Goal: Task Accomplishment & Management: Use online tool/utility

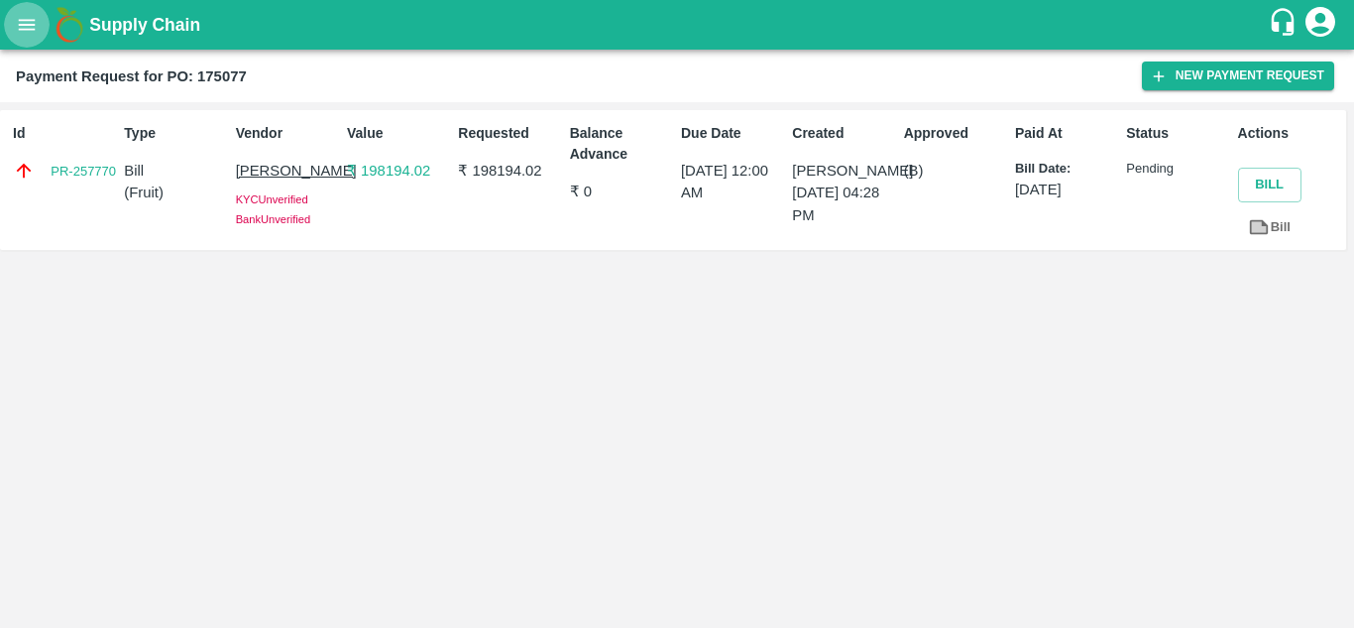
click at [24, 21] on icon "open drawer" at bounding box center [27, 24] width 17 height 11
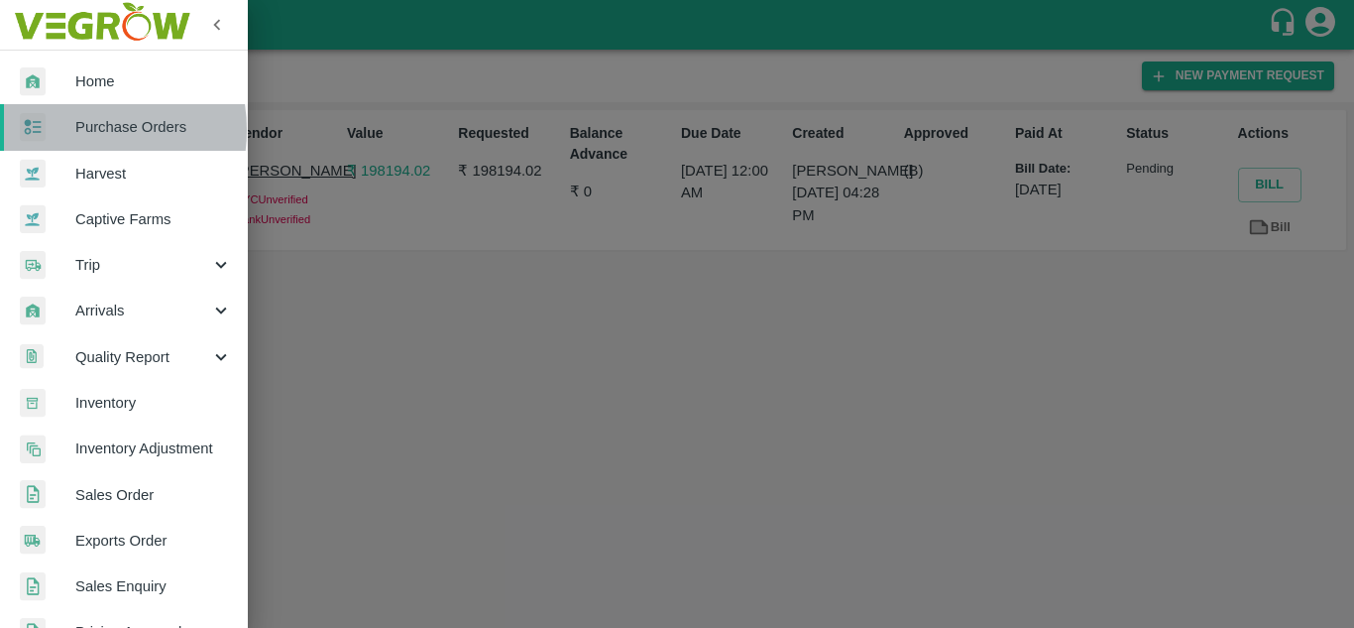
click at [77, 130] on span "Purchase Orders" at bounding box center [153, 127] width 157 height 22
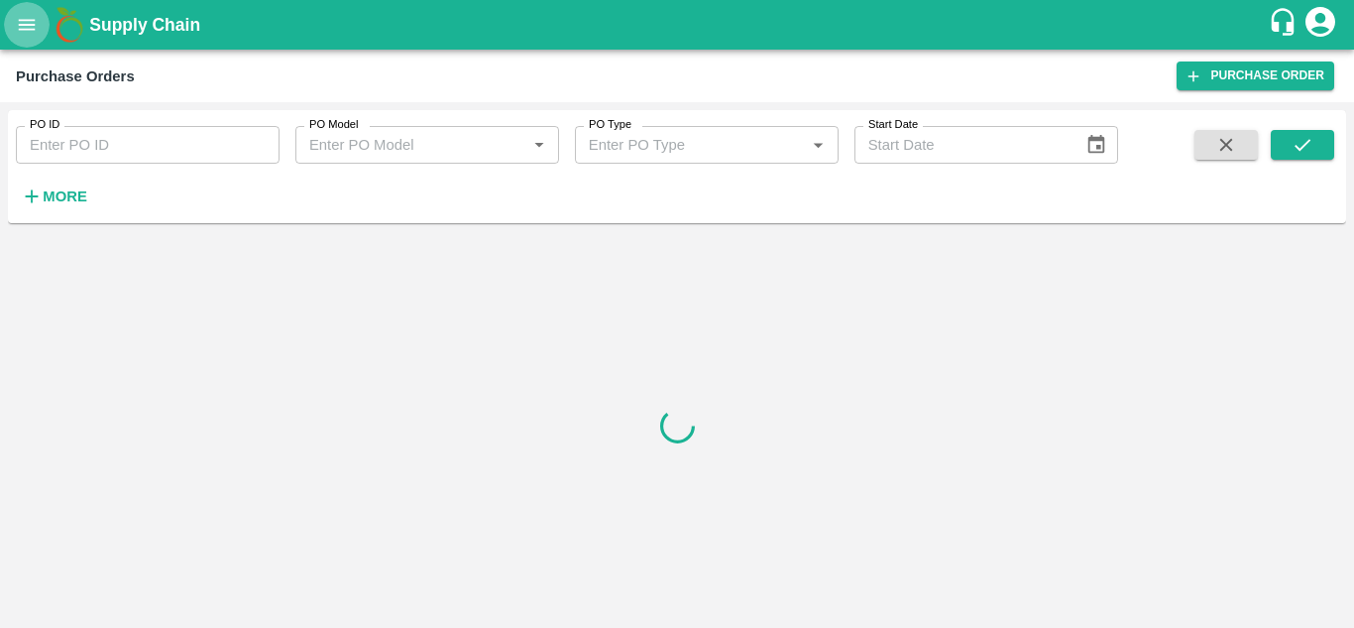
click at [16, 10] on button "open drawer" at bounding box center [27, 25] width 46 height 46
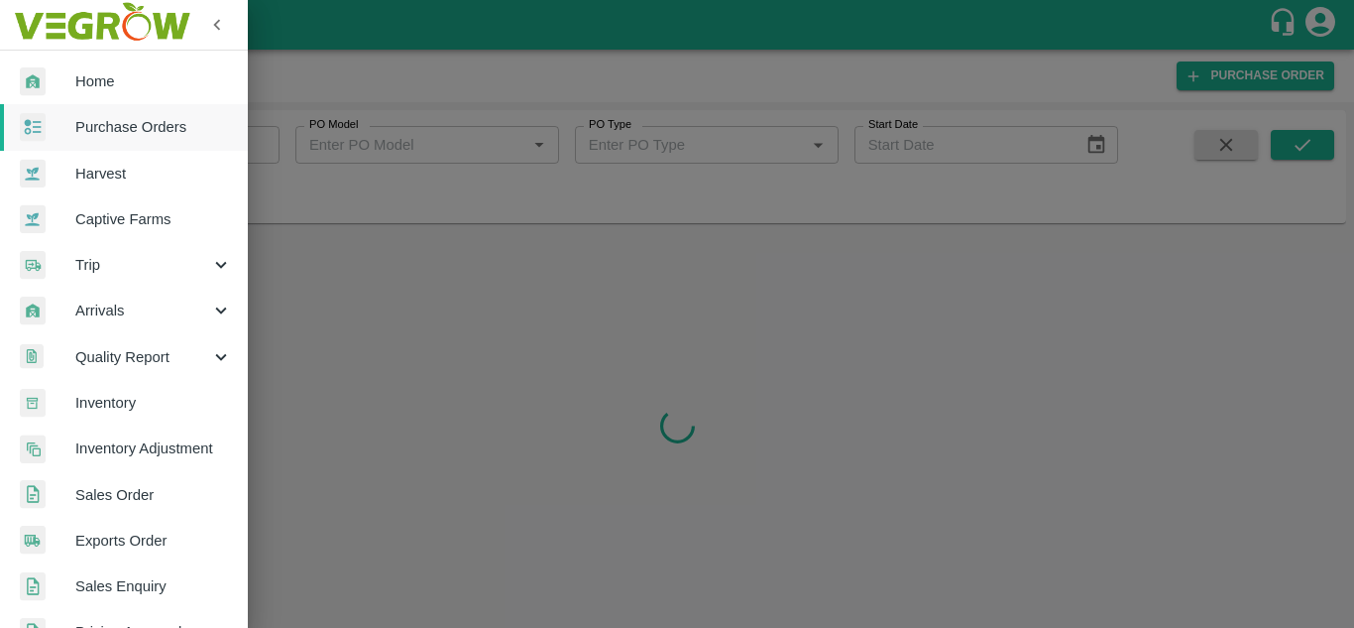
click at [77, 80] on span "Home" at bounding box center [153, 81] width 157 height 22
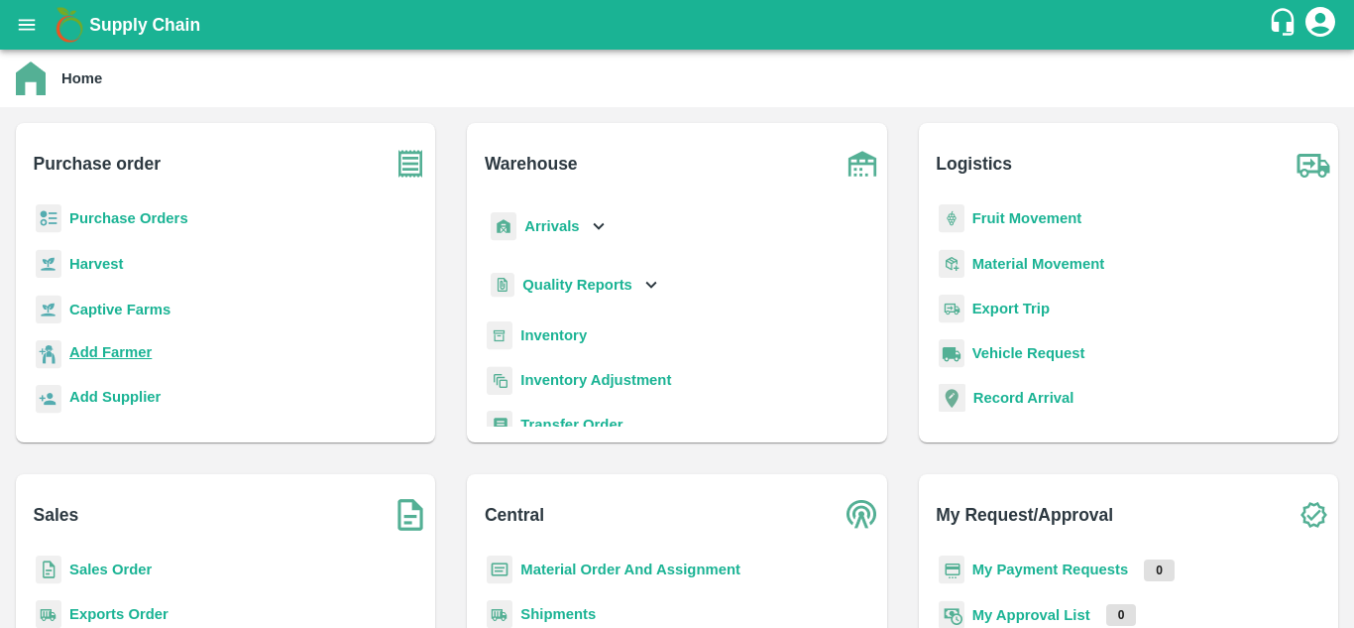
click at [126, 356] on b "Add Farmer" at bounding box center [110, 352] width 82 height 16
click at [168, 209] on p "Purchase Orders" at bounding box center [128, 218] width 119 height 22
click at [168, 224] on b "Purchase Orders" at bounding box center [128, 218] width 119 height 16
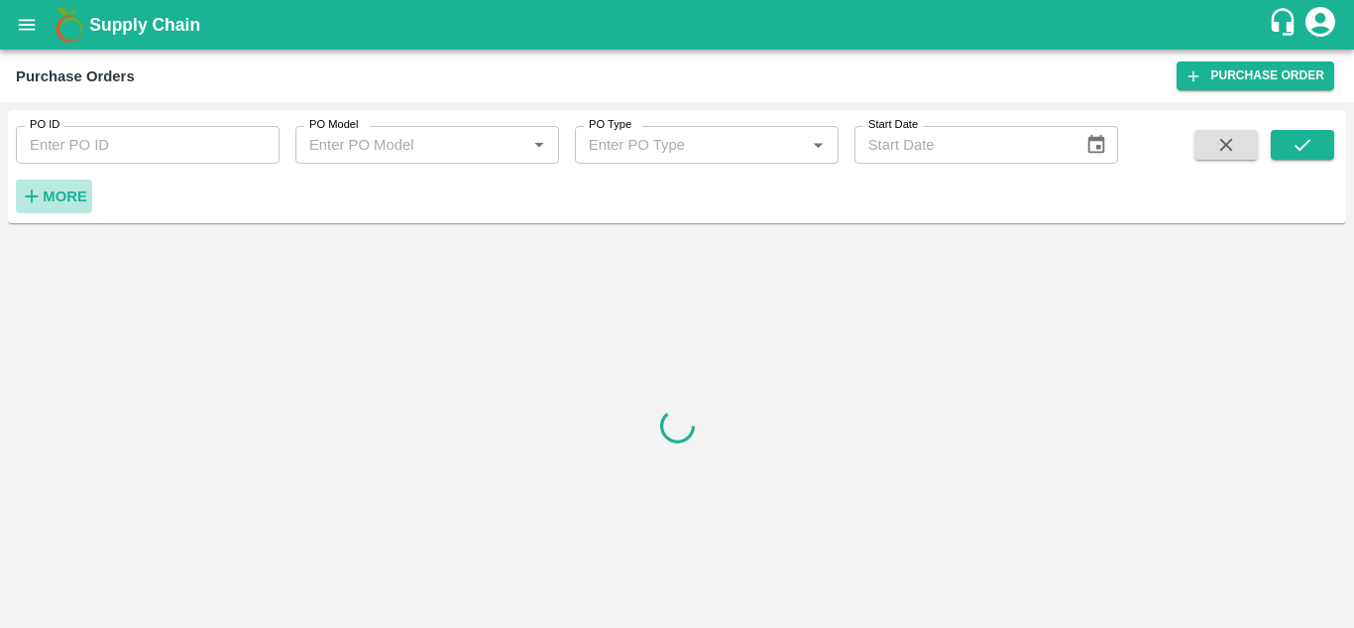
click at [46, 212] on button "More" at bounding box center [54, 196] width 76 height 34
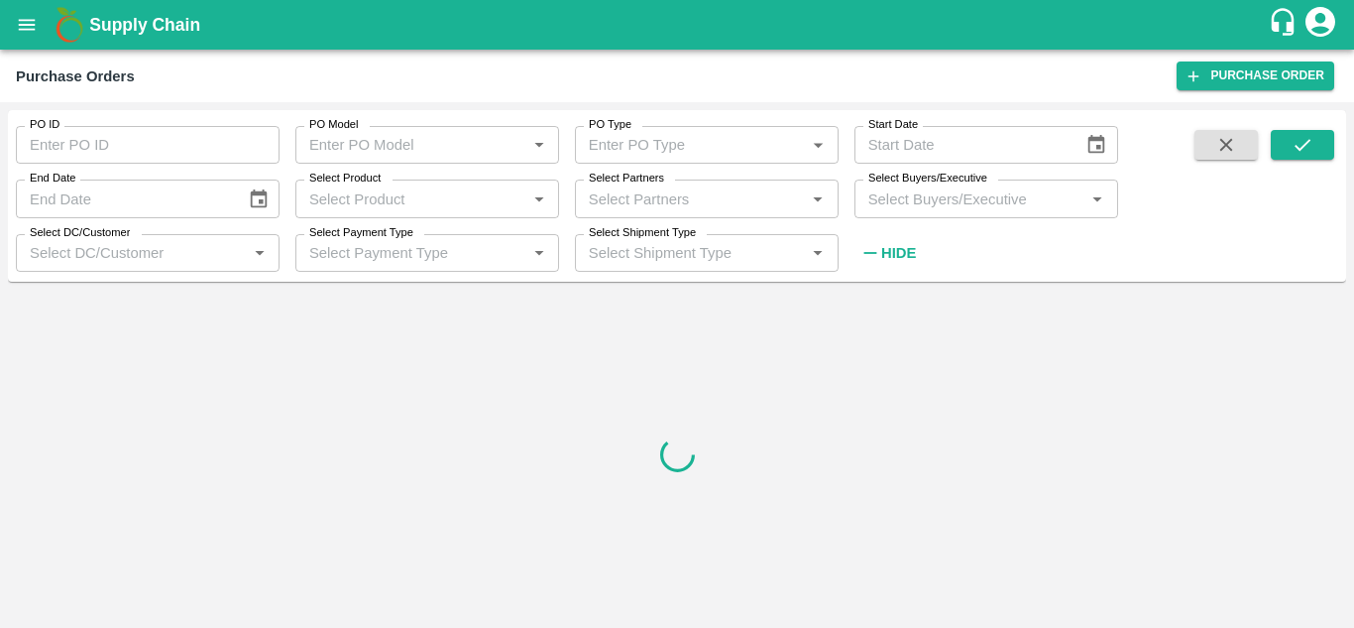
click at [962, 189] on input "Select Buyers/Executive" at bounding box center [970, 198] width 219 height 26
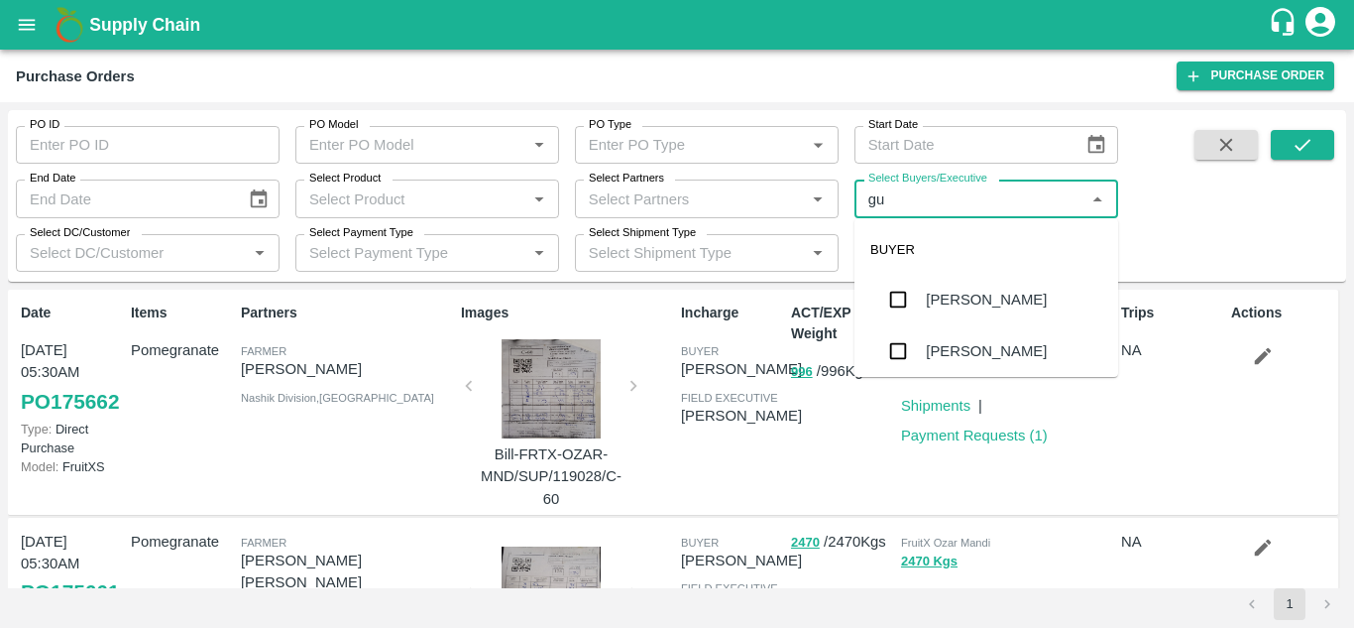
type input "gun"
click at [921, 310] on div "[PERSON_NAME]" at bounding box center [987, 300] width 264 height 52
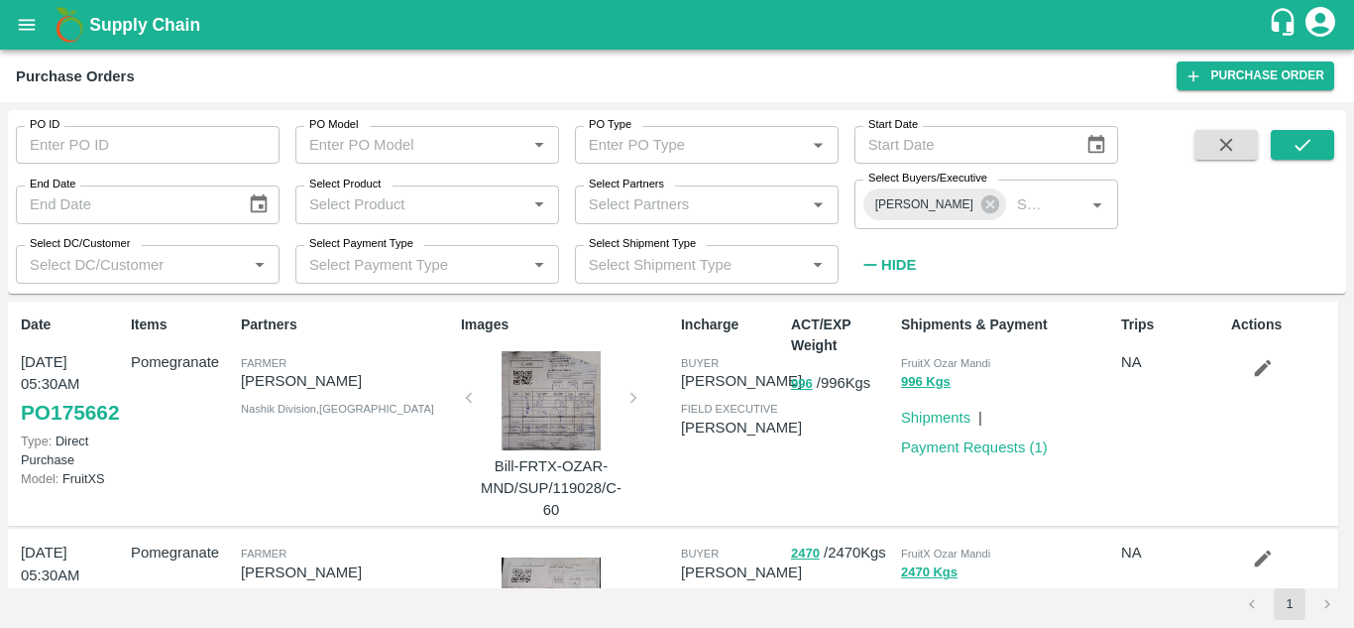
click at [1324, 129] on div "PO ID PO ID PO Model PO Model   * PO Type PO Type   * Start Date Start Date End…" at bounding box center [677, 202] width 1338 height 168
click at [1305, 133] on button "submit" at bounding box center [1302, 145] width 63 height 30
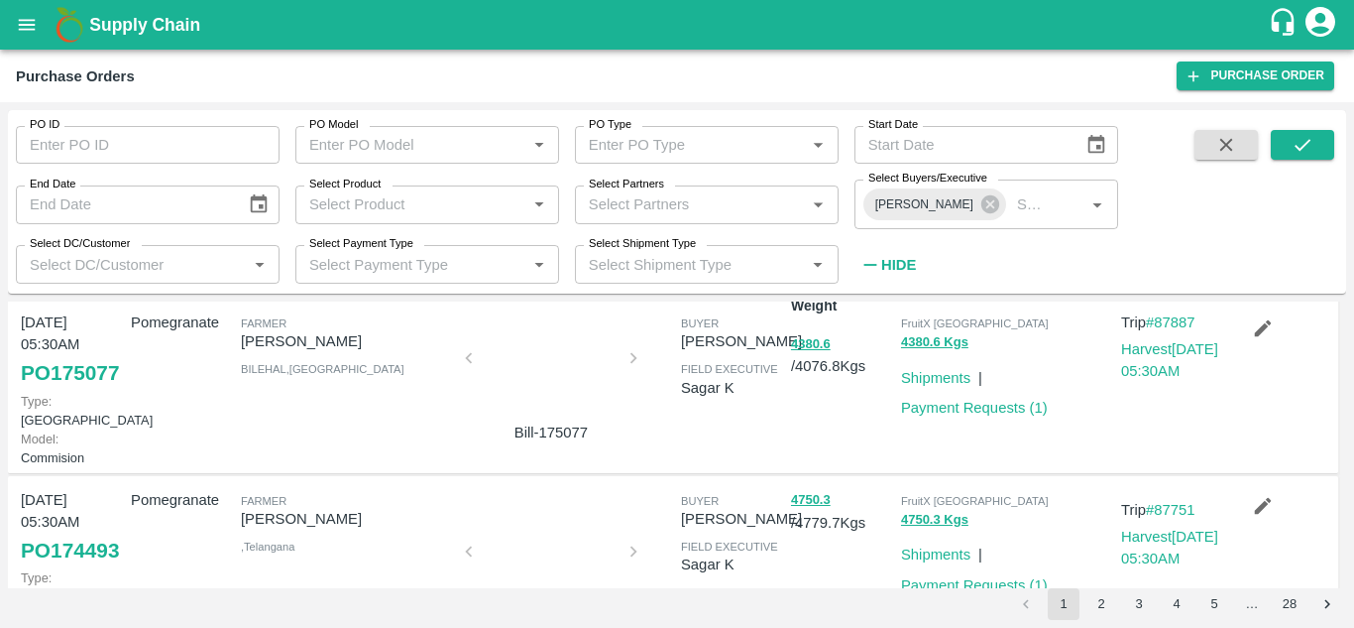
scroll to position [11, 0]
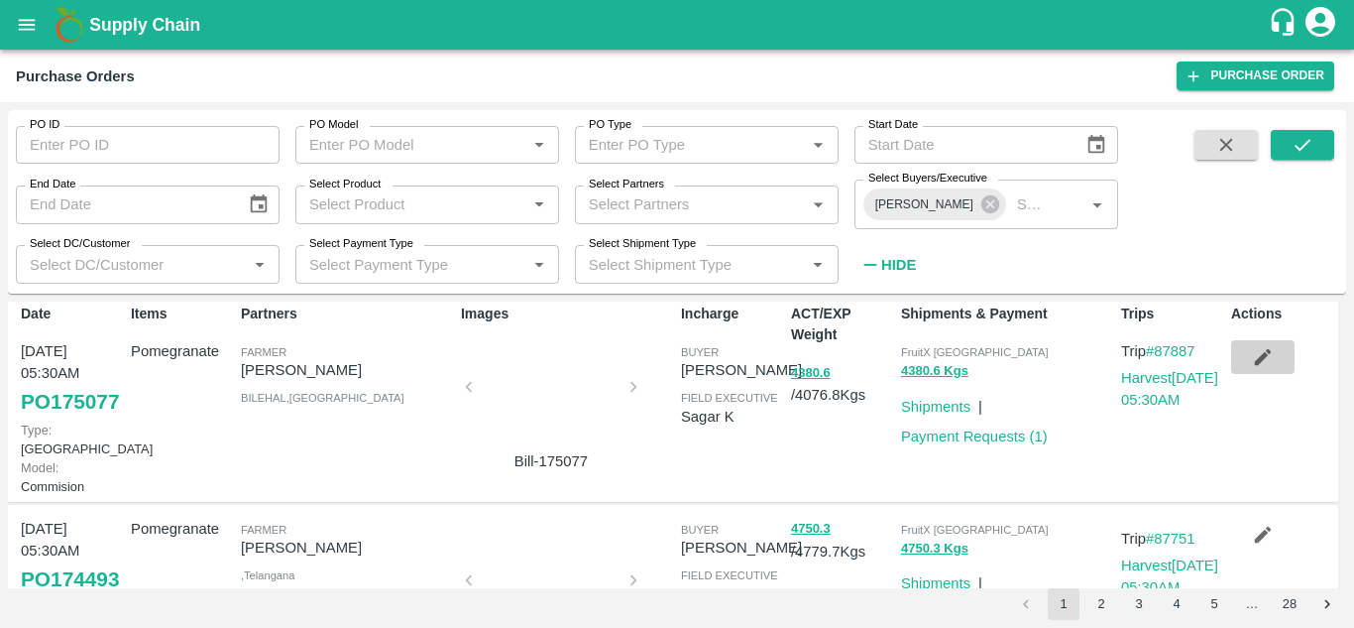
click at [1253, 366] on icon "button" at bounding box center [1263, 357] width 22 height 22
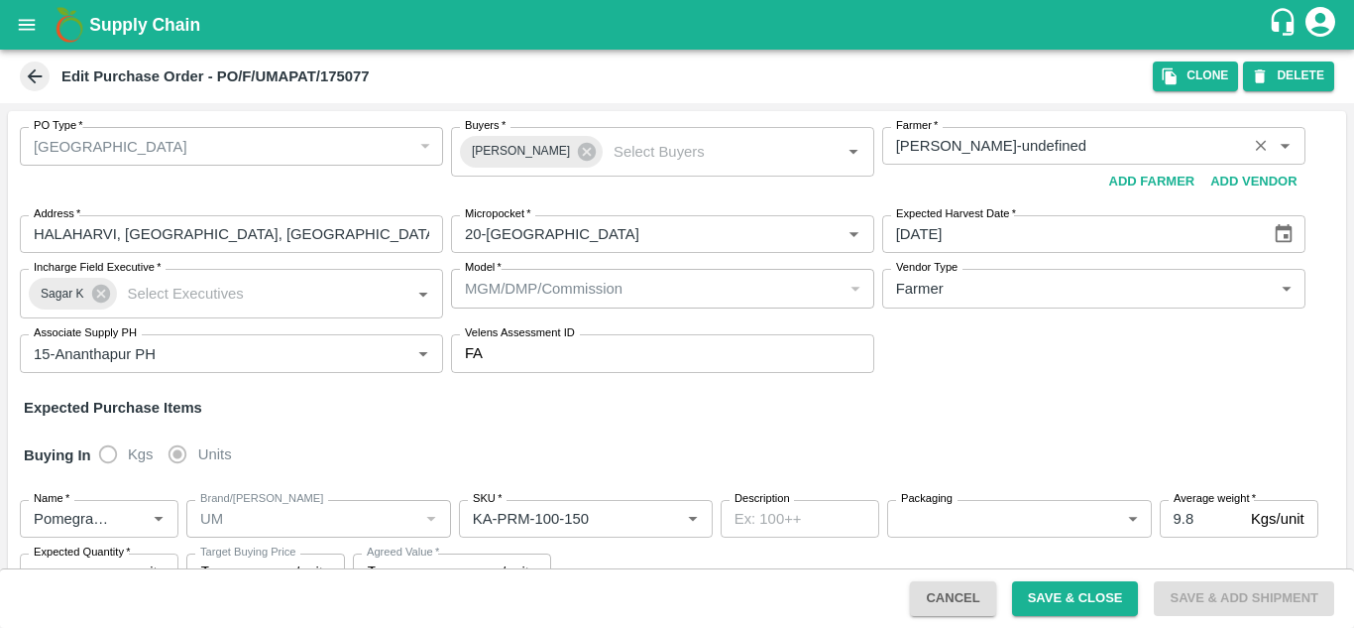
type input "umapathi-undefined"
type input "20-Karimnagar"
type input "15-Ananthapur PH"
type input "Pomegranate"
type input "UM"
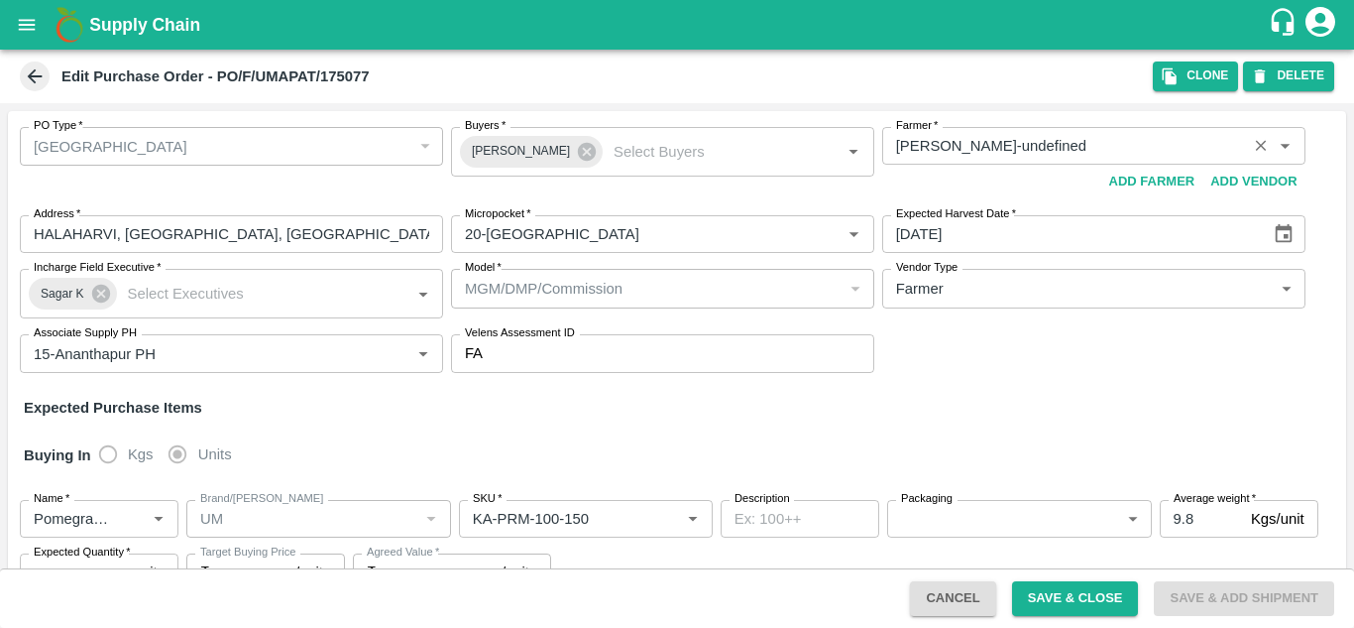
type input "KA-PRM-100-150"
type input "NA"
type input "Pomegranate"
type input "UM"
type input "KA-PRM-150-180"
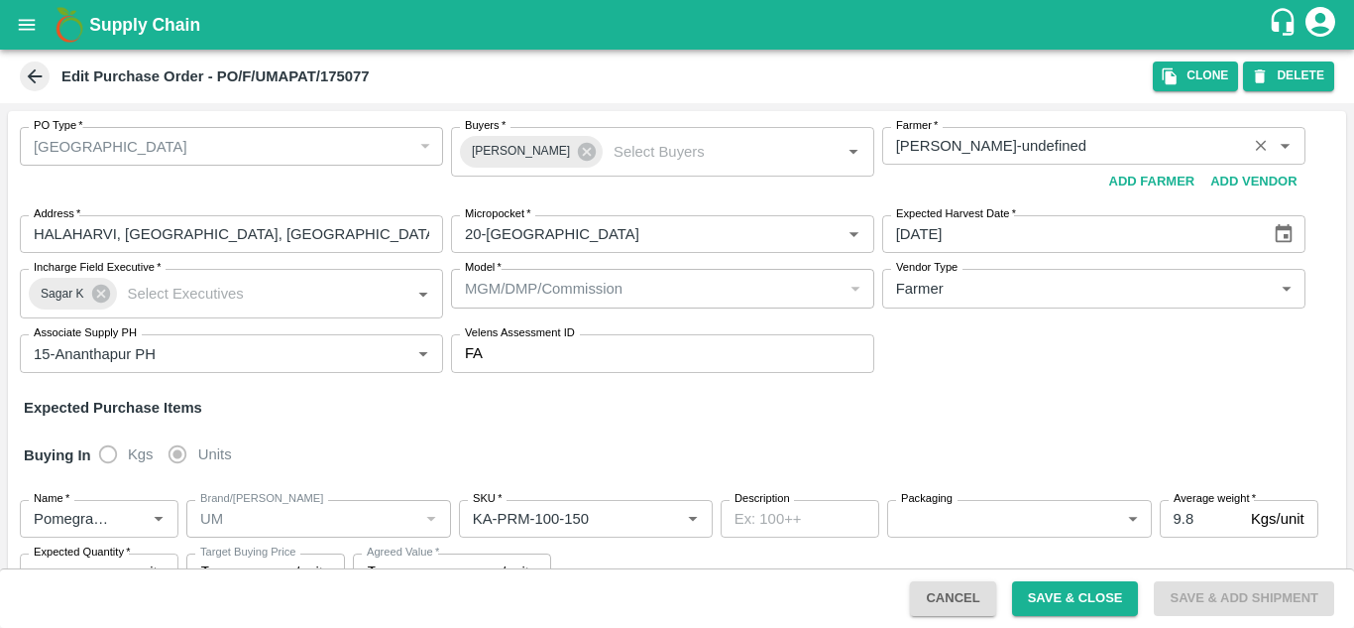
type input "NA"
type input "Pomegranate"
type input "UM"
type input "KA-PRM-180-220"
type input "NA"
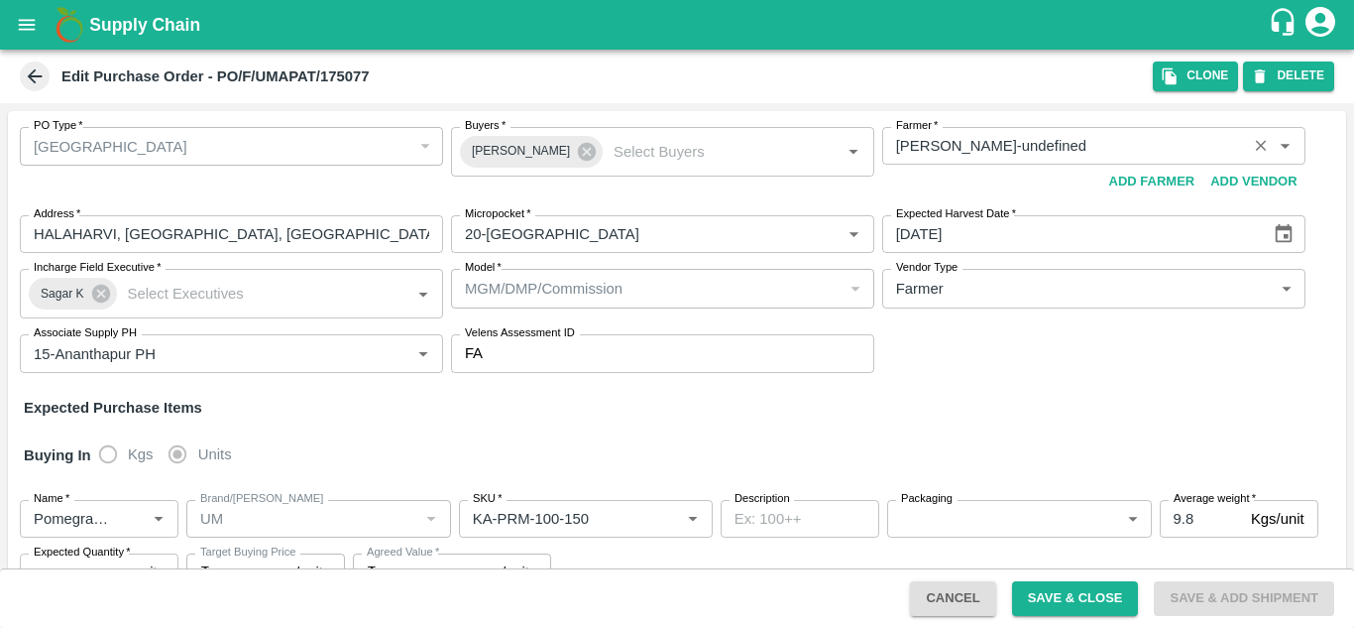
type input "Pomegranate"
type input "UM"
type input "KA-Loose A"
type input "NA"
type input "Pomegranate"
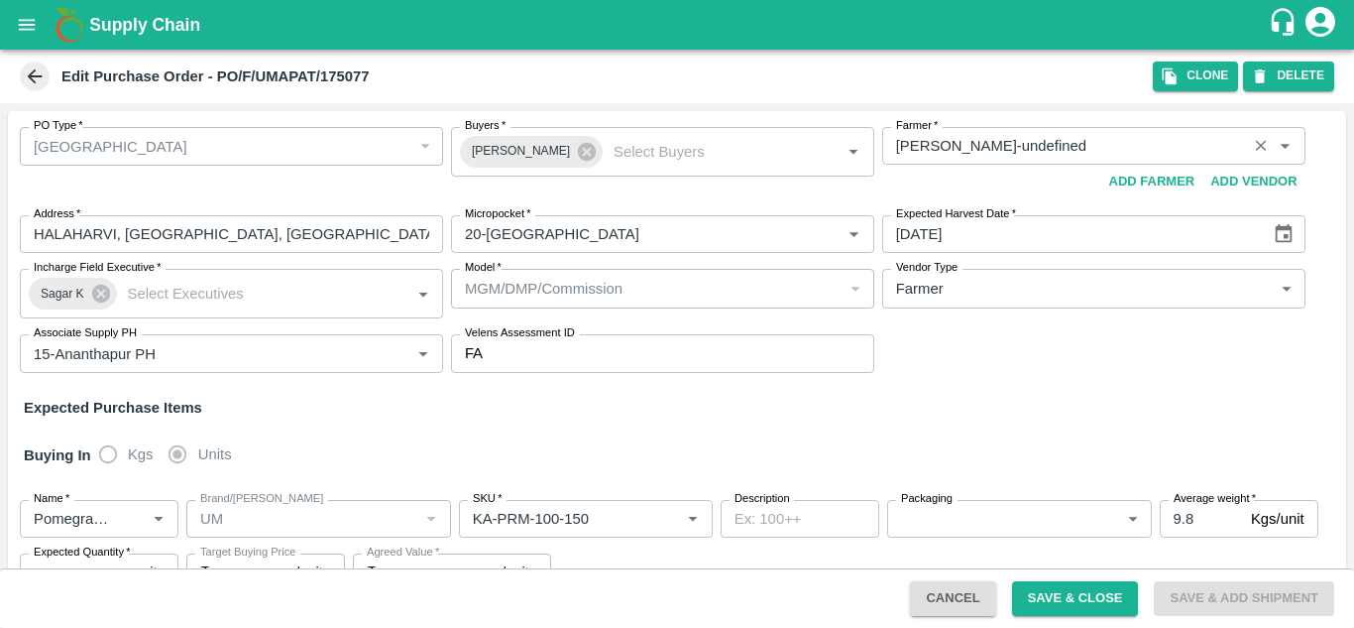
type input "UM"
type input "KA-Loose B"
type input "NA"
type input "Pomegranate"
type input "UM"
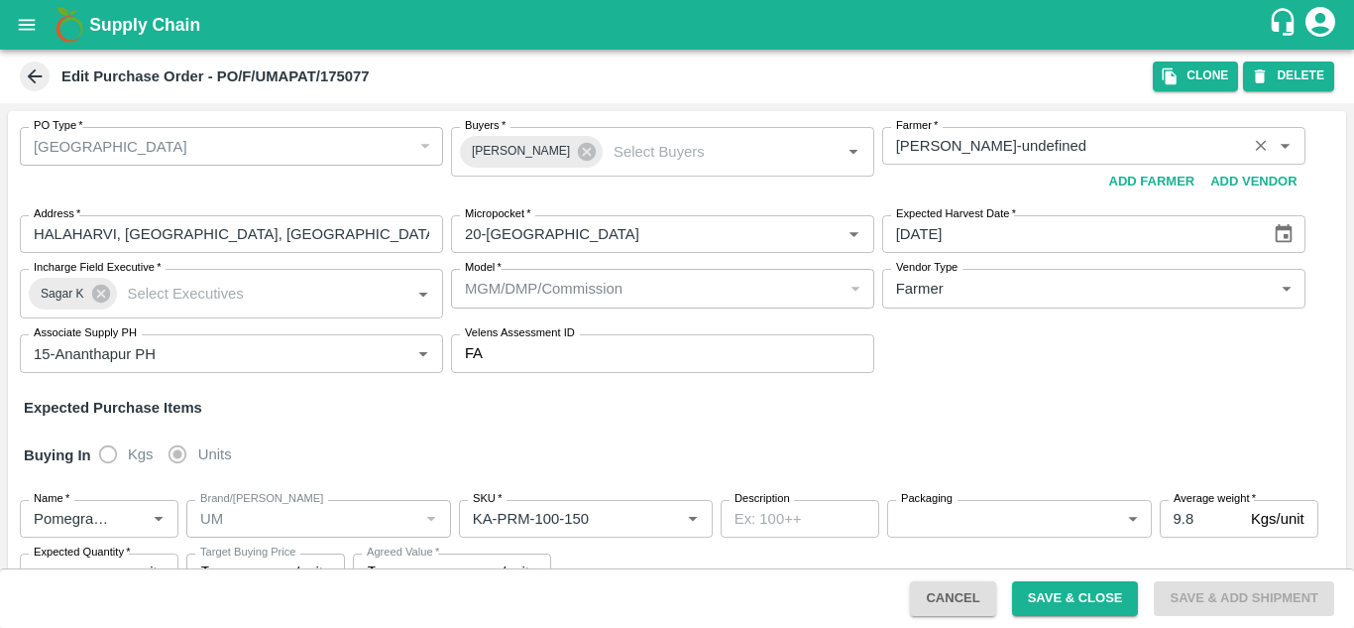
type input "KA-SUPR-100++"
type input "NA"
click at [1202, 76] on button "Clone" at bounding box center [1195, 75] width 85 height 29
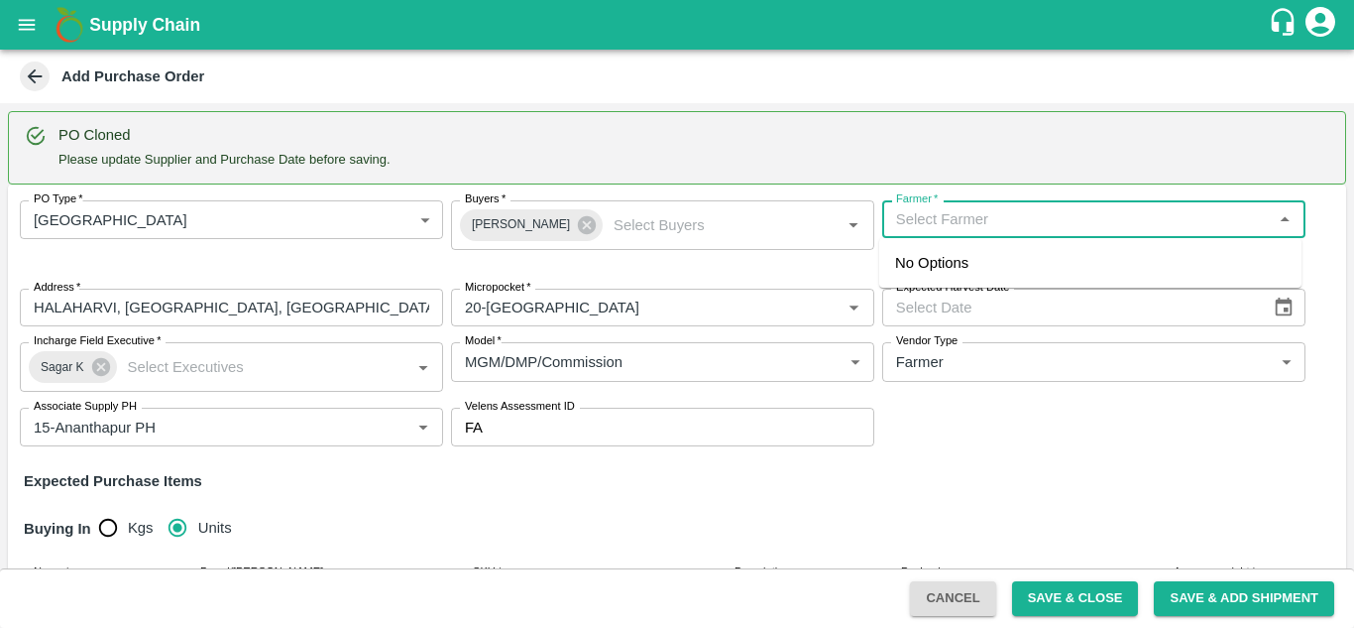
click at [943, 217] on input "Farmer   *" at bounding box center [1077, 219] width 379 height 26
click at [1037, 278] on div "vijay kumar reddy-sc colony, anantapur-8886815389(Farmer)" at bounding box center [1090, 274] width 391 height 45
type input "vijay kumar reddy-sc colony, anantapur-8886815389(Farmer)"
type input "sc colony, anantapur, upparapalle, Andhra Pradesh"
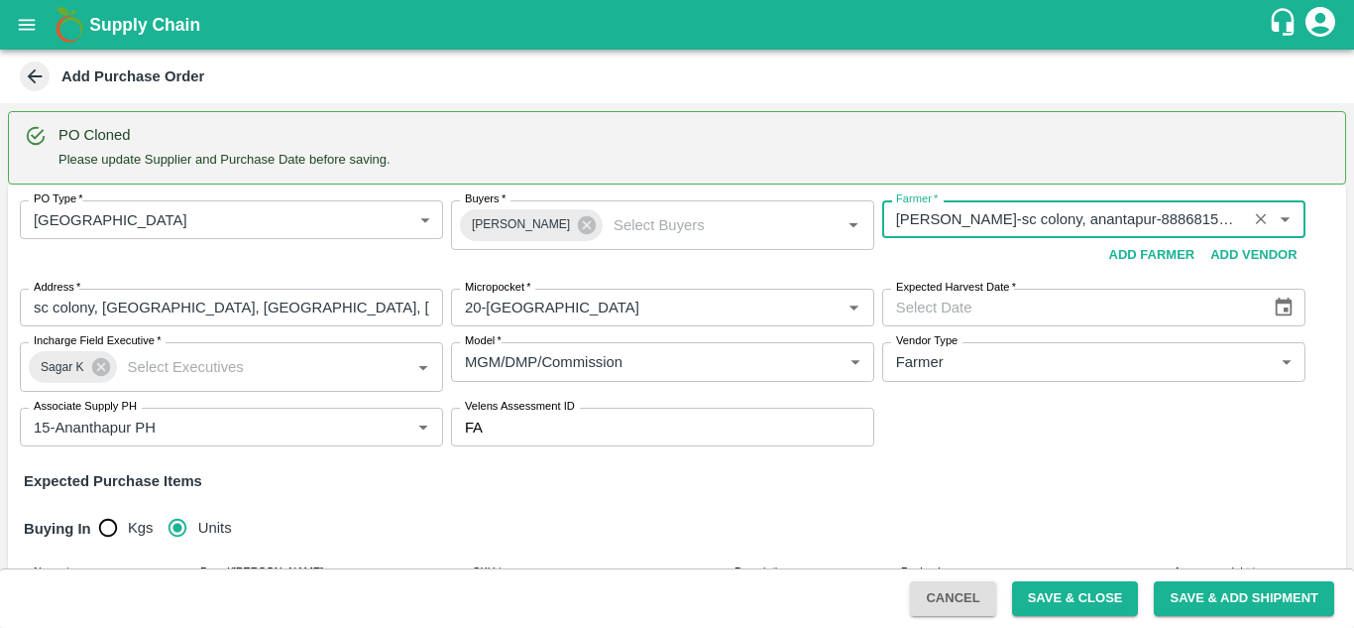
type input "vijay kumar reddy-sc colony, anantapur-8886815389(Farmer)"
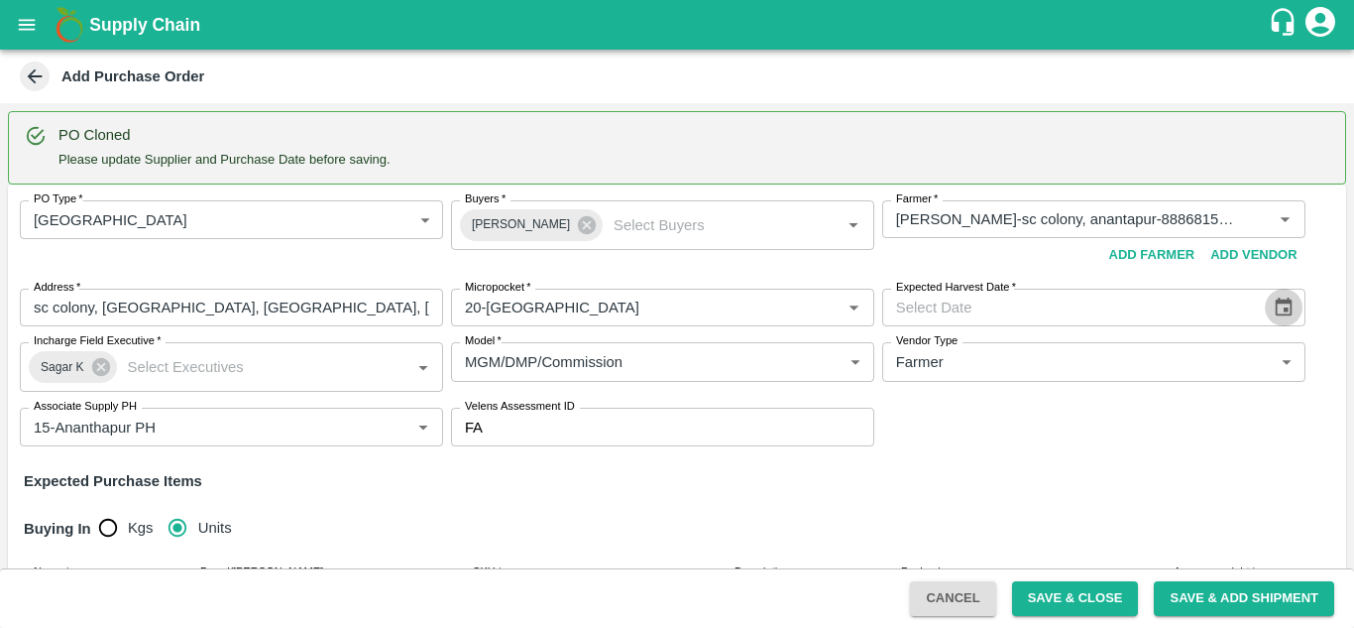
click at [1282, 311] on icon "Choose date" at bounding box center [1284, 306] width 17 height 19
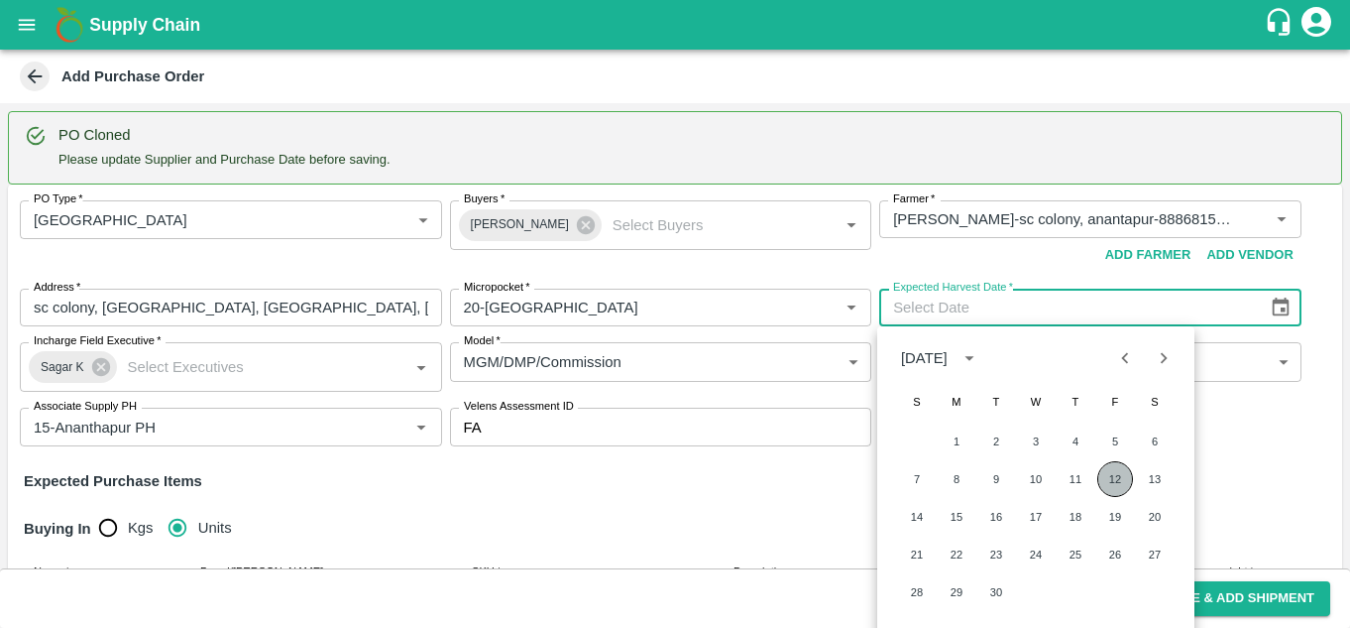
click at [1104, 491] on button "12" at bounding box center [1116, 479] width 36 height 36
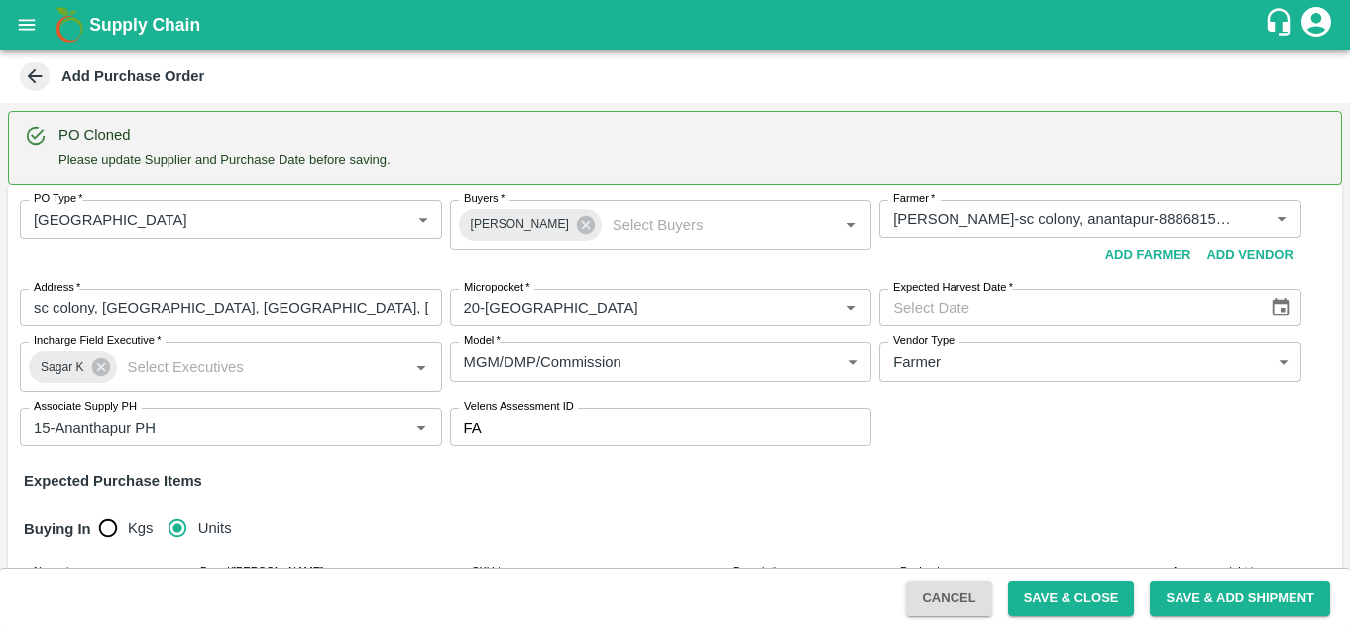
type input "12/09/2025"
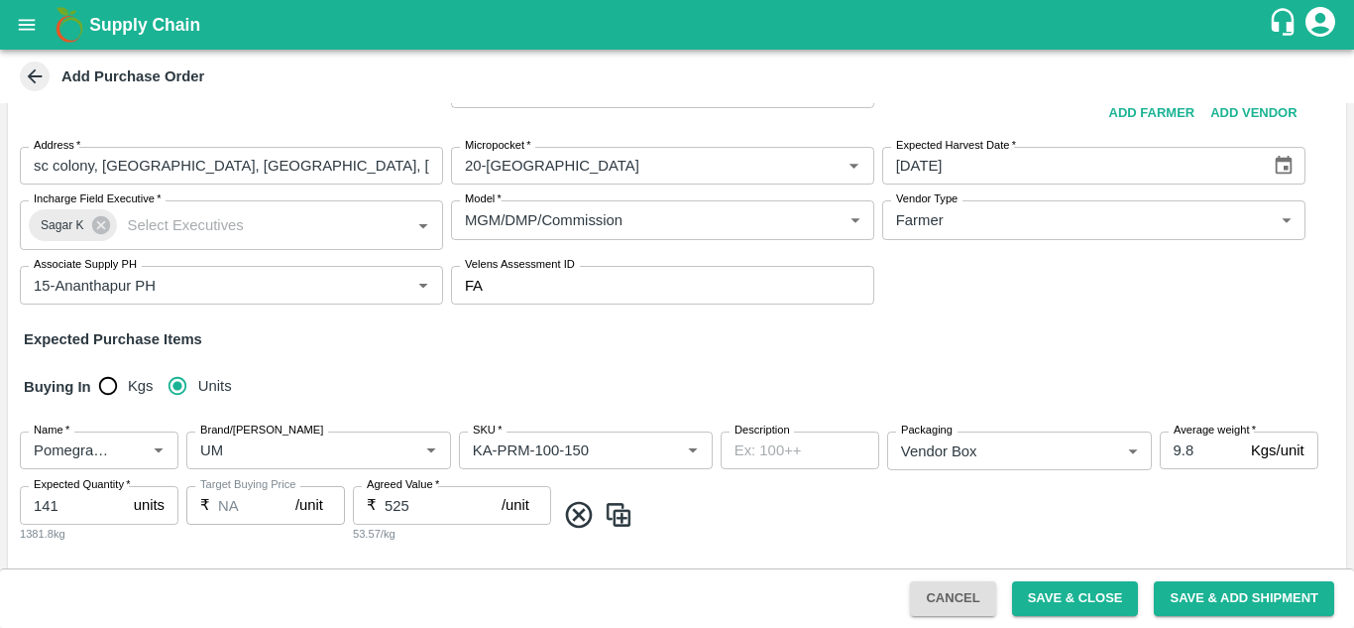
scroll to position [273, 0]
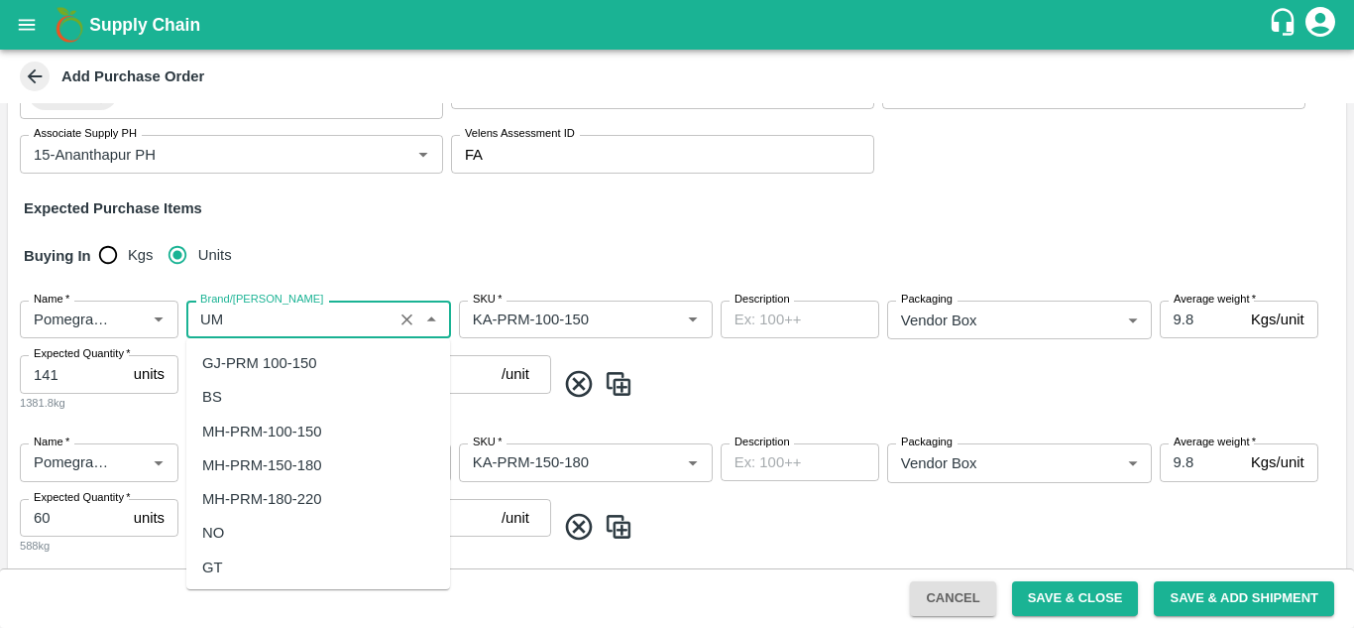
click at [282, 310] on input "Brand/Marka" at bounding box center [289, 319] width 194 height 26
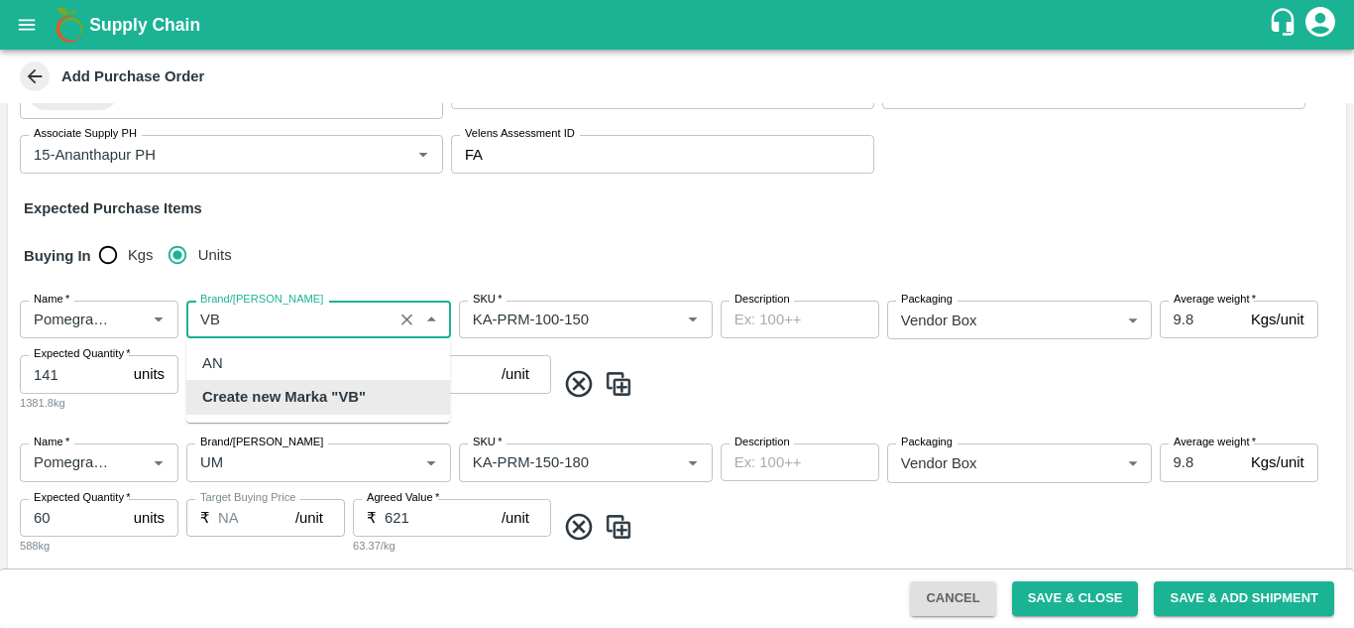
scroll to position [0, 0]
type input "V"
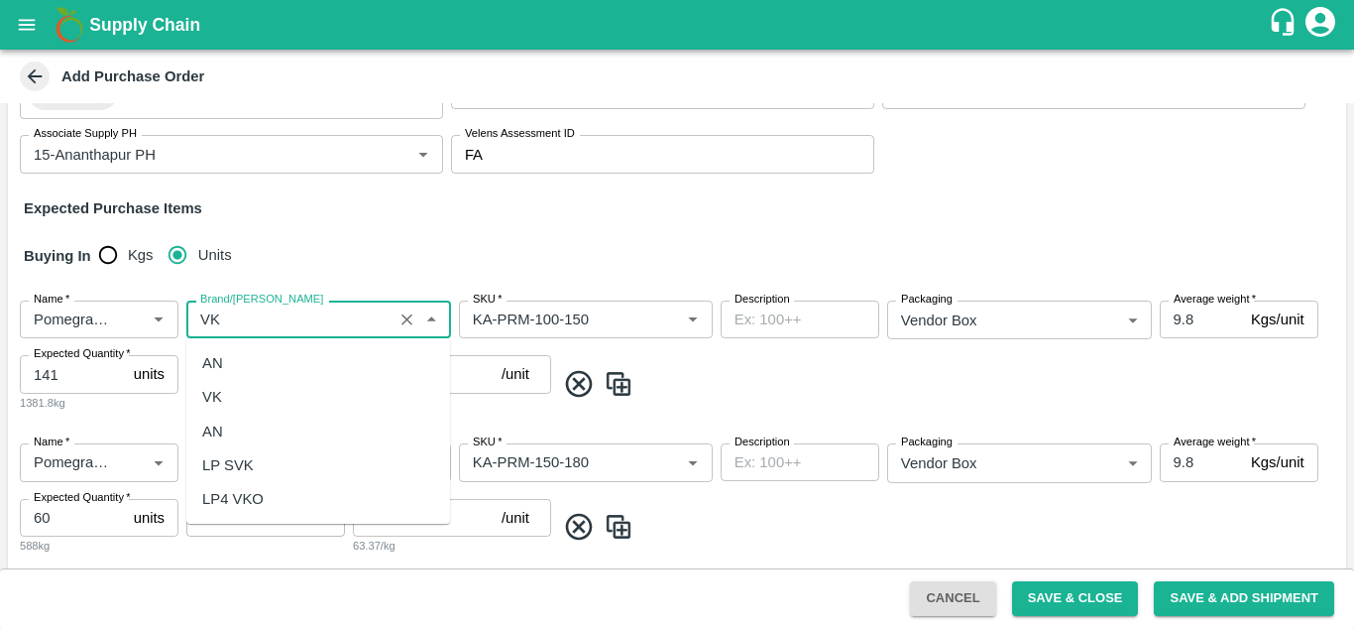
click at [238, 394] on div "VK" at bounding box center [318, 397] width 264 height 34
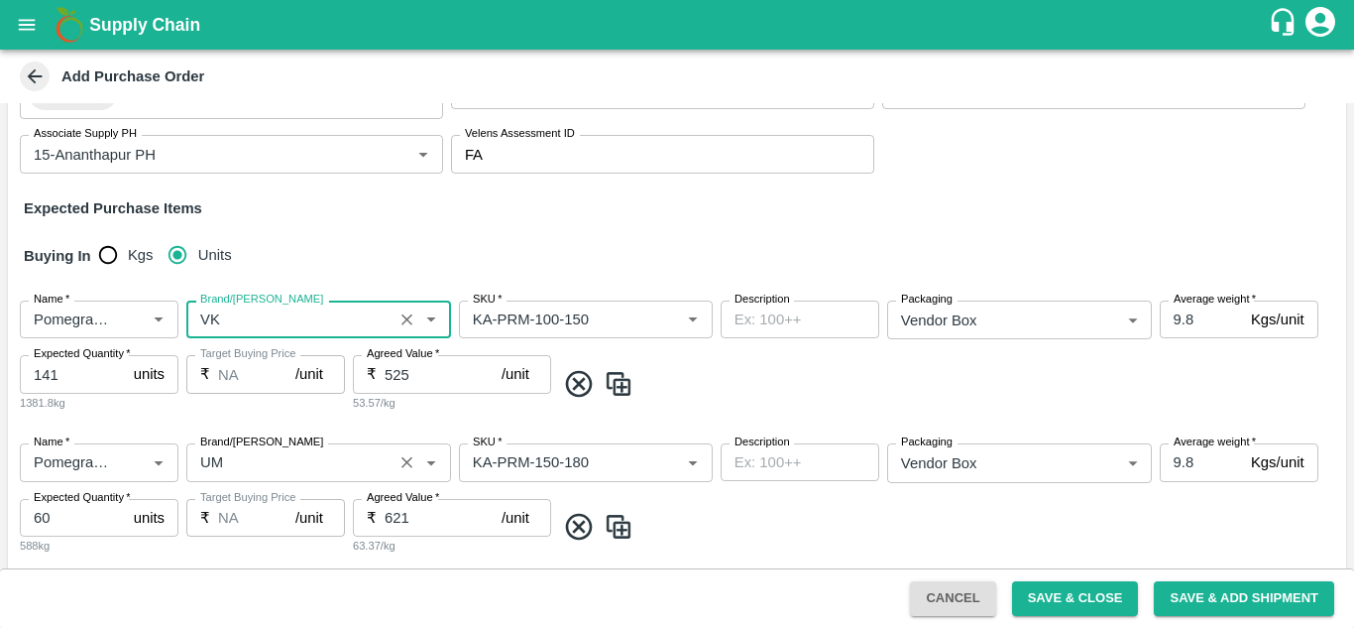
type input "VK"
click at [313, 458] on input "Brand/Marka" at bounding box center [289, 462] width 194 height 26
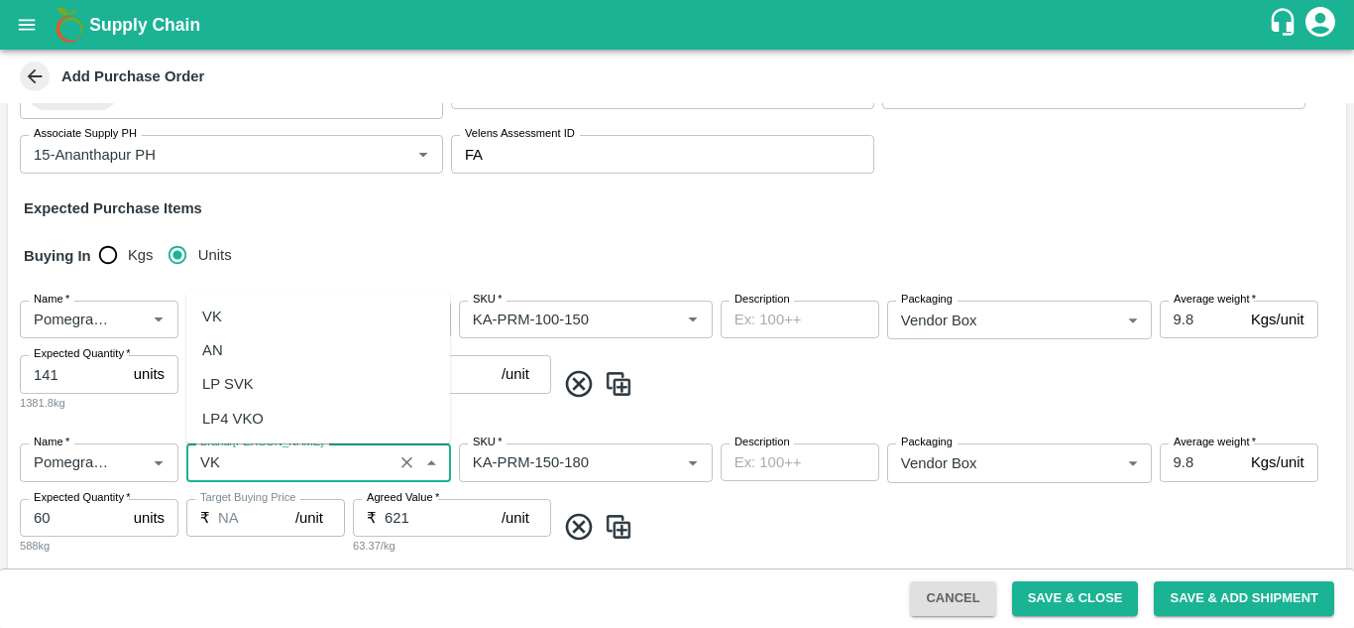
click at [233, 310] on div "VK" at bounding box center [318, 316] width 264 height 34
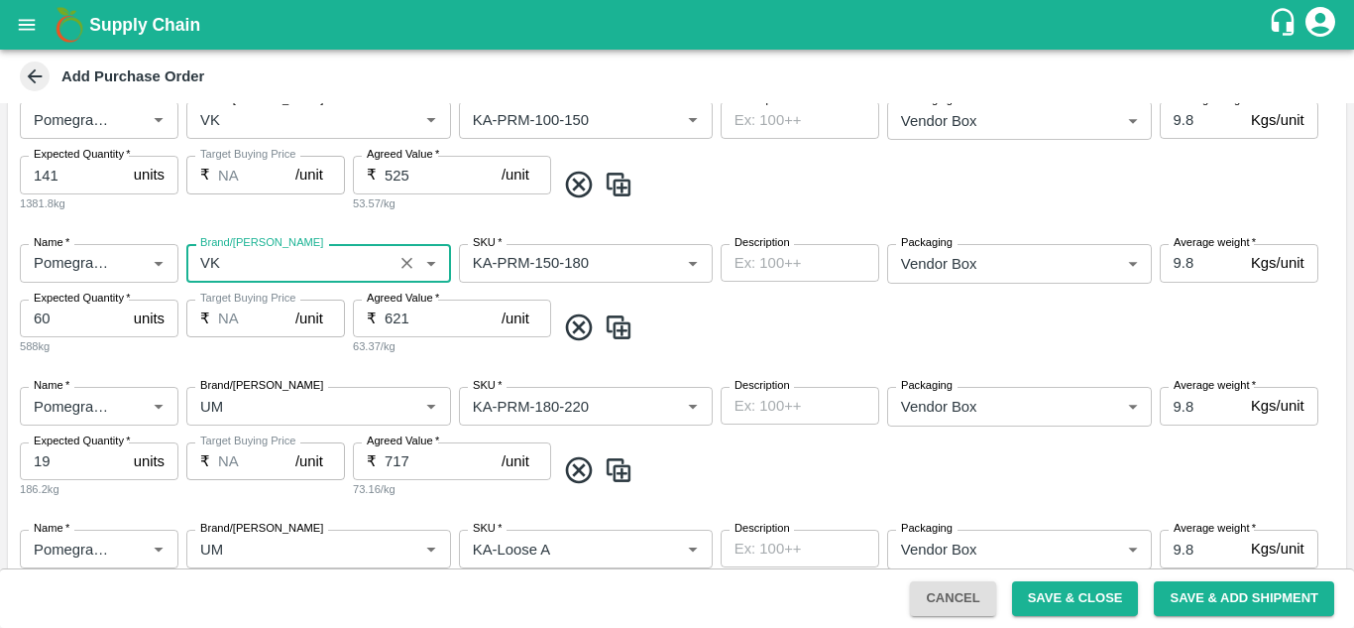
scroll to position [473, 0]
type input "VK"
click at [273, 406] on input "Brand/Marka" at bounding box center [289, 405] width 194 height 26
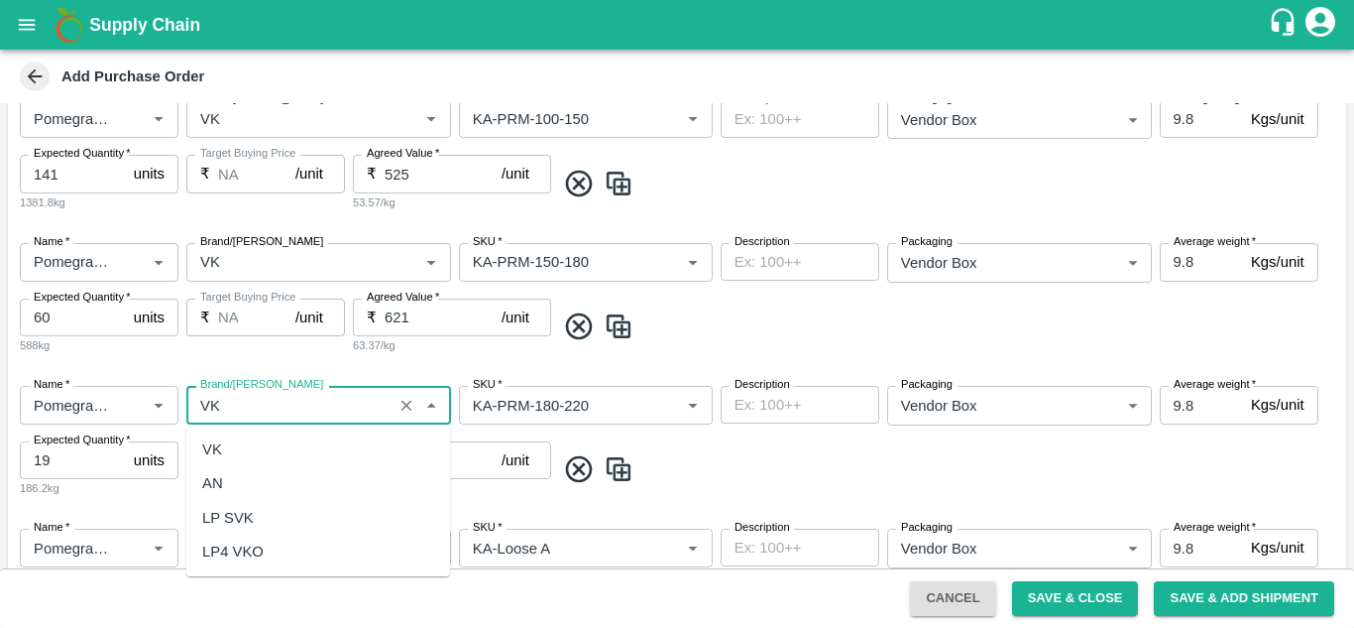
scroll to position [0, 0]
click at [217, 448] on div "VK" at bounding box center [212, 449] width 20 height 22
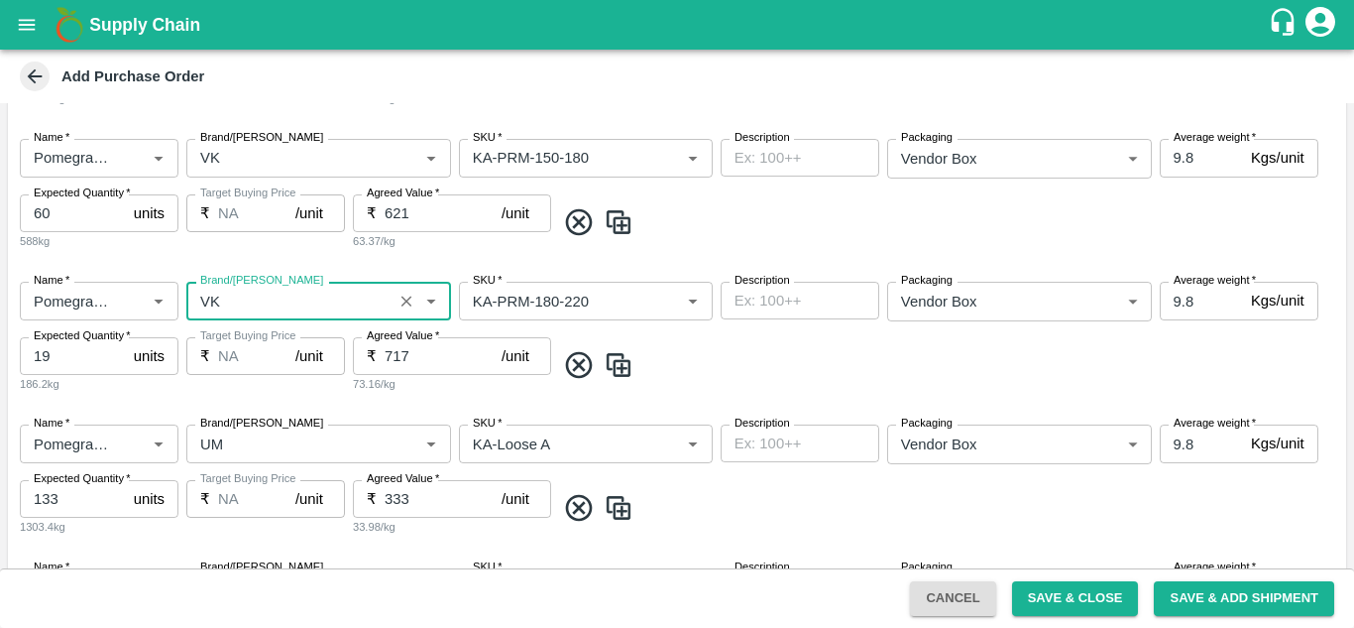
scroll to position [579, 0]
type input "VK"
click at [309, 446] on input "Brand/Marka" at bounding box center [289, 441] width 194 height 26
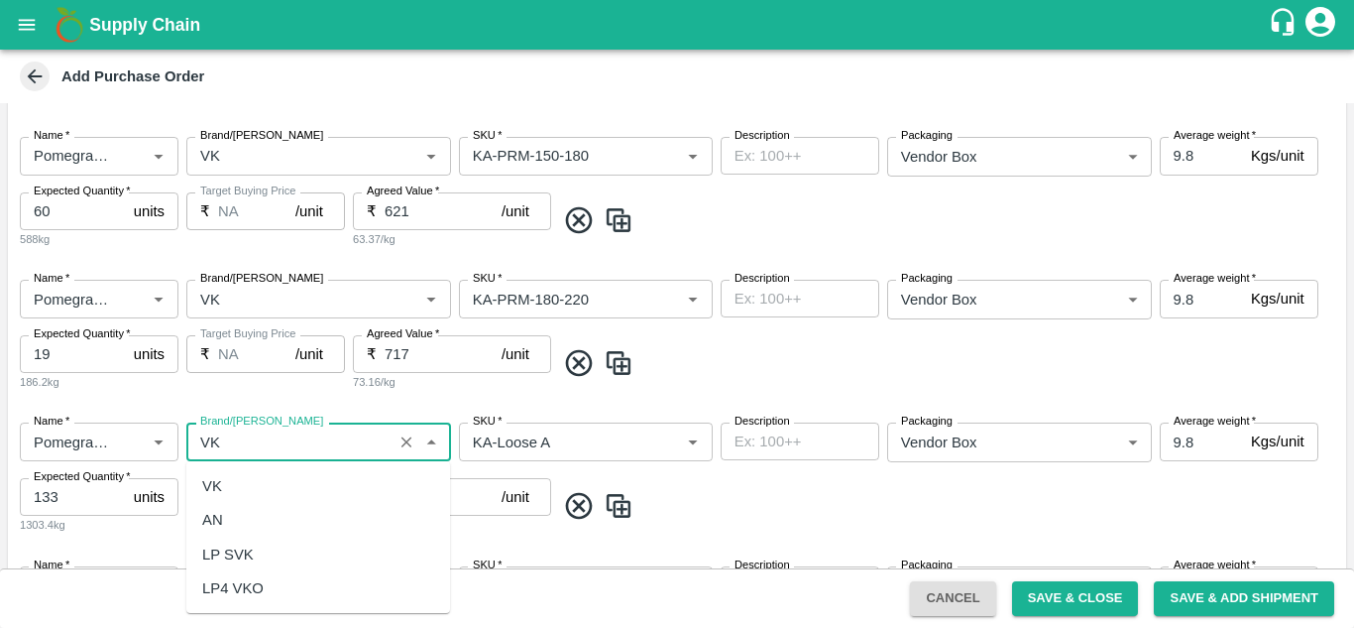
scroll to position [0, 0]
click at [229, 494] on div "VK" at bounding box center [318, 486] width 264 height 34
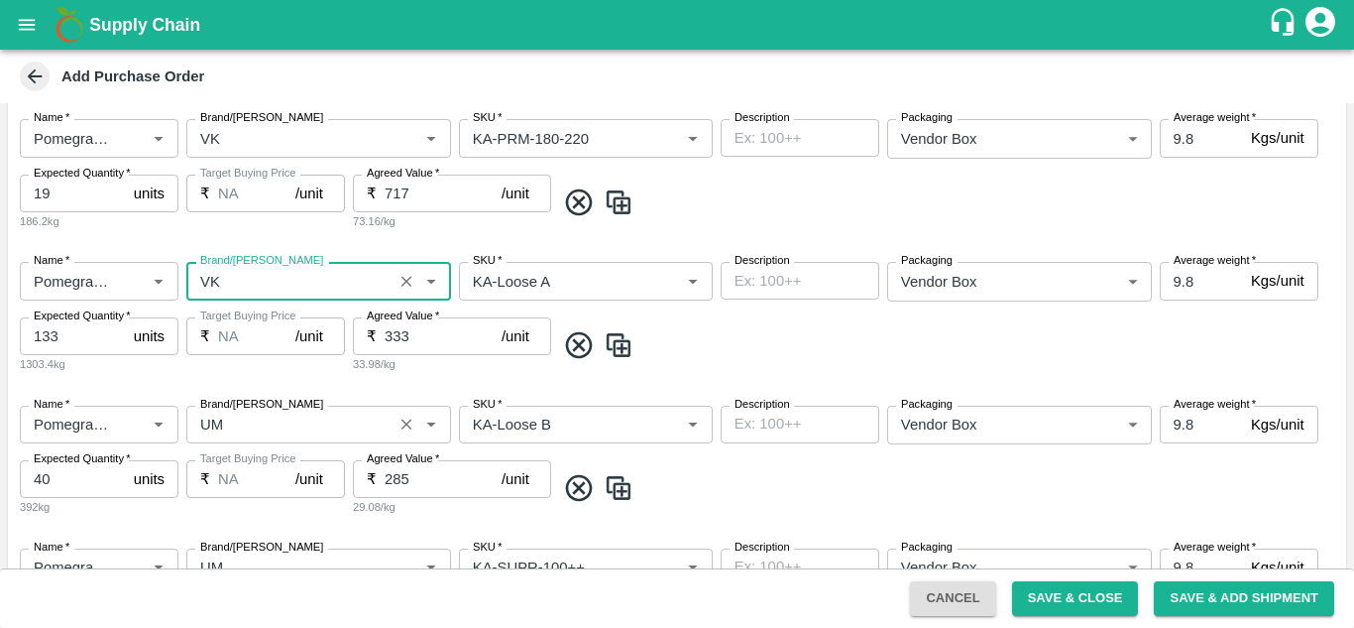
type input "VK"
click at [256, 431] on input "Brand/Marka" at bounding box center [289, 424] width 194 height 26
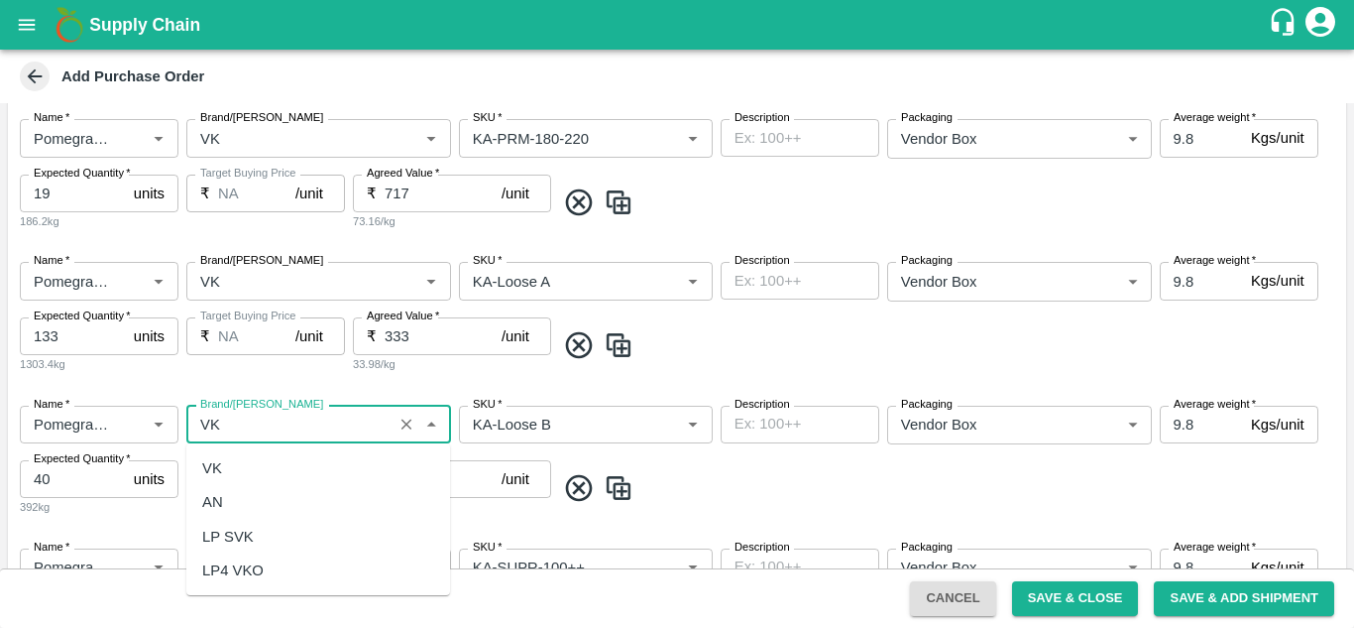
scroll to position [0, 0]
click at [211, 466] on div "VK" at bounding box center [212, 468] width 20 height 22
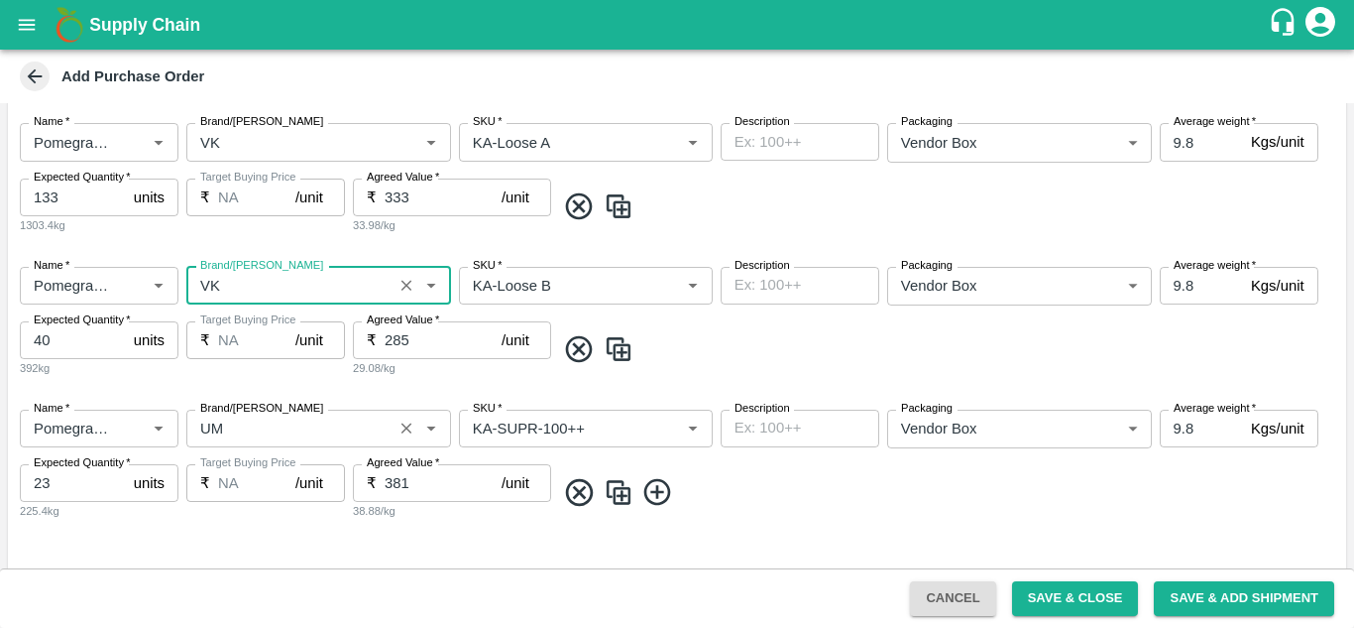
type input "VK"
click at [266, 421] on input "Brand/Marka" at bounding box center [289, 428] width 194 height 26
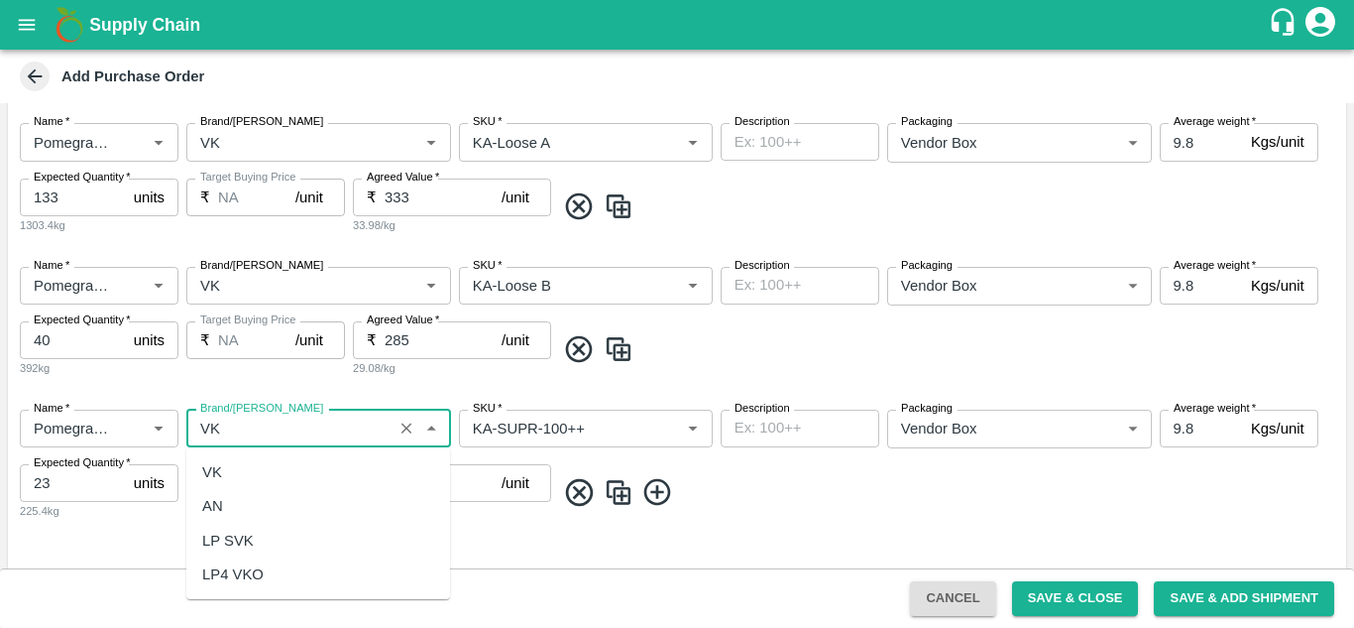
scroll to position [0, 0]
click at [236, 473] on div "VK" at bounding box center [318, 472] width 264 height 34
click at [667, 441] on button "Clear" at bounding box center [668, 428] width 27 height 27
type input "VK"
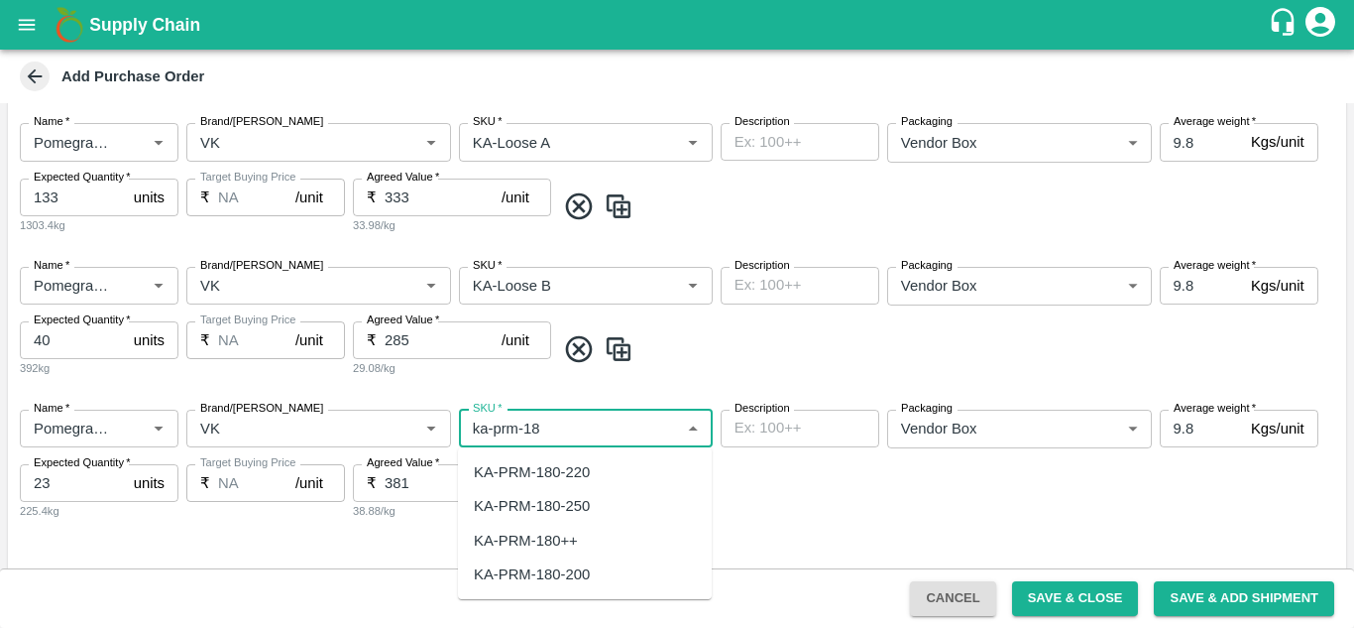
click at [572, 537] on div "KA-PRM-180++" at bounding box center [526, 540] width 104 height 22
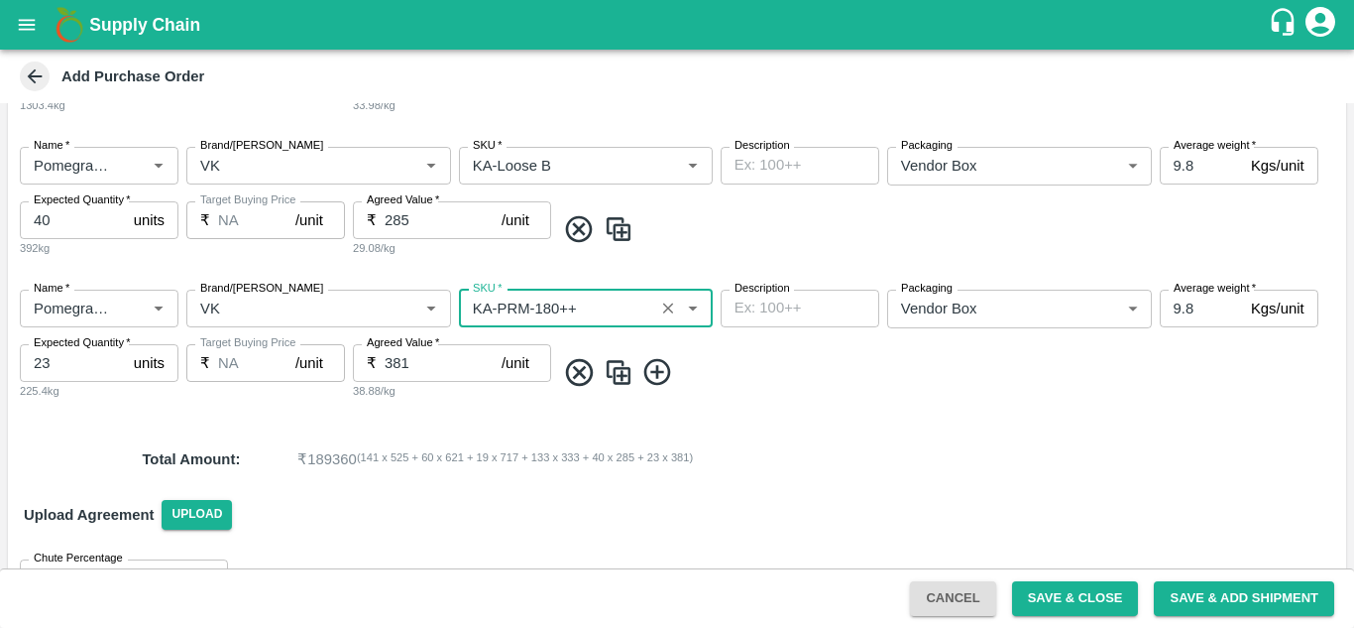
scroll to position [1000, 0]
type input "KA-PRM-180++"
click at [619, 369] on img at bounding box center [619, 370] width 30 height 33
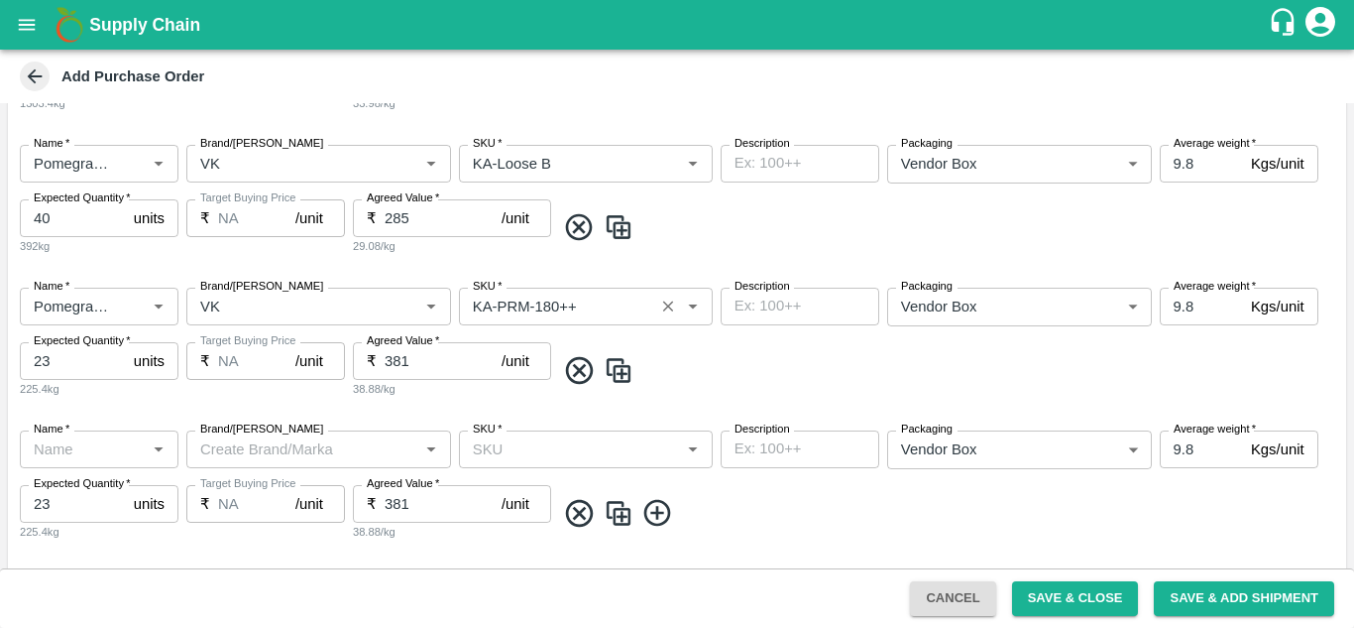
type input "Pomegranate"
type input "VK"
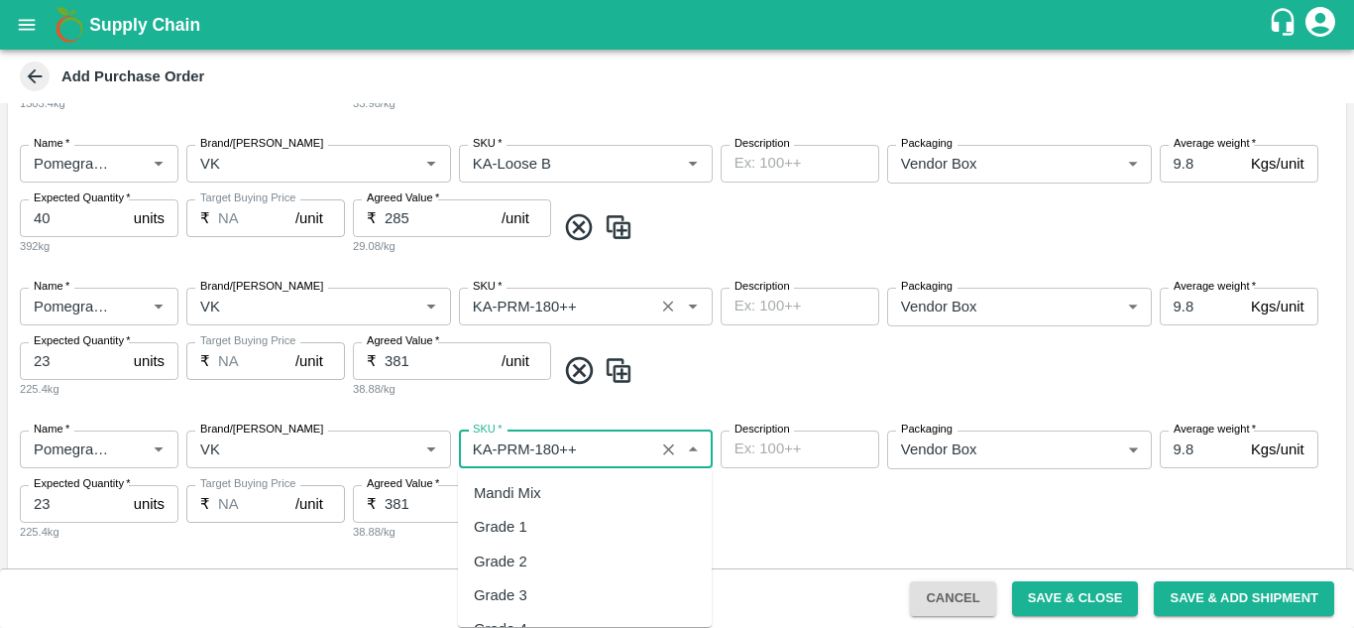
click at [623, 450] on input "SKU   *" at bounding box center [556, 449] width 183 height 26
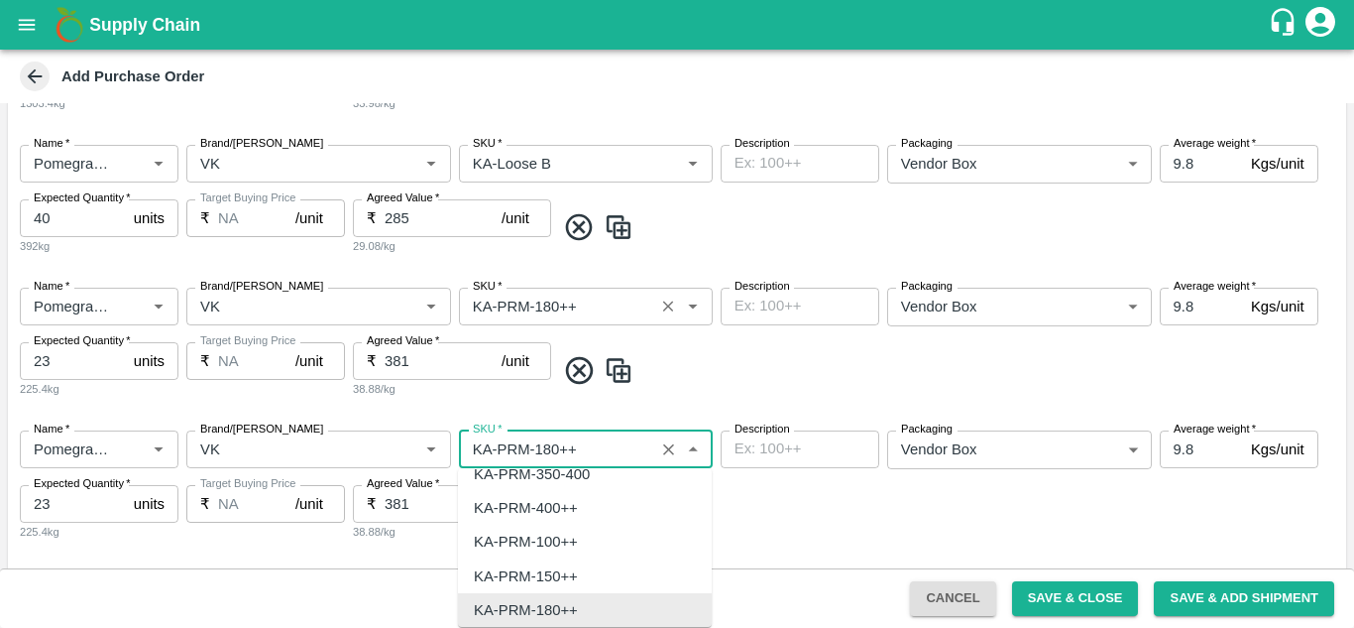
click at [623, 450] on input "SKU   *" at bounding box center [556, 449] width 183 height 26
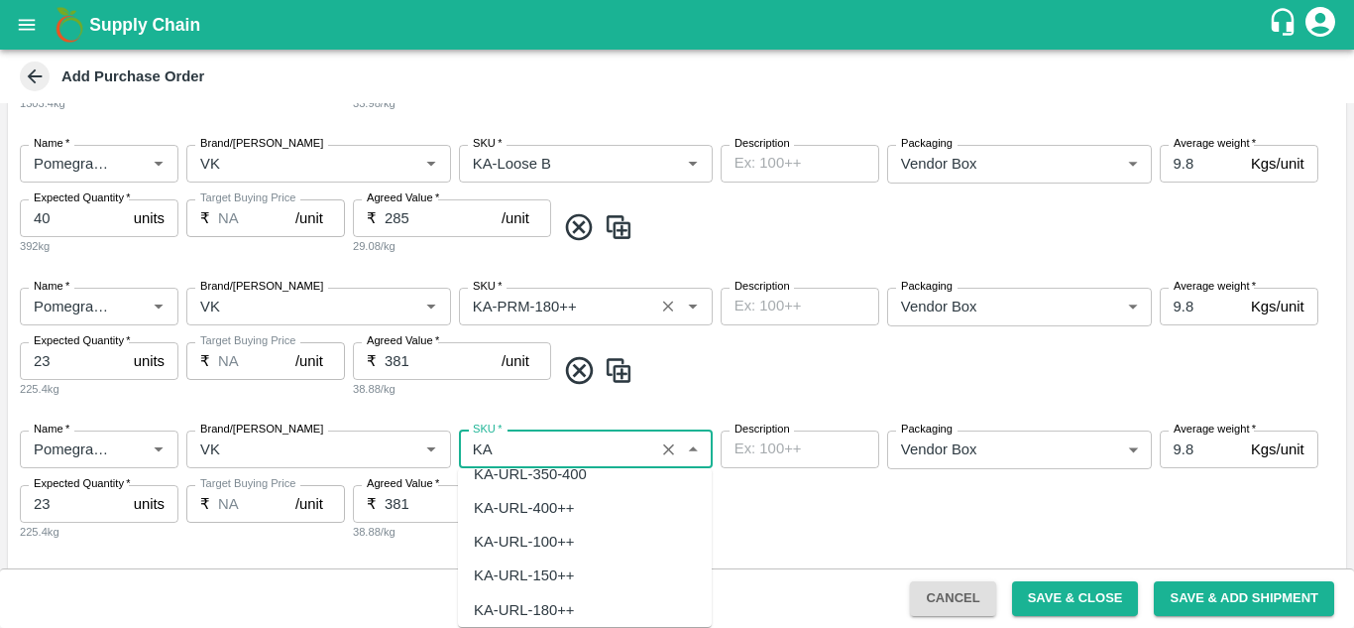
scroll to position [1344, 0]
type input "K"
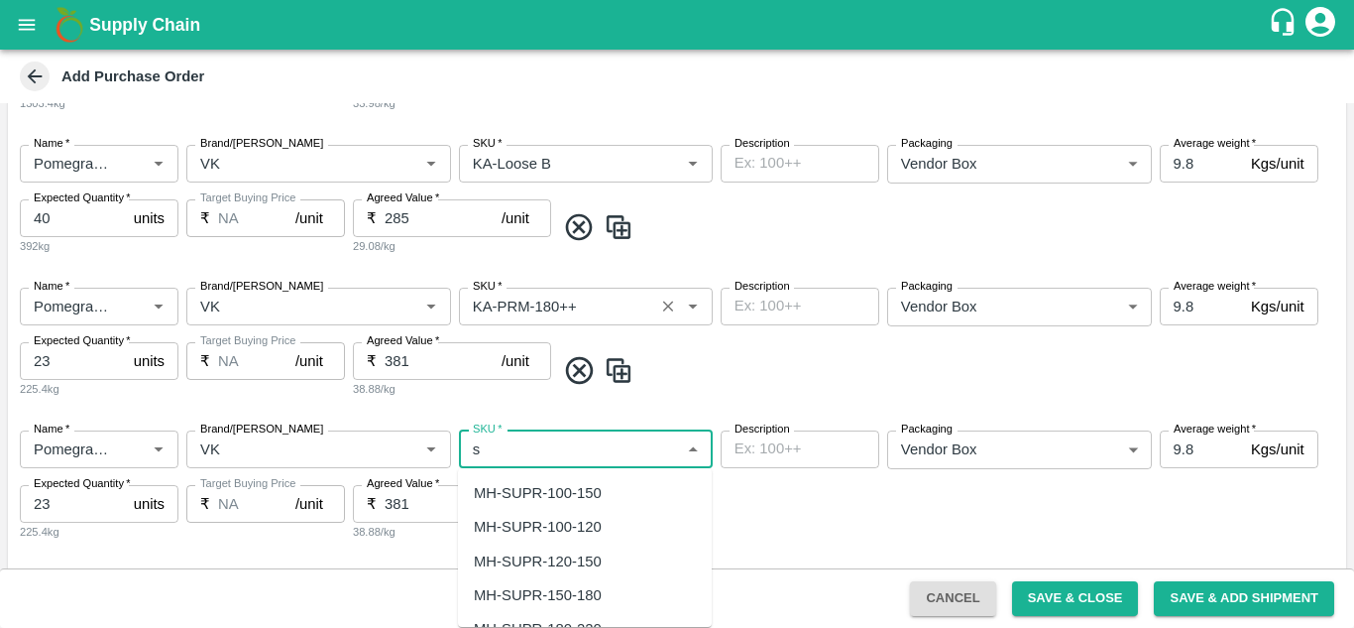
type input "s"
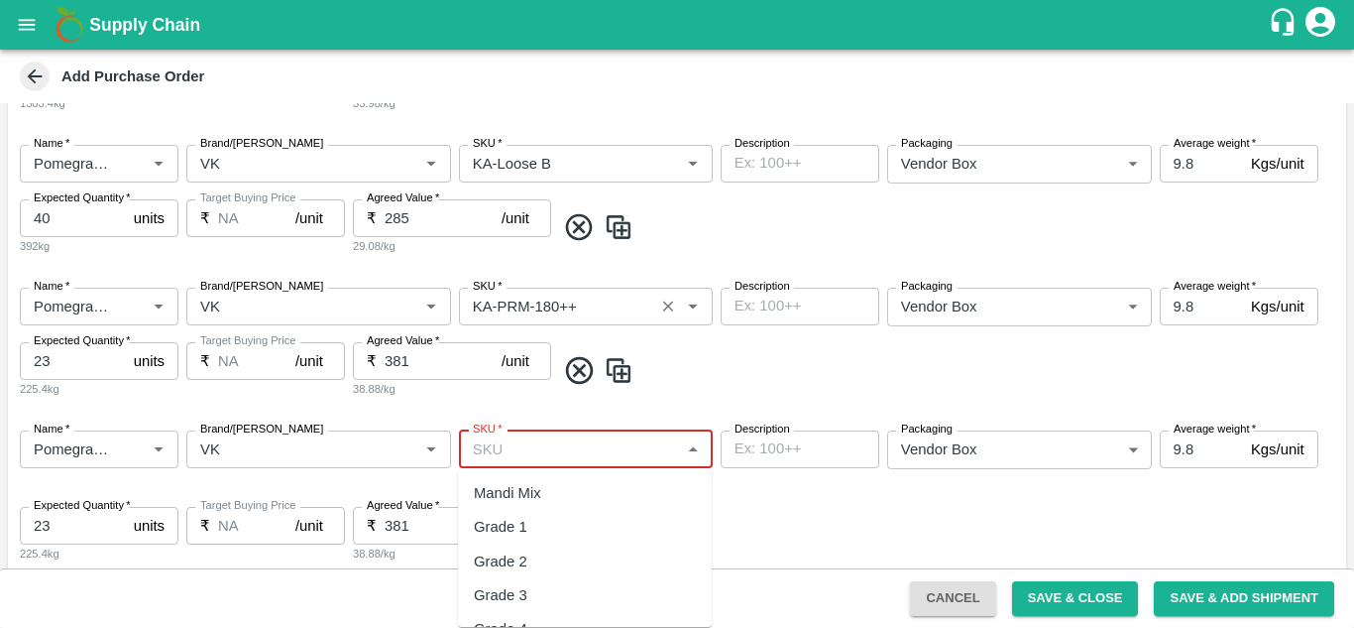
click at [501, 445] on input "SKU   *" at bounding box center [569, 449] width 209 height 26
click at [504, 490] on div "KA-Green" at bounding box center [506, 493] width 65 height 22
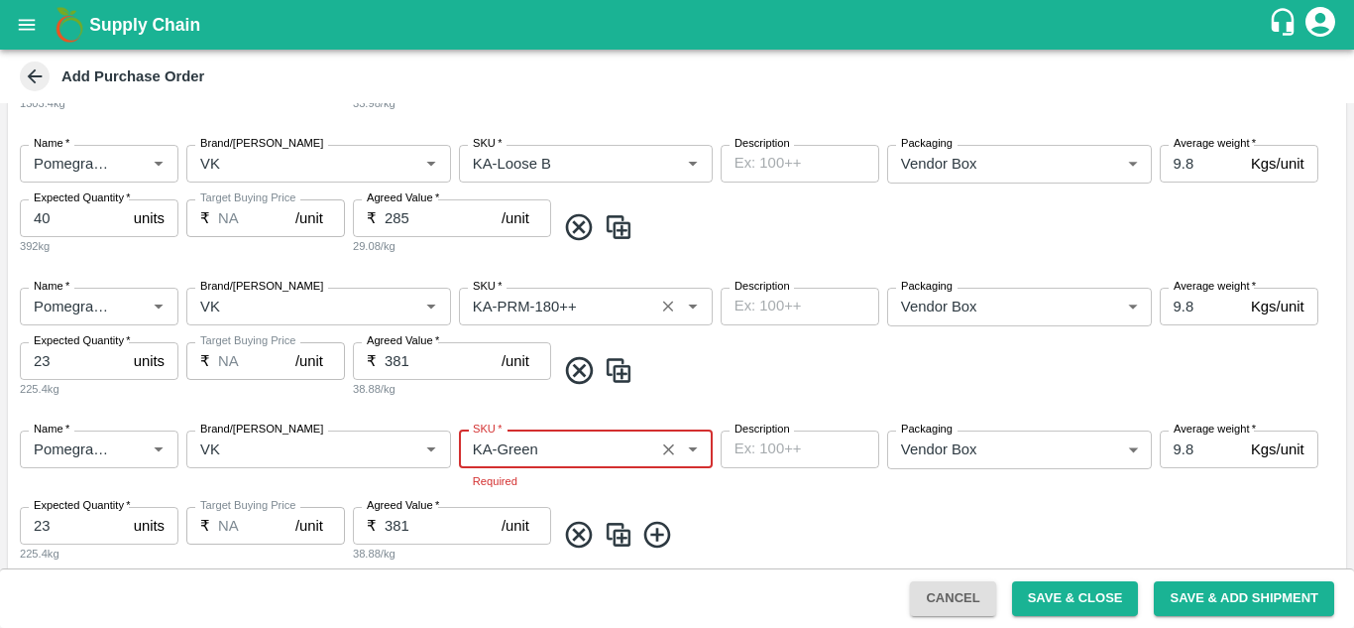
type input "KA-Green"
click at [787, 482] on div "Name   * Name   * Brand/Marka Brand/Marka SKU   * SKU   * Required Description …" at bounding box center [677, 496] width 1338 height 165
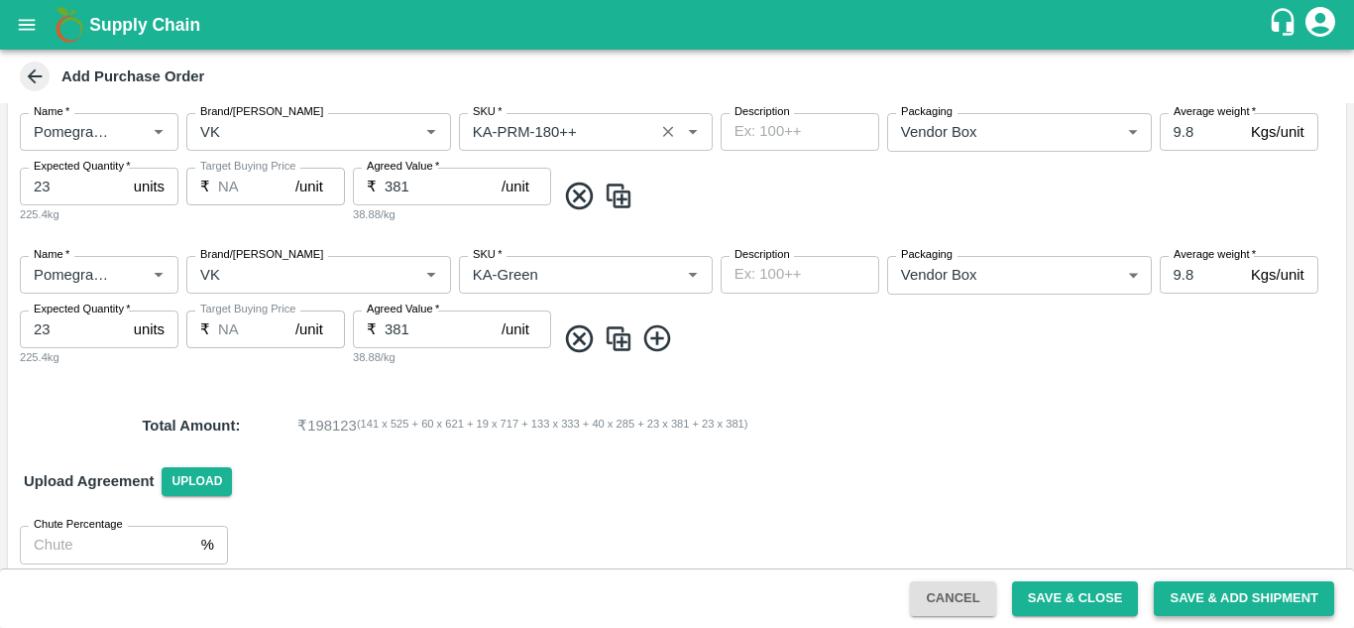
scroll to position [1195, 0]
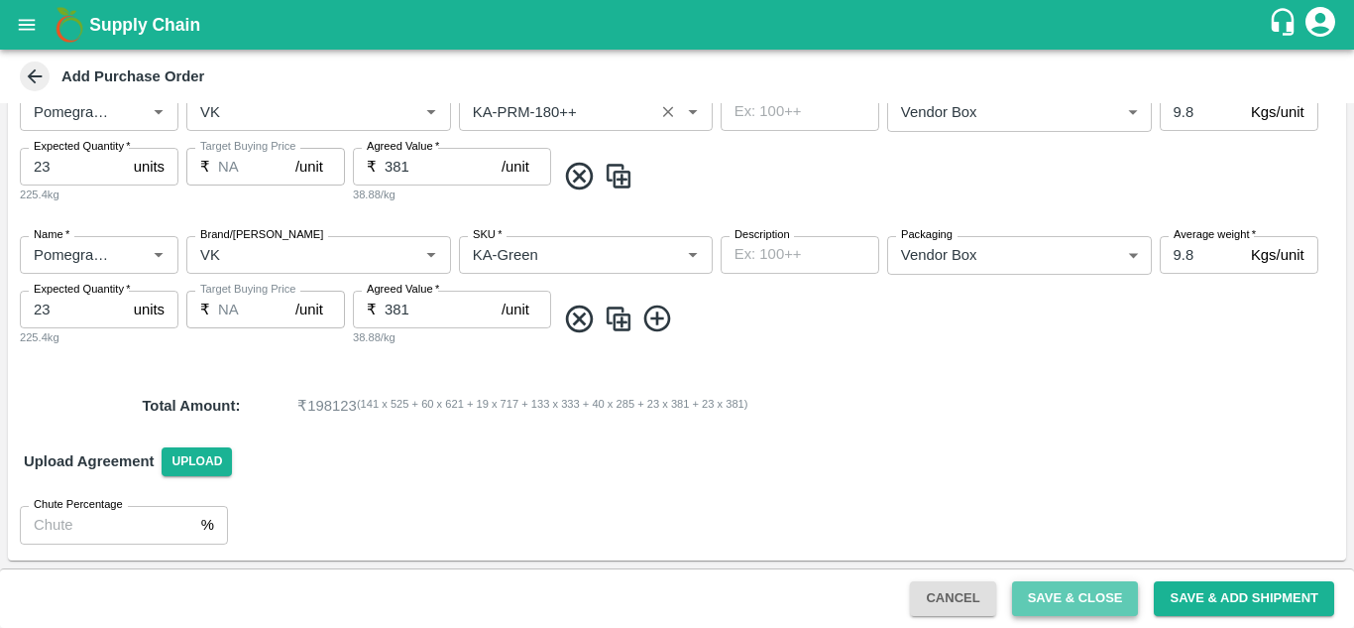
click at [1107, 598] on button "Save & Close" at bounding box center [1075, 598] width 127 height 35
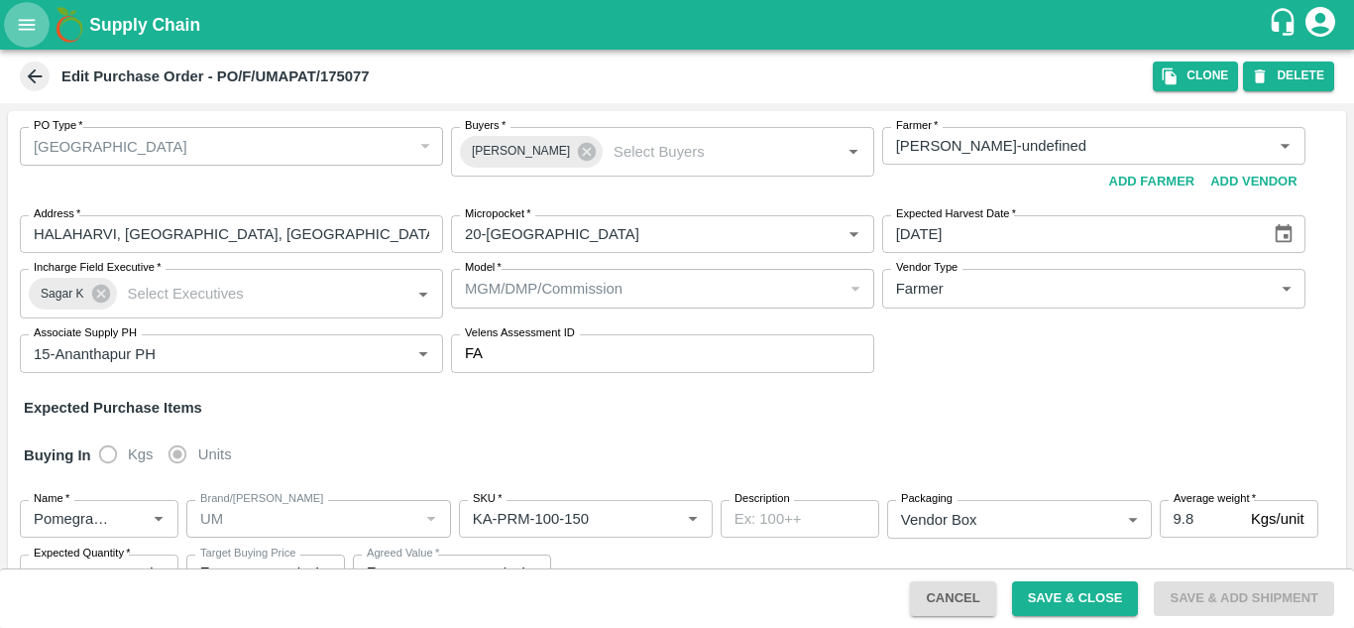
click at [18, 34] on icon "open drawer" at bounding box center [27, 25] width 22 height 22
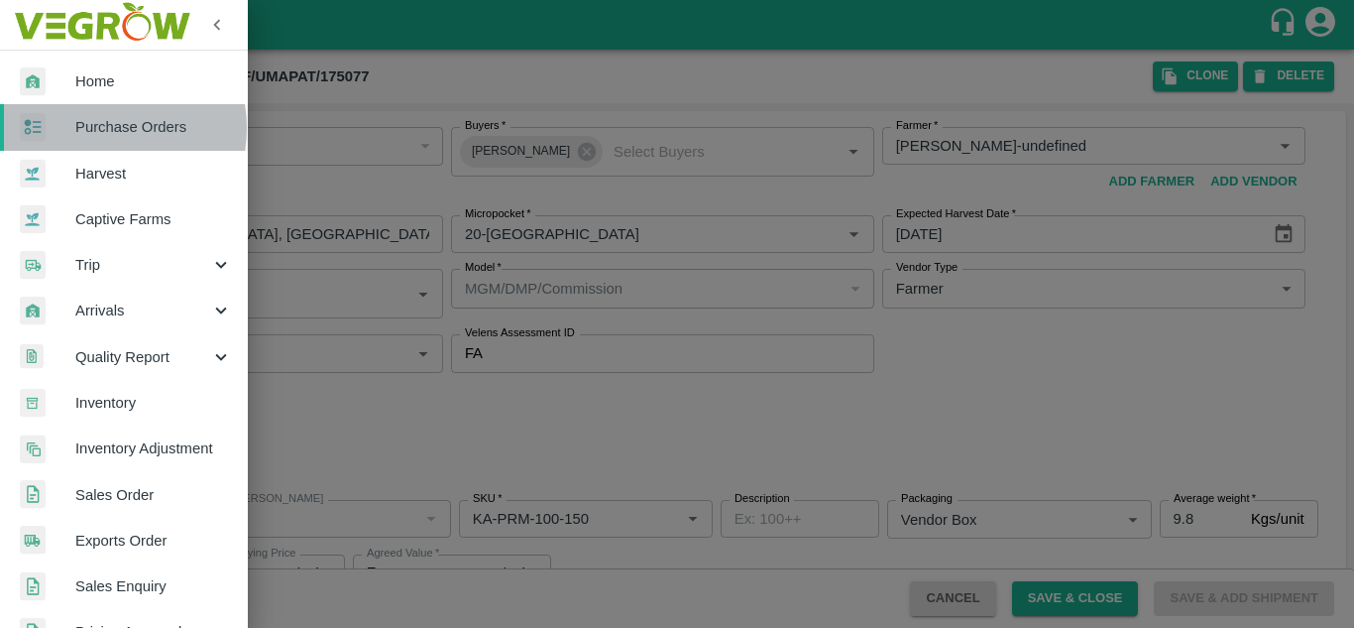
click at [103, 128] on span "Purchase Orders" at bounding box center [153, 127] width 157 height 22
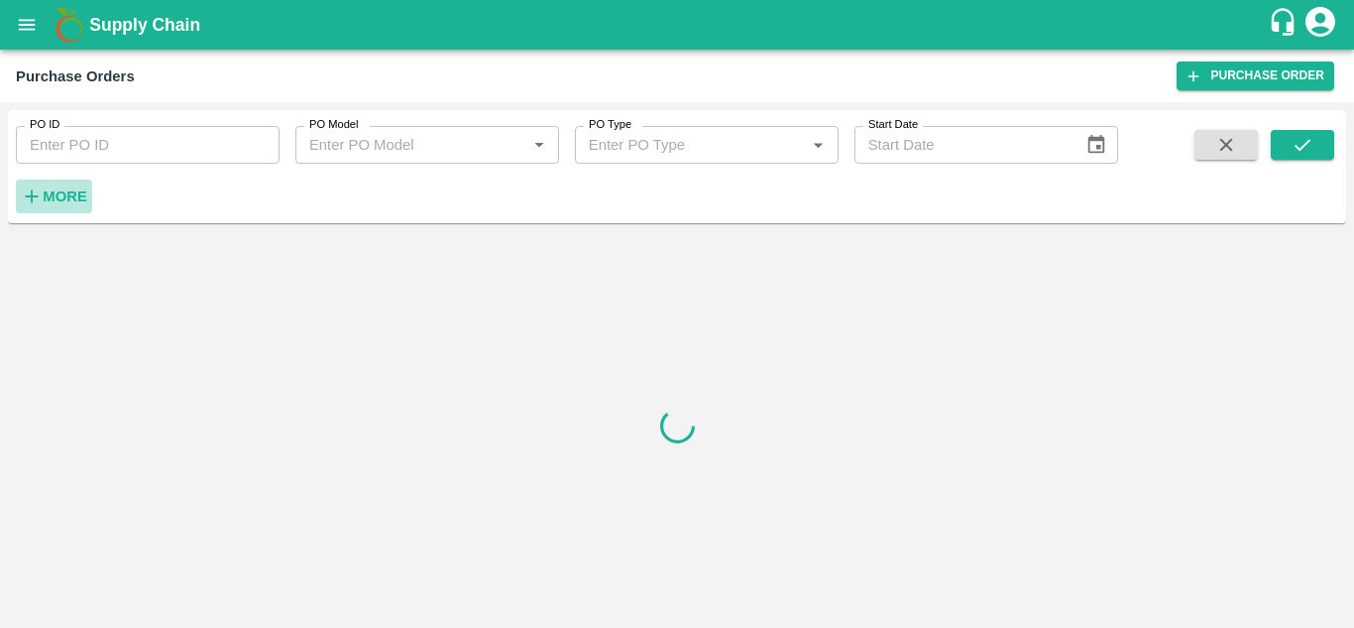
click at [77, 201] on strong "More" at bounding box center [65, 196] width 45 height 16
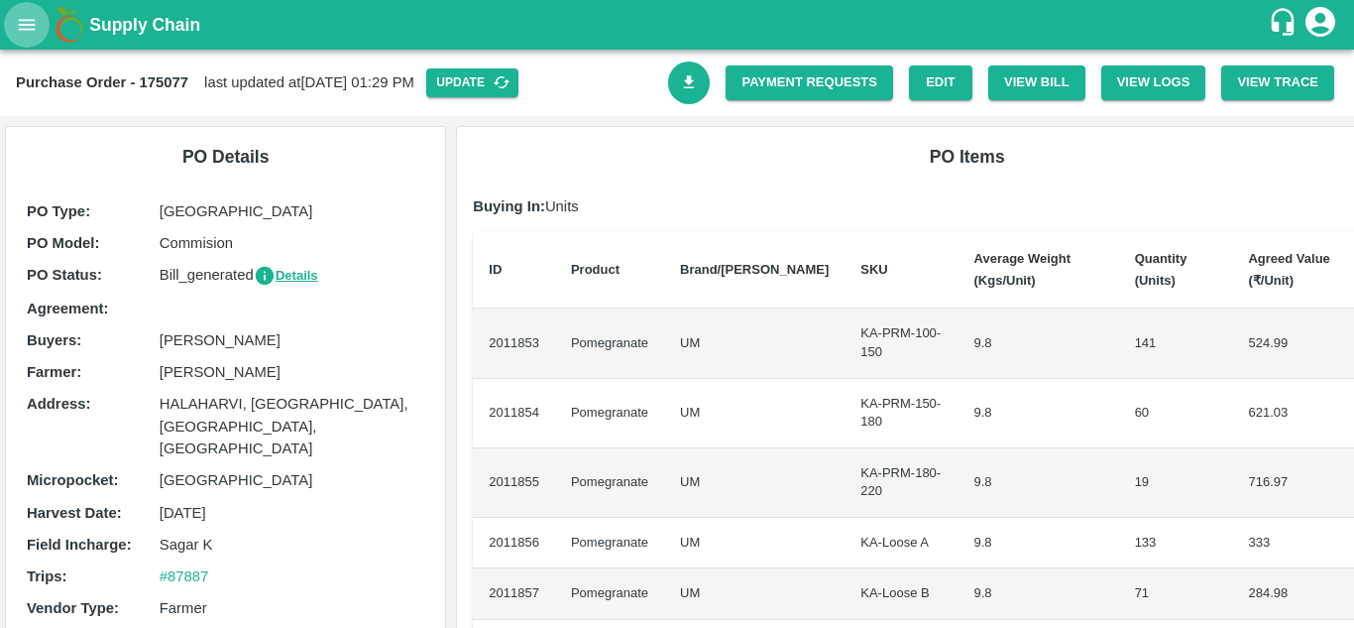
click at [15, 17] on button "open drawer" at bounding box center [27, 25] width 46 height 46
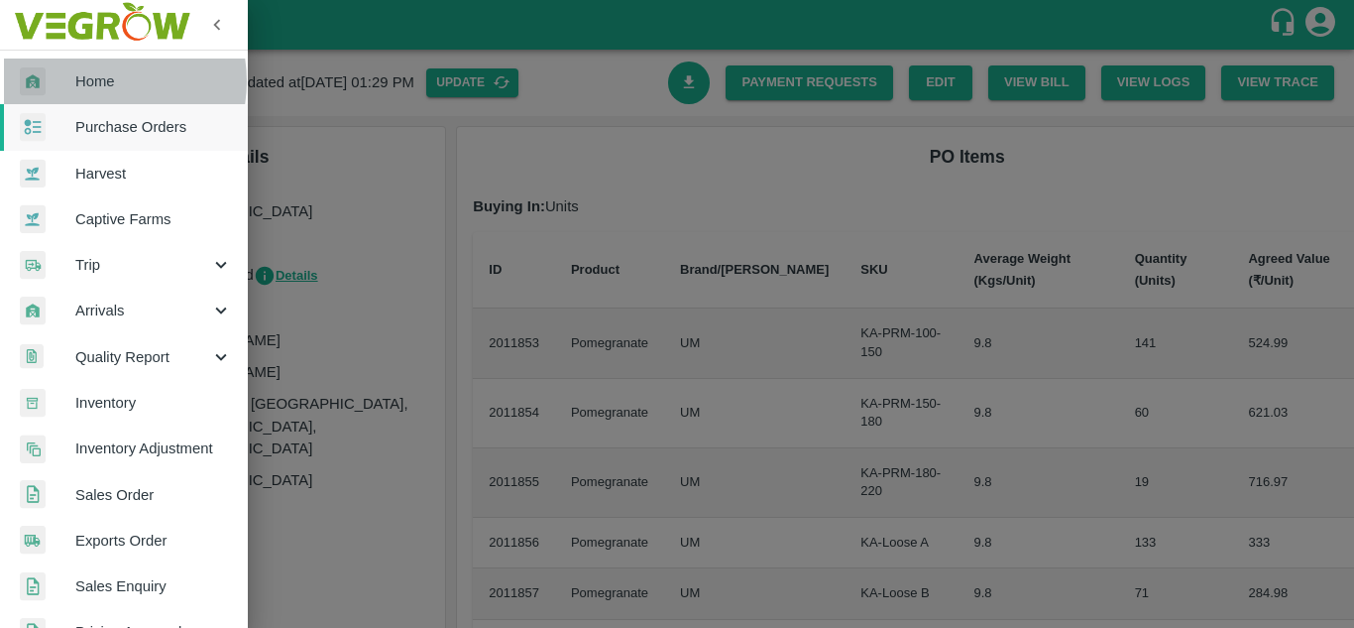
click at [96, 81] on span "Home" at bounding box center [153, 81] width 157 height 22
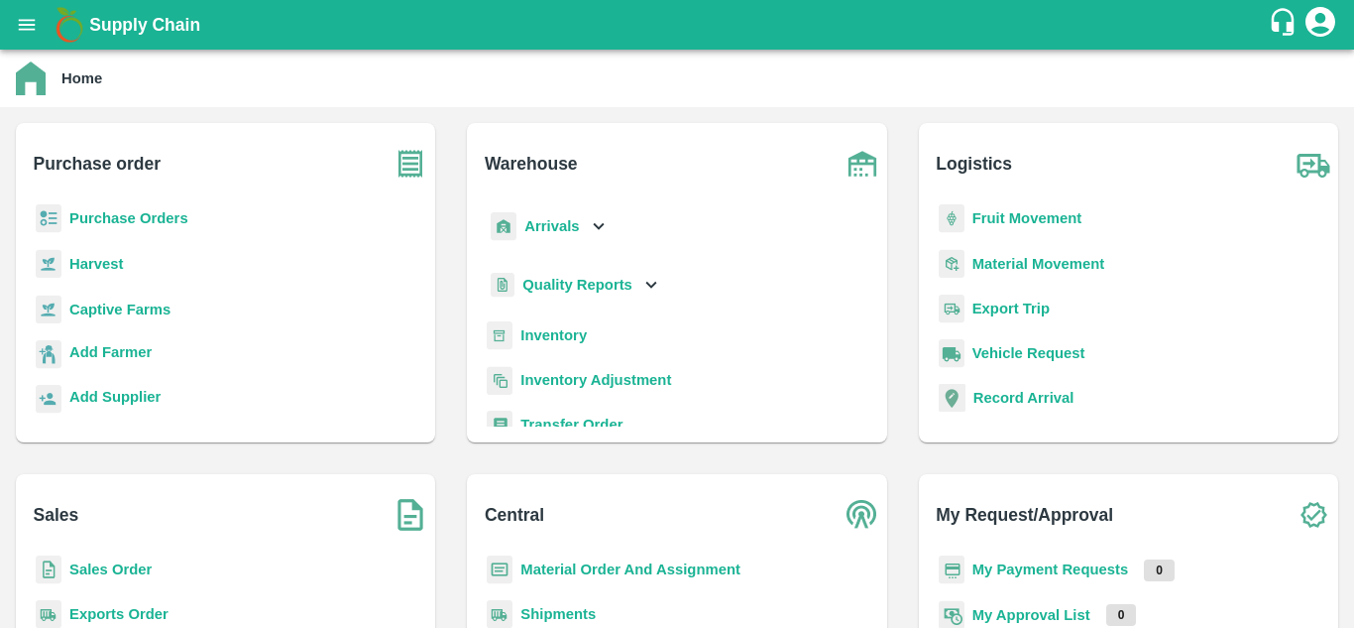
click at [93, 230] on div "Purchase Orders" at bounding box center [226, 226] width 388 height 45
click at [97, 214] on b "Purchase Orders" at bounding box center [128, 218] width 119 height 16
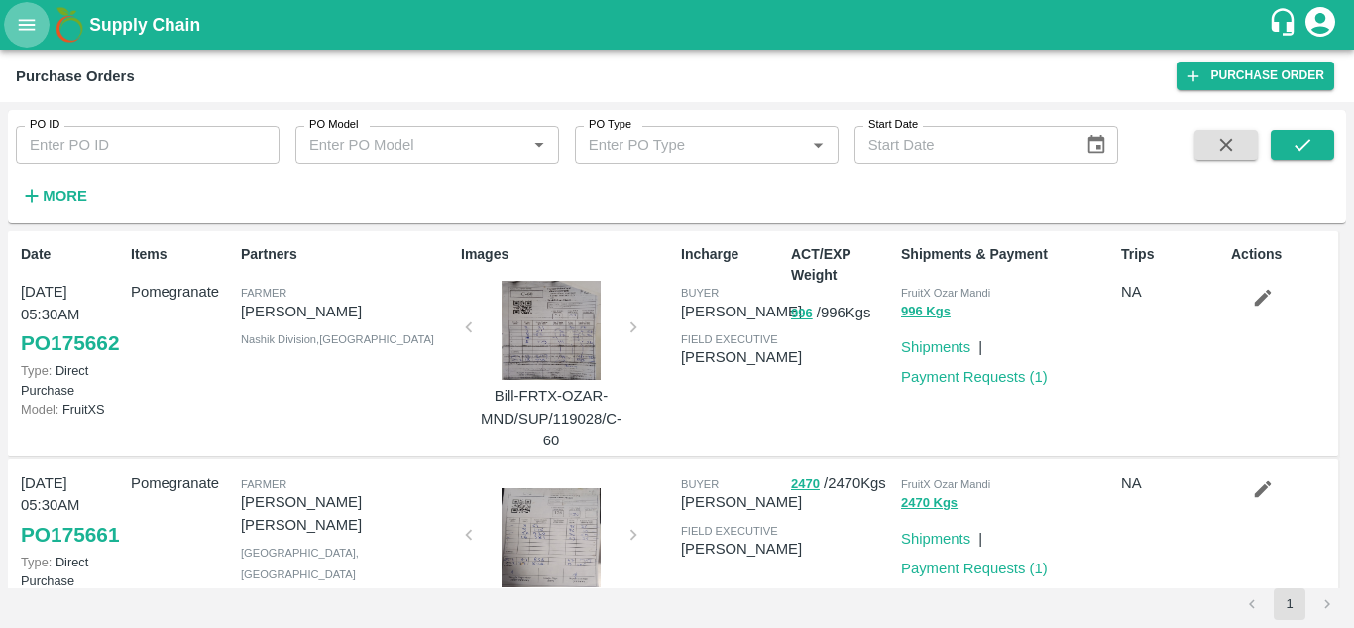
click at [21, 12] on button "open drawer" at bounding box center [27, 25] width 46 height 46
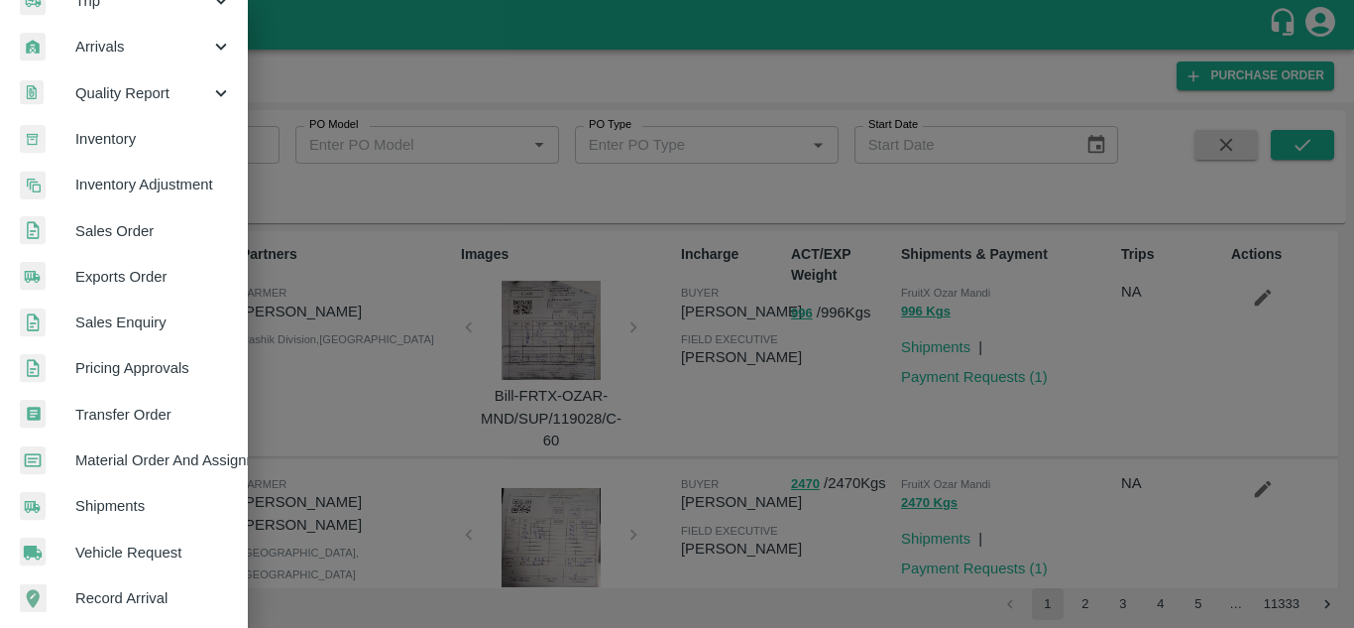
scroll to position [265, 0]
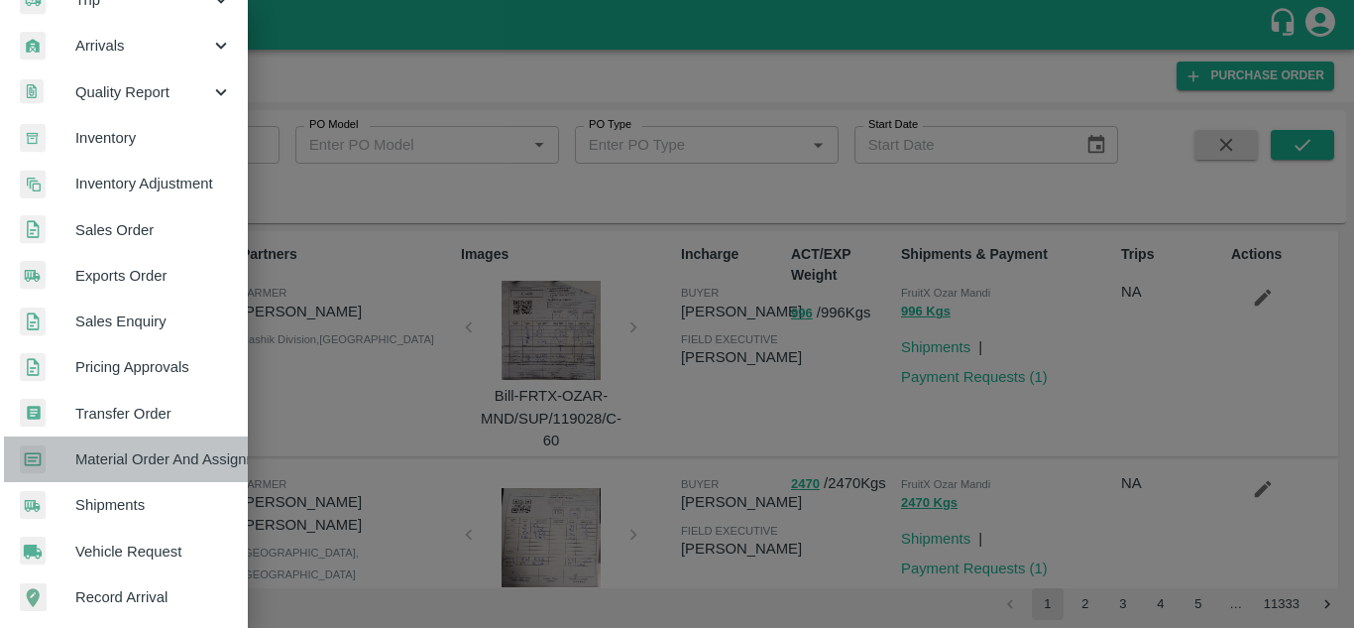
click at [148, 461] on span "Material Order And Assignment" at bounding box center [153, 459] width 157 height 22
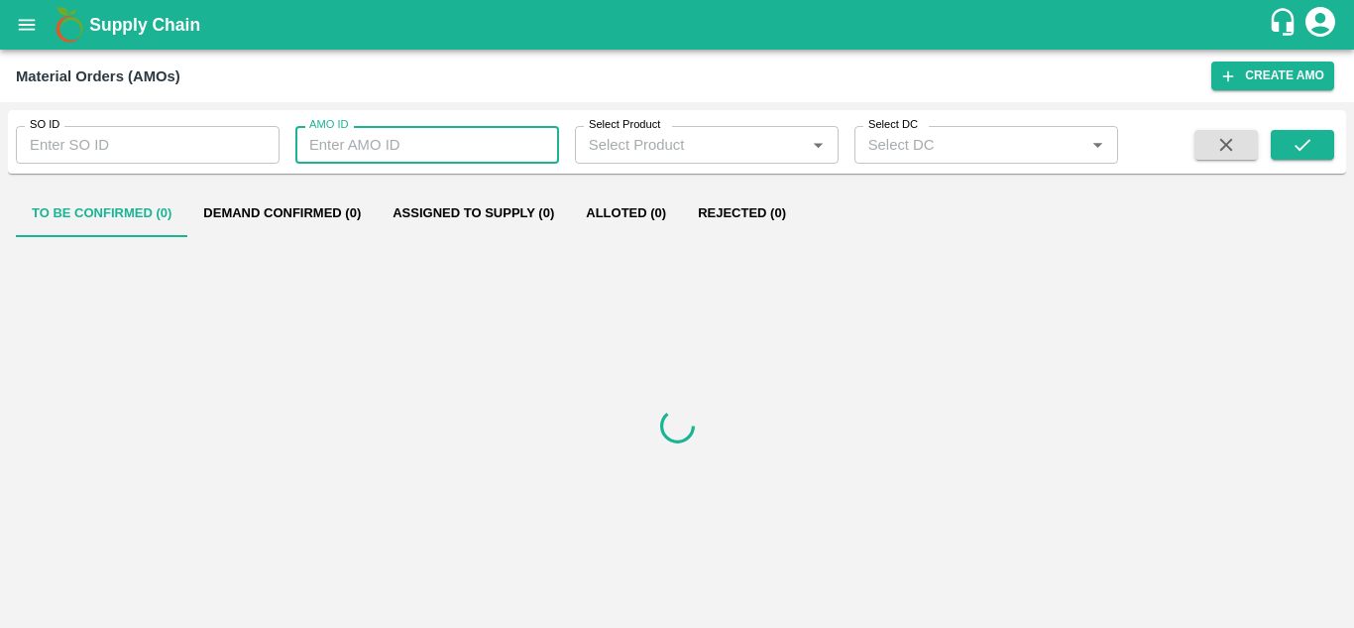
click at [437, 136] on input "AMO ID" at bounding box center [427, 145] width 264 height 38
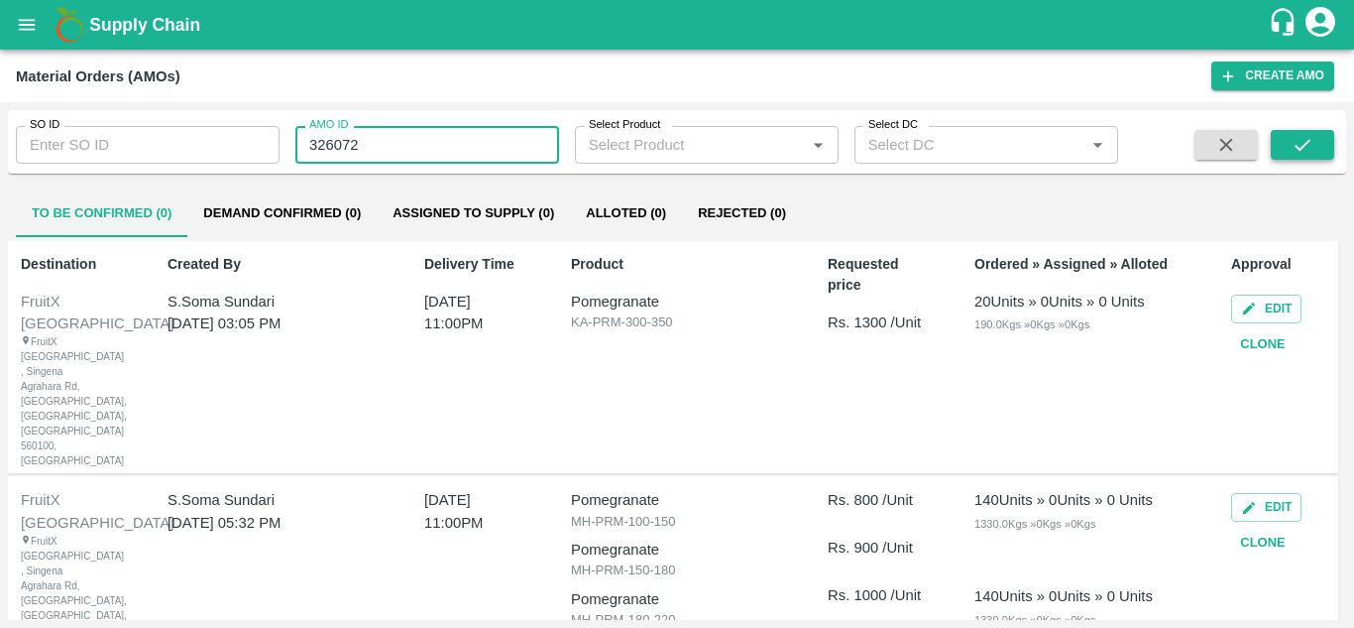
type input "326072"
click at [1313, 135] on icon "submit" at bounding box center [1303, 145] width 22 height 22
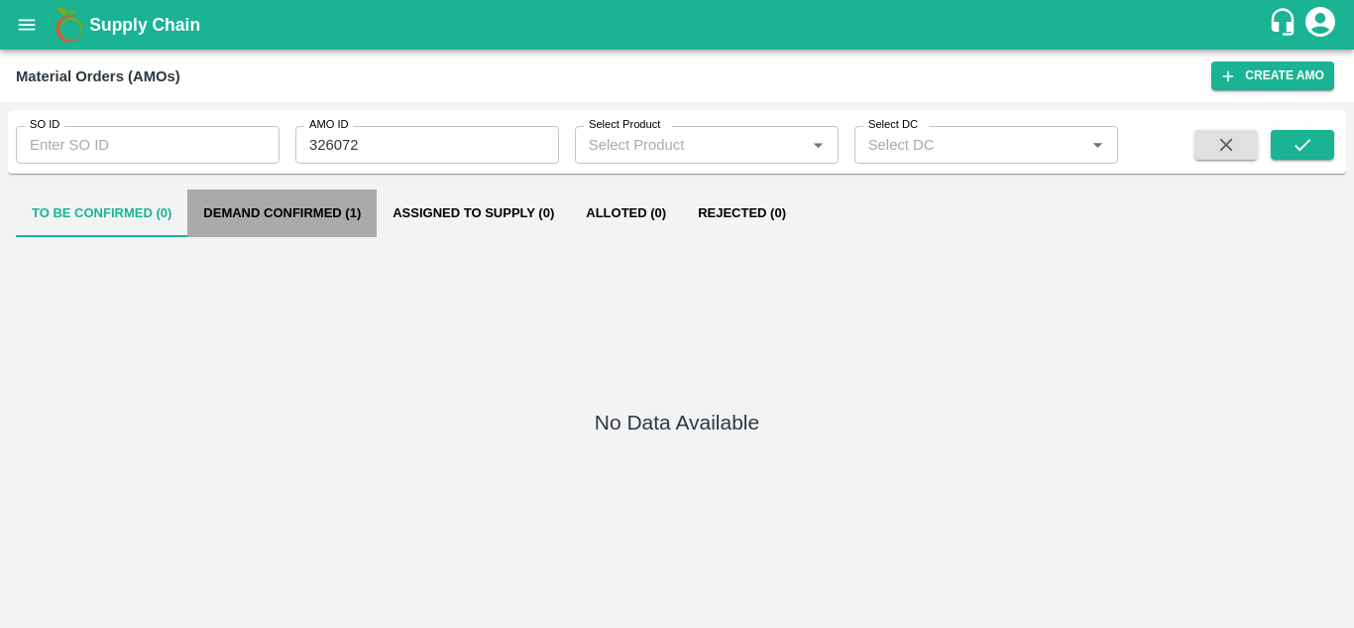
click at [287, 201] on button "Demand Confirmed (1)" at bounding box center [281, 213] width 189 height 48
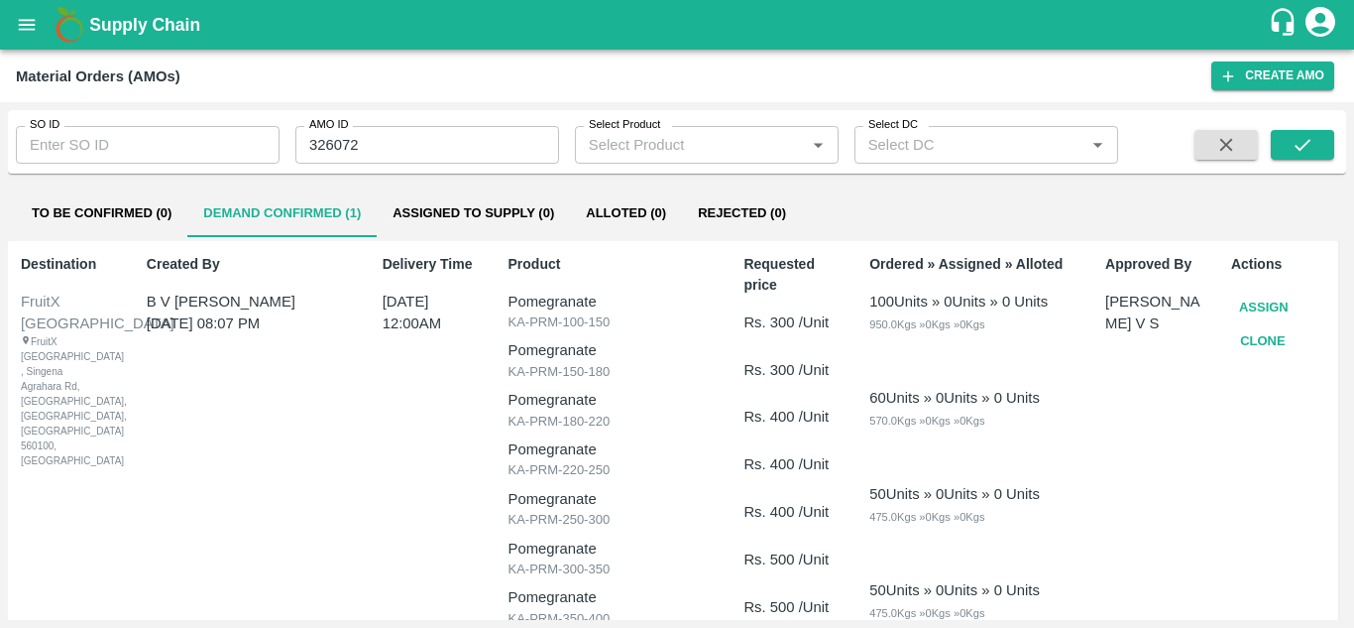
click at [1259, 305] on button "Assign" at bounding box center [1263, 307] width 65 height 35
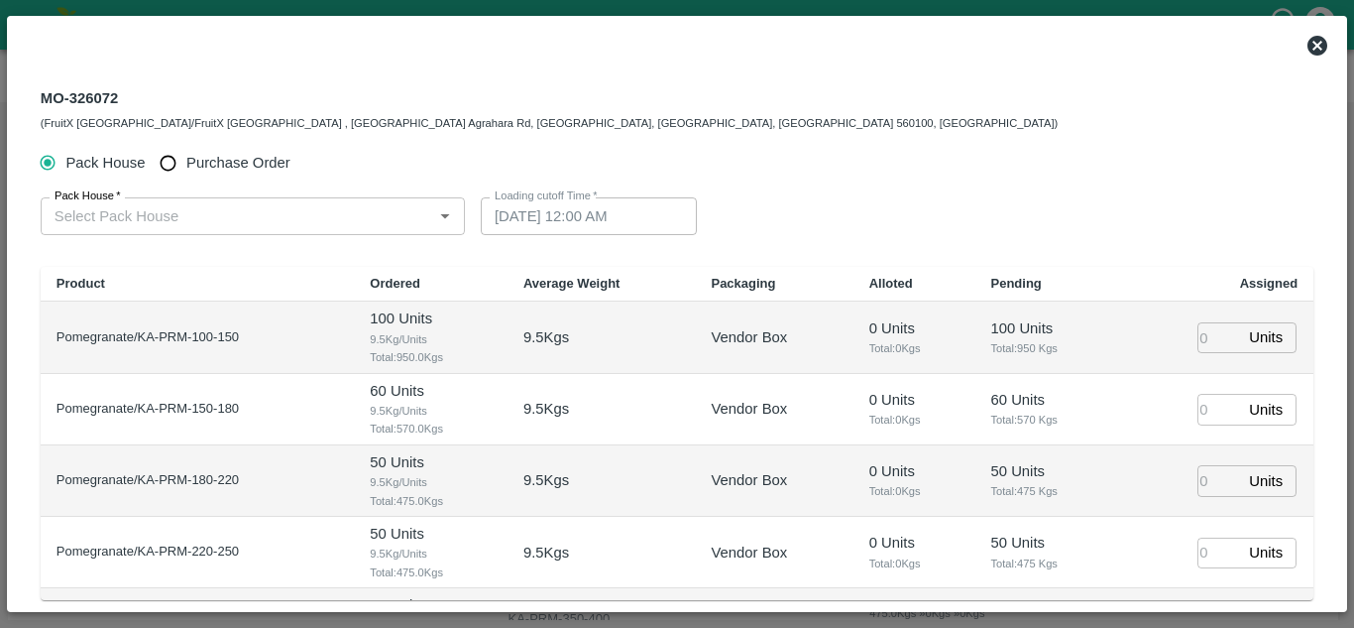
type input "17/09/2025 12:00 AM"
click at [172, 165] on input "Purchase Order" at bounding box center [168, 163] width 37 height 37
radio input "true"
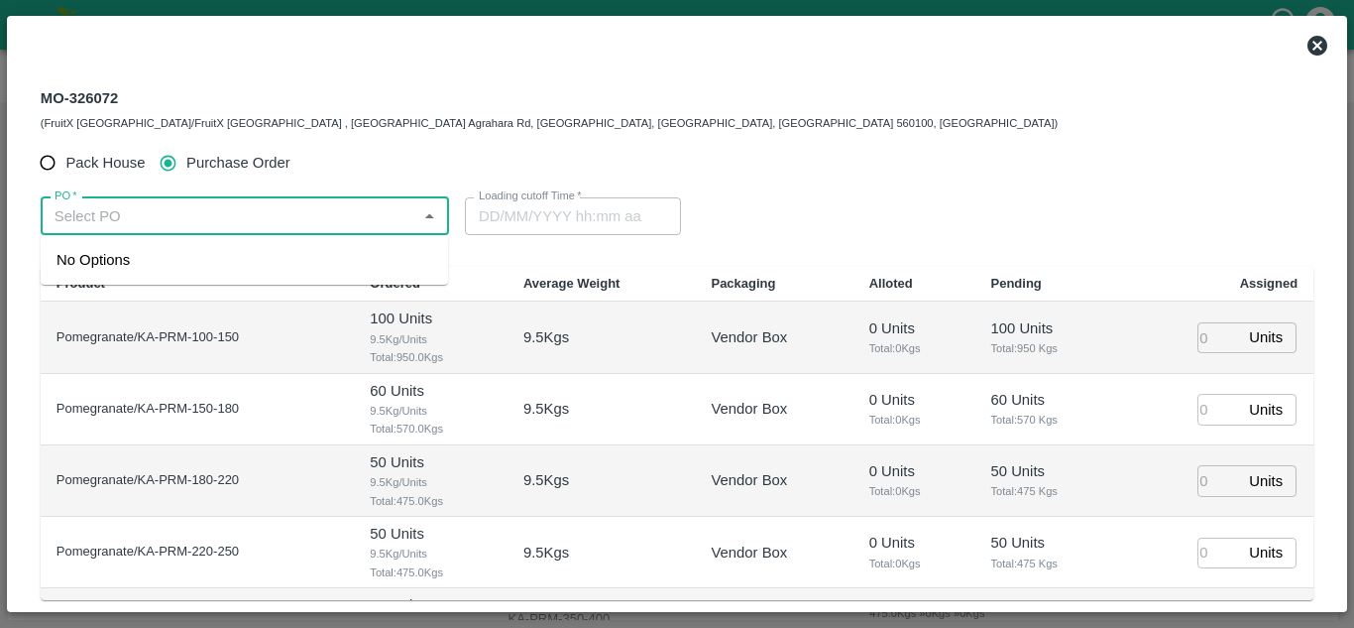
click at [182, 210] on input "PO   *" at bounding box center [229, 216] width 364 height 26
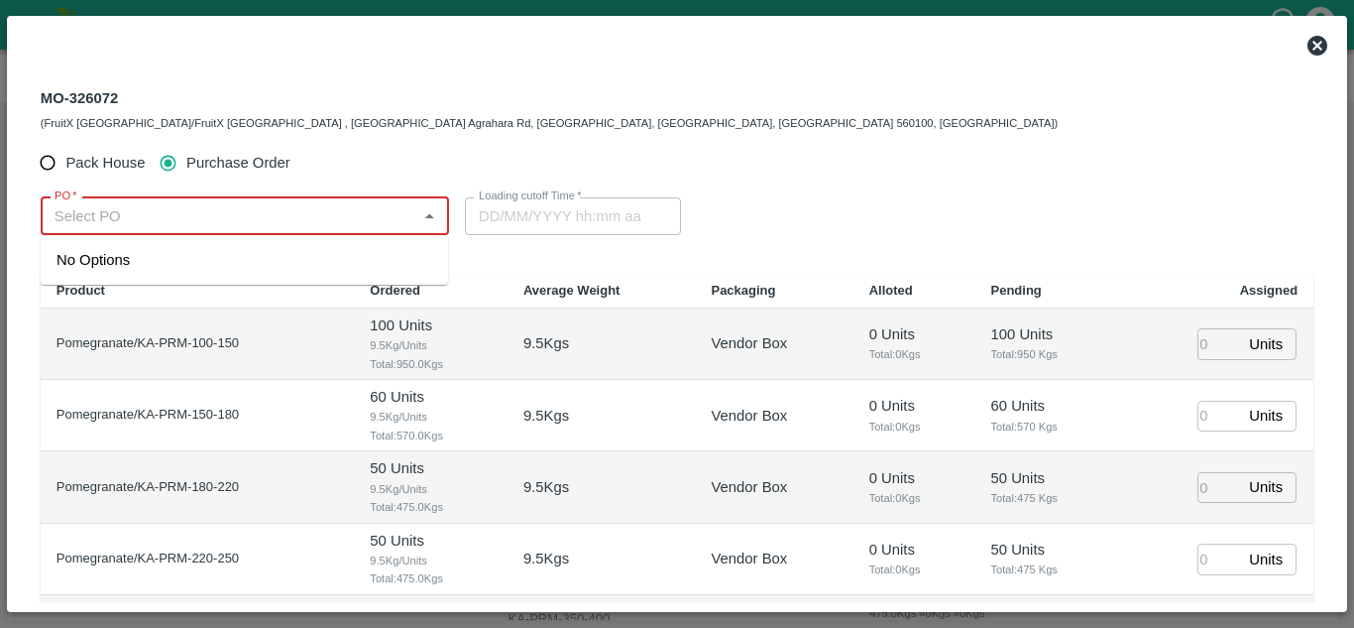
click at [275, 212] on input "PO   *" at bounding box center [229, 216] width 364 height 26
click at [350, 261] on div "PO-175713(vijay kumar reddy-8886815389)" at bounding box center [244, 260] width 407 height 34
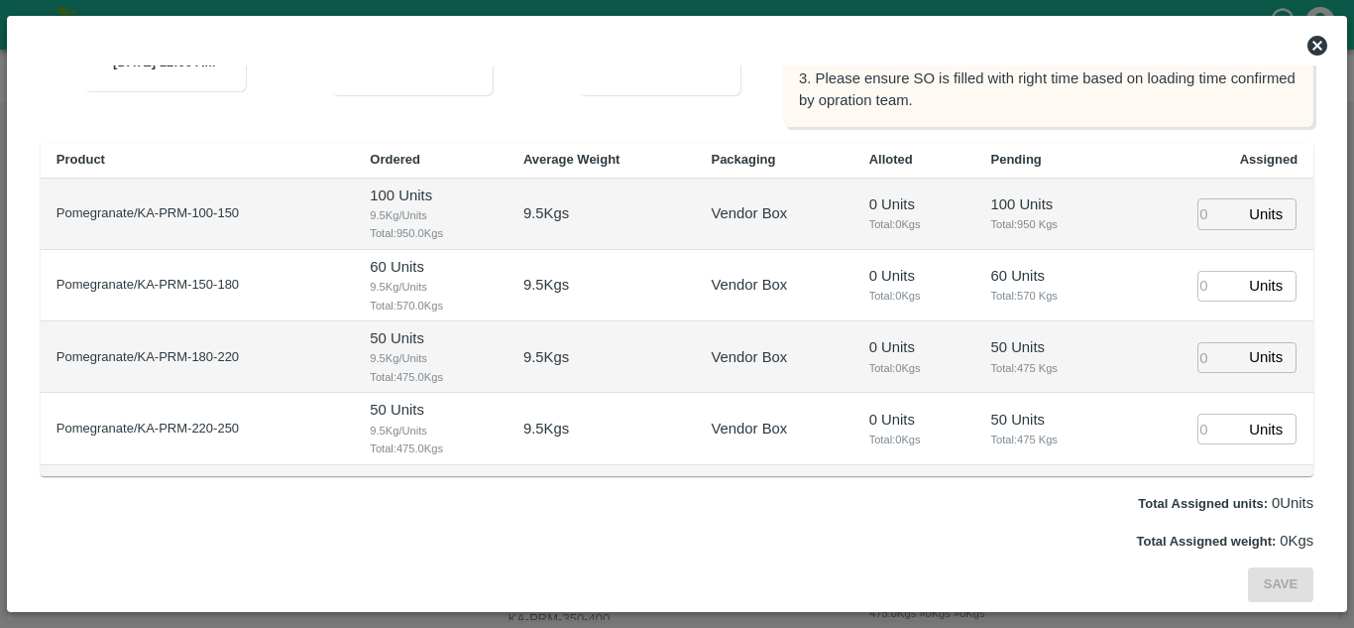
type input "PO-175713(vijay kumar reddy-8886815389)"
click at [1207, 214] on input "number" at bounding box center [1220, 213] width 44 height 31
type input "1"
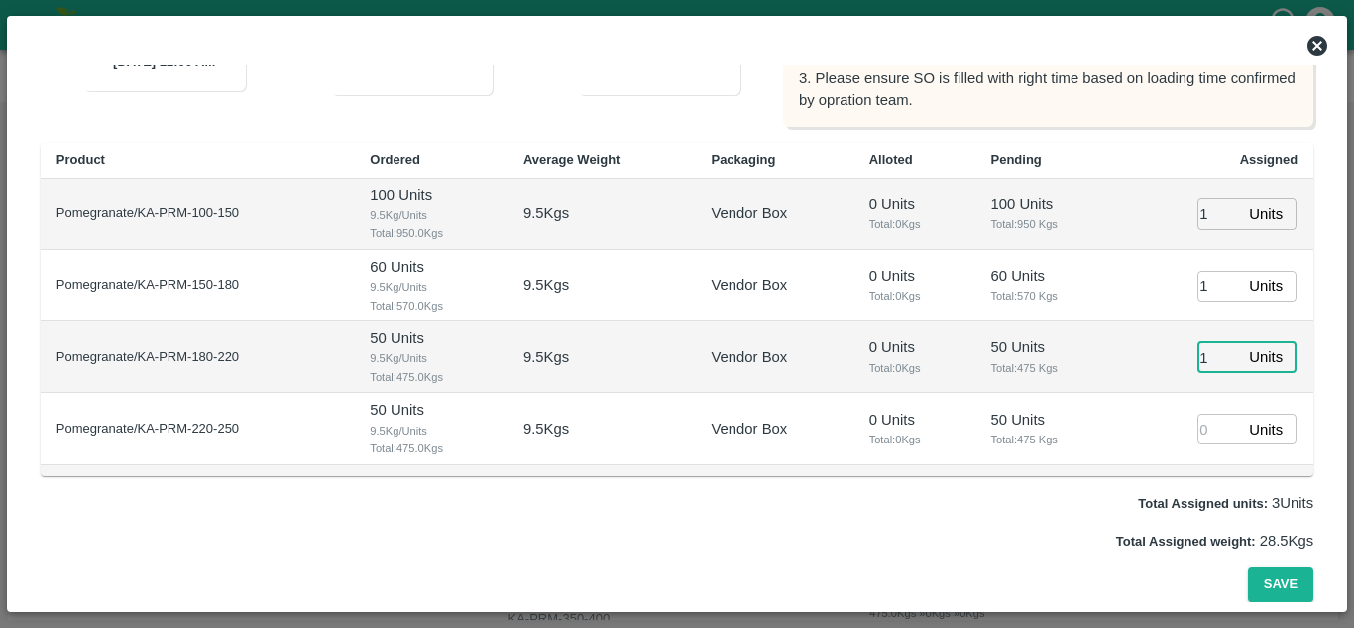
type input "1"
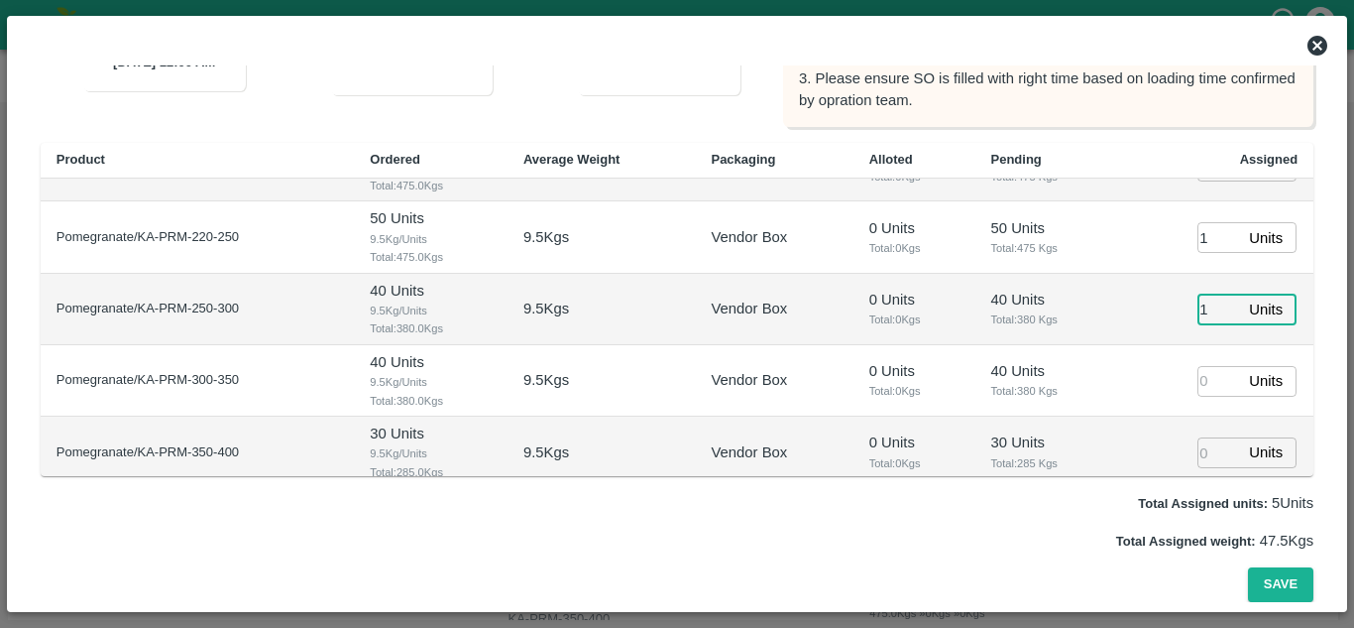
type input "1"
type input "16/09/2025 04:00 PM"
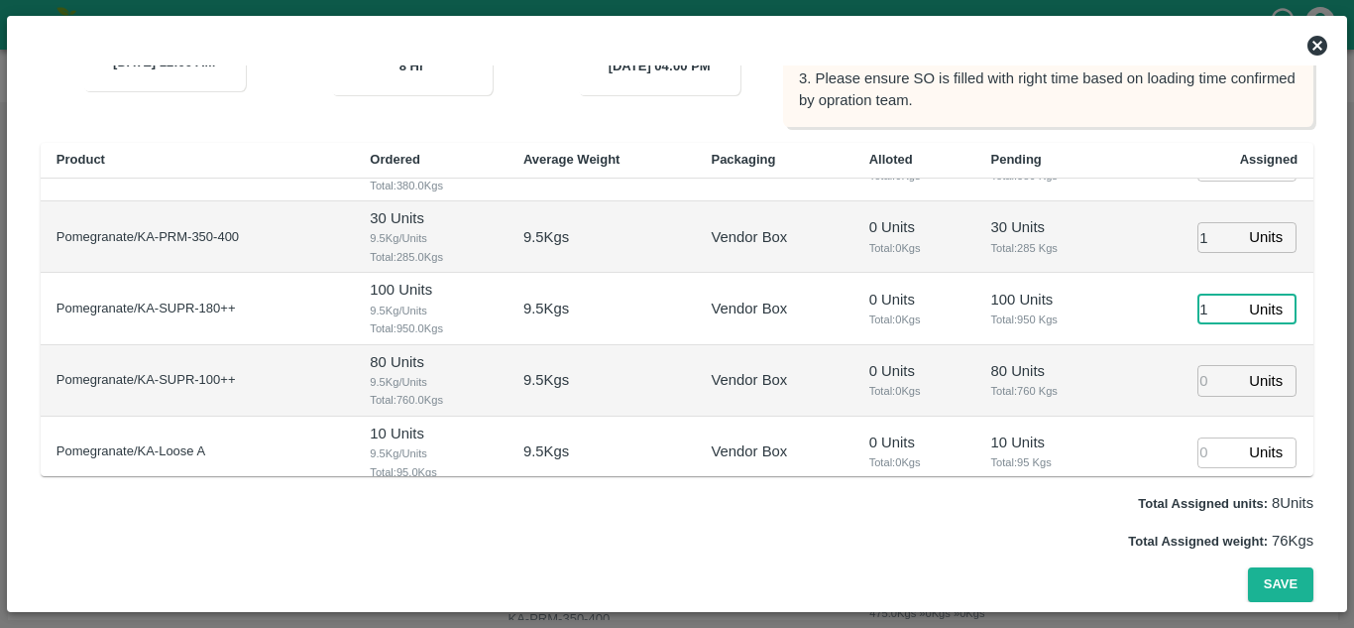
type input "1"
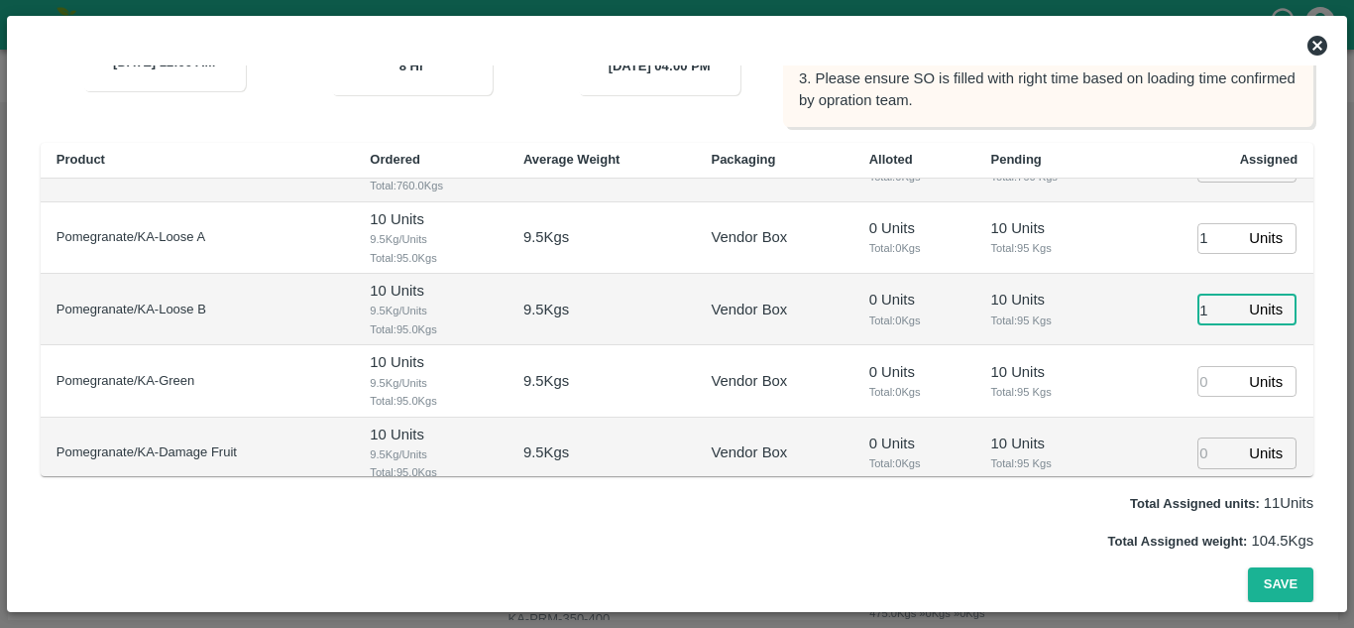
type input "1"
click at [1284, 578] on button "Save" at bounding box center [1280, 584] width 65 height 35
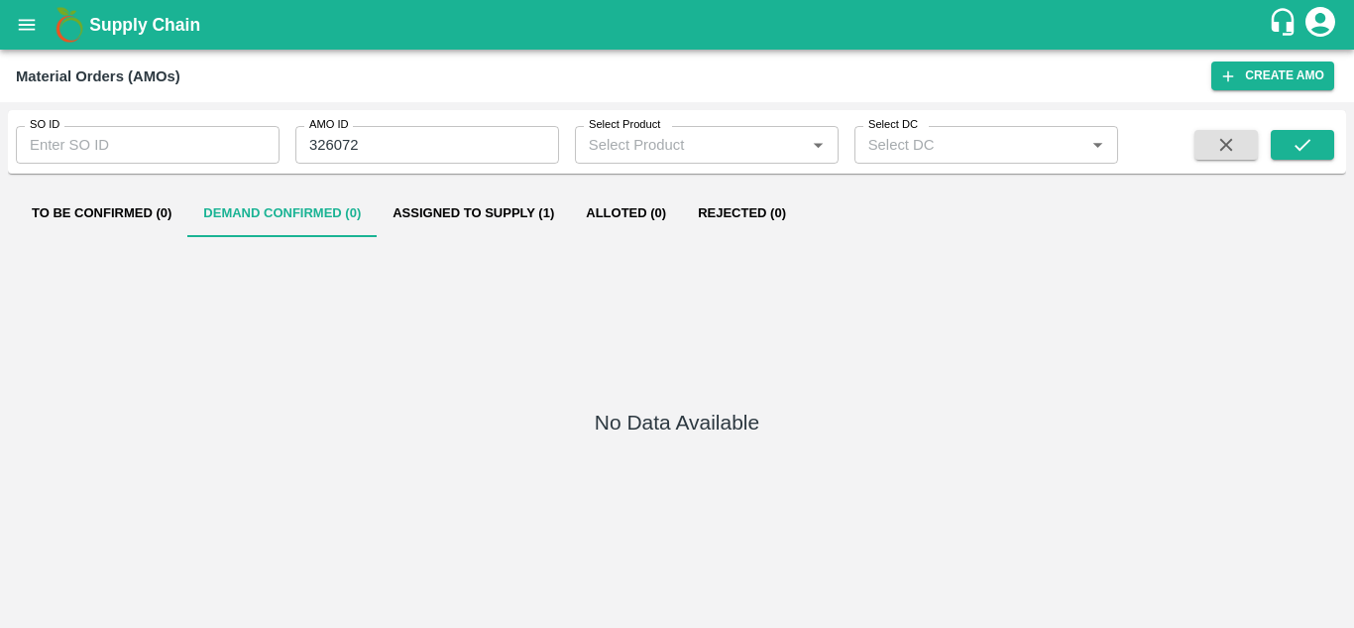
click at [0, 16] on div "Supply Chain" at bounding box center [677, 25] width 1354 height 50
click at [16, 19] on icon "open drawer" at bounding box center [27, 25] width 22 height 22
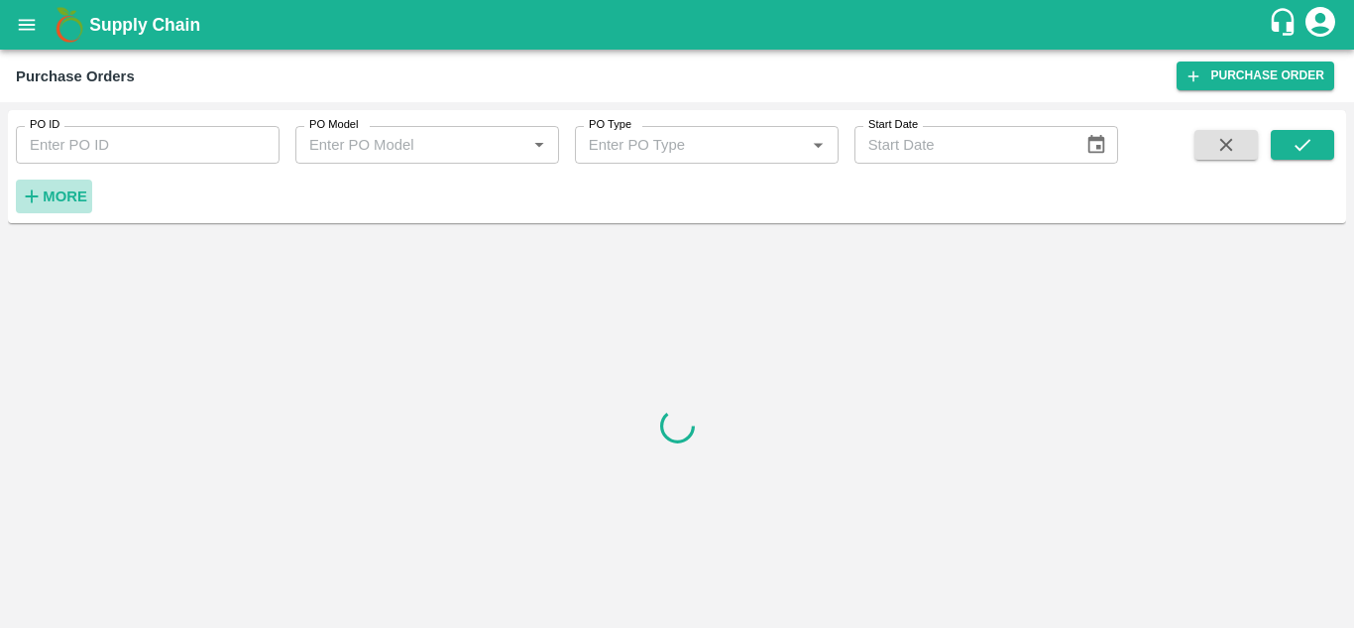
click at [48, 190] on strong "More" at bounding box center [65, 196] width 45 height 16
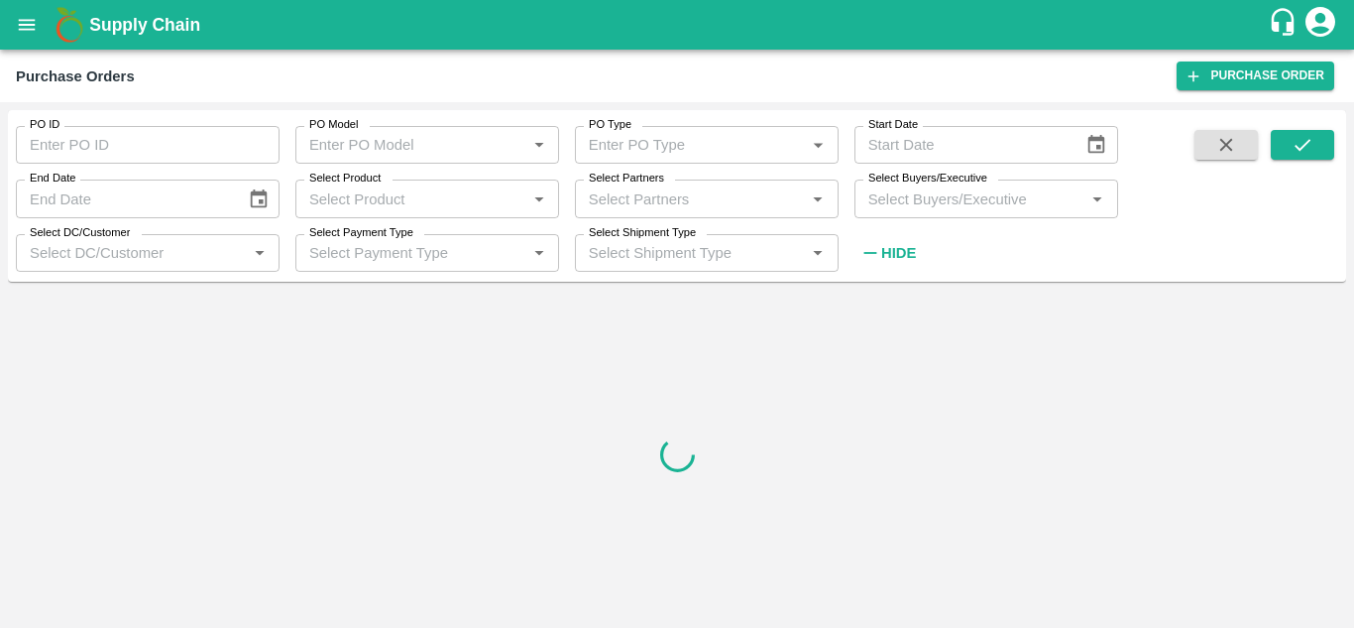
click at [873, 201] on input "Select Buyers/Executive" at bounding box center [970, 198] width 219 height 26
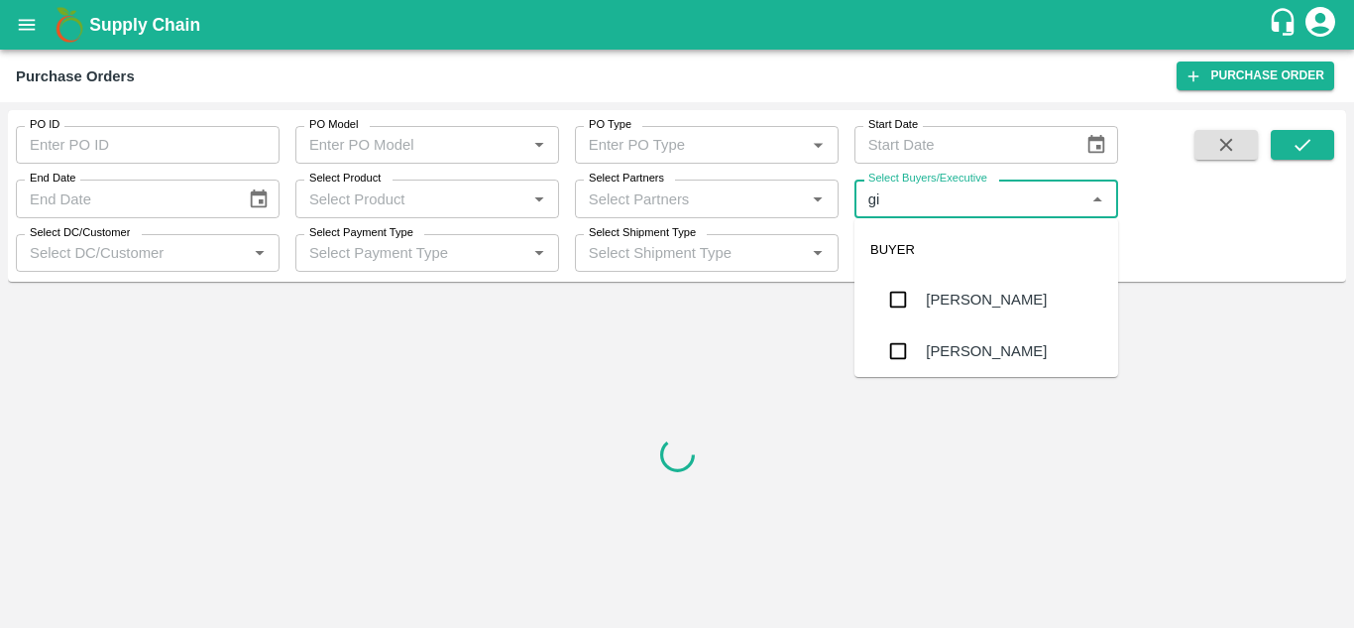
type input "g"
type input "gun"
click at [906, 307] on input "checkbox" at bounding box center [898, 300] width 40 height 40
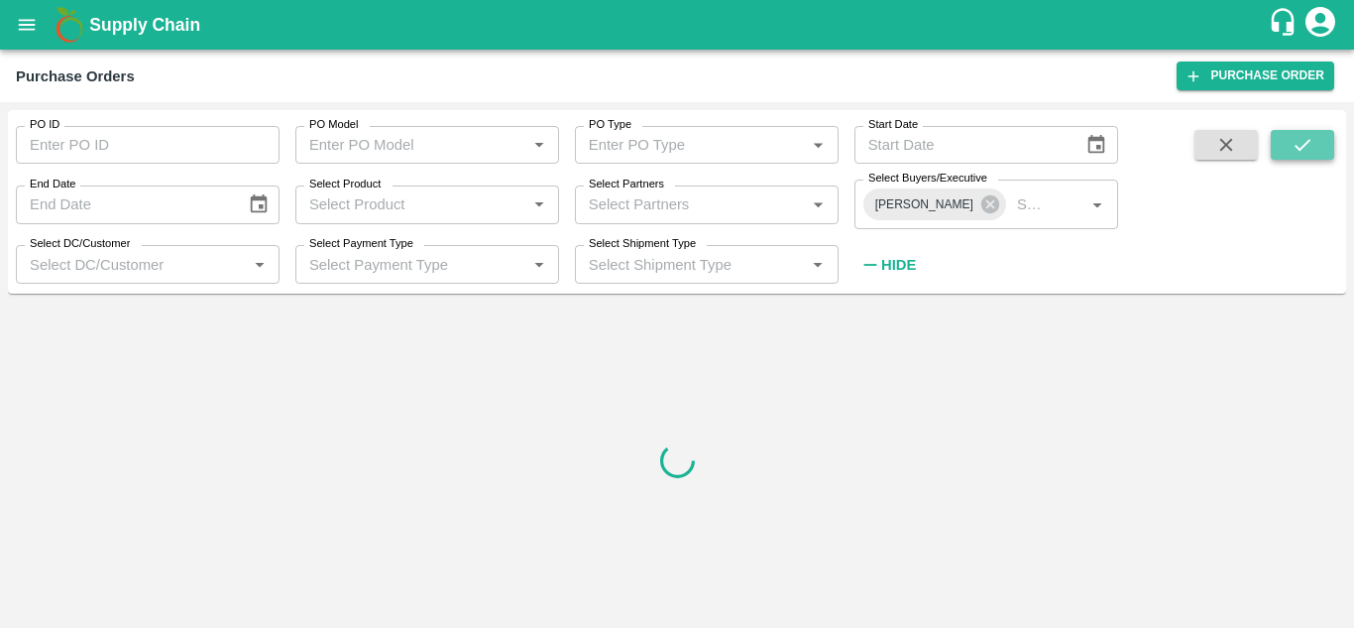
click at [1303, 137] on icon "submit" at bounding box center [1303, 145] width 22 height 22
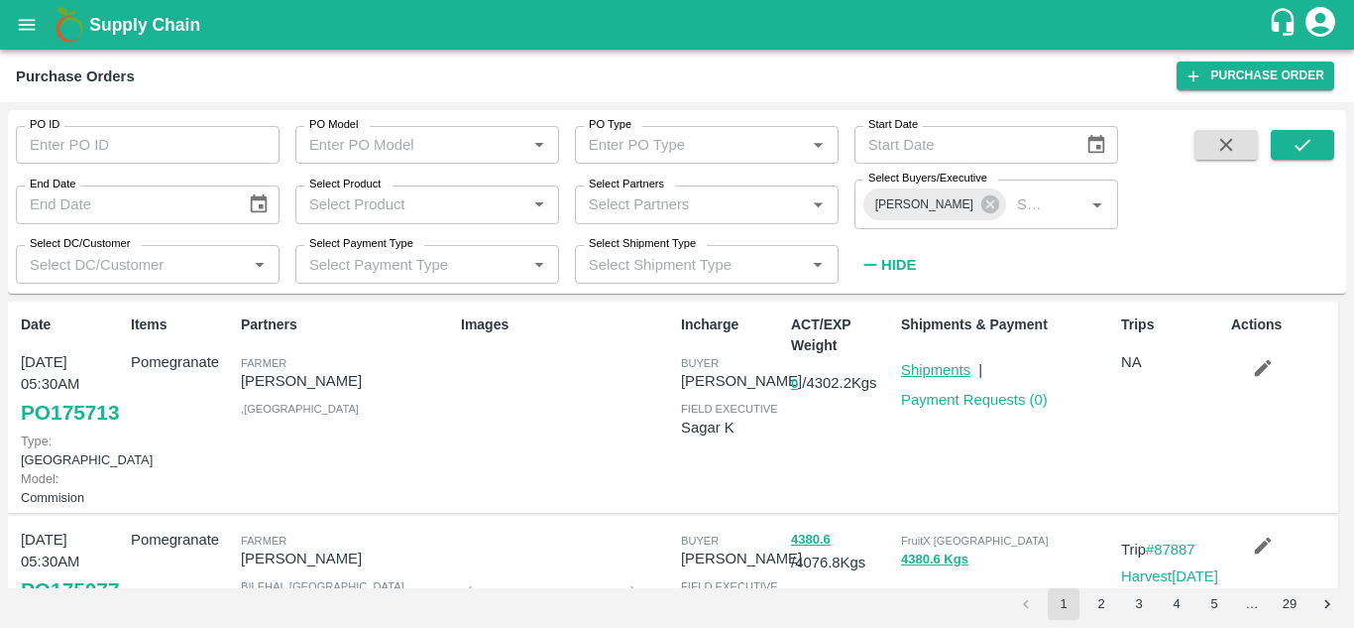
click at [920, 362] on link "Shipments" at bounding box center [935, 370] width 69 height 16
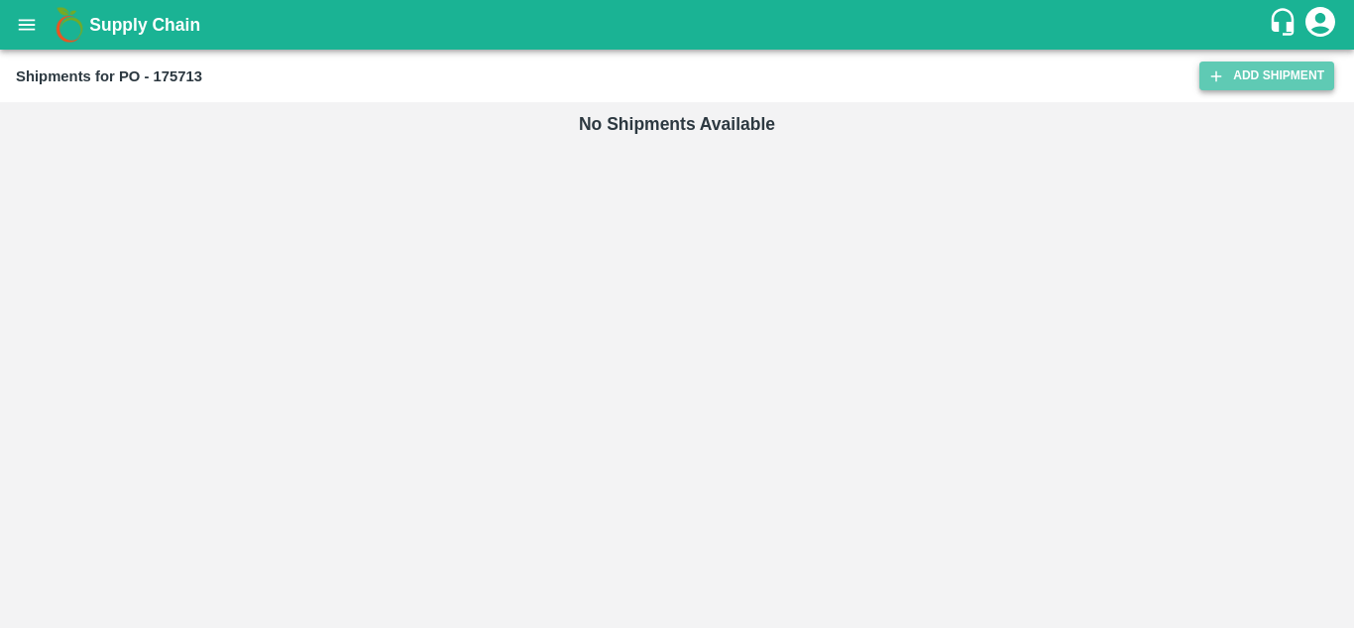
click at [1224, 80] on icon at bounding box center [1217, 76] width 18 height 18
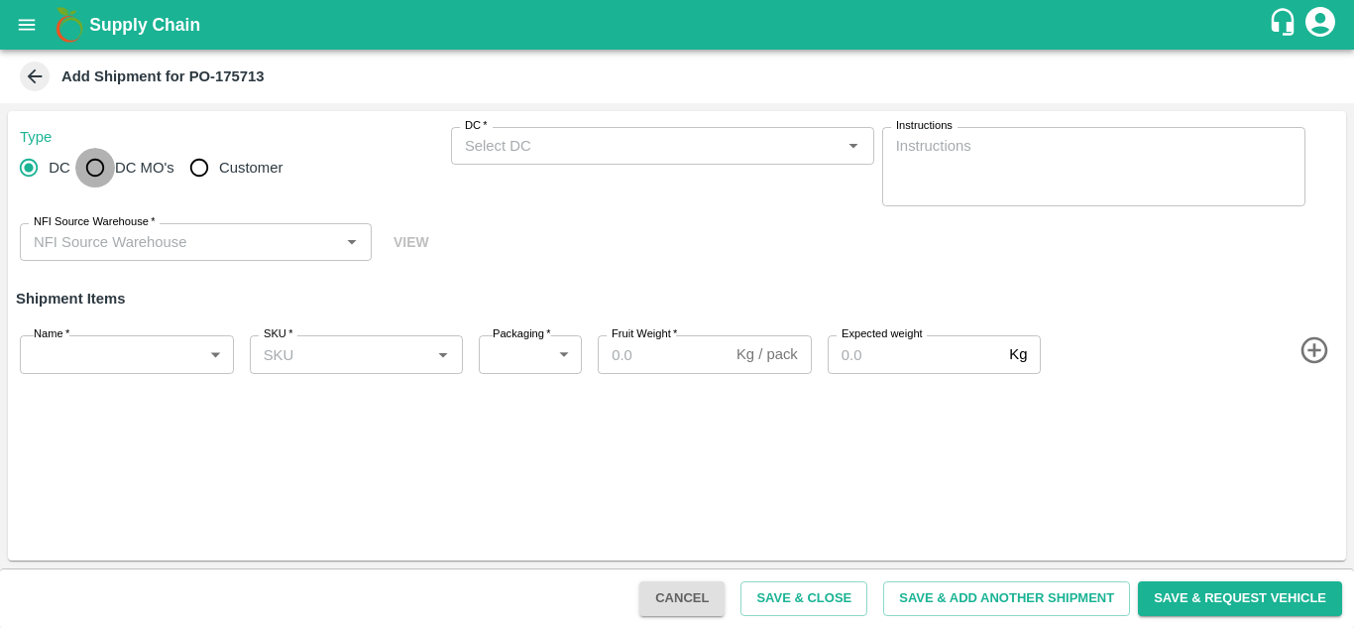
click at [93, 172] on input "DC MO's" at bounding box center [95, 168] width 40 height 40
radio input "true"
click at [554, 163] on div "DC   *" at bounding box center [662, 146] width 423 height 38
drag, startPoint x: 140, startPoint y: 186, endPoint x: 137, endPoint y: 168, distance: 19.1
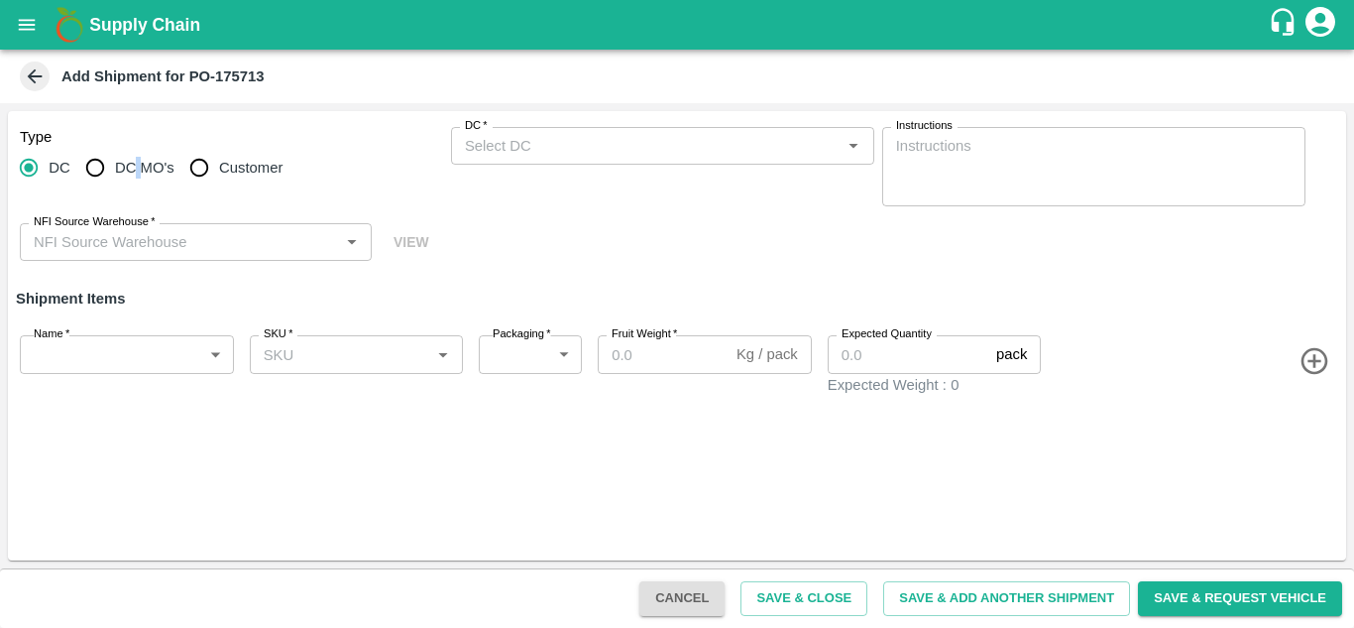
click at [137, 168] on label "DC MO's" at bounding box center [124, 168] width 99 height 40
click at [137, 168] on span "DC MO's" at bounding box center [144, 168] width 59 height 22
click at [115, 168] on input "DC MO's" at bounding box center [95, 168] width 40 height 40
radio input "true"
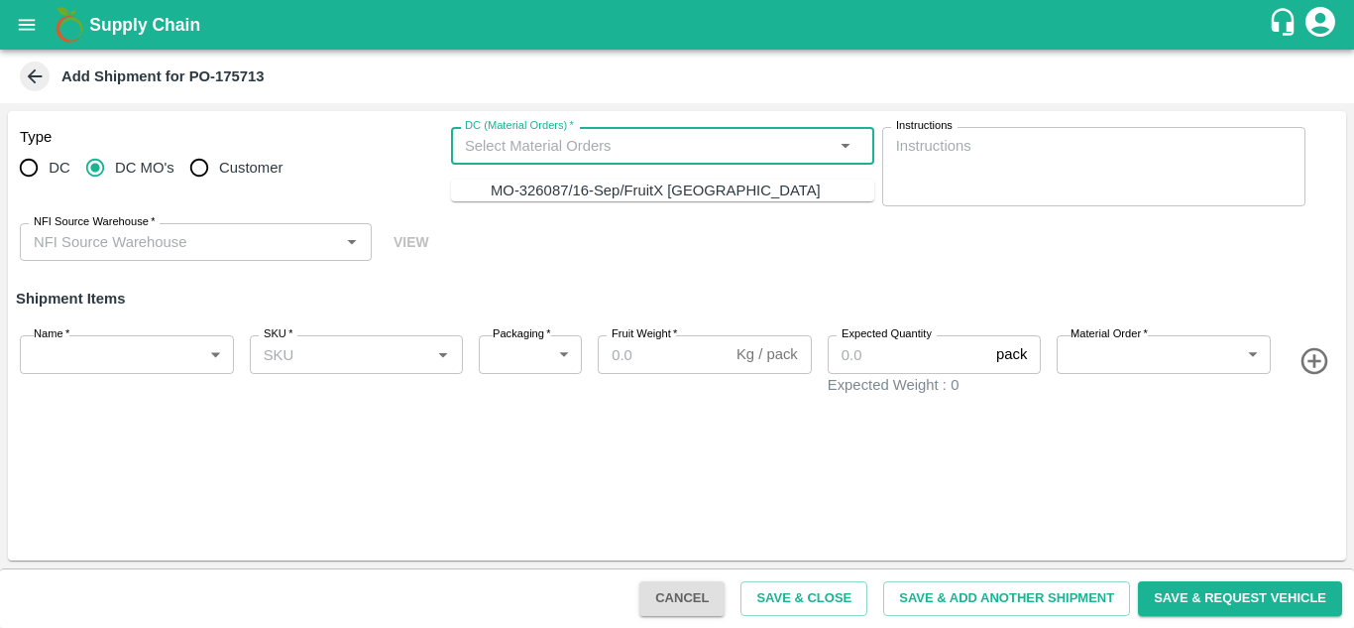
click at [482, 142] on input "DC (Material Orders)   *" at bounding box center [646, 146] width 379 height 26
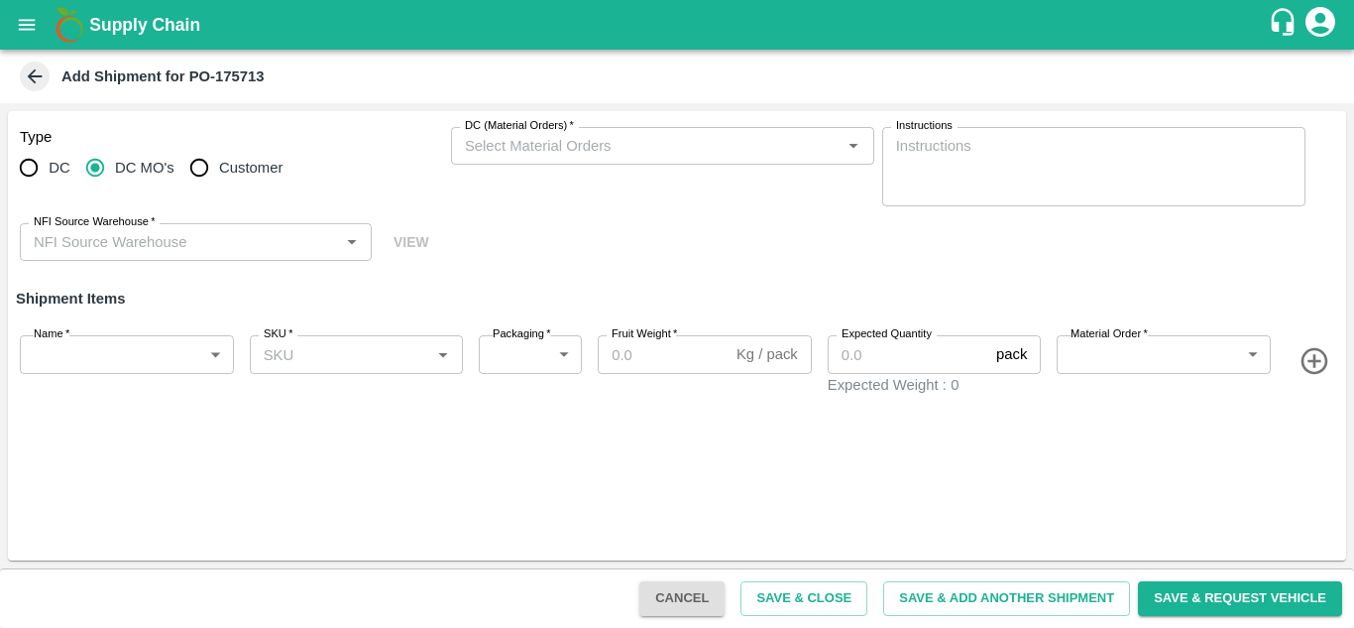
click at [534, 215] on div "Type DC DC MO's Customer DC (Material Orders)   * DC (Material Orders)   * Inst…" at bounding box center [677, 194] width 1338 height 167
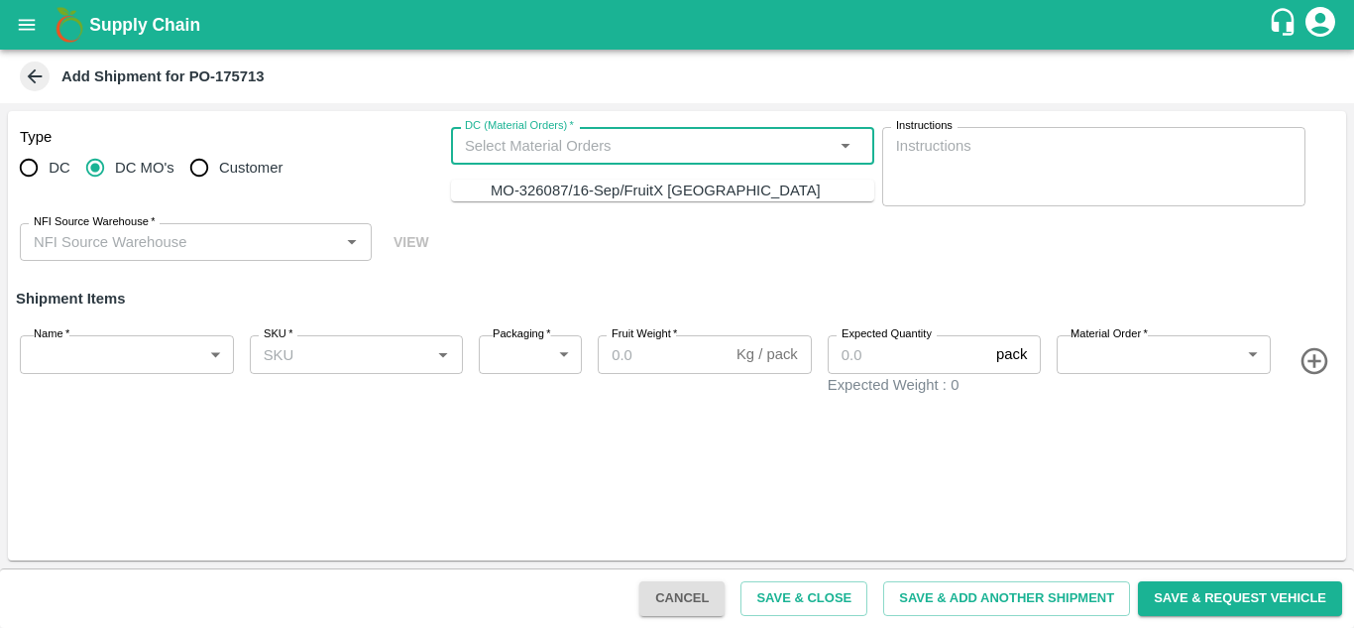
click at [535, 159] on input "DC (Material Orders)   *" at bounding box center [646, 146] width 379 height 26
click at [543, 191] on div "MO-326087/16-Sep/FruitX Bangalore" at bounding box center [656, 190] width 330 height 22
type input "MO-326087/16-Sep/FruitX Bangalore"
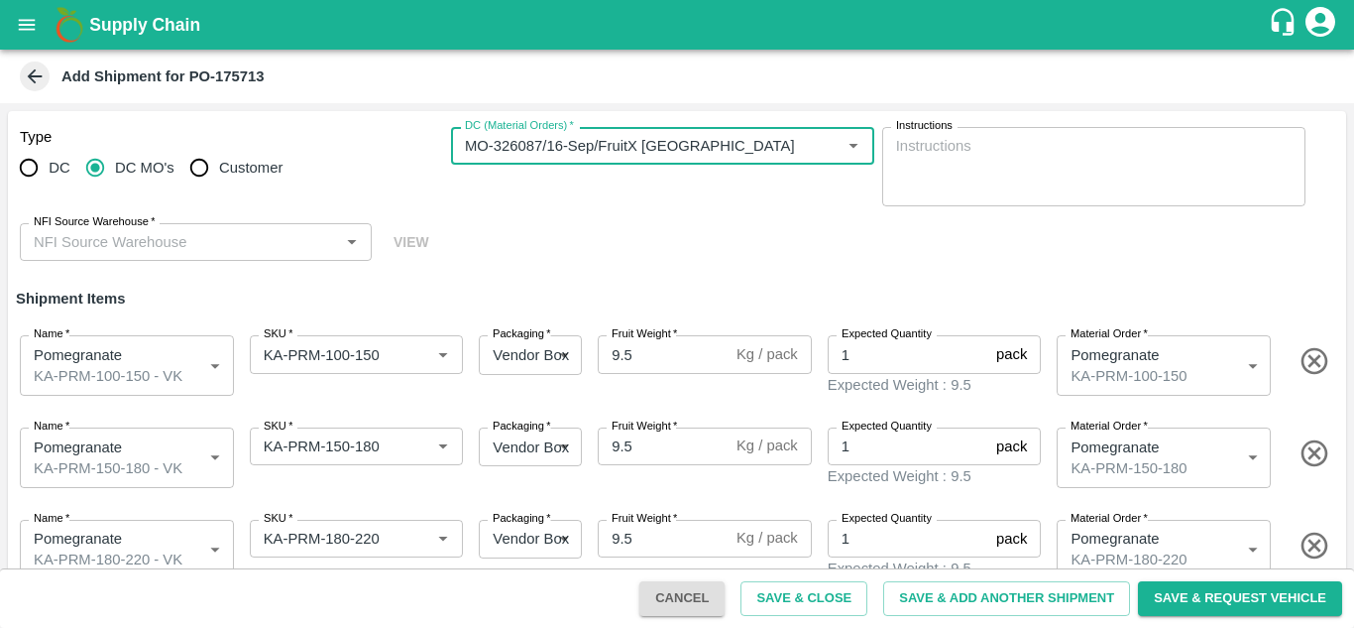
click at [189, 257] on div "NFI Source Warehouse   *" at bounding box center [196, 242] width 352 height 38
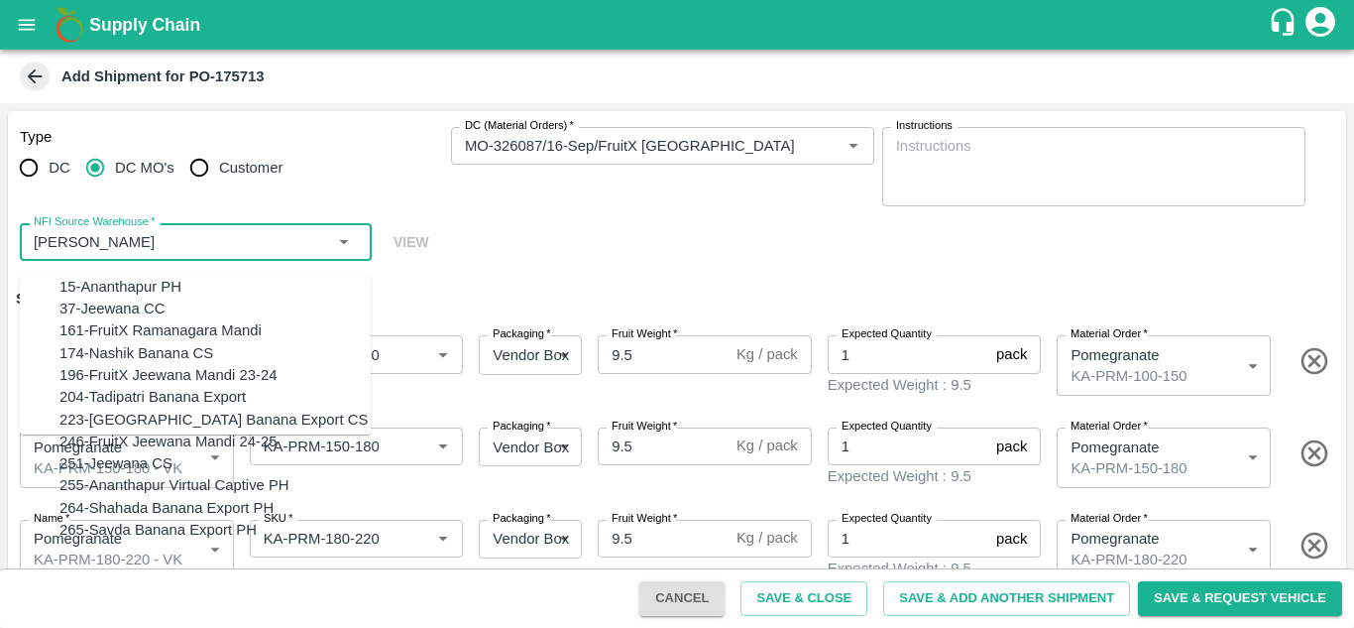
click at [133, 285] on div "15-Ananthapur PH" at bounding box center [120, 287] width 122 height 22
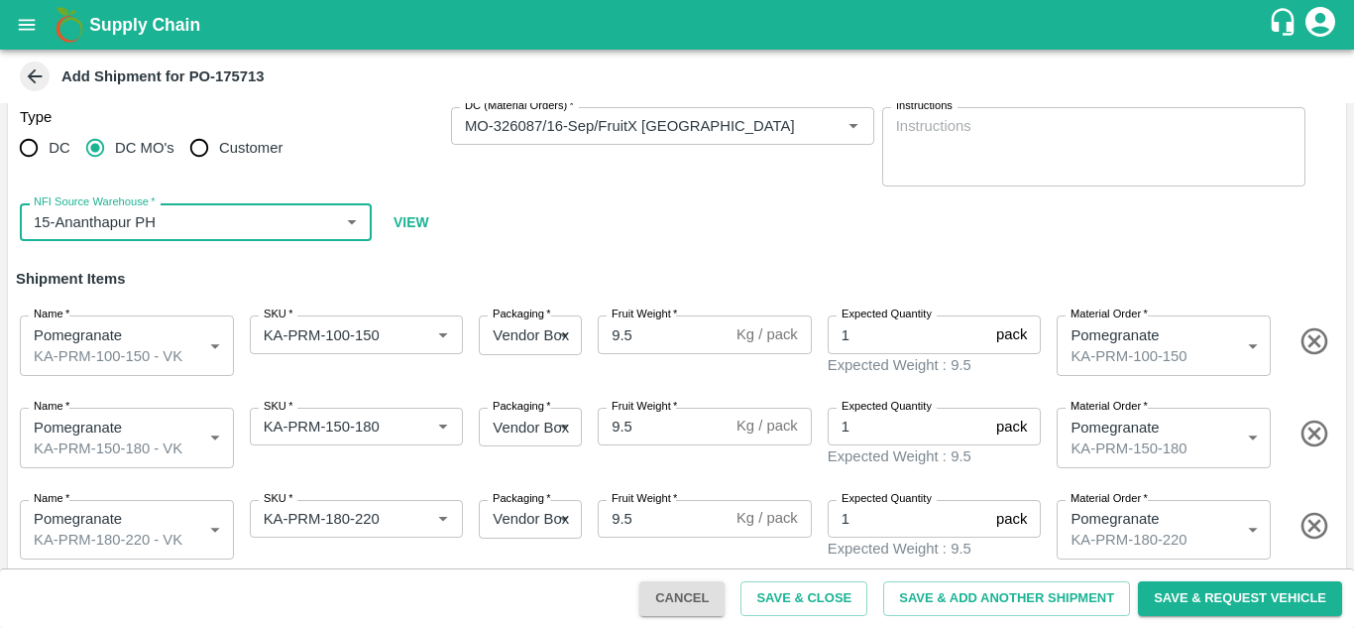
scroll to position [21, 0]
type input "15-Ananthapur PH"
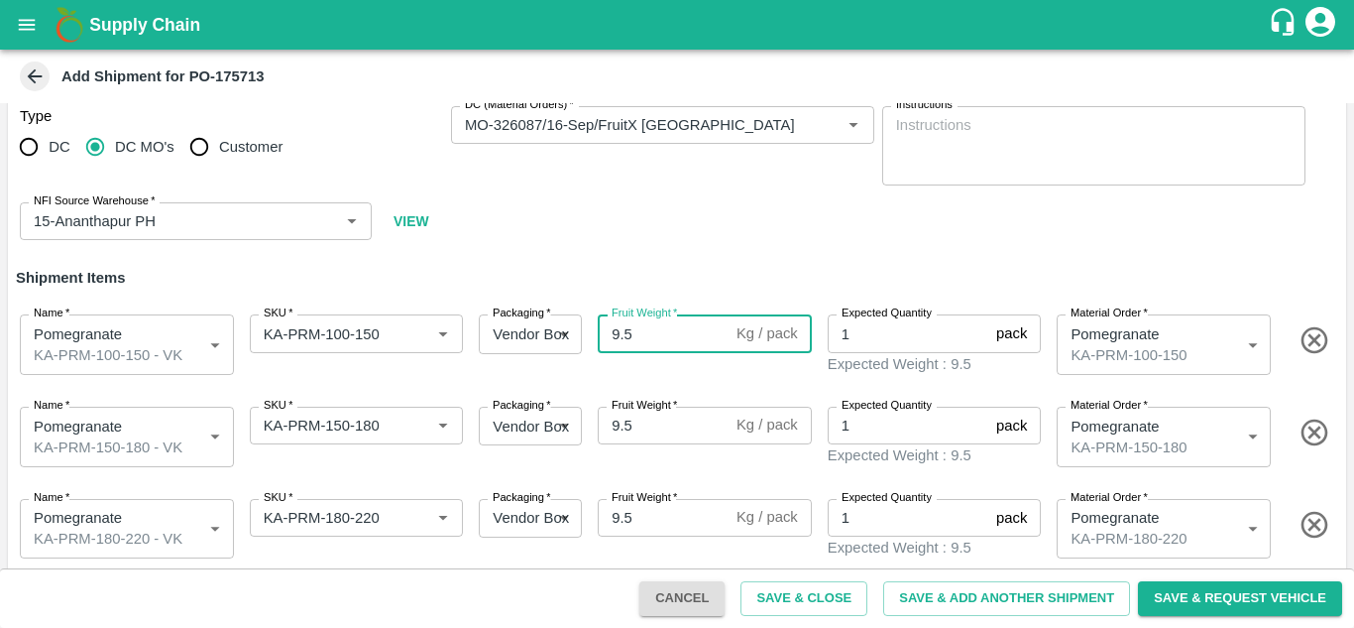
click at [634, 341] on input "9.5" at bounding box center [663, 333] width 131 height 38
type input "9.8"
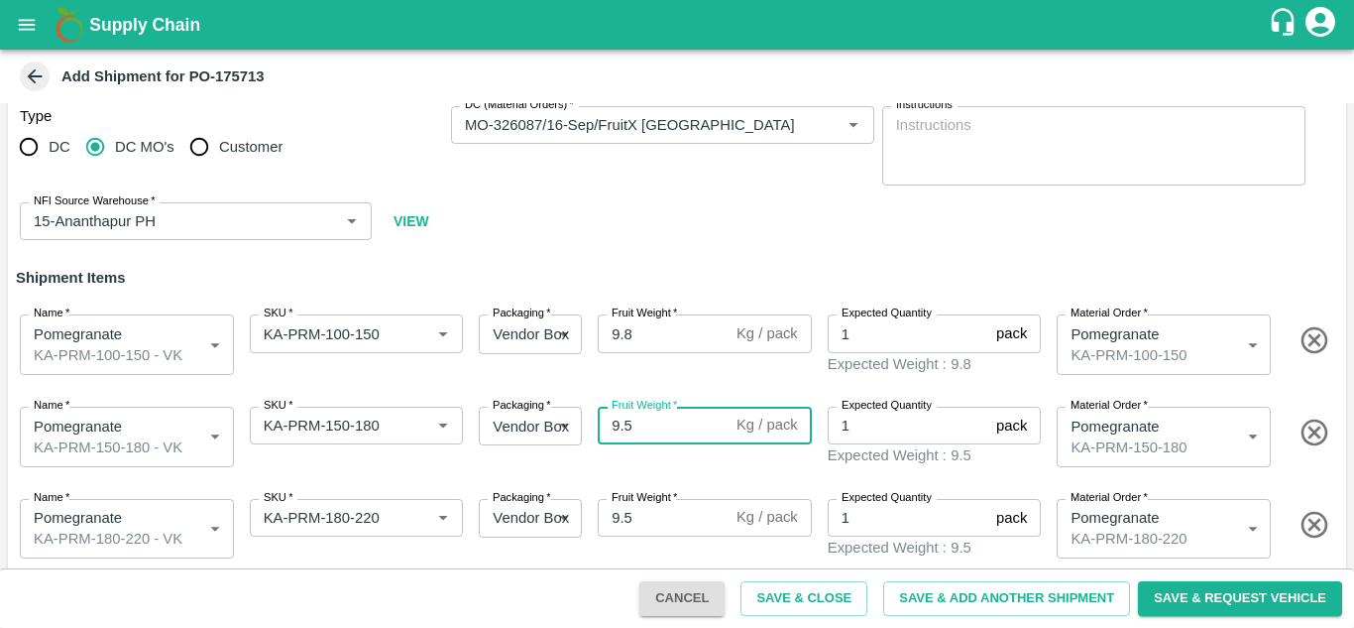
click at [654, 422] on input "9.5" at bounding box center [663, 425] width 131 height 38
type input "9.8"
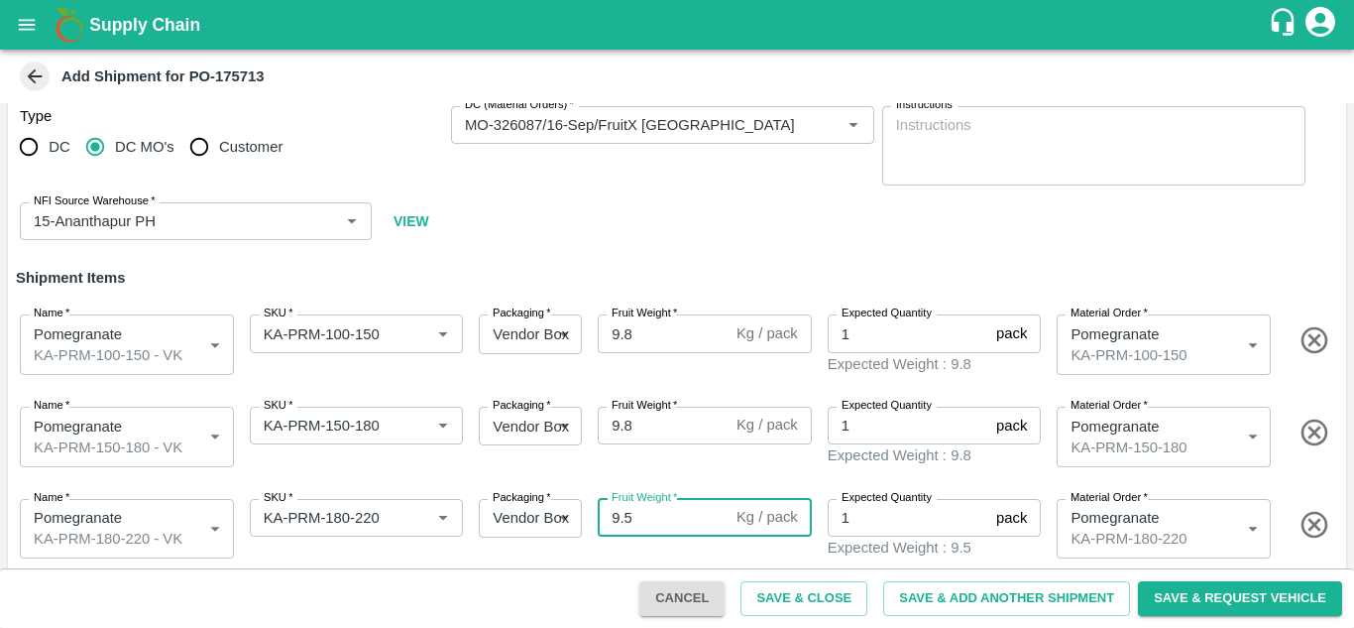
click at [659, 506] on input "9.5" at bounding box center [663, 518] width 131 height 38
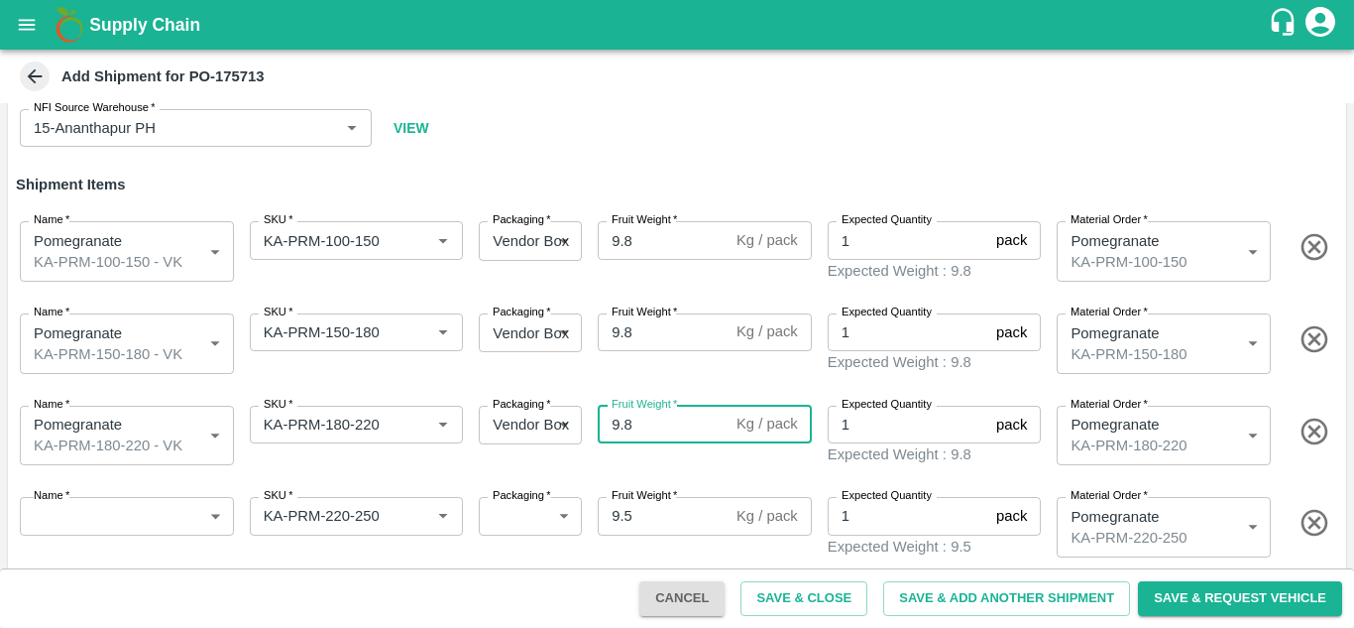
scroll to position [122, 0]
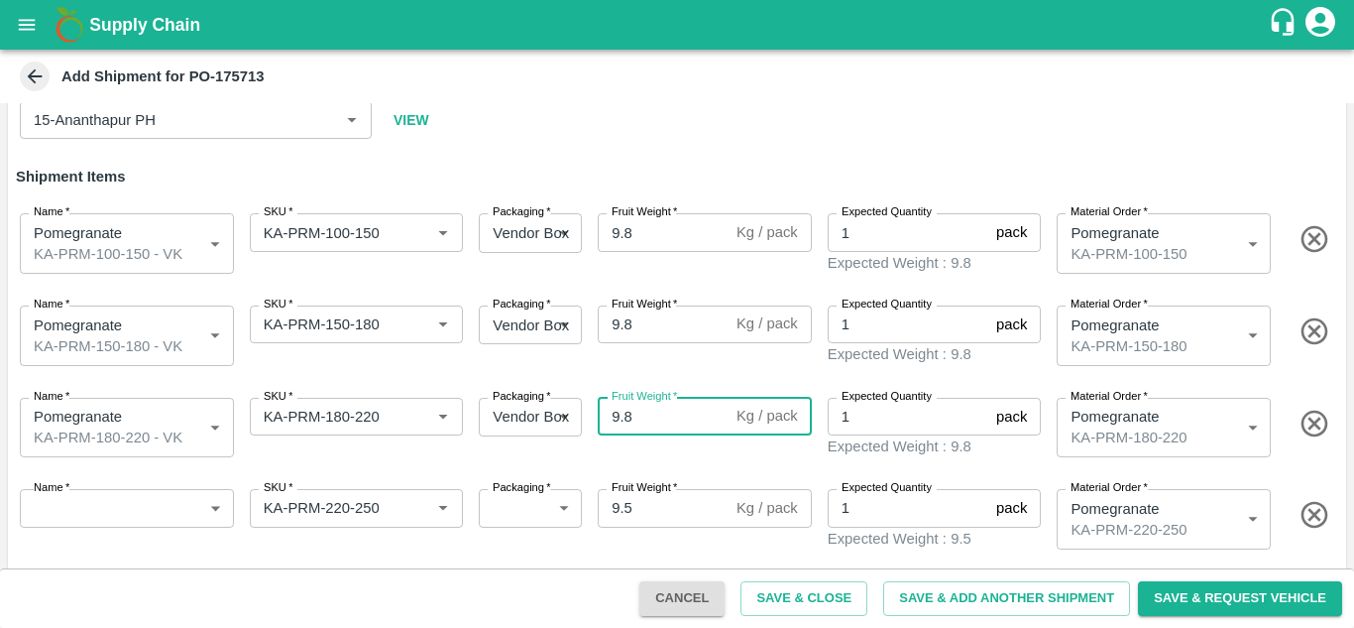
type input "9.8"
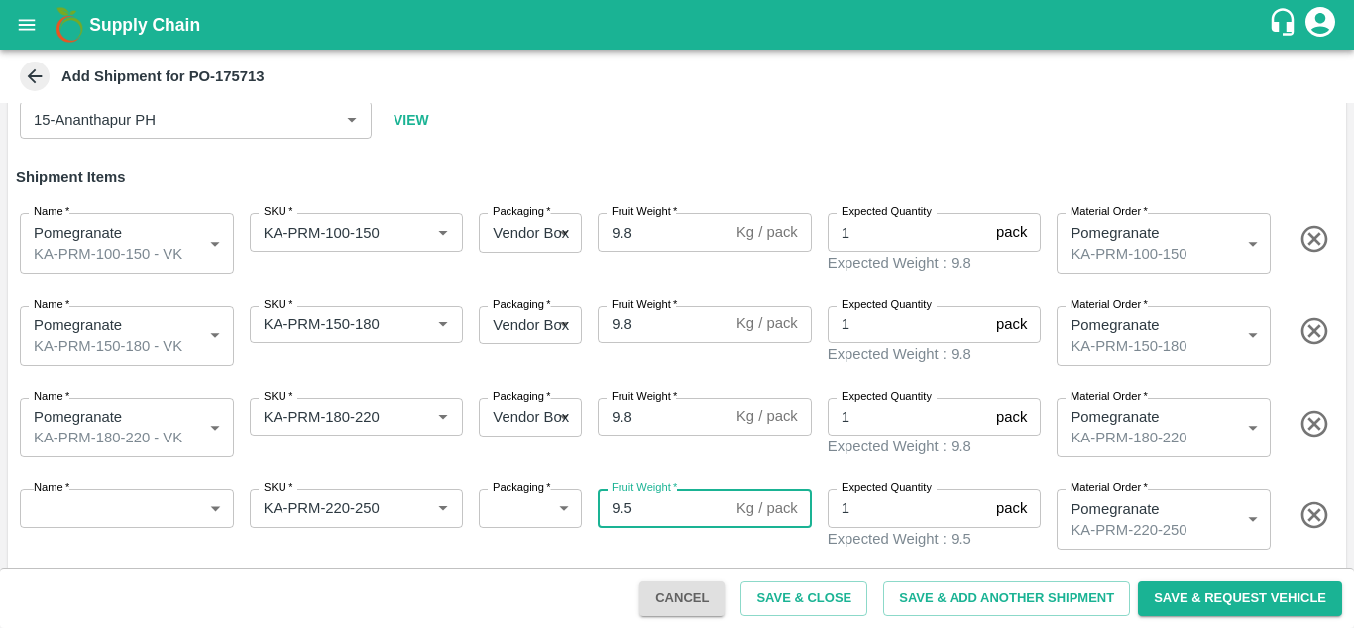
click at [642, 511] on input "9.5" at bounding box center [663, 508] width 131 height 38
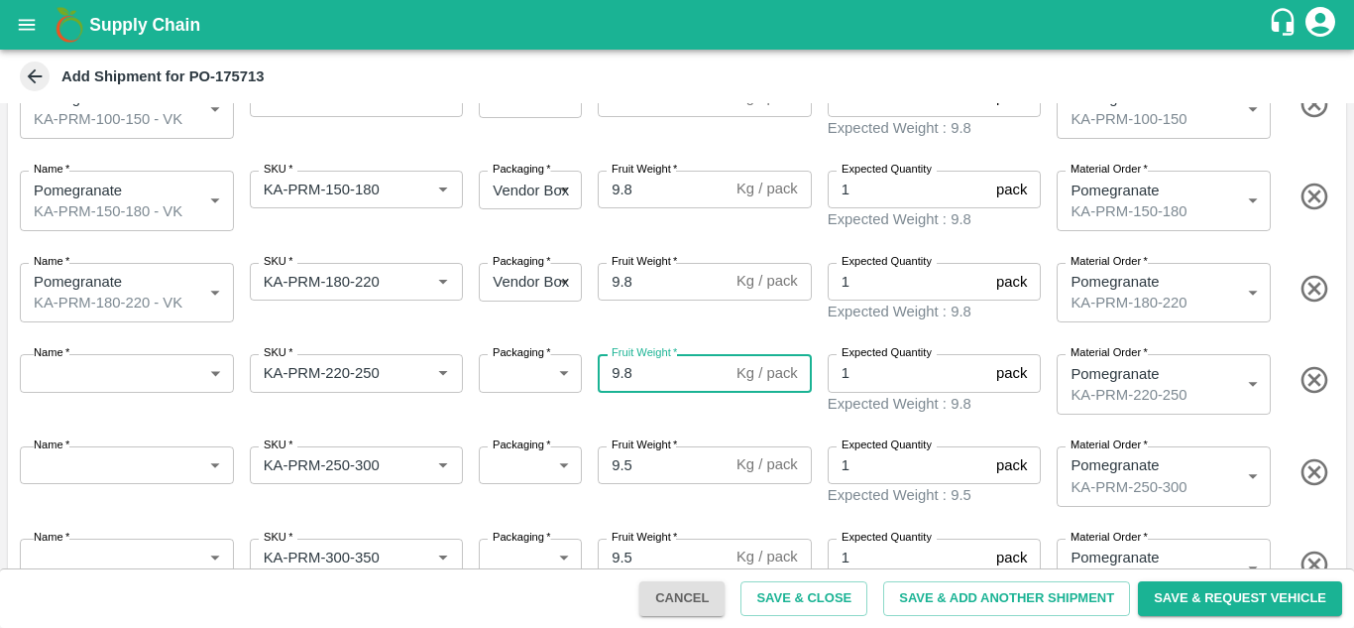
scroll to position [258, 0]
type input "9.8"
click at [1305, 371] on icon "button" at bounding box center [1315, 379] width 33 height 33
type input "KA-PRM-250-300"
type input "9.5"
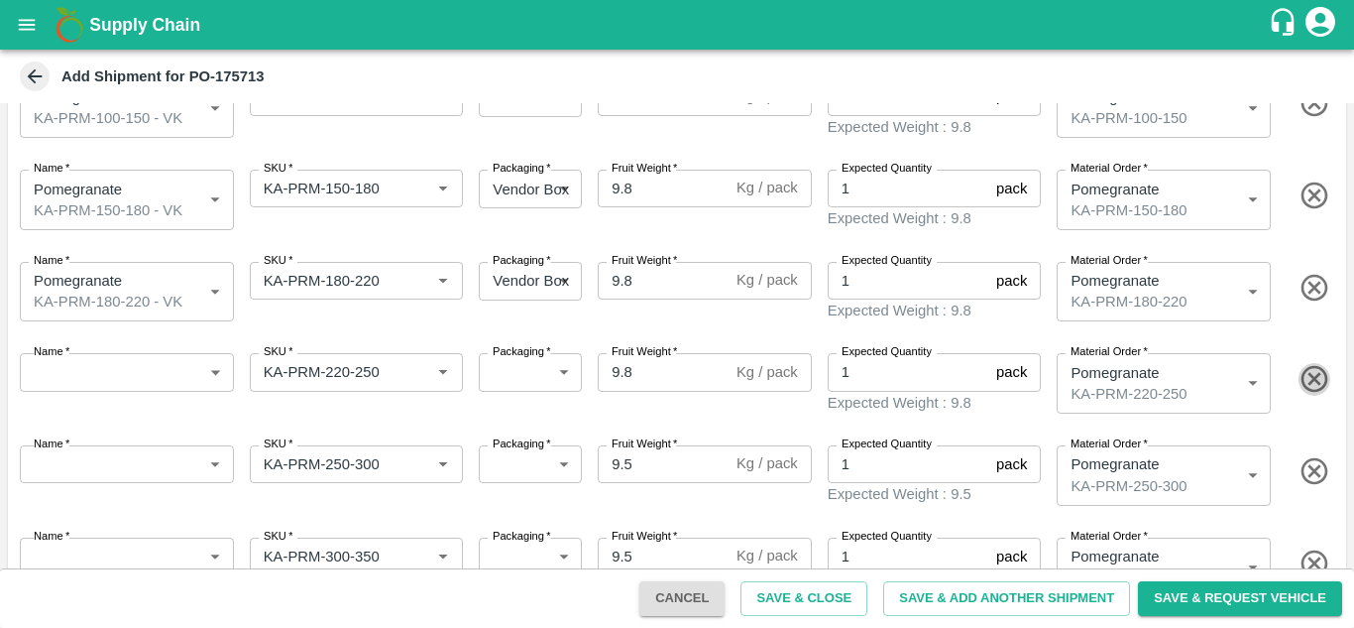
type input "461643"
type input "KA-PRM-300-350"
type input "461644"
type input "KA-PRM-350-400"
type input "461645"
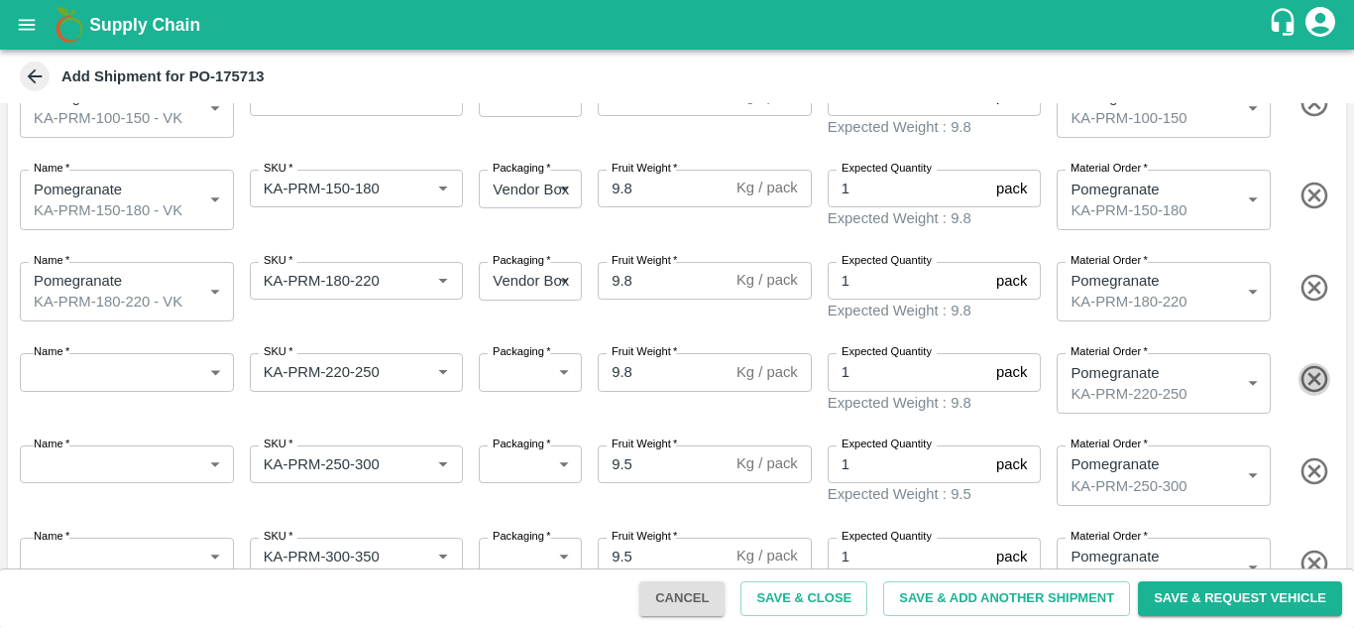
type input "KA-SUPR-180++"
type input "461646"
type input "KA-SUPR-100++"
type input "461647"
click at [1305, 371] on icon "button" at bounding box center [1315, 379] width 33 height 33
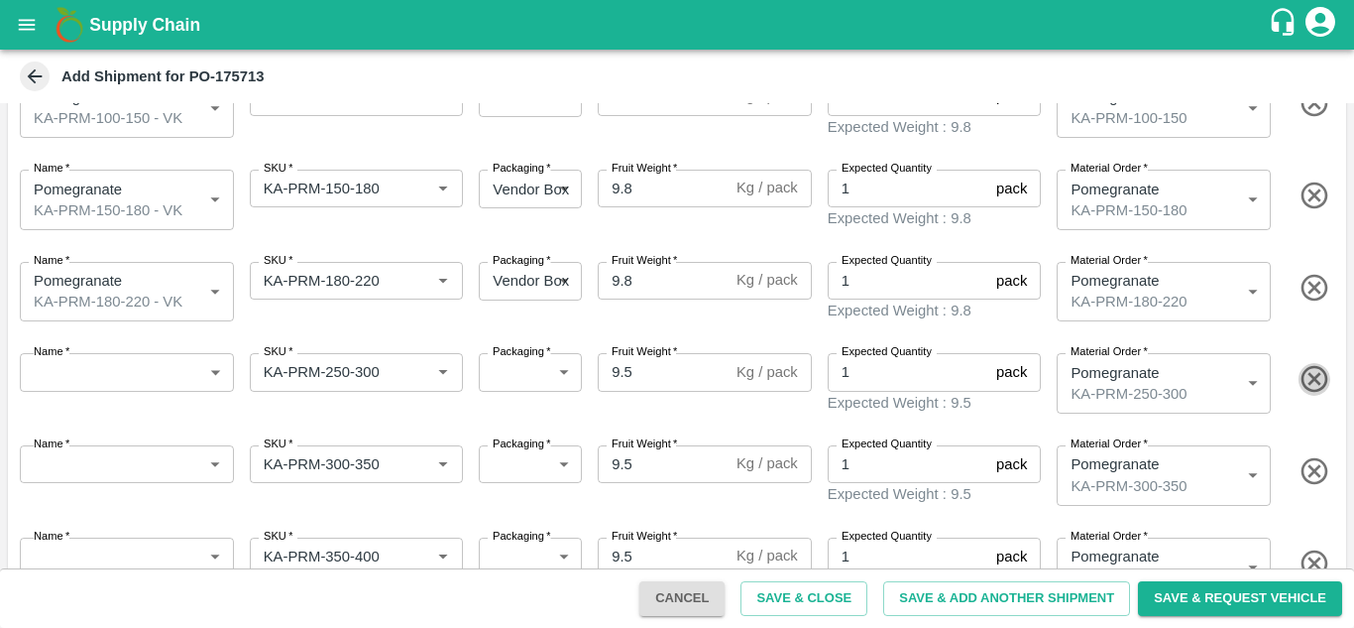
type input "KA-PRM-300-350"
type input "461644"
type input "KA-PRM-350-400"
type input "461645"
type input "KA-SUPR-180++"
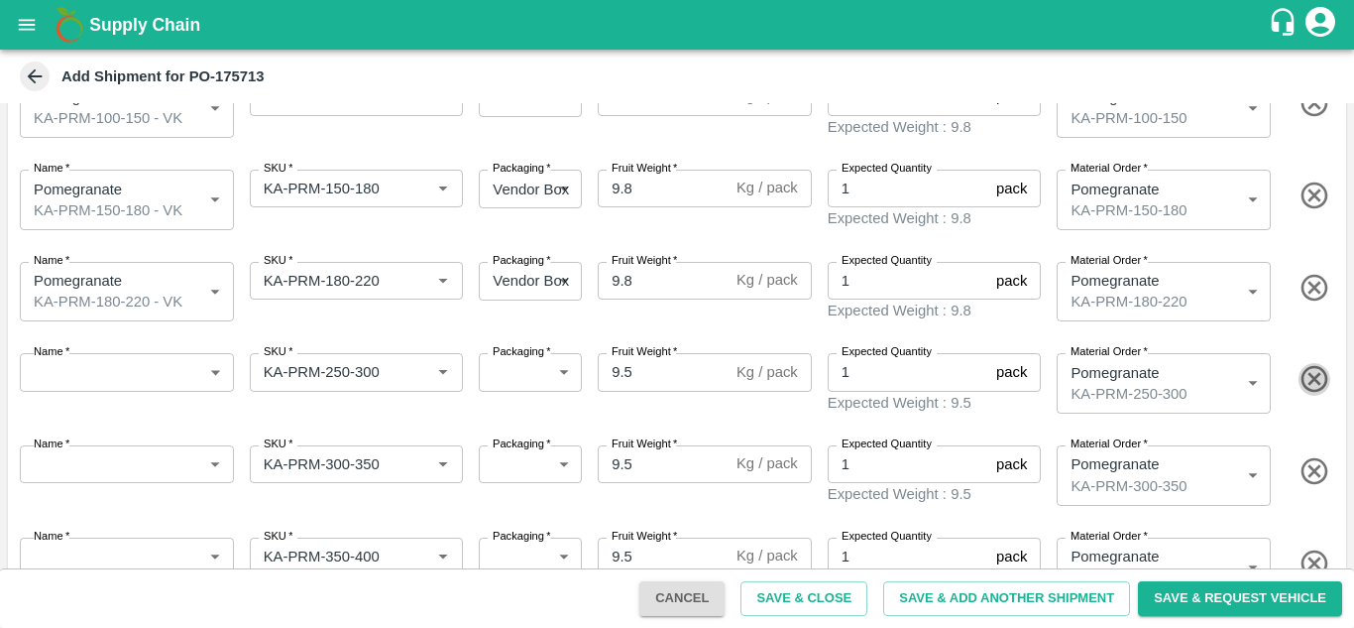
type input "461646"
type input "KA-SUPR-100++"
type input "461647"
click at [1305, 371] on icon "button" at bounding box center [1315, 379] width 33 height 33
type input "KA-PRM-350-400"
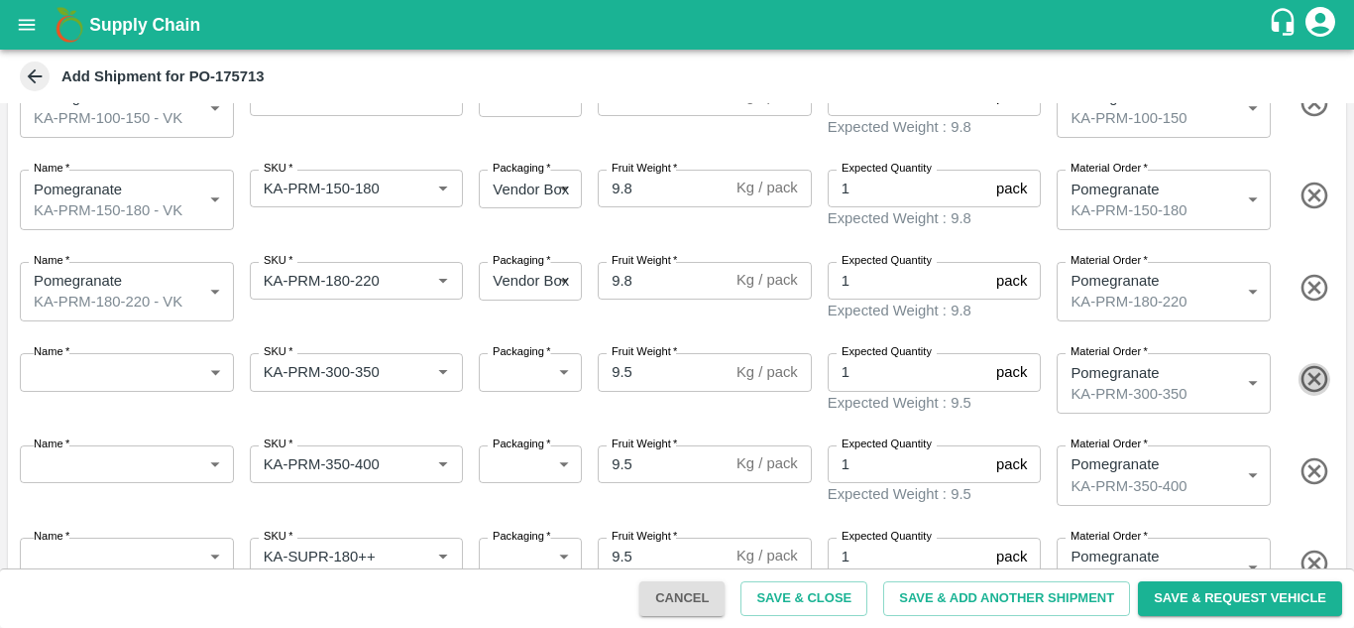
type input "461645"
type input "KA-SUPR-180++"
type input "461646"
type input "KA-SUPR-100++"
type input "461647"
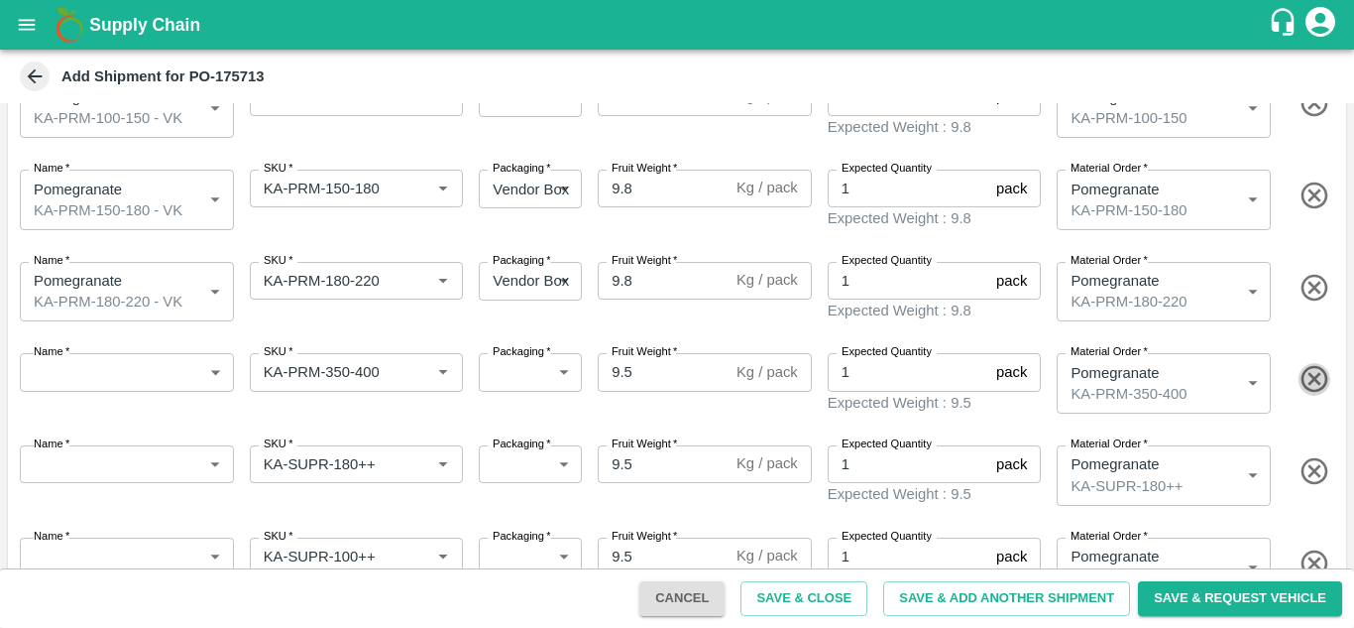
click at [1305, 371] on icon "button" at bounding box center [1315, 379] width 33 height 33
type input "KA-SUPR-180++"
type input "461646"
type input "KA-SUPR-100++"
type input "461647"
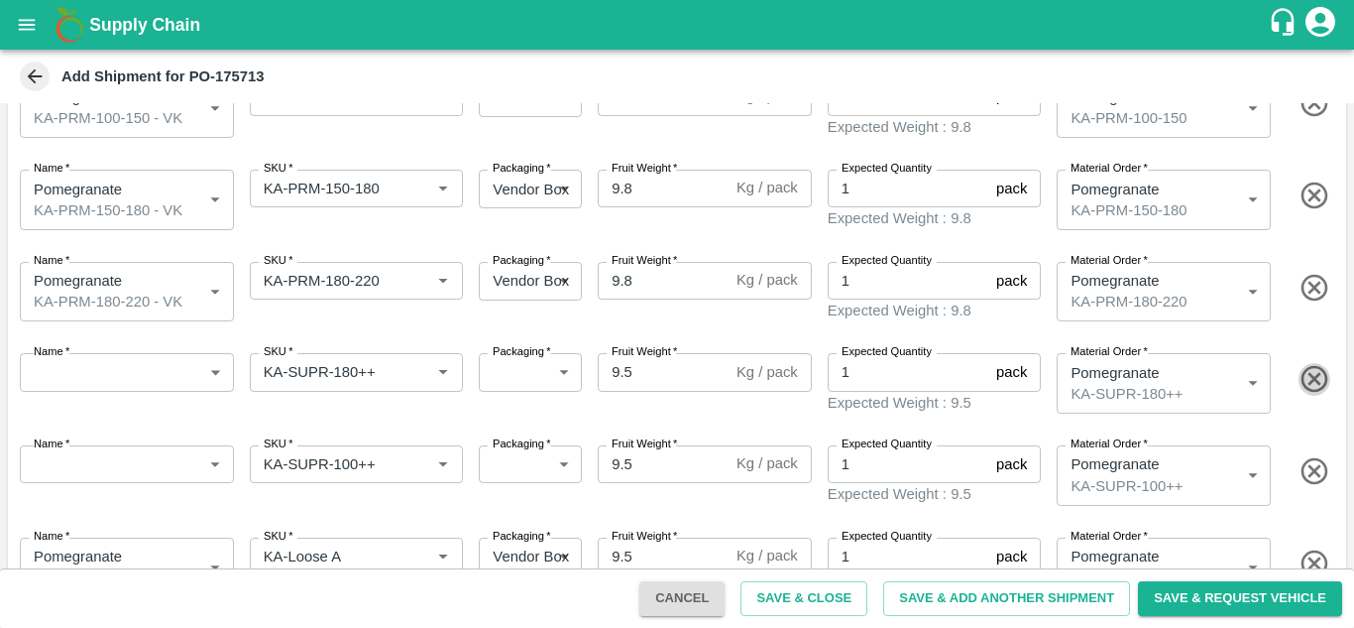
click at [1305, 371] on icon "button" at bounding box center [1315, 379] width 33 height 33
type input "KA-SUPR-100++"
type input "461647"
click at [1305, 371] on icon "button" at bounding box center [1315, 379] width 33 height 33
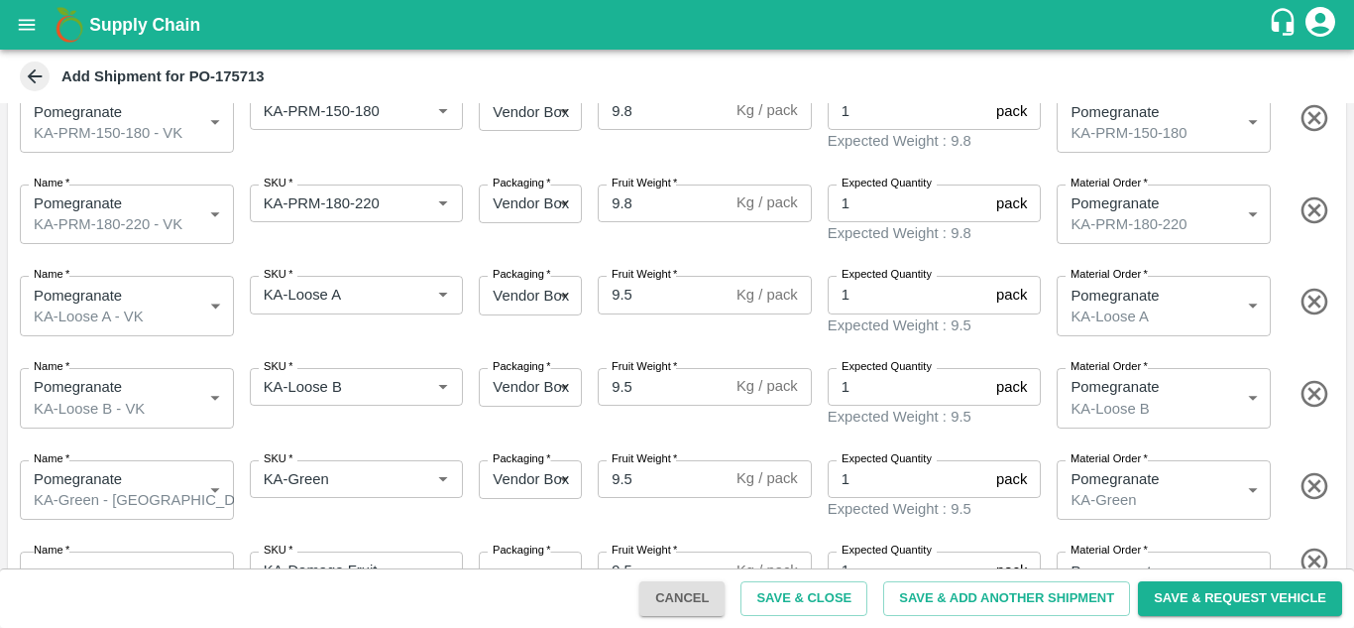
scroll to position [383, 0]
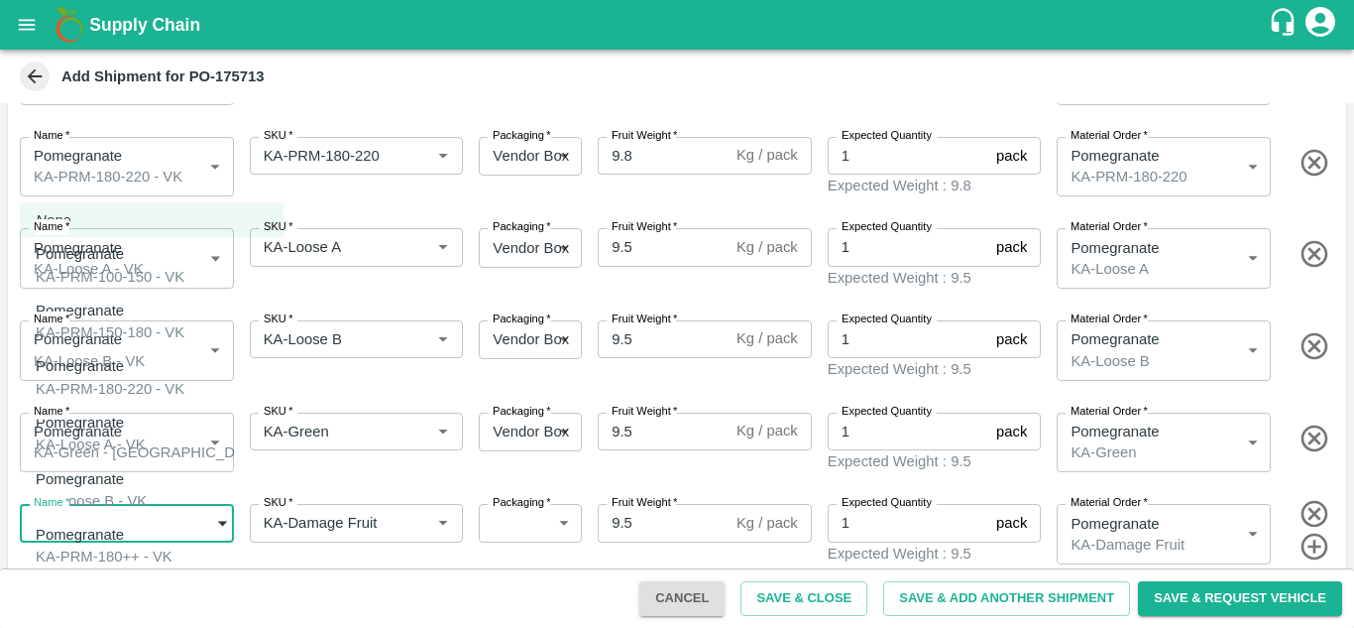
click at [205, 508] on body "Supply Chain Add Shipment for PO-175713 Type DC DC MO's Customer DC (Material O…" at bounding box center [677, 314] width 1354 height 628
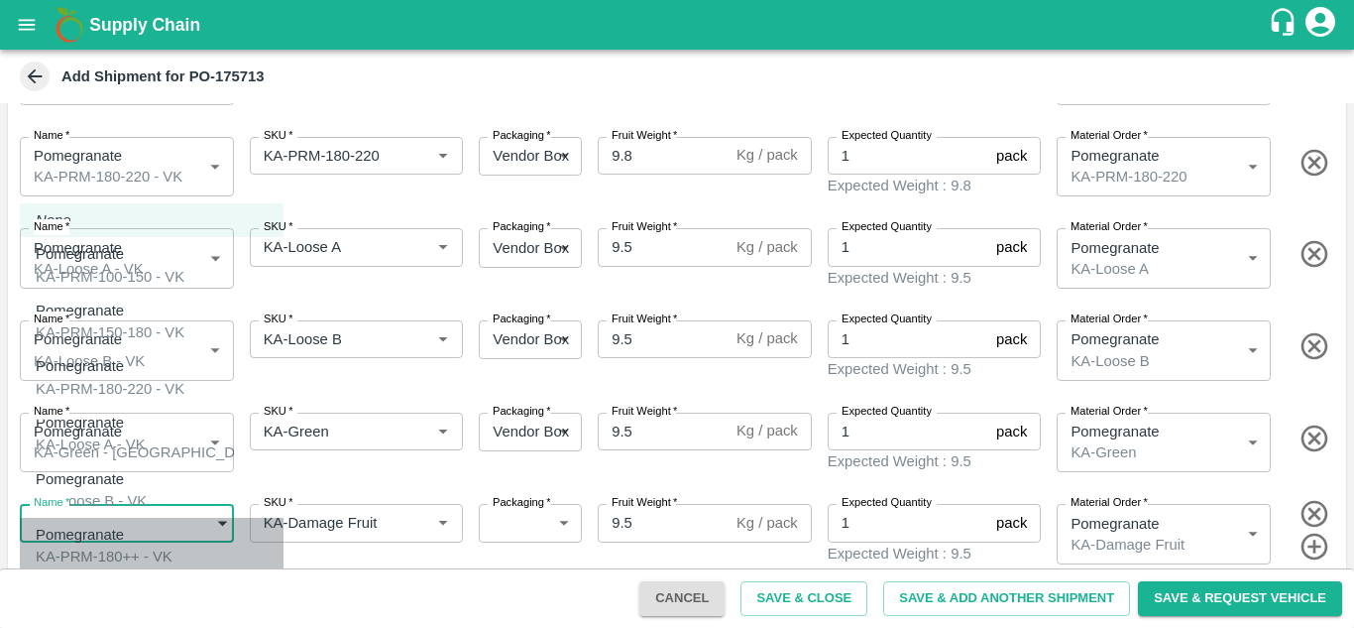
click at [173, 538] on div "Pomegranate KA-PRM-180++ - VK" at bounding box center [104, 545] width 137 height 45
type input "2024994"
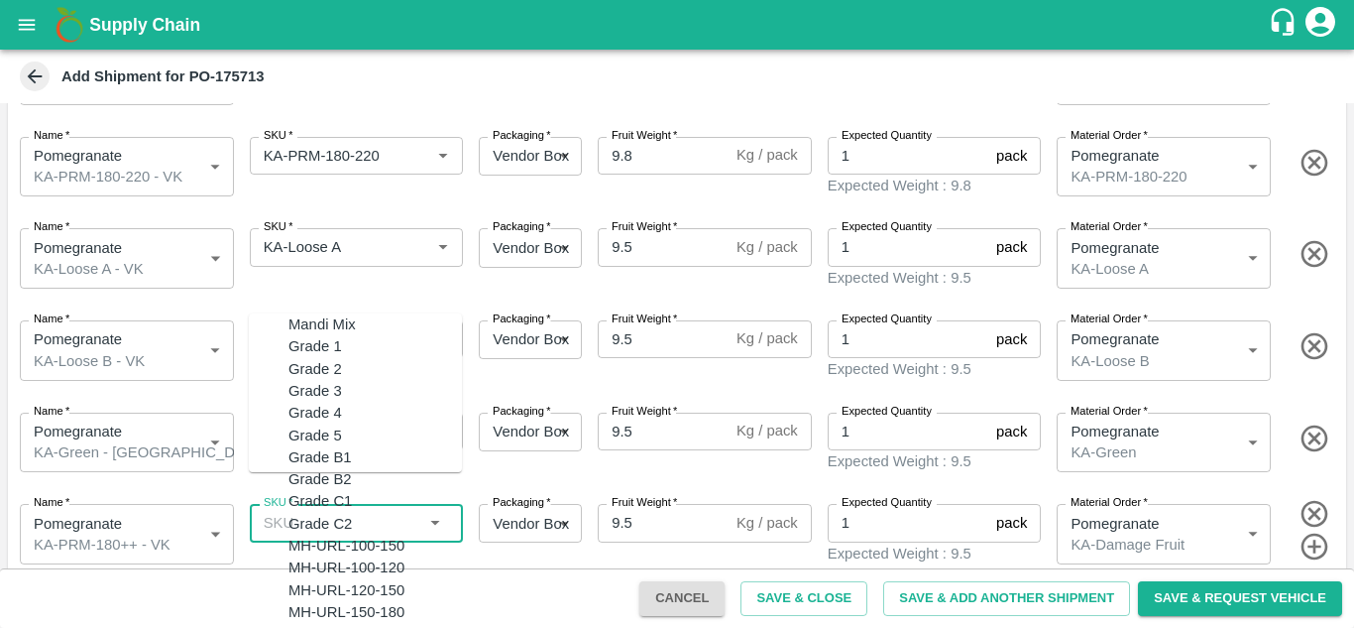
click at [387, 516] on input "SKU   *" at bounding box center [341, 523] width 170 height 26
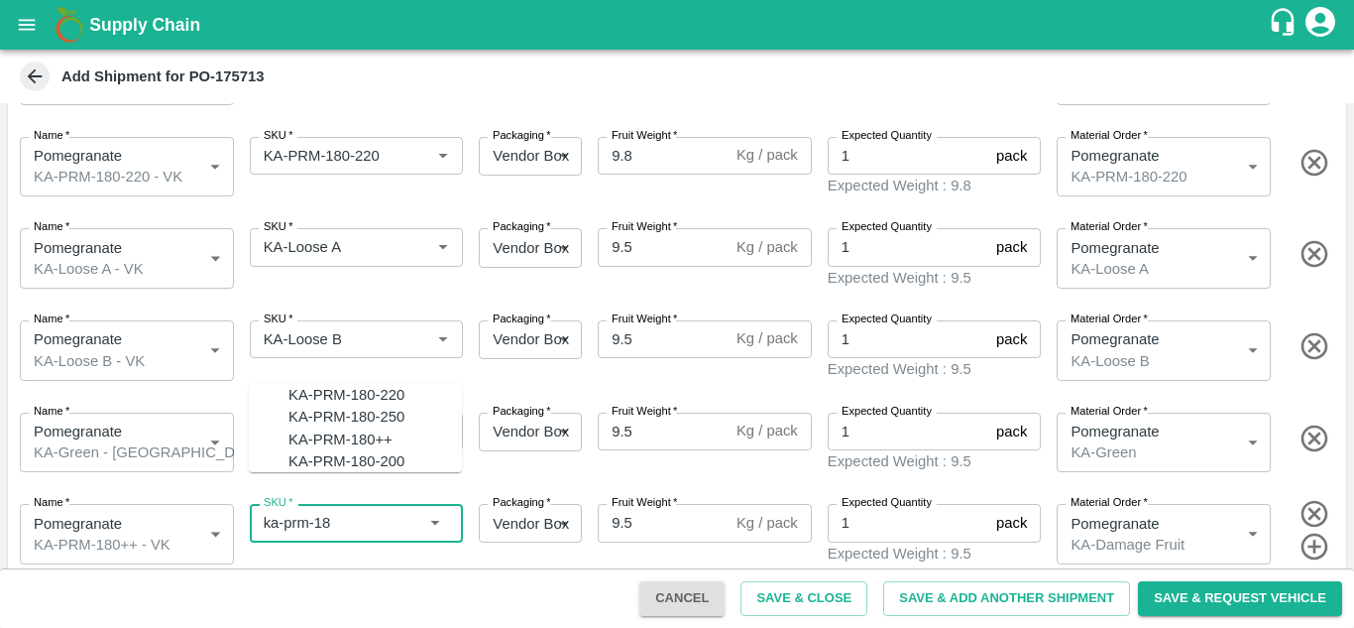
click at [335, 437] on div "KA-PRM-180++" at bounding box center [341, 439] width 104 height 22
type input "KA-PRM-180++"
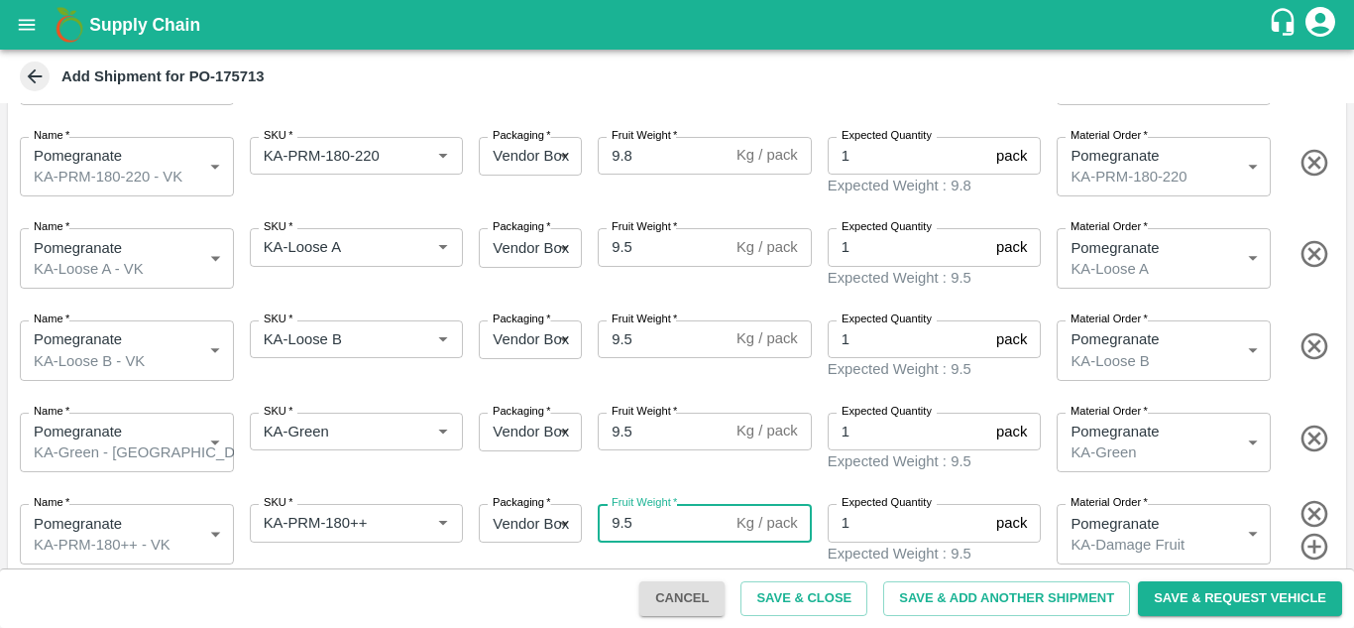
click at [640, 516] on input "9.5" at bounding box center [663, 523] width 131 height 38
type input "9.8"
click at [660, 404] on label "Fruit Weight   *" at bounding box center [644, 412] width 65 height 16
click at [660, 412] on input "9.5" at bounding box center [663, 431] width 131 height 38
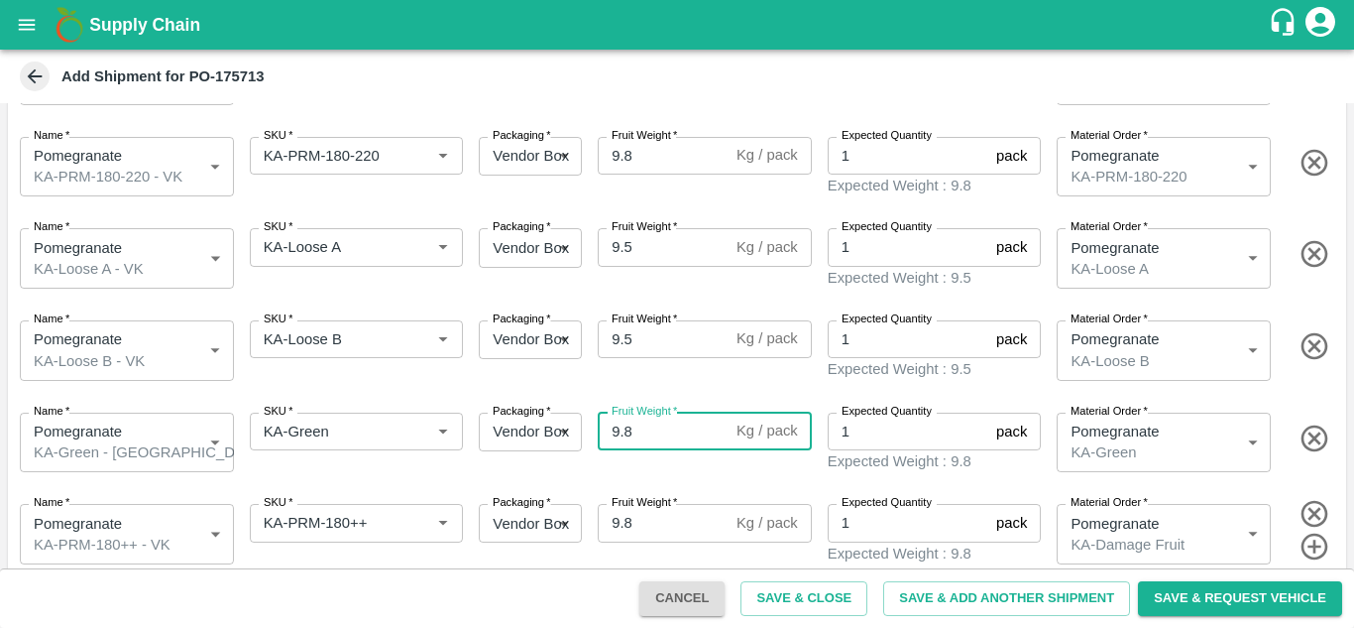
type input "9.8"
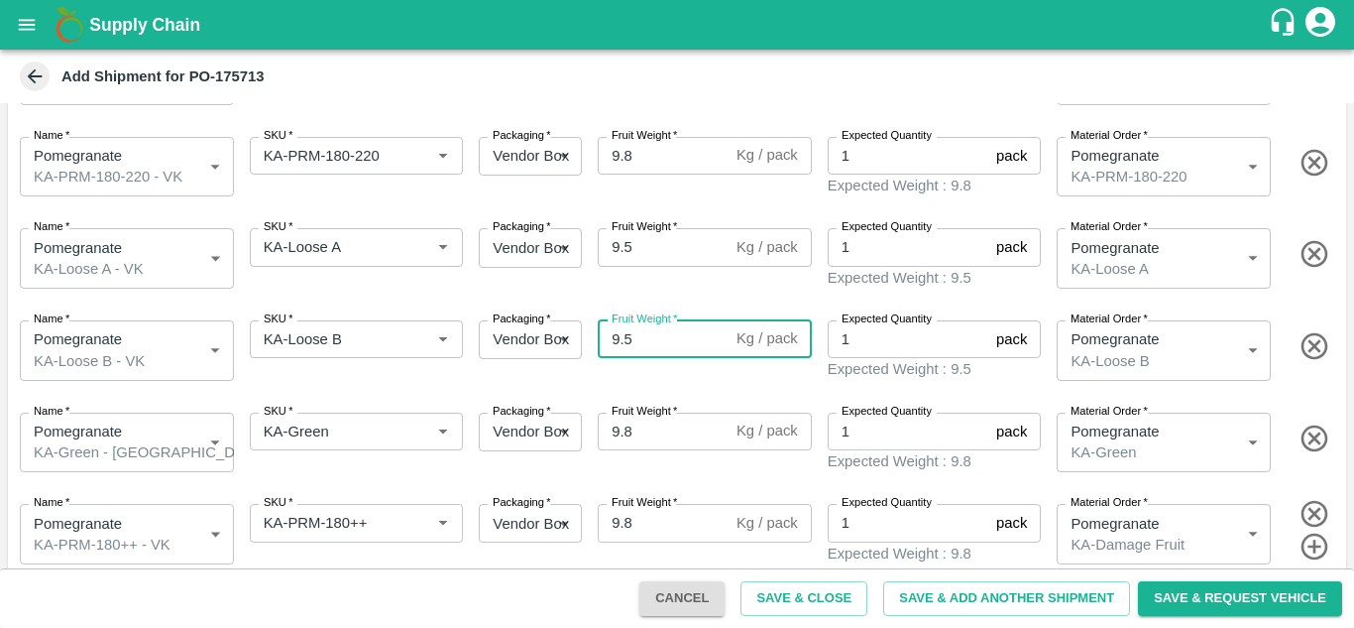
click at [638, 325] on input "9.5" at bounding box center [663, 339] width 131 height 38
type input "9.8"
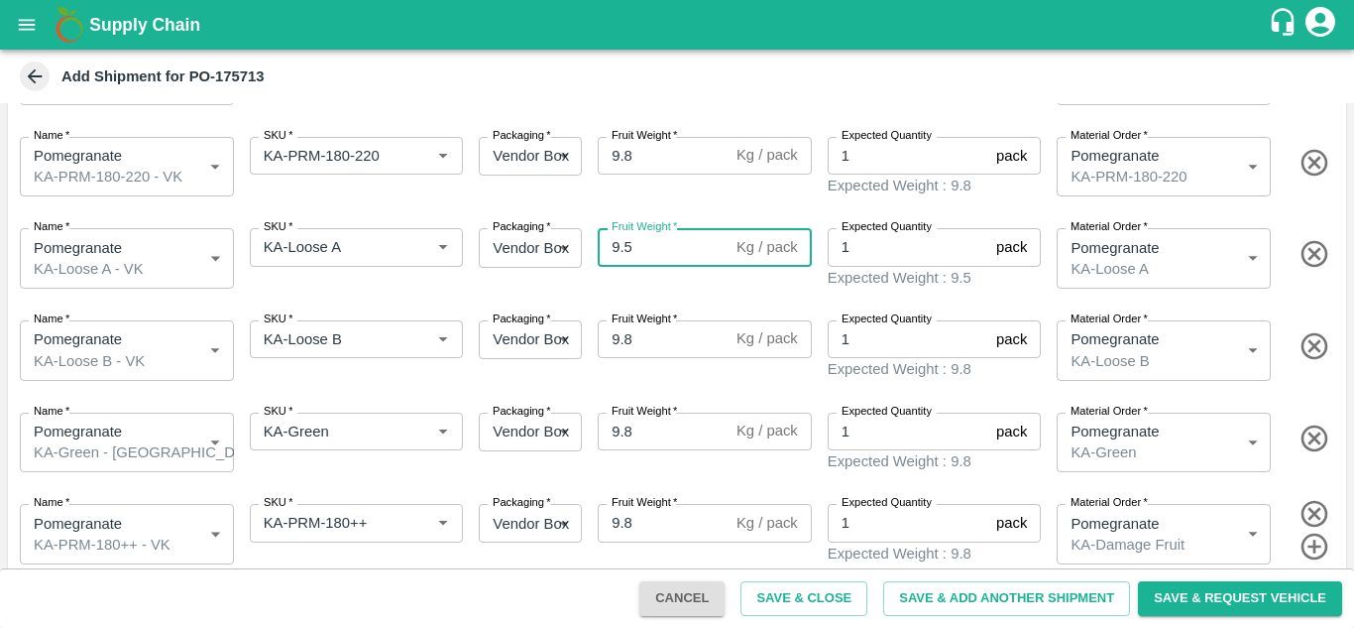
click at [640, 232] on input "9.5" at bounding box center [663, 247] width 131 height 38
type input "10.5"
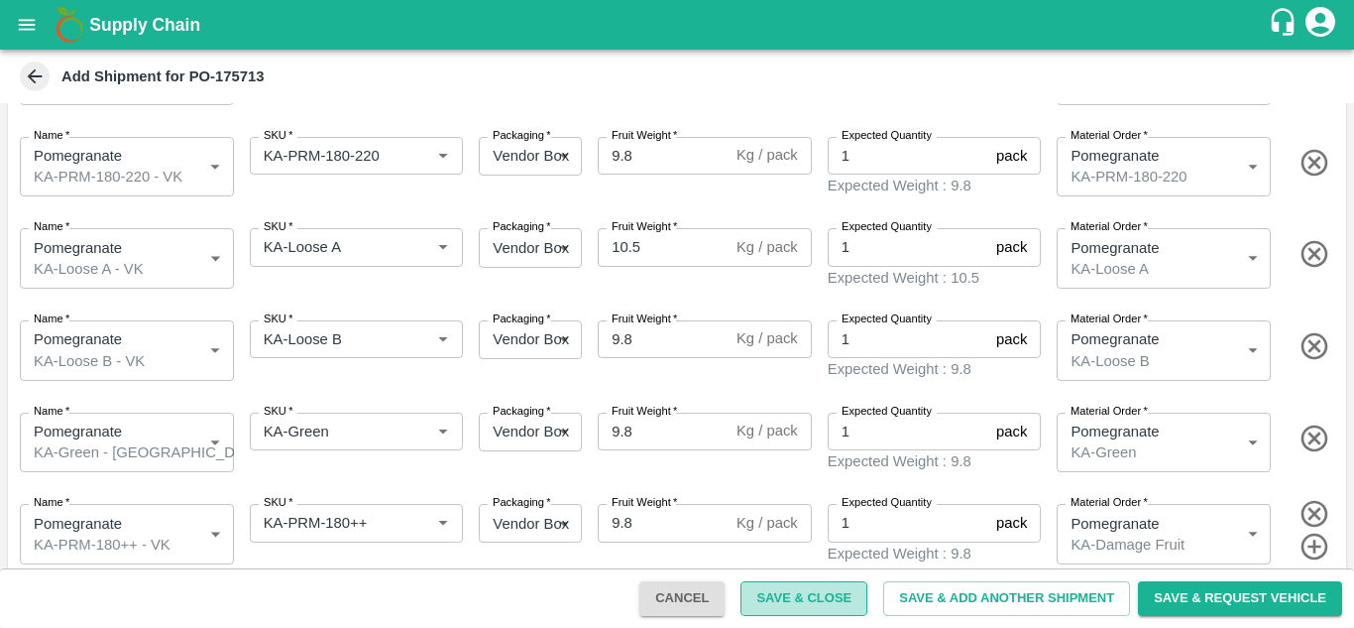
click at [810, 598] on button "Save & Close" at bounding box center [804, 598] width 127 height 35
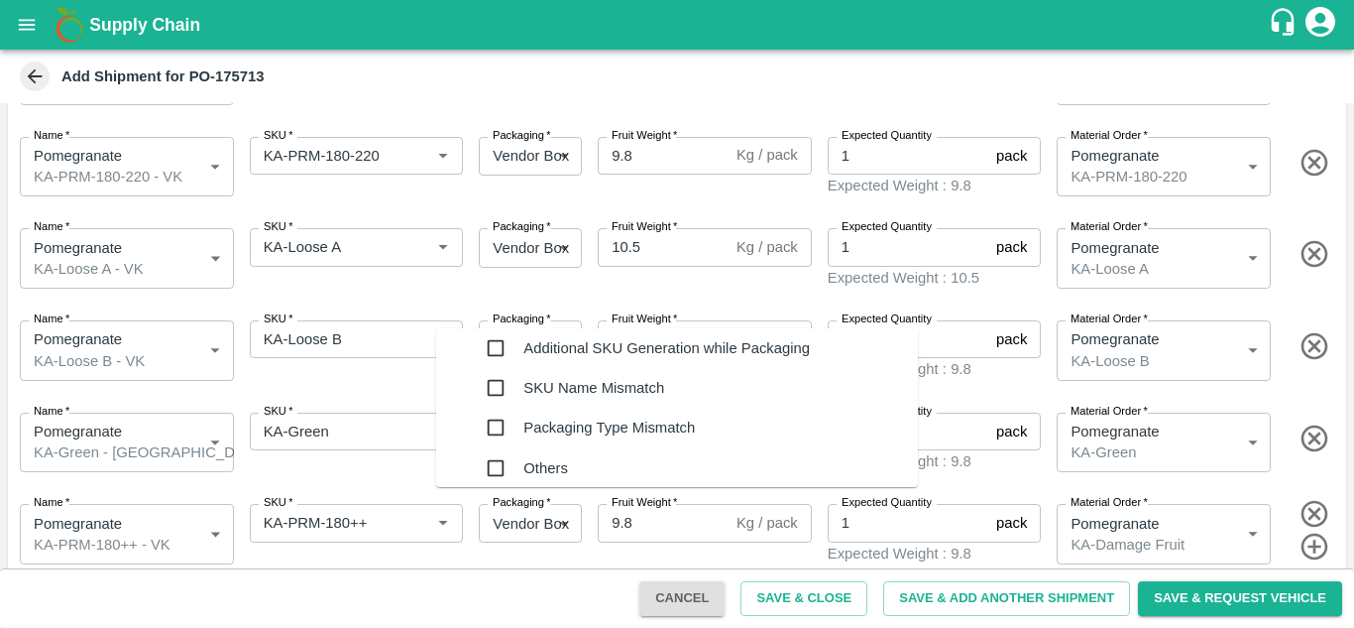
click at [628, 338] on div "Additional SKU Generation while Packaging" at bounding box center [666, 348] width 287 height 40
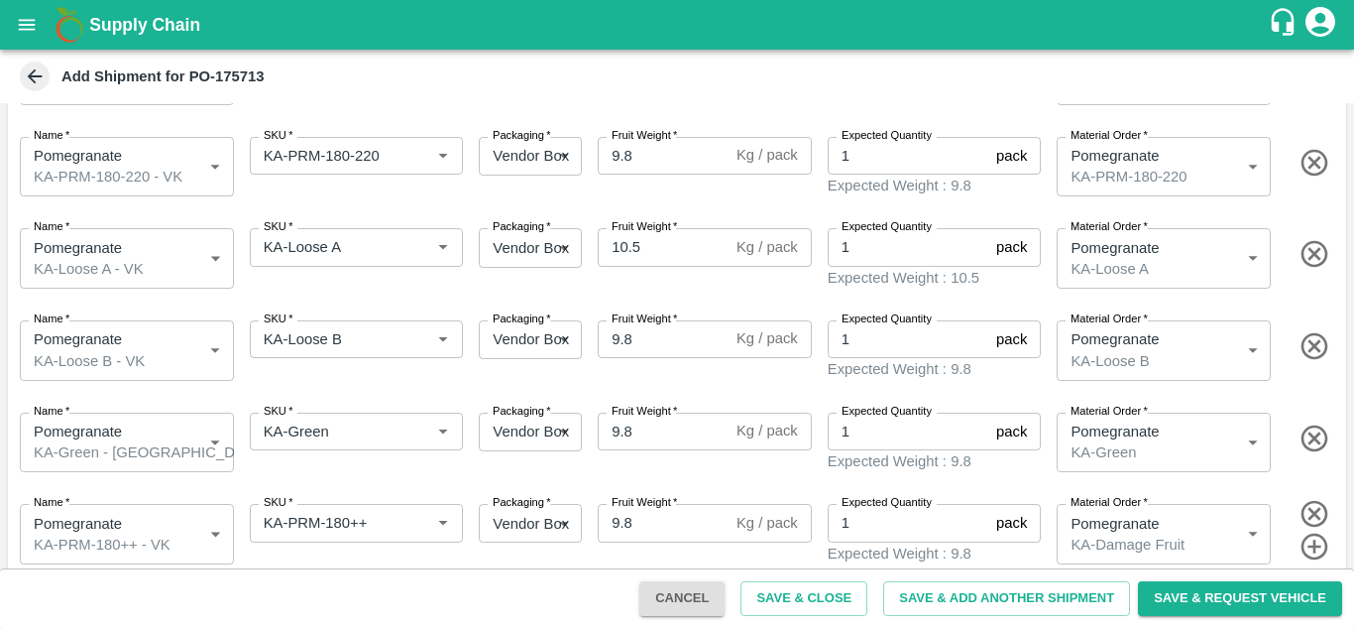
type textarea "added"
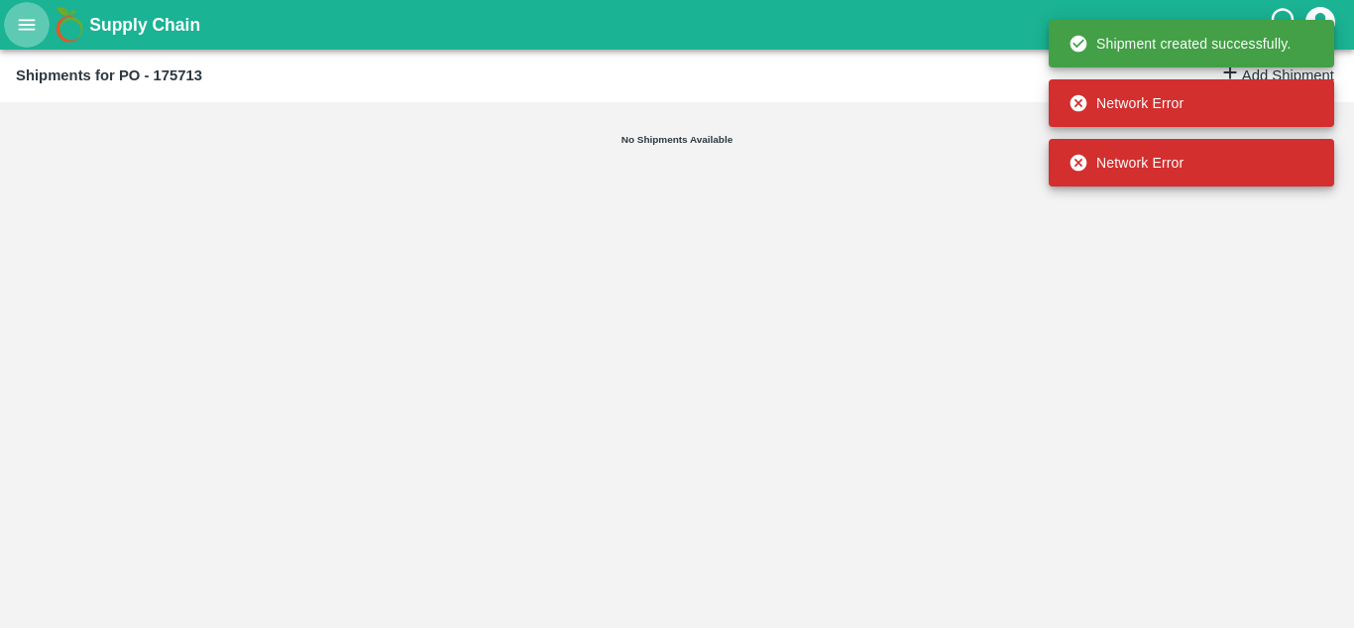
click at [33, 17] on icon "open drawer" at bounding box center [27, 25] width 22 height 22
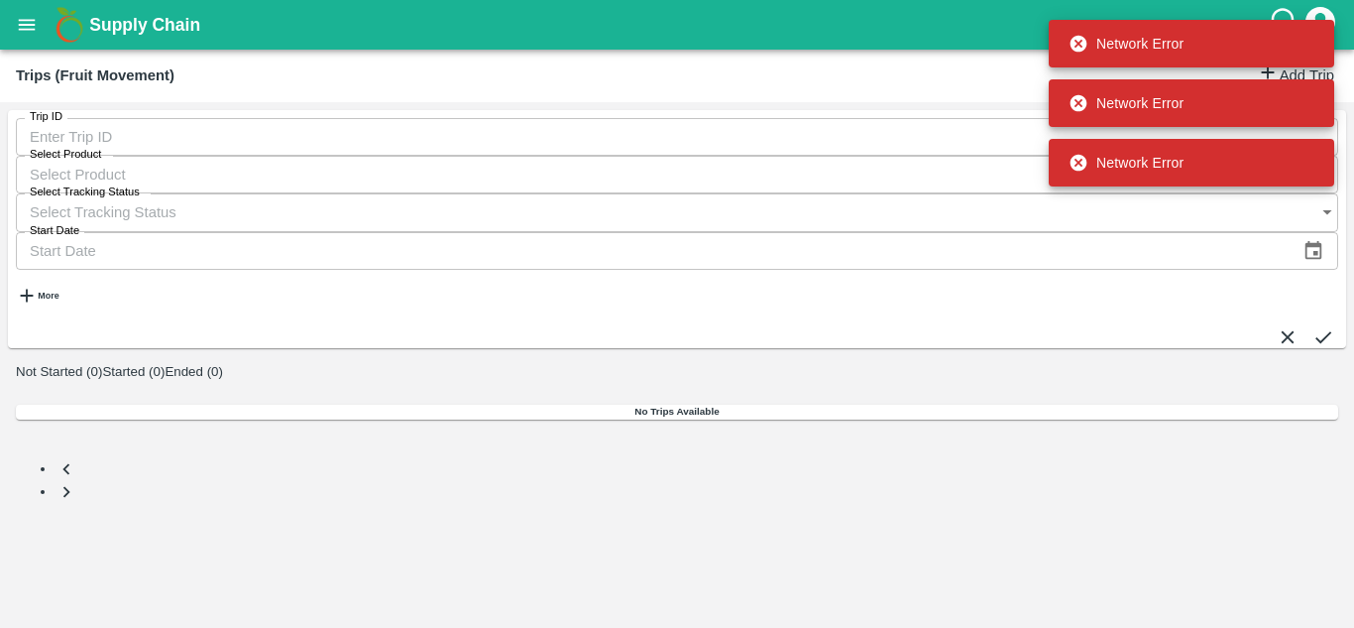
click at [410, 406] on div "No Trips Available" at bounding box center [677, 412] width 1323 height 60
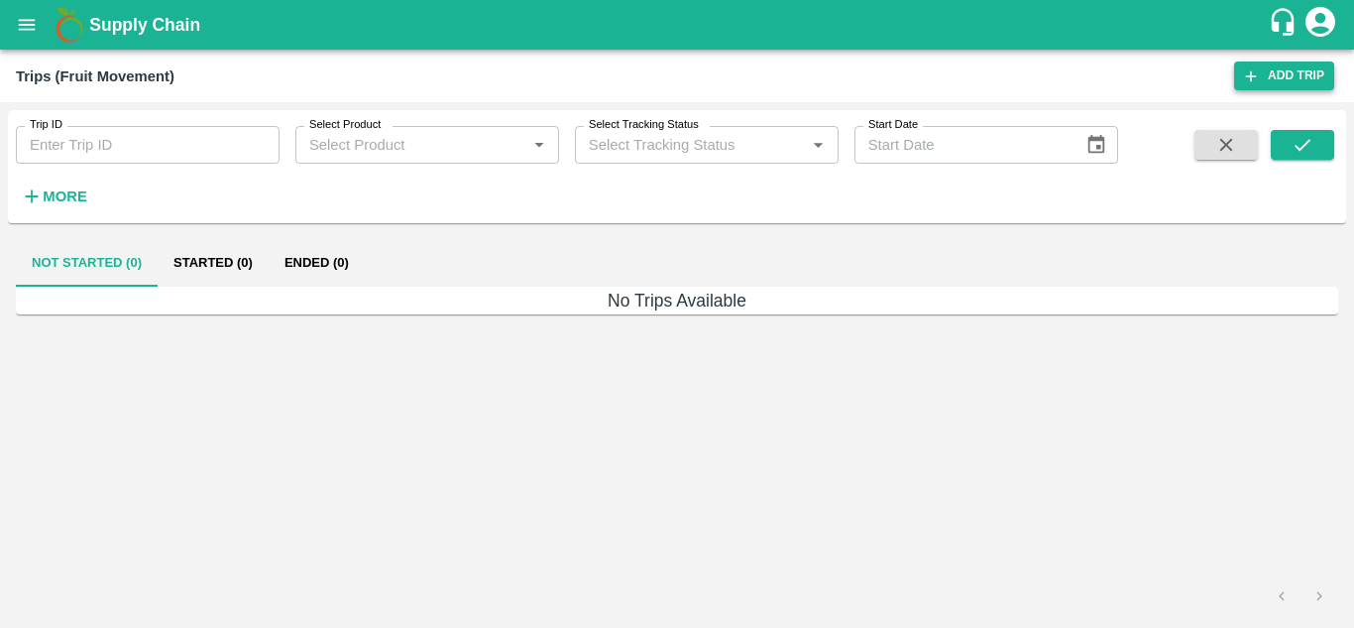
click at [1316, 76] on link "Add Trip" at bounding box center [1284, 75] width 100 height 29
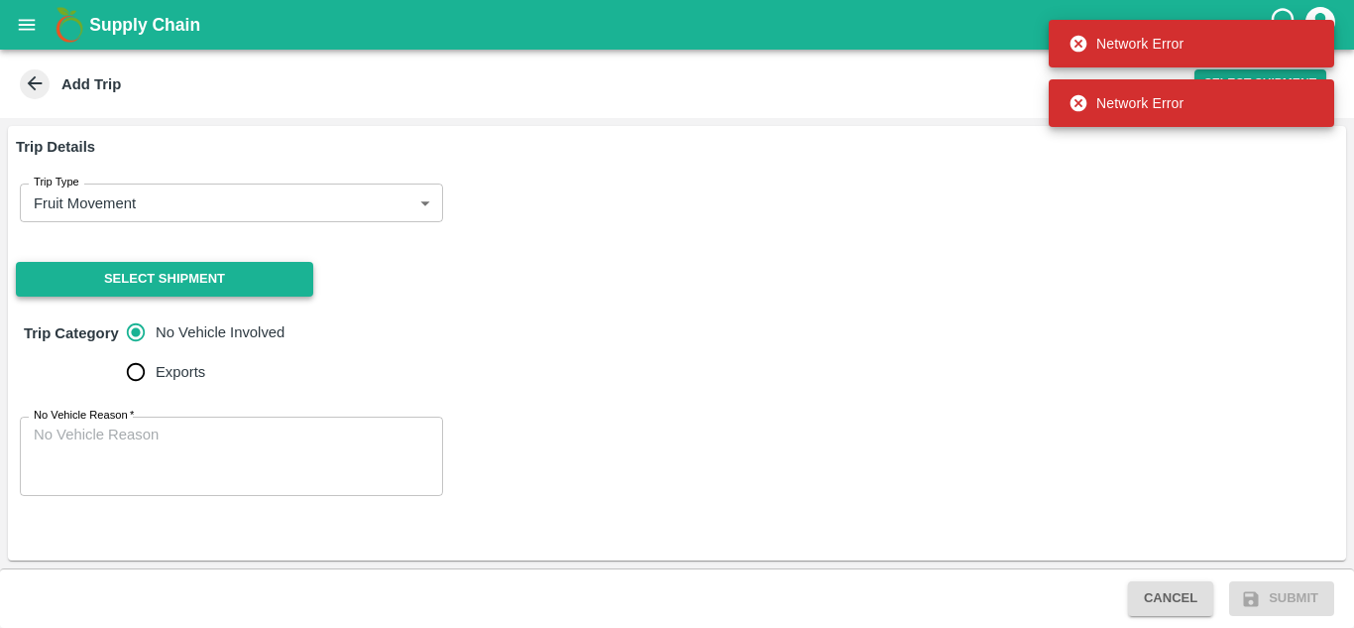
click at [251, 289] on button "Select Shipment" at bounding box center [164, 279] width 297 height 35
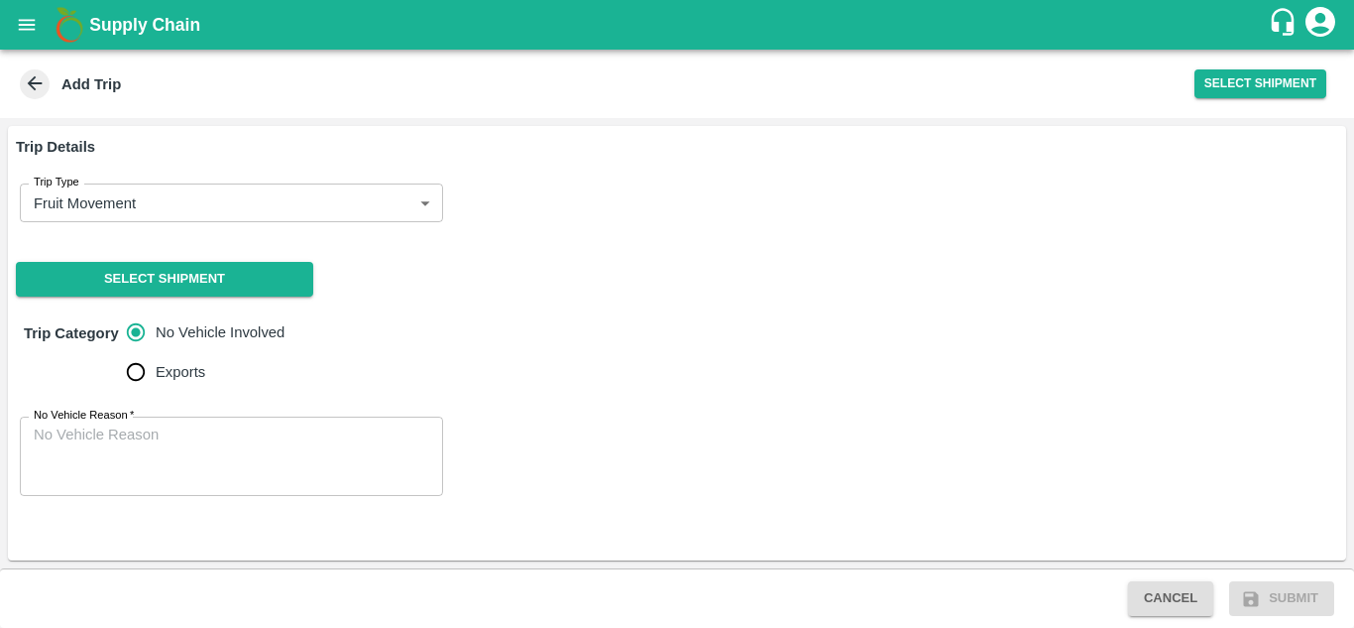
click at [807, 260] on div "Trip Details Trip Type Fruit Movement 1 Trip Type Select Shipment Trip Category…" at bounding box center [677, 343] width 1338 height 434
click at [18, 25] on icon "open drawer" at bounding box center [27, 25] width 22 height 22
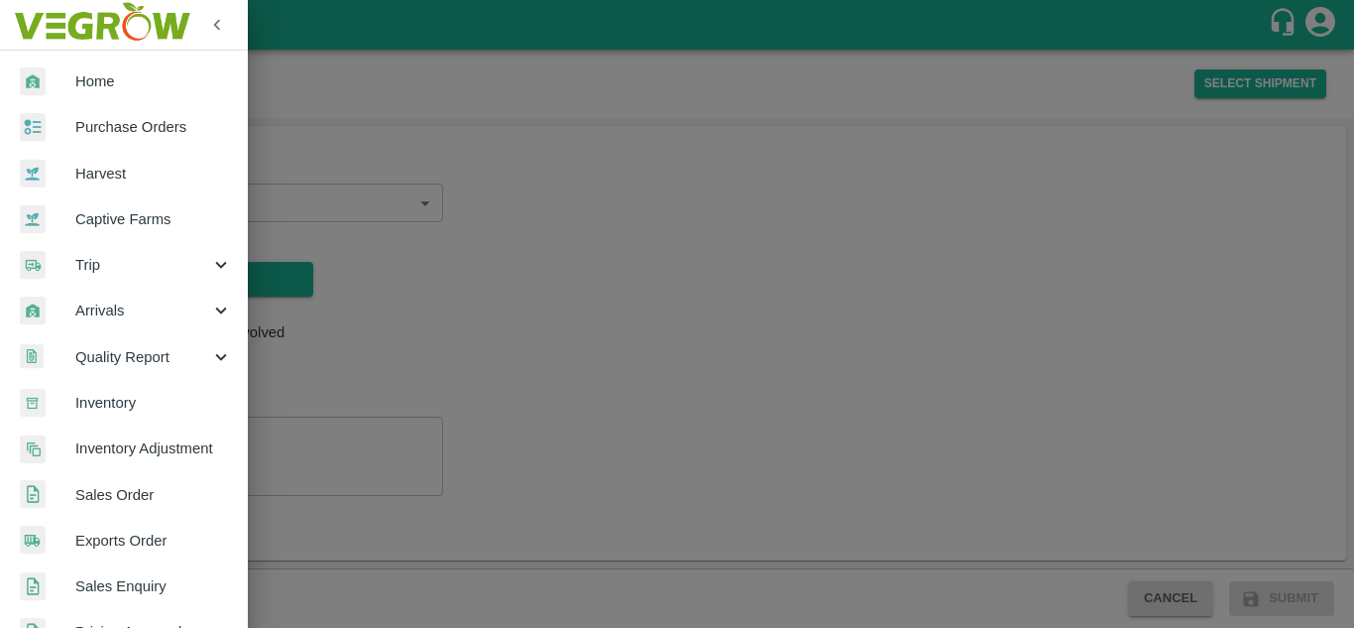
click at [730, 385] on div at bounding box center [677, 314] width 1354 height 628
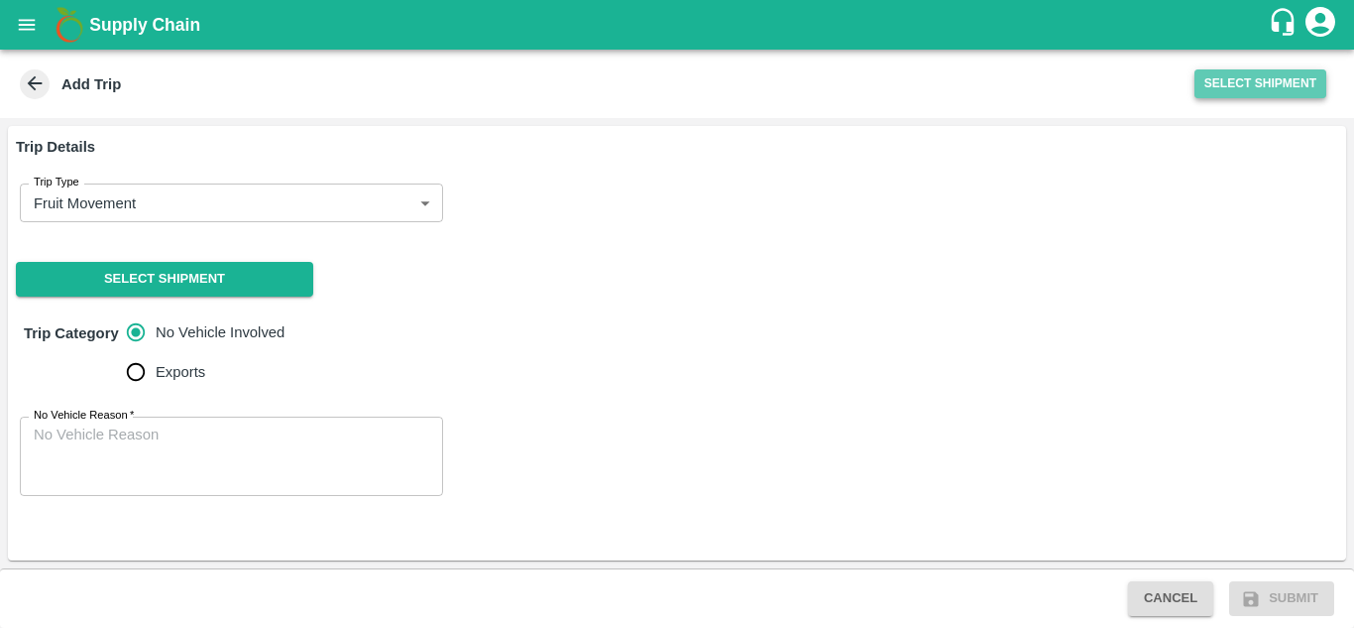
click at [1251, 91] on button "Select Shipment" at bounding box center [1261, 83] width 132 height 29
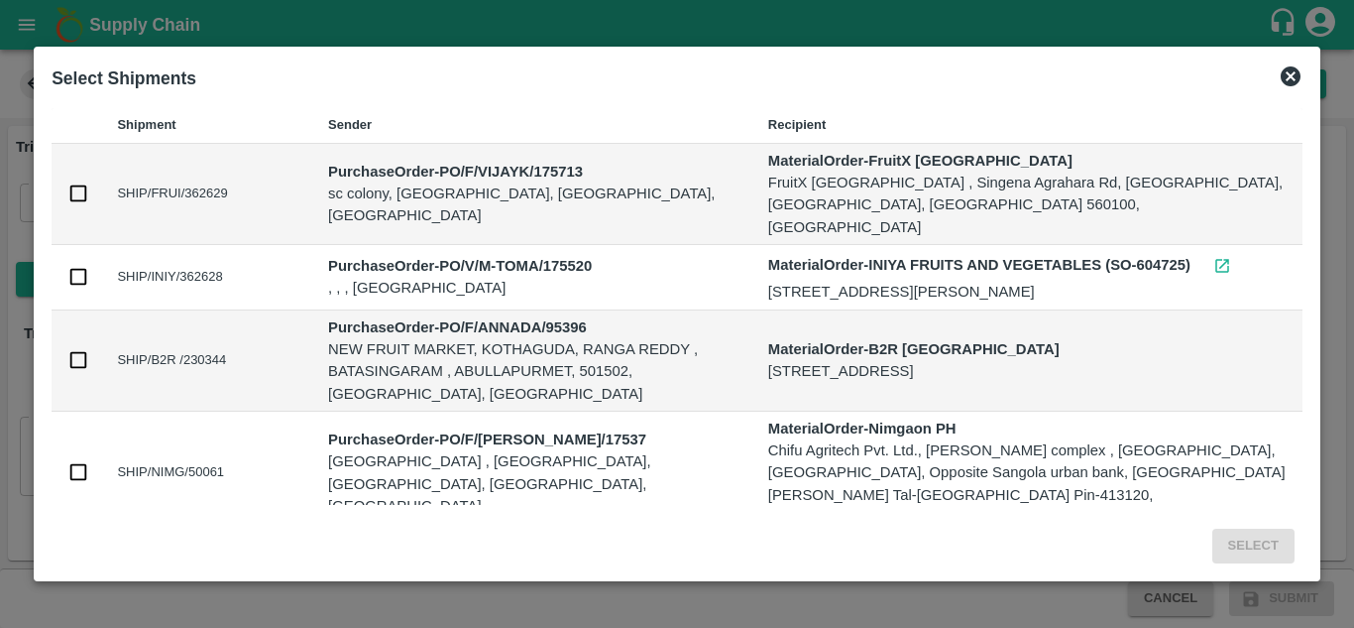
click at [97, 181] on td at bounding box center [77, 194] width 50 height 101
click at [71, 182] on input "checkbox" at bounding box center [78, 193] width 22 height 22
checkbox input "true"
click at [1250, 538] on button "Select" at bounding box center [1254, 545] width 82 height 35
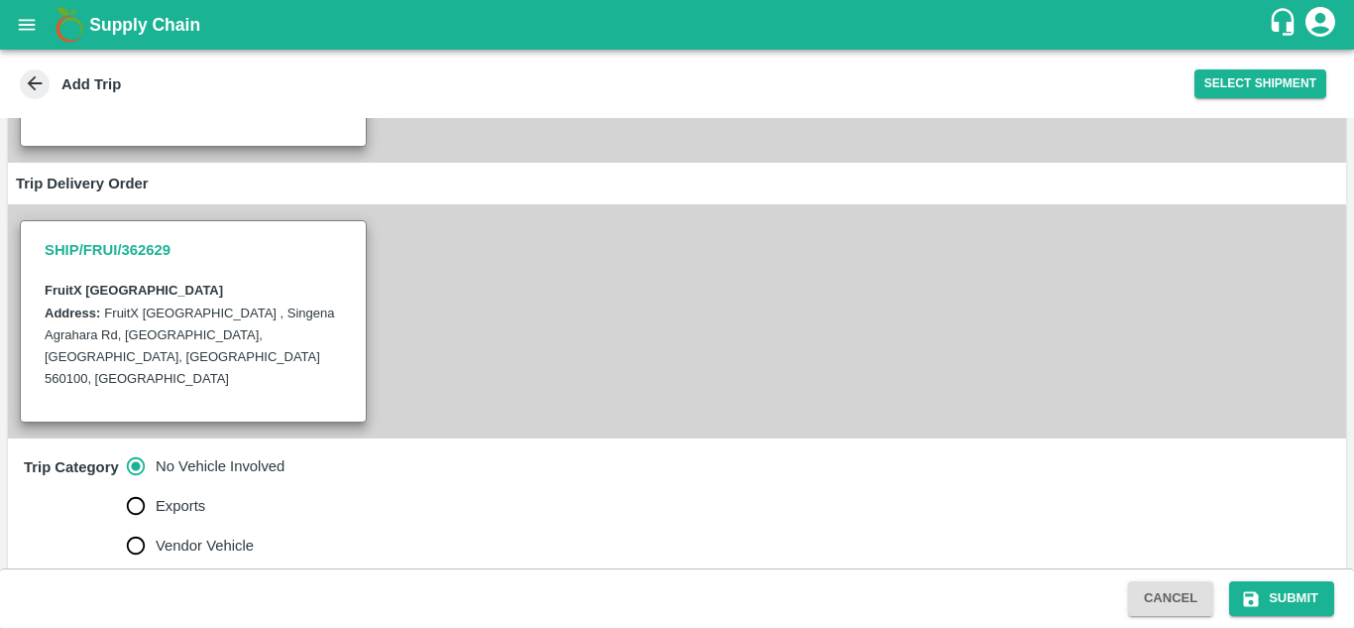
scroll to position [323, 0]
drag, startPoint x: 212, startPoint y: 495, endPoint x: 528, endPoint y: 478, distance: 316.7
click at [528, 478] on div "Trip Category No Vehicle Involved Exports Vendor Vehicle" at bounding box center [677, 505] width 1338 height 136
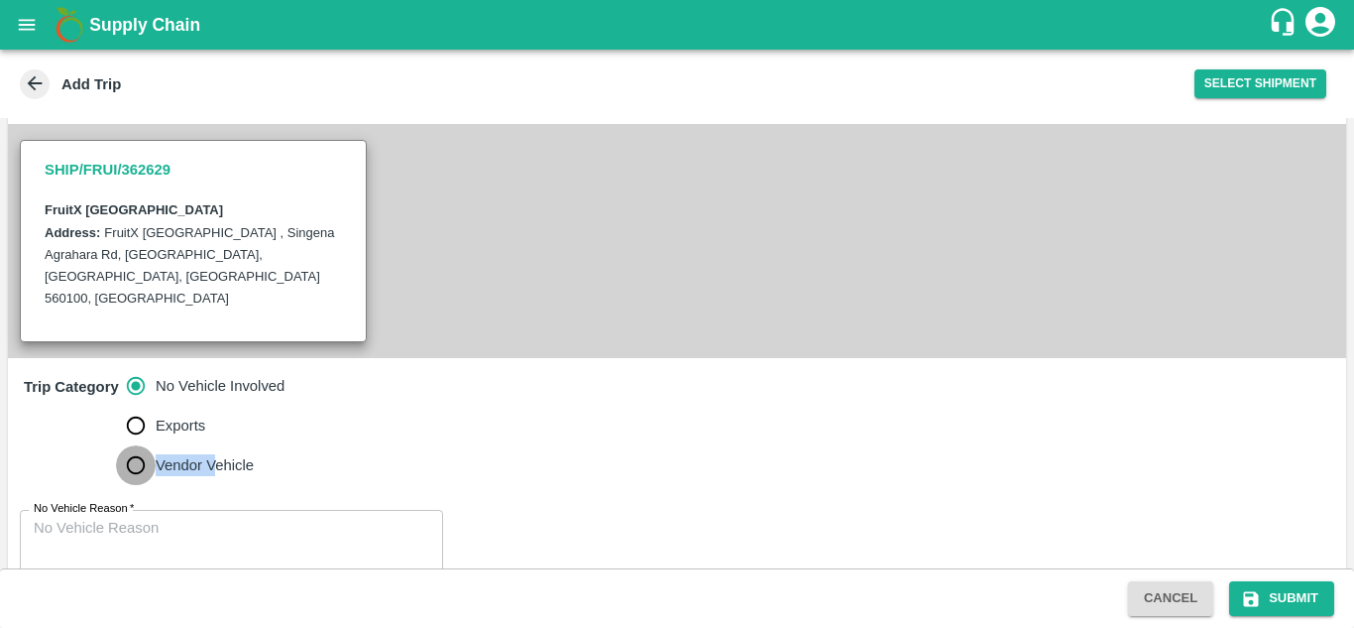
click at [132, 445] on input "Vendor Vehicle" at bounding box center [136, 465] width 40 height 40
radio input "true"
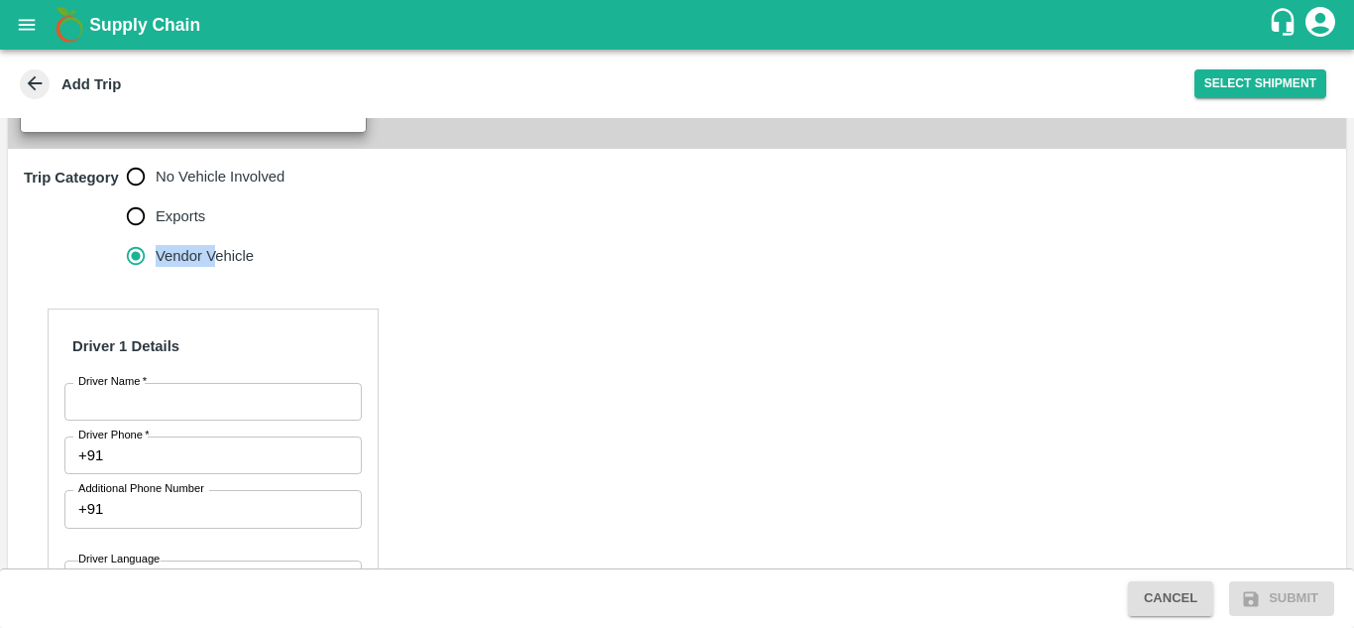
scroll to position [613, 0]
click at [215, 382] on input "Driver Name   *" at bounding box center [212, 401] width 297 height 38
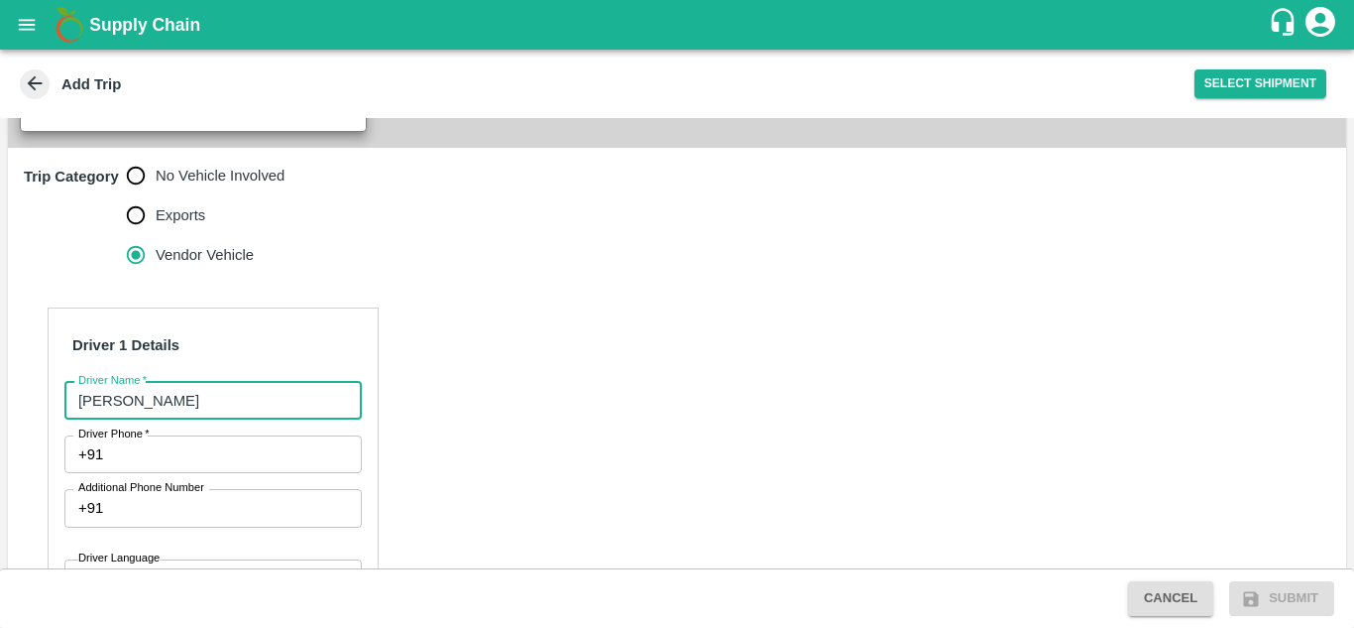
type input "[PERSON_NAME]"
click at [231, 435] on input "Driver Phone   *" at bounding box center [236, 454] width 250 height 38
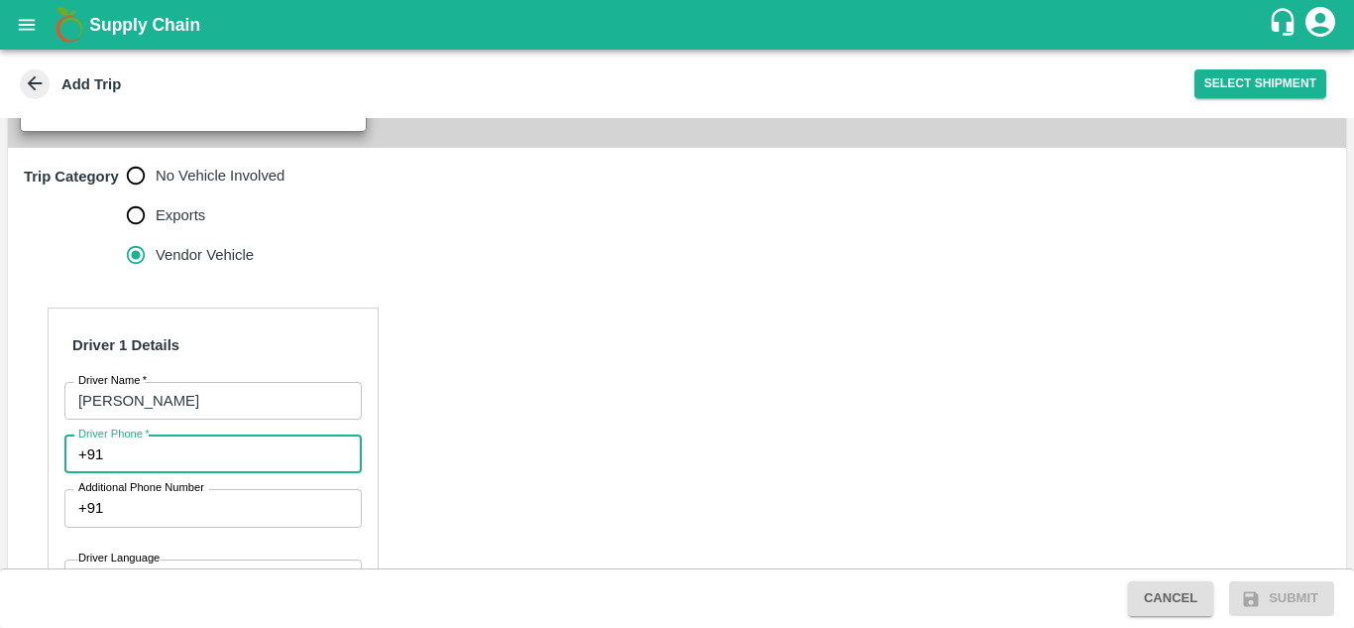
paste input "91 81439 14894"
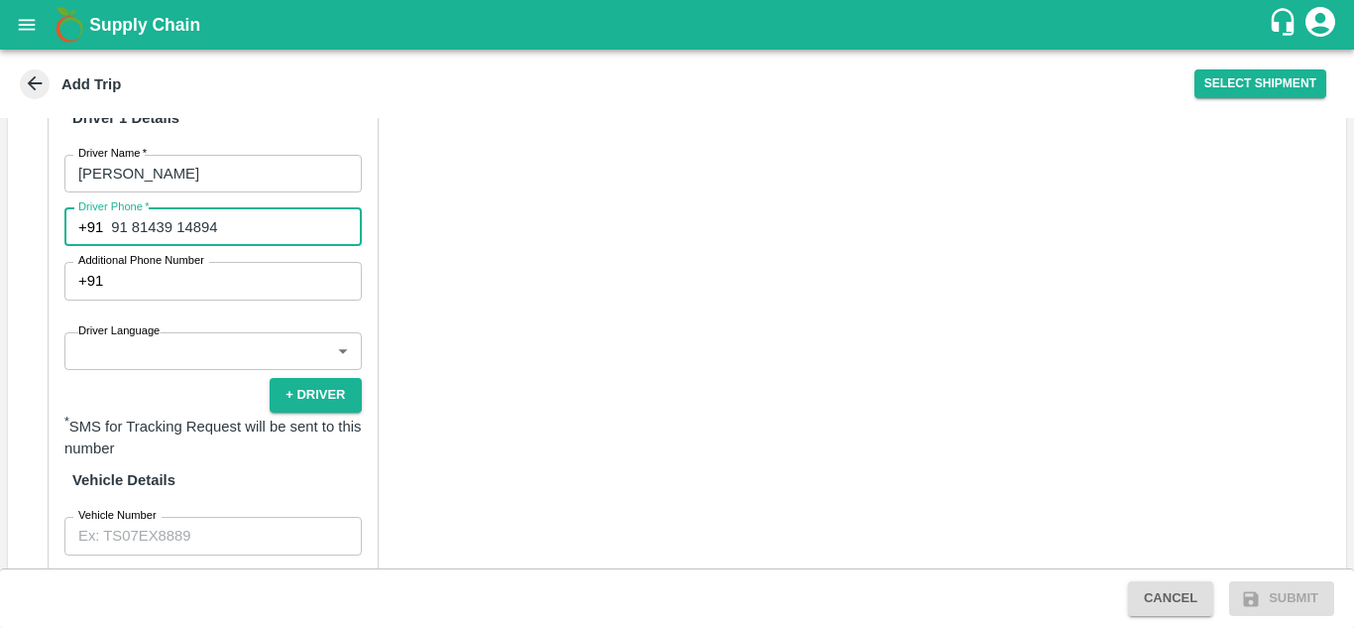
scroll to position [907, 0]
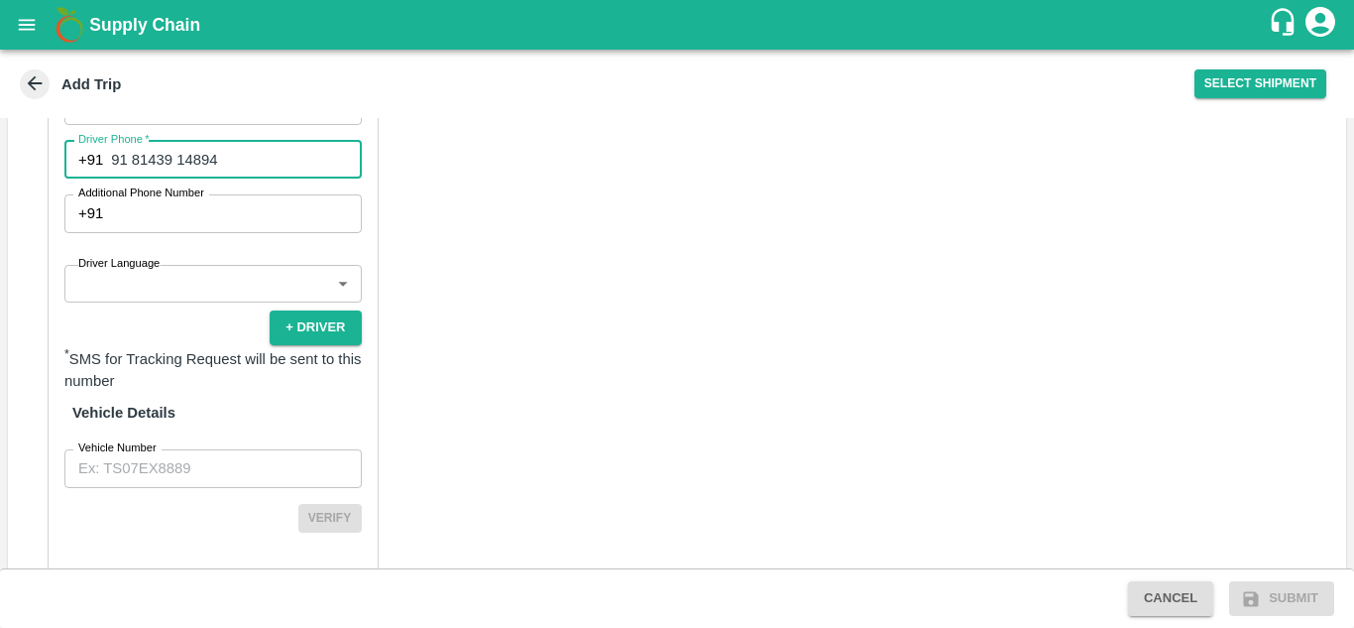
type input "91 81439 14894"
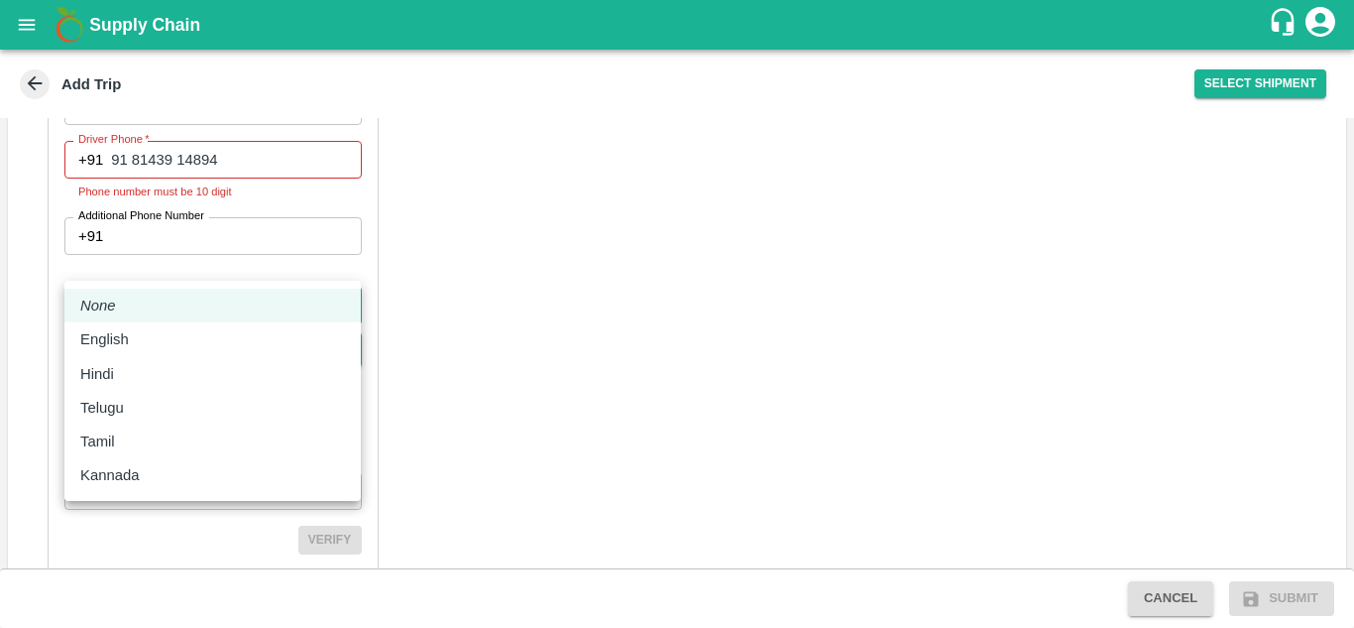
click at [289, 240] on body "Supply Chain Add Trip Select Shipment Trip Details Trip Type Fruit Movement 1 T…" at bounding box center [677, 314] width 1354 height 628
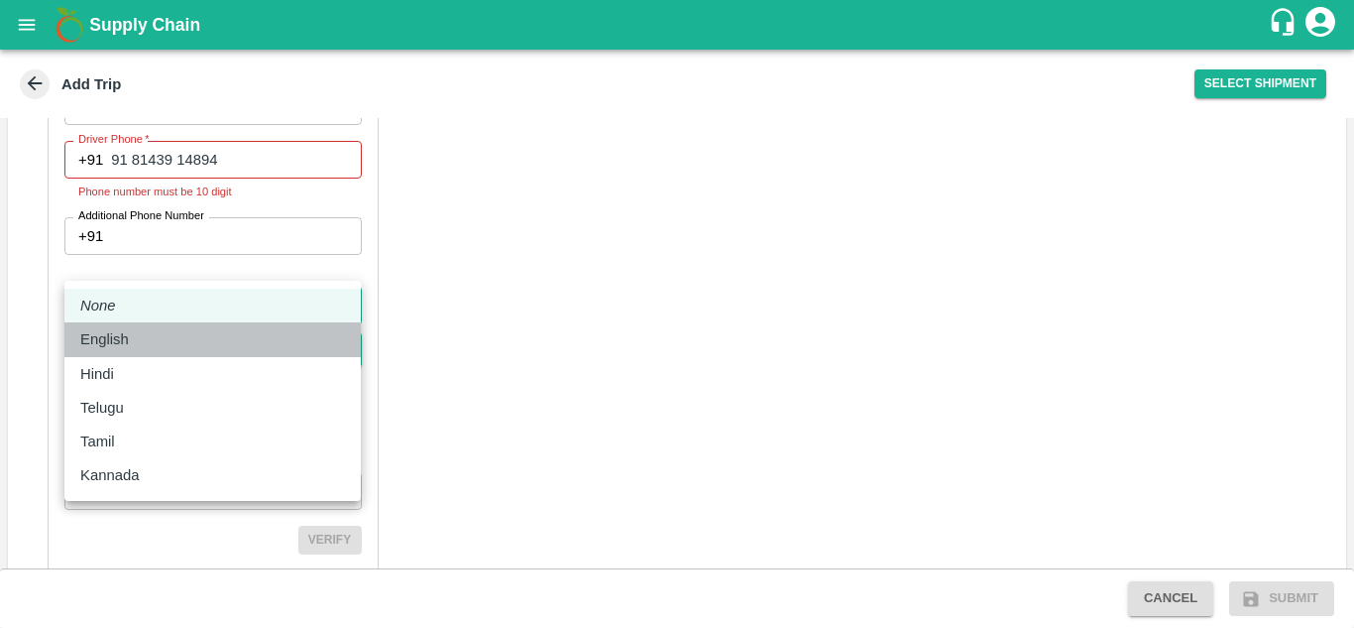
click at [124, 340] on p "English" at bounding box center [104, 339] width 49 height 22
type input "en"
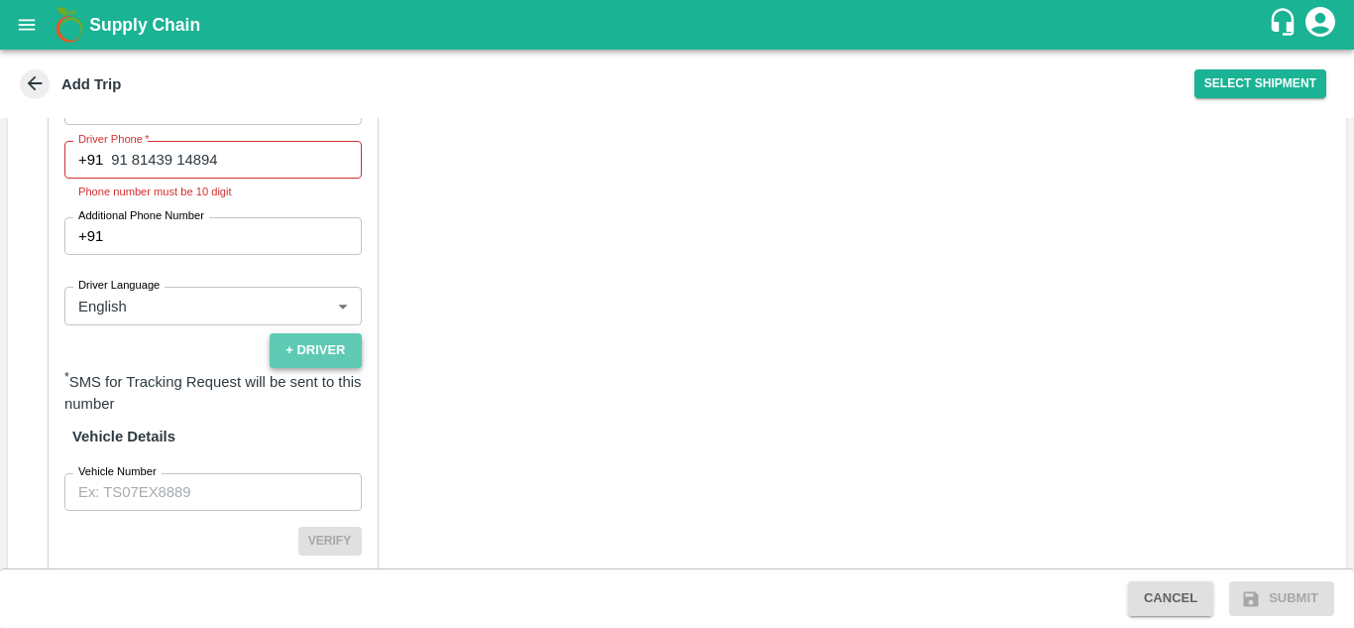
click at [279, 333] on button "+ Driver" at bounding box center [315, 350] width 91 height 35
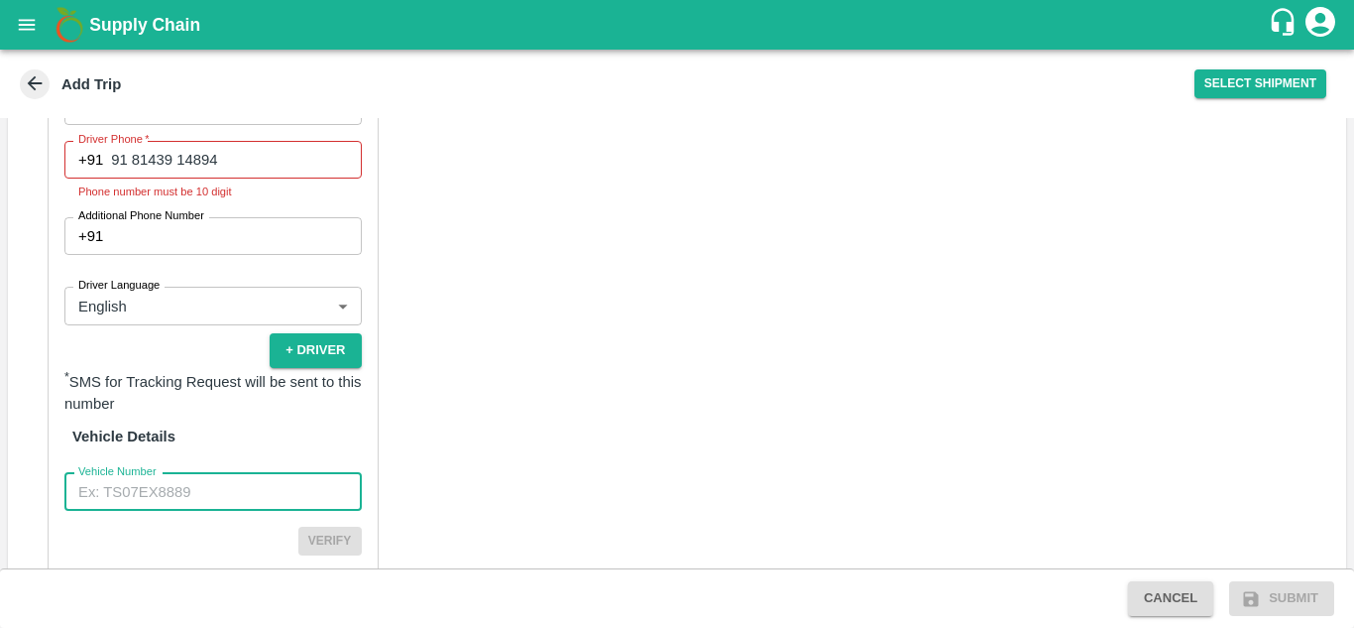
click at [235, 473] on input "Vehicle Number" at bounding box center [212, 492] width 297 height 38
type input "KA06AB1750"
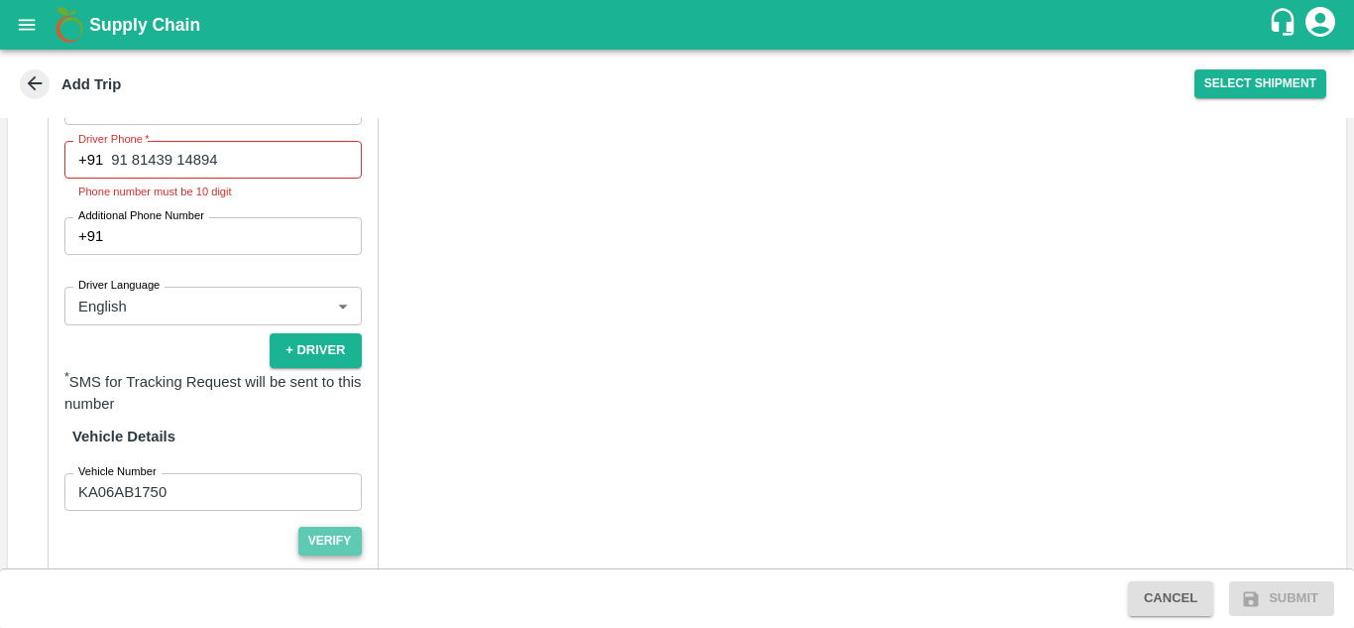
click at [312, 526] on button "Verify" at bounding box center [329, 540] width 63 height 29
click at [1293, 592] on button "Submit" at bounding box center [1281, 598] width 105 height 35
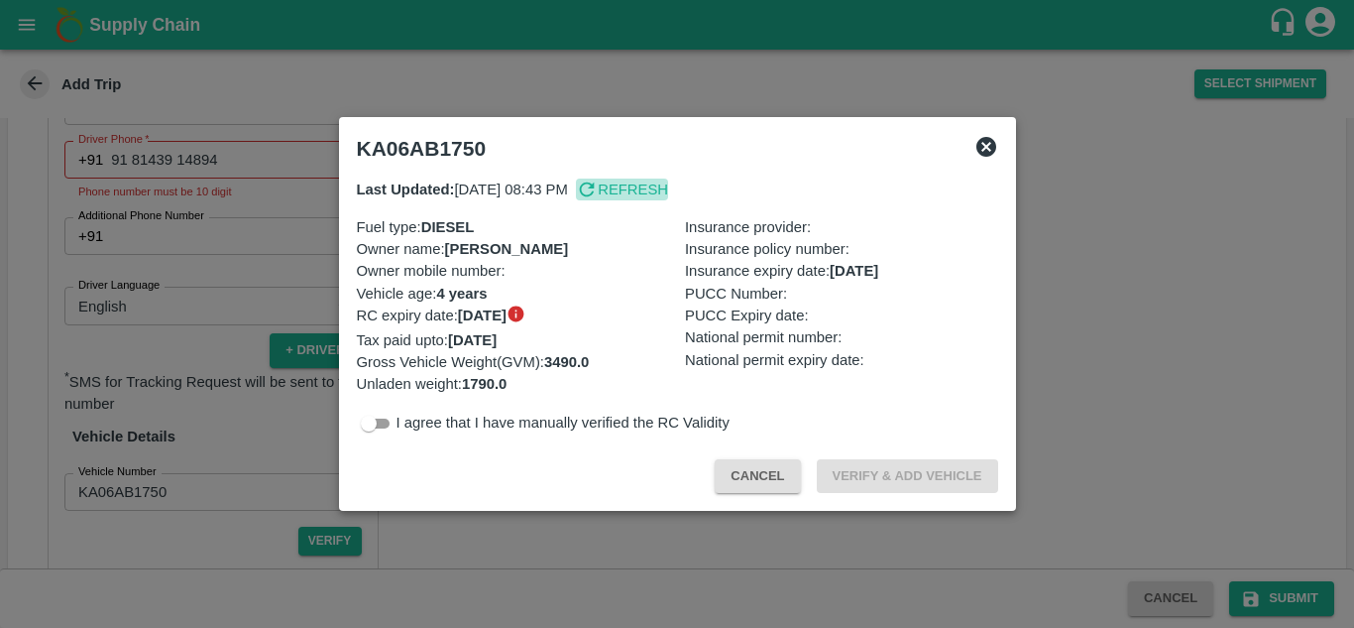
click at [668, 188] on p "Refresh" at bounding box center [633, 189] width 70 height 22
click at [384, 428] on input "checkbox" at bounding box center [368, 423] width 71 height 24
checkbox input "true"
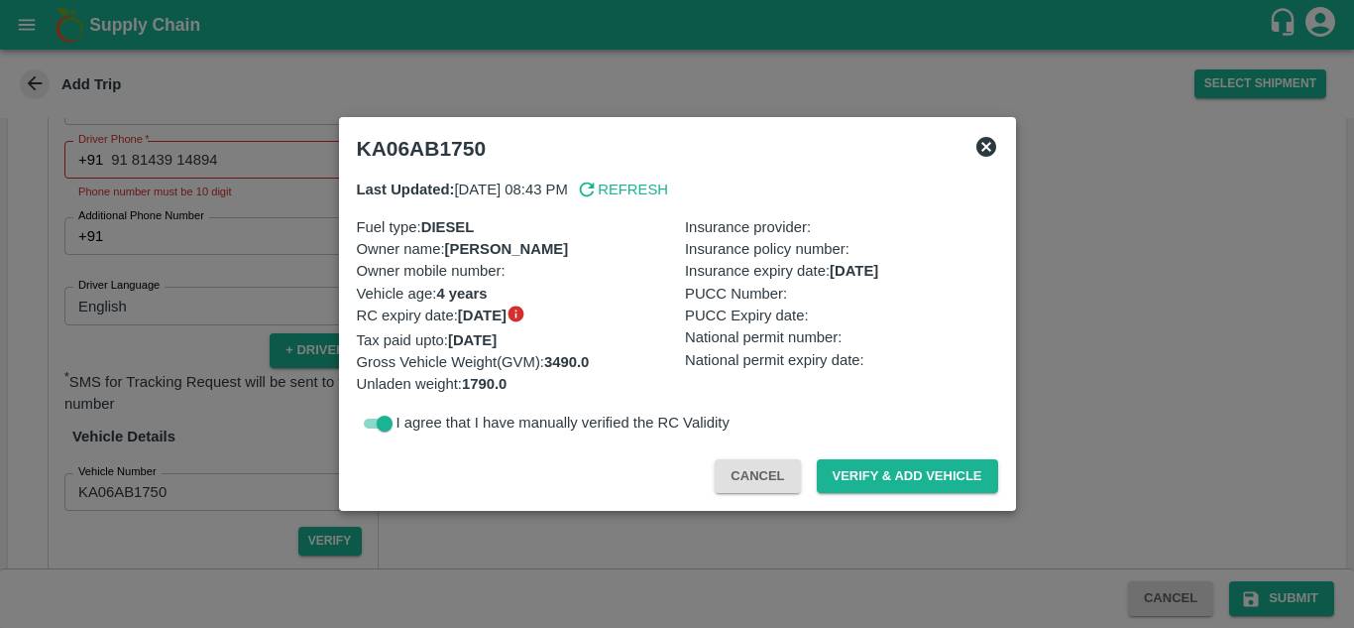
click at [988, 135] on icon at bounding box center [987, 147] width 24 height 24
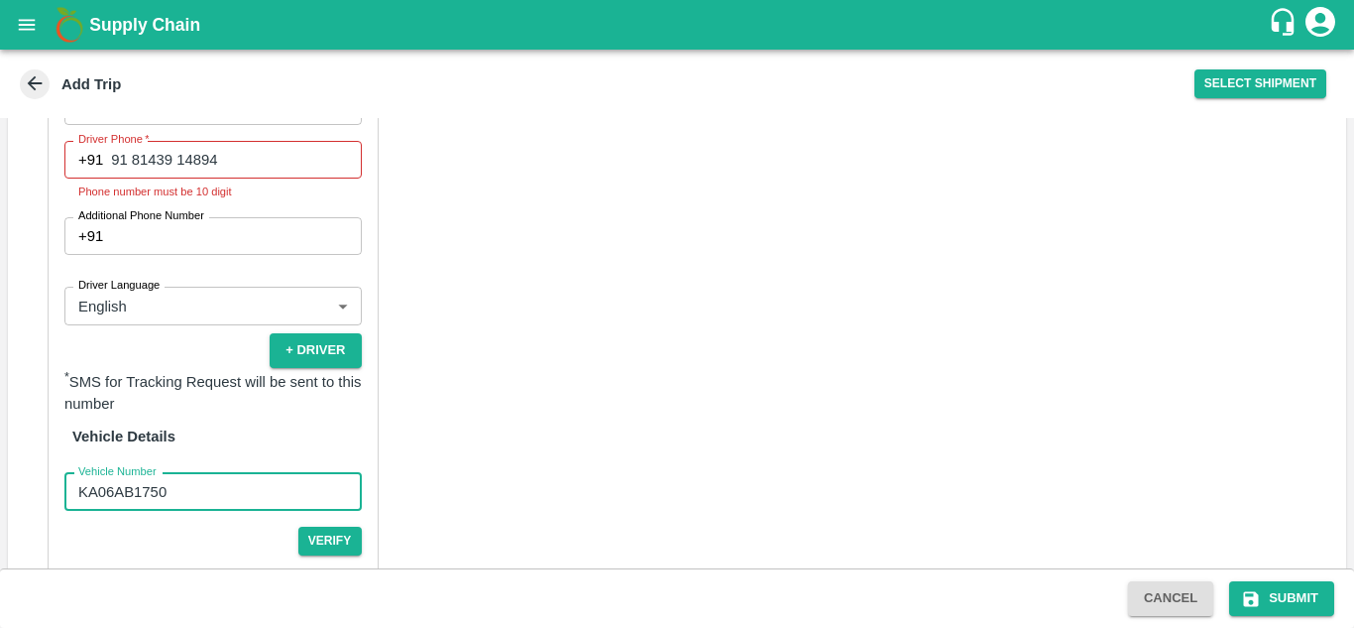
click at [212, 473] on input "KA06AB1750" at bounding box center [212, 492] width 297 height 38
type input "K"
click at [203, 473] on input "Vehicle Number" at bounding box center [212, 492] width 297 height 38
type input "KA43A0393"
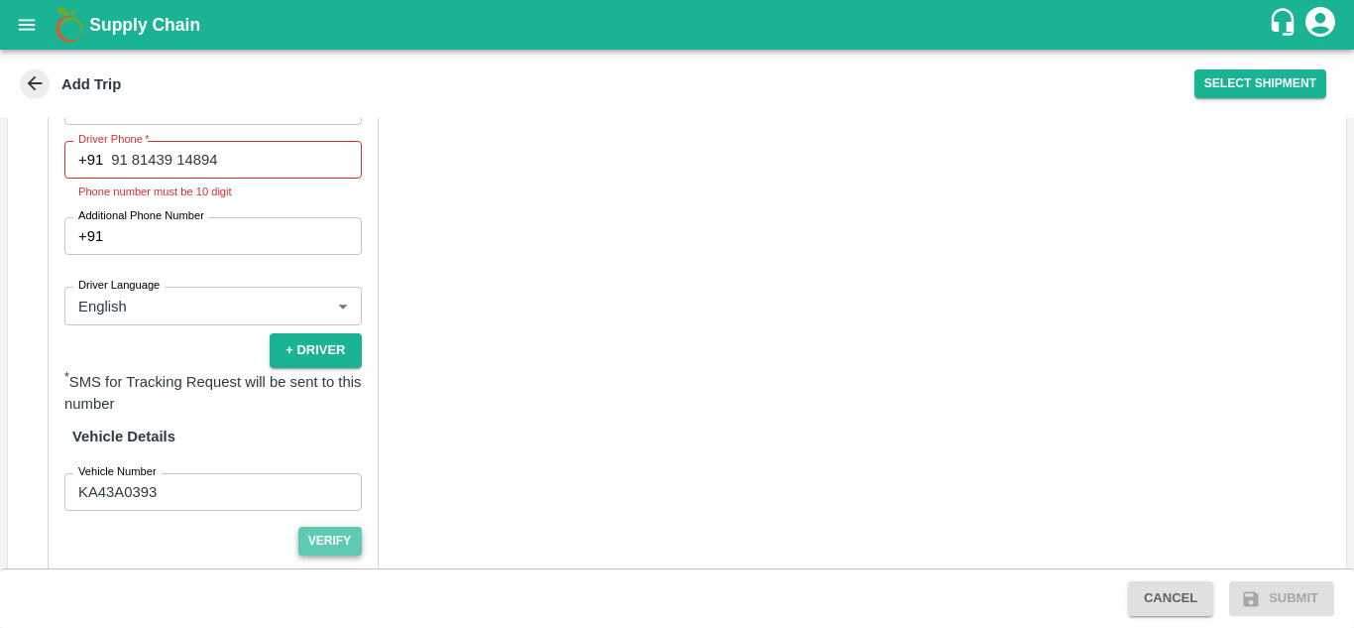
click at [326, 526] on button "Verify" at bounding box center [329, 540] width 63 height 29
click at [1281, 581] on button "Submit" at bounding box center [1281, 598] width 105 height 35
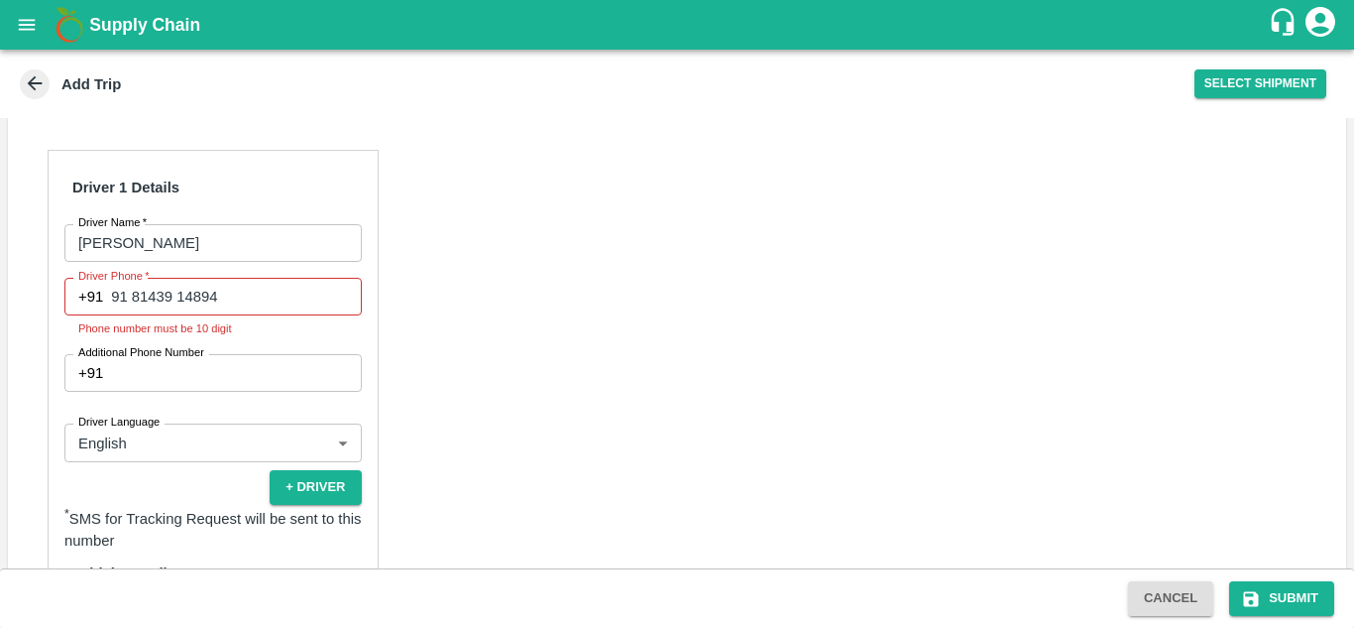
scroll to position [769, 0]
click at [176, 279] on input "91 81439 14894" at bounding box center [236, 298] width 250 height 38
click at [126, 279] on input "91 8143914894" at bounding box center [236, 298] width 250 height 38
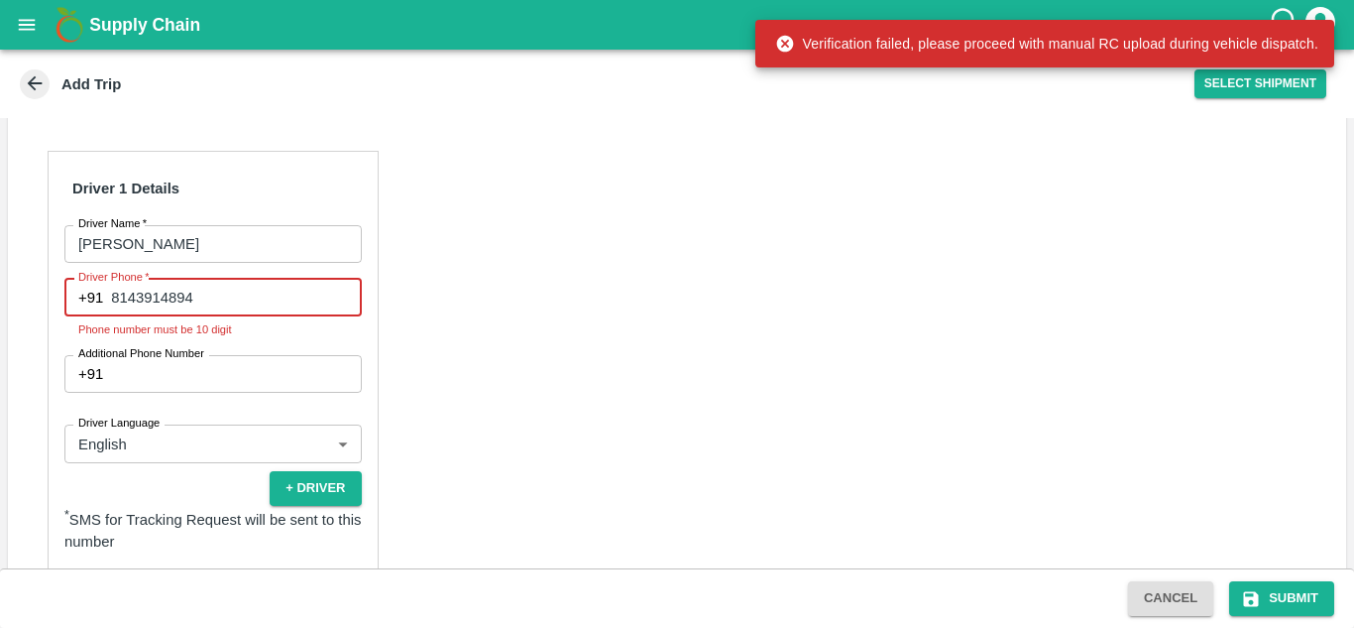
scroll to position [938, 0]
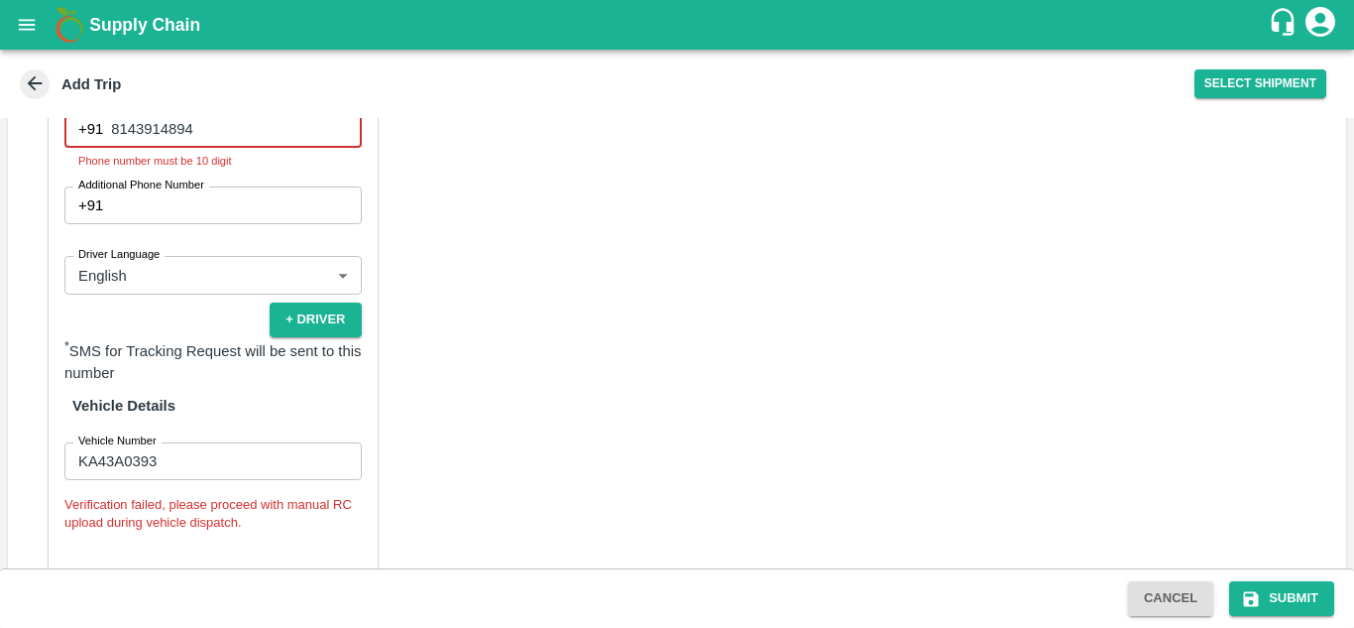
type input "8143914894"
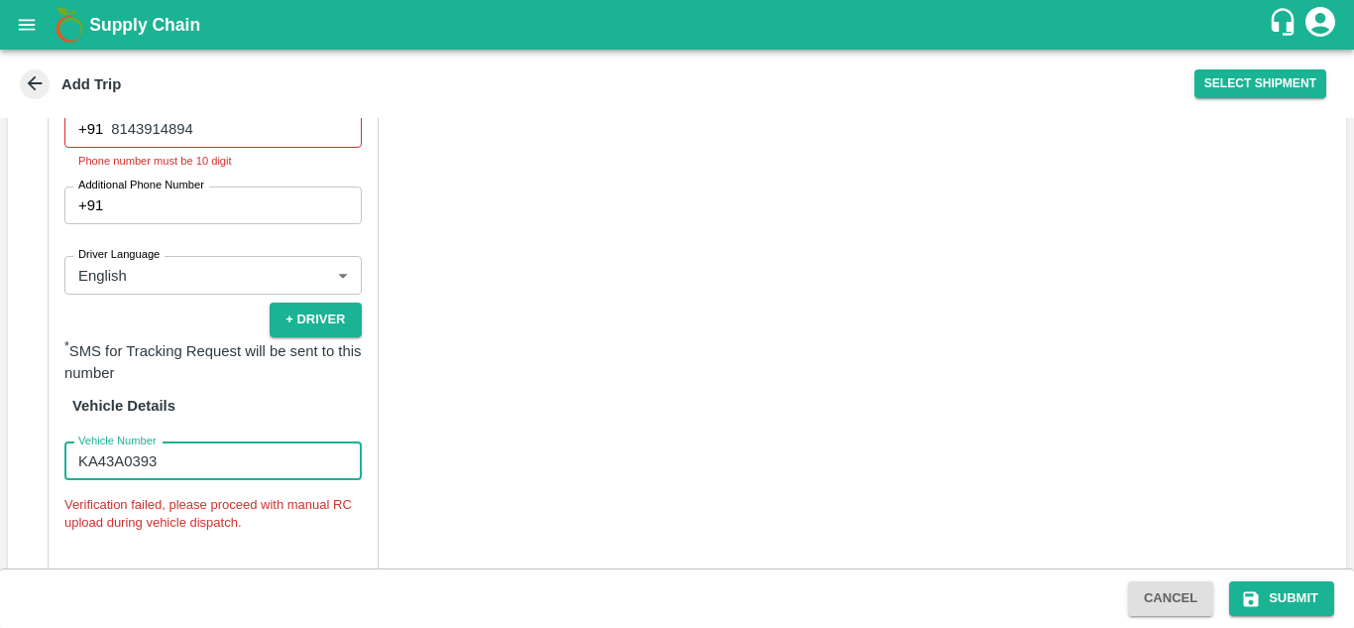
click at [222, 442] on input "KA43A0393" at bounding box center [212, 461] width 297 height 38
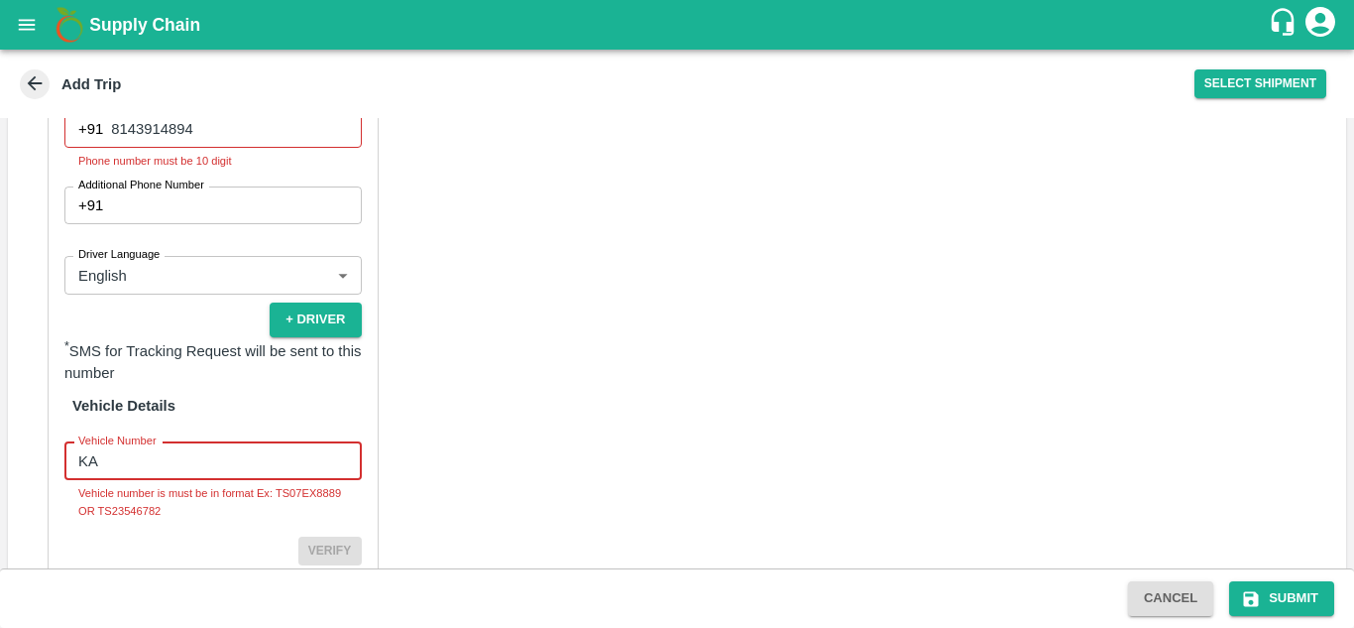
type input "KA40B0502"
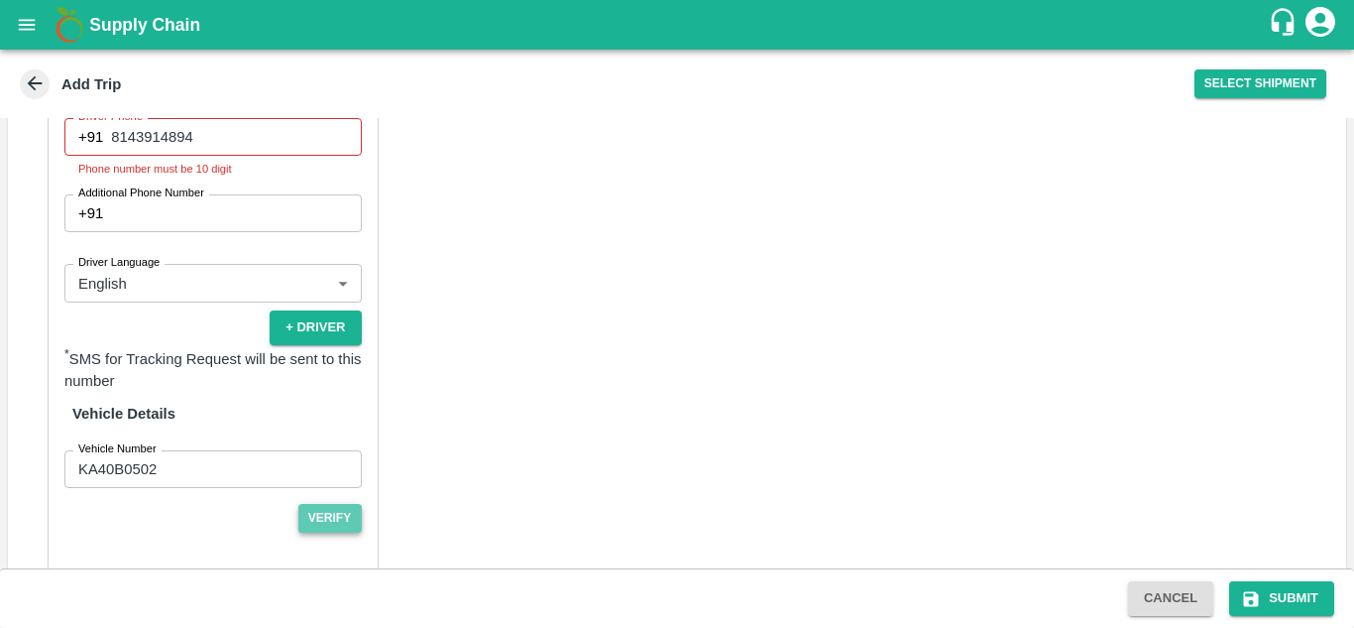
click at [330, 504] on button "Verify" at bounding box center [329, 518] width 63 height 29
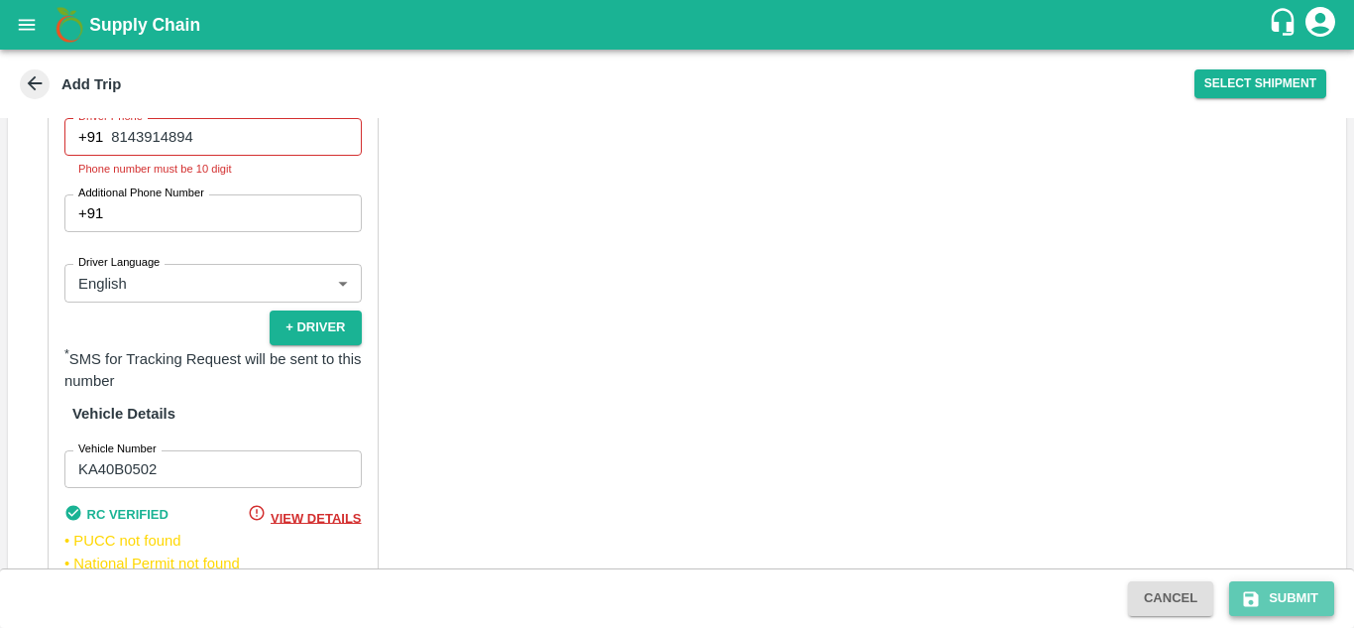
click at [1294, 597] on button "Submit" at bounding box center [1281, 598] width 105 height 35
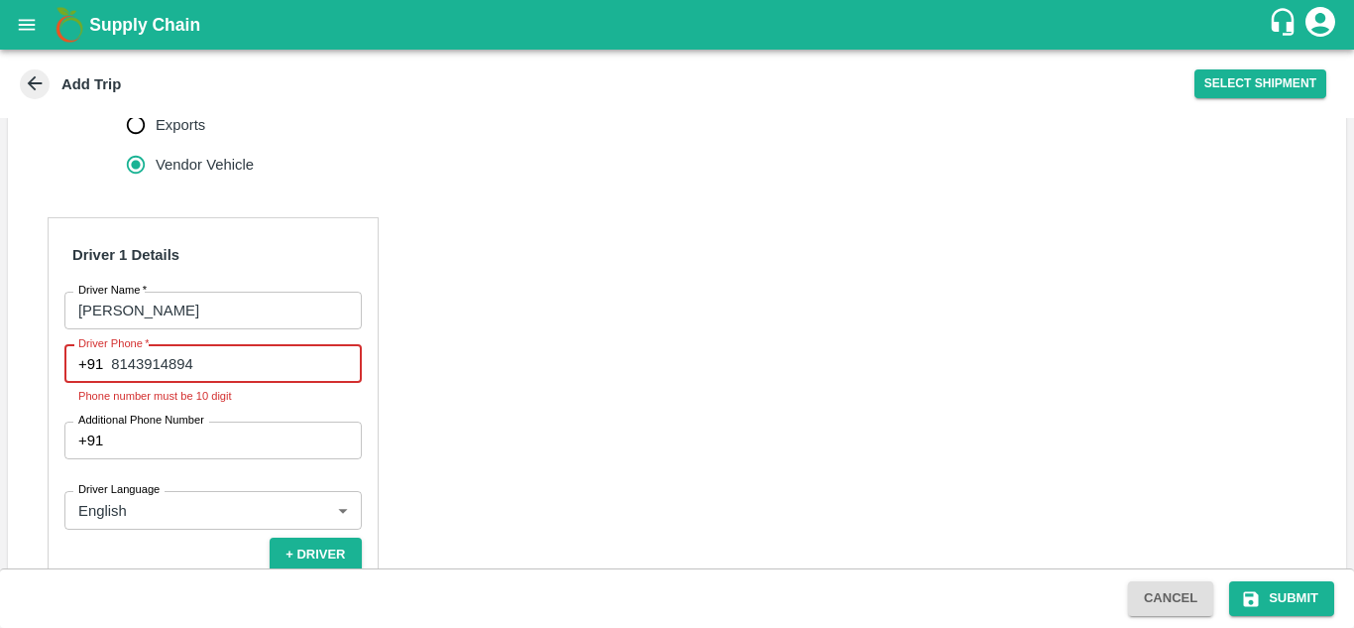
click at [112, 345] on input "8143914894" at bounding box center [236, 364] width 250 height 38
click at [244, 345] on input "8143914894" at bounding box center [236, 364] width 250 height 38
type input "8"
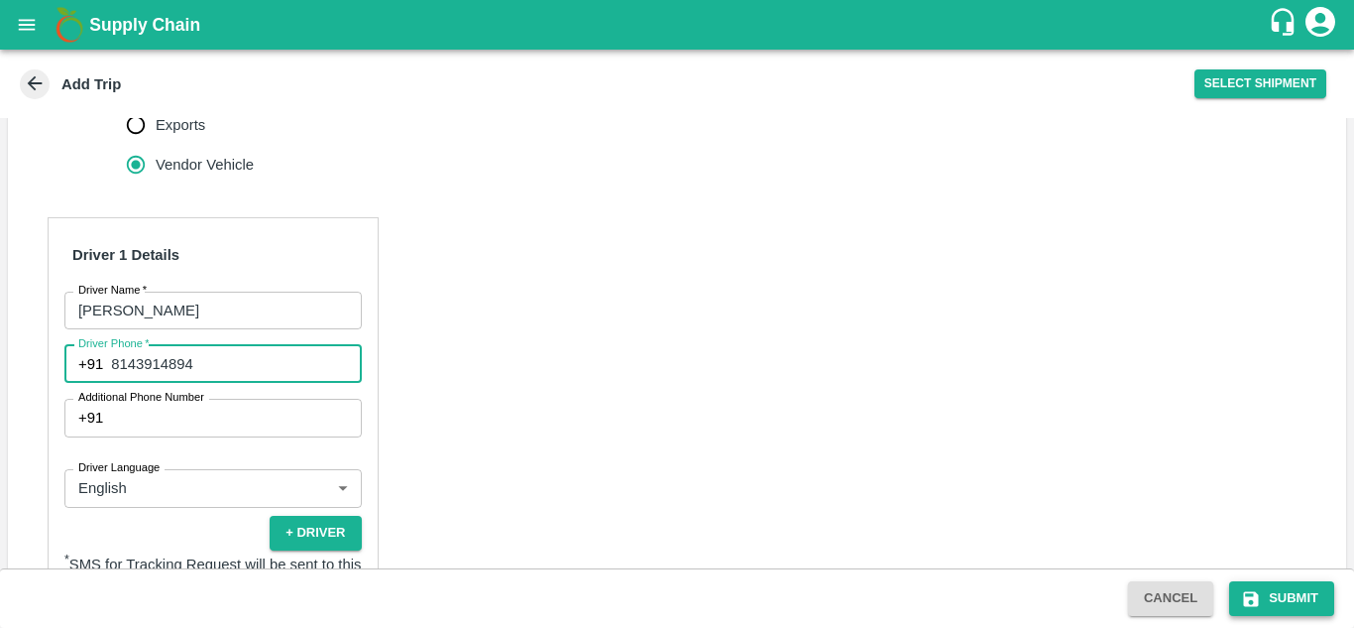
type input "8143914894"
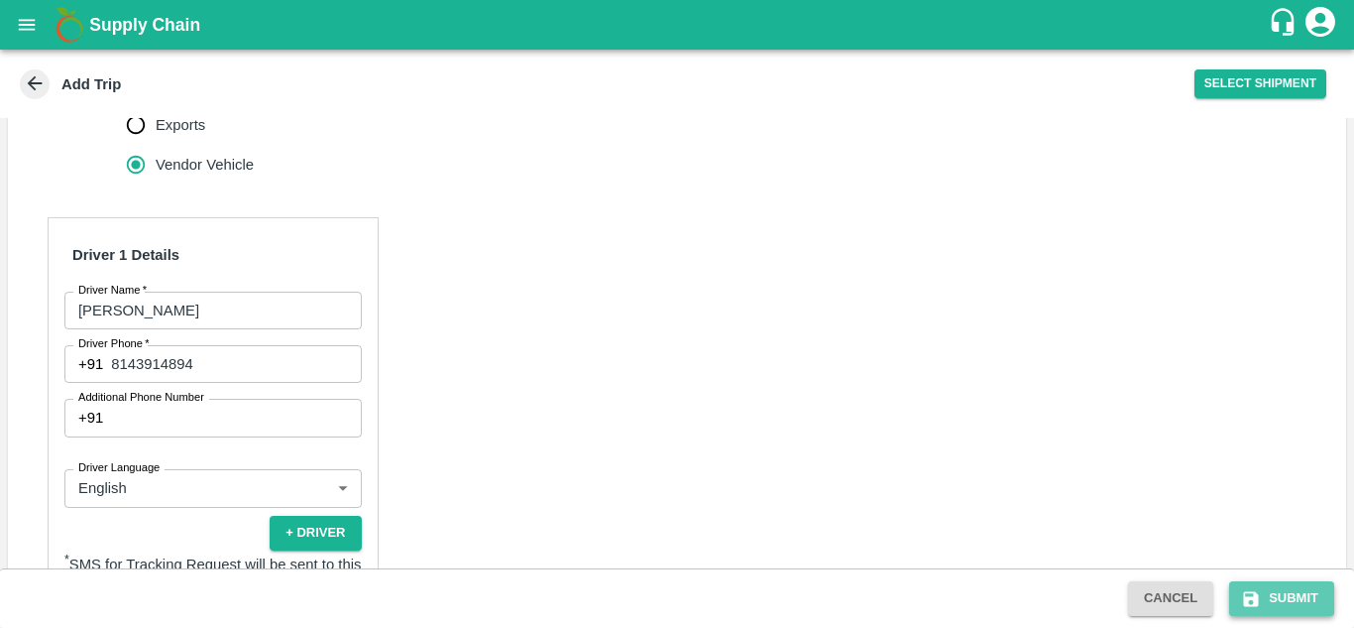
click at [1290, 612] on button "Submit" at bounding box center [1281, 598] width 105 height 35
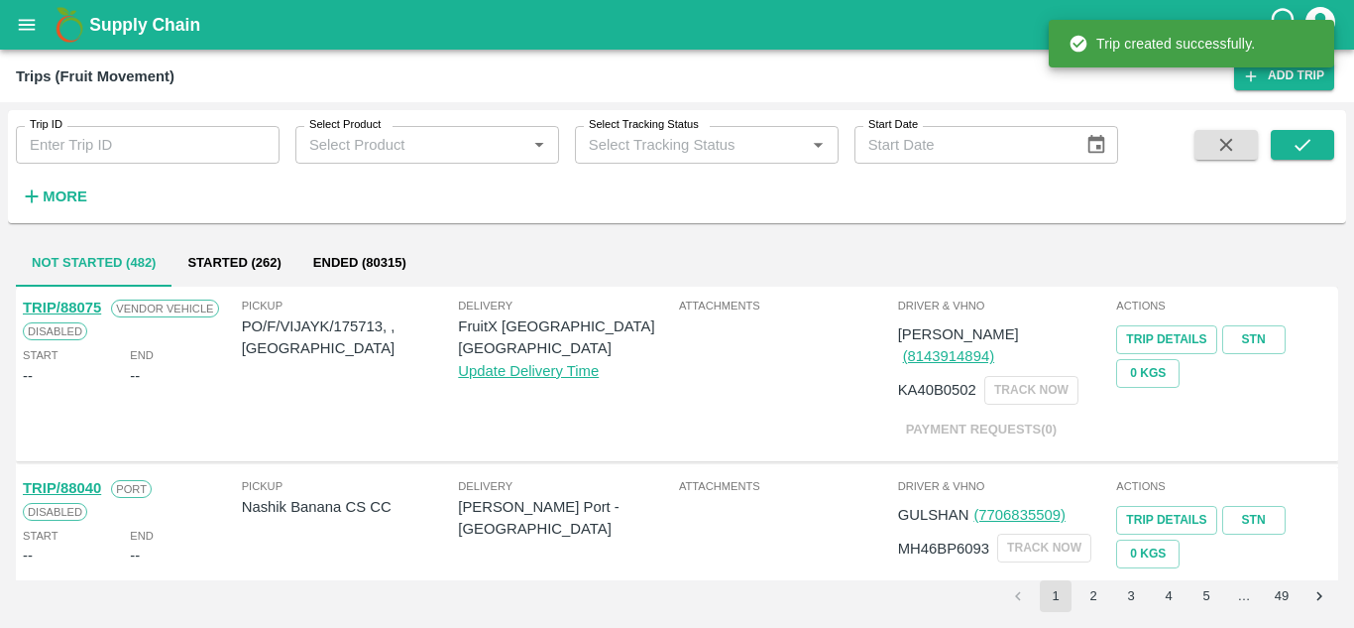
drag, startPoint x: 5, startPoint y: 3, endPoint x: 23, endPoint y: 25, distance: 28.2
click at [23, 25] on div "Supply Chain" at bounding box center [677, 25] width 1354 height 50
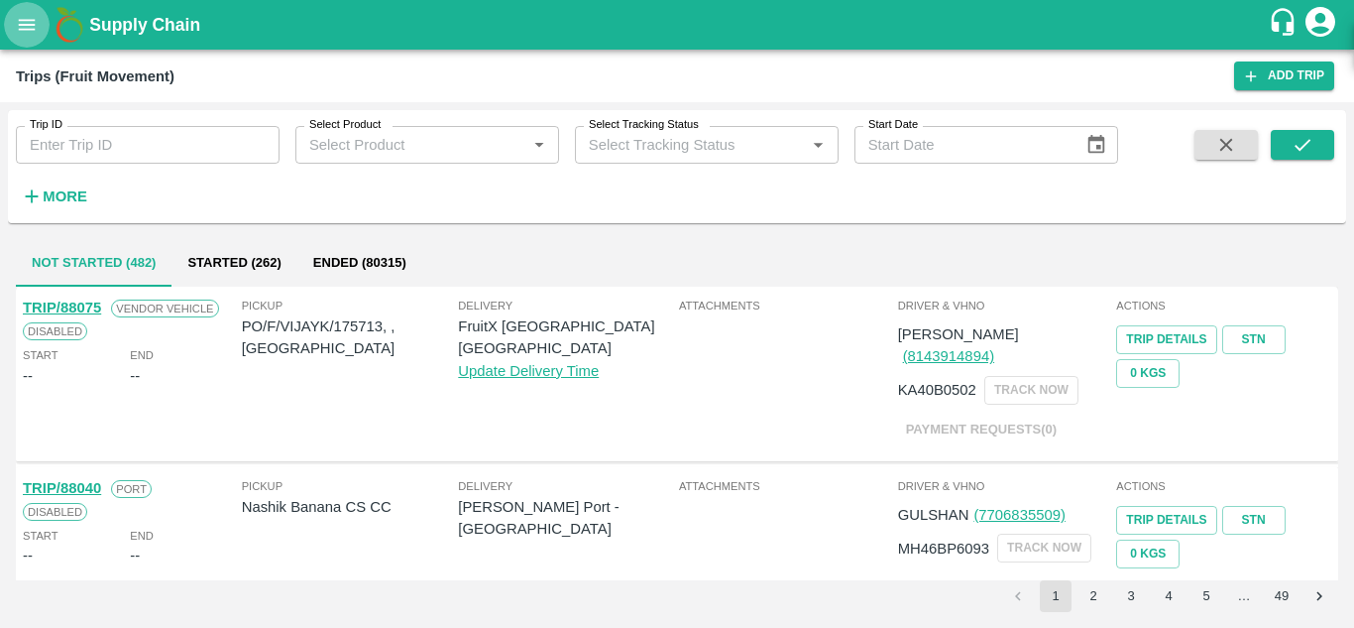
click at [23, 25] on icon "open drawer" at bounding box center [27, 24] width 17 height 11
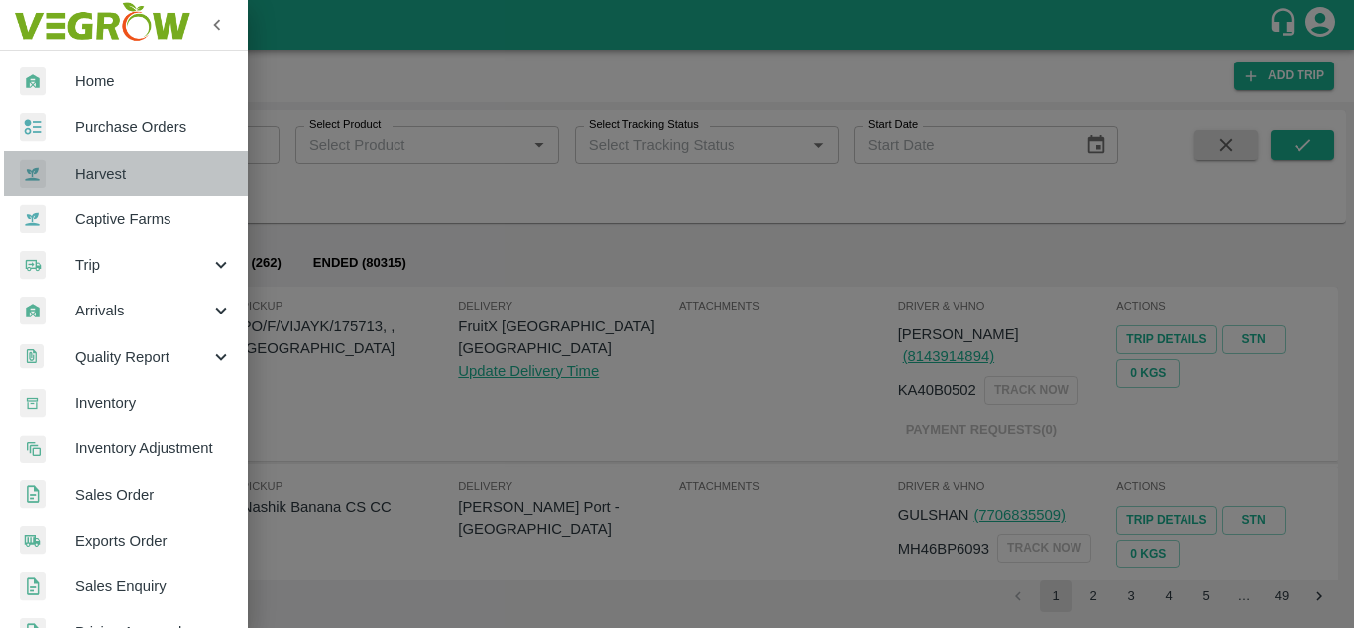
click at [144, 173] on span "Harvest" at bounding box center [153, 174] width 157 height 22
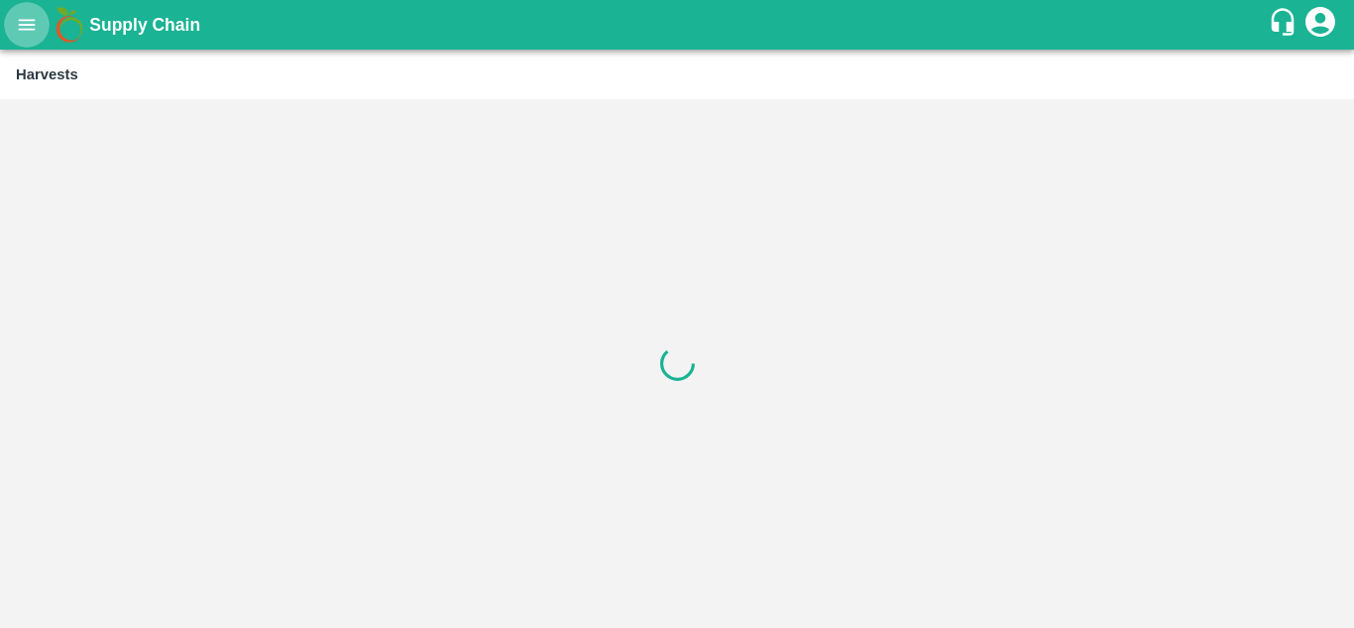
click at [29, 21] on icon "open drawer" at bounding box center [27, 24] width 17 height 11
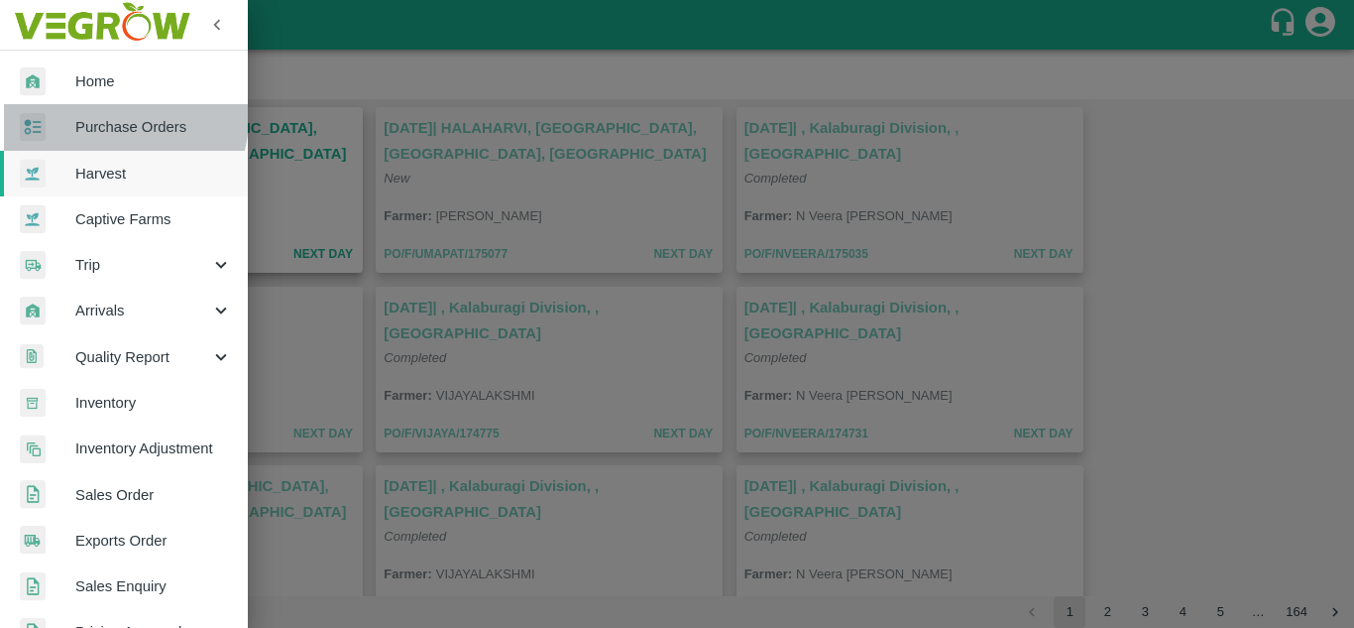
click at [105, 116] on span "Purchase Orders" at bounding box center [153, 127] width 157 height 22
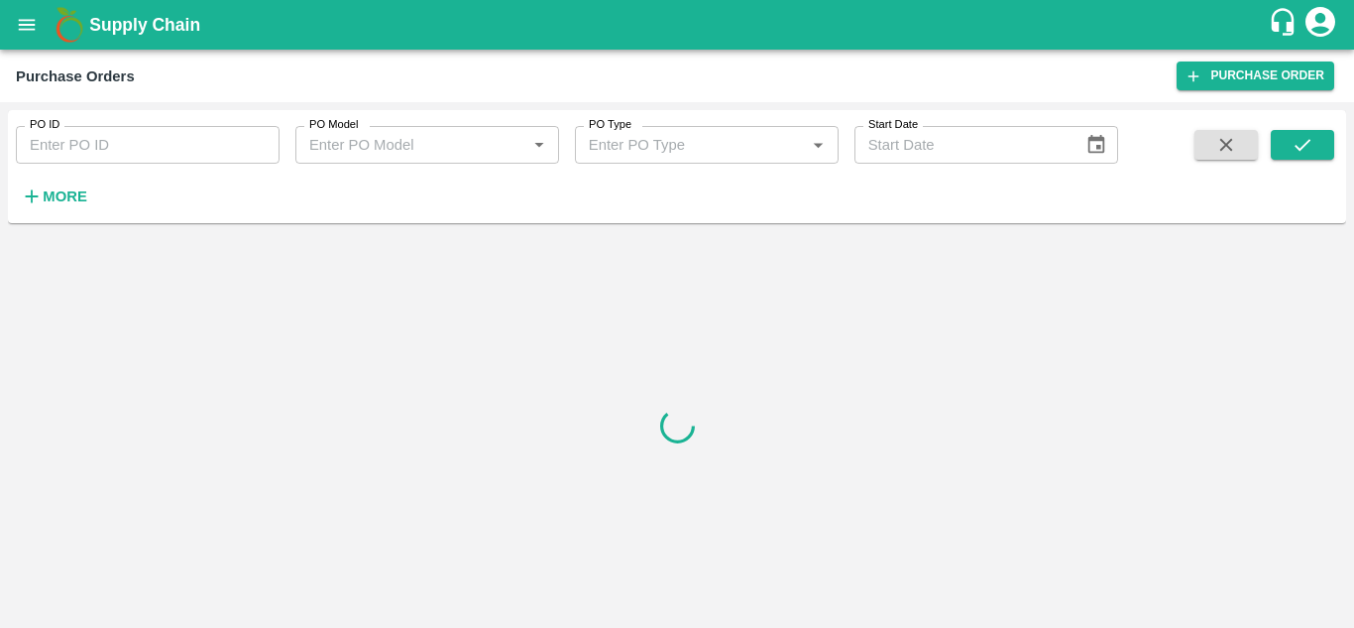
click at [70, 194] on strong "More" at bounding box center [65, 196] width 45 height 16
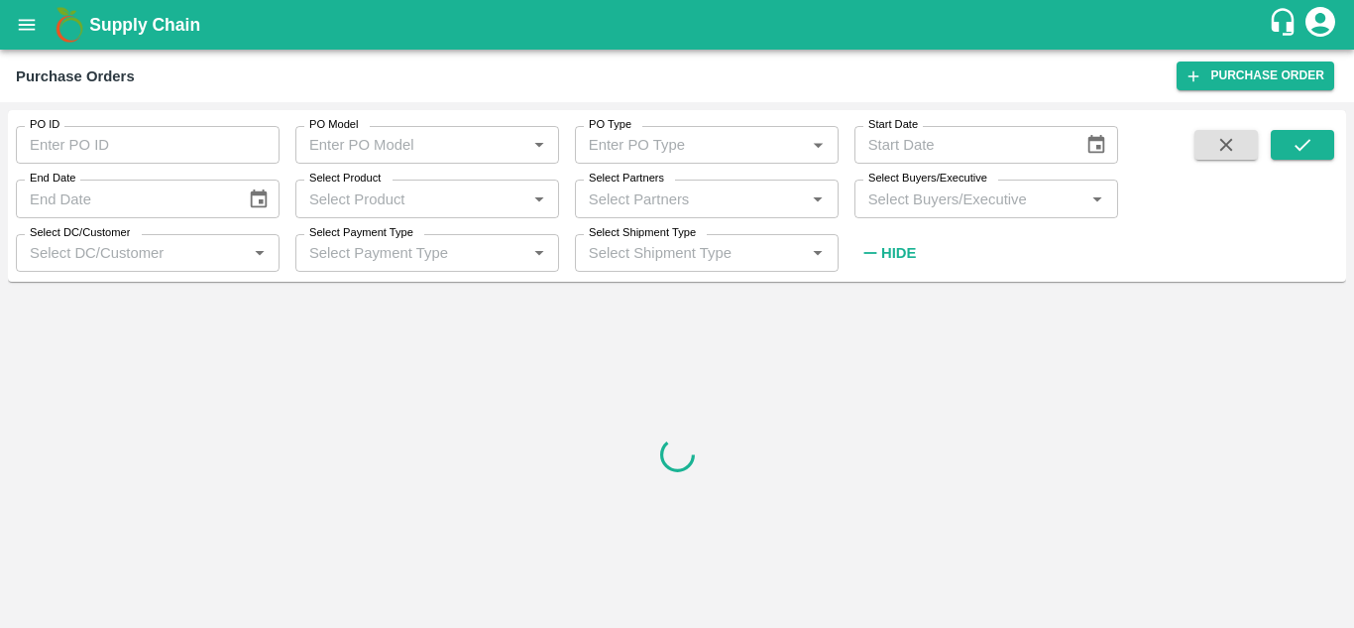
click at [959, 207] on input "Select Buyers/Executive" at bounding box center [970, 198] width 219 height 26
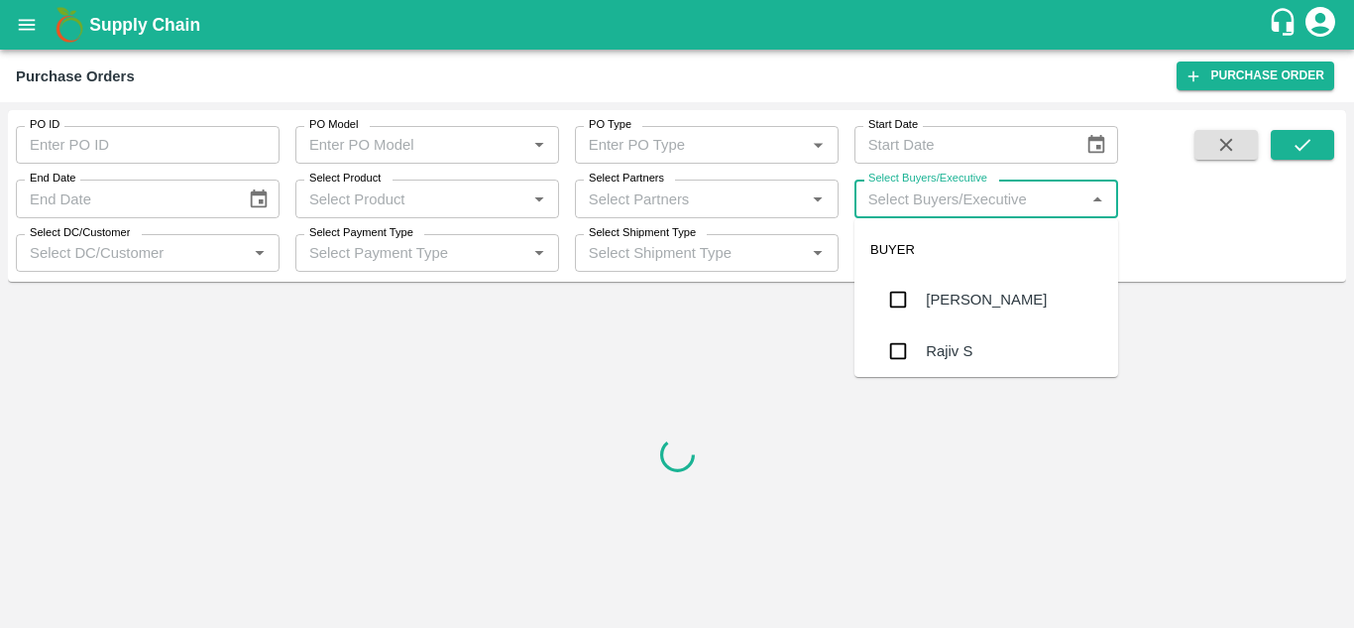
click at [696, 499] on div at bounding box center [677, 455] width 1338 height 330
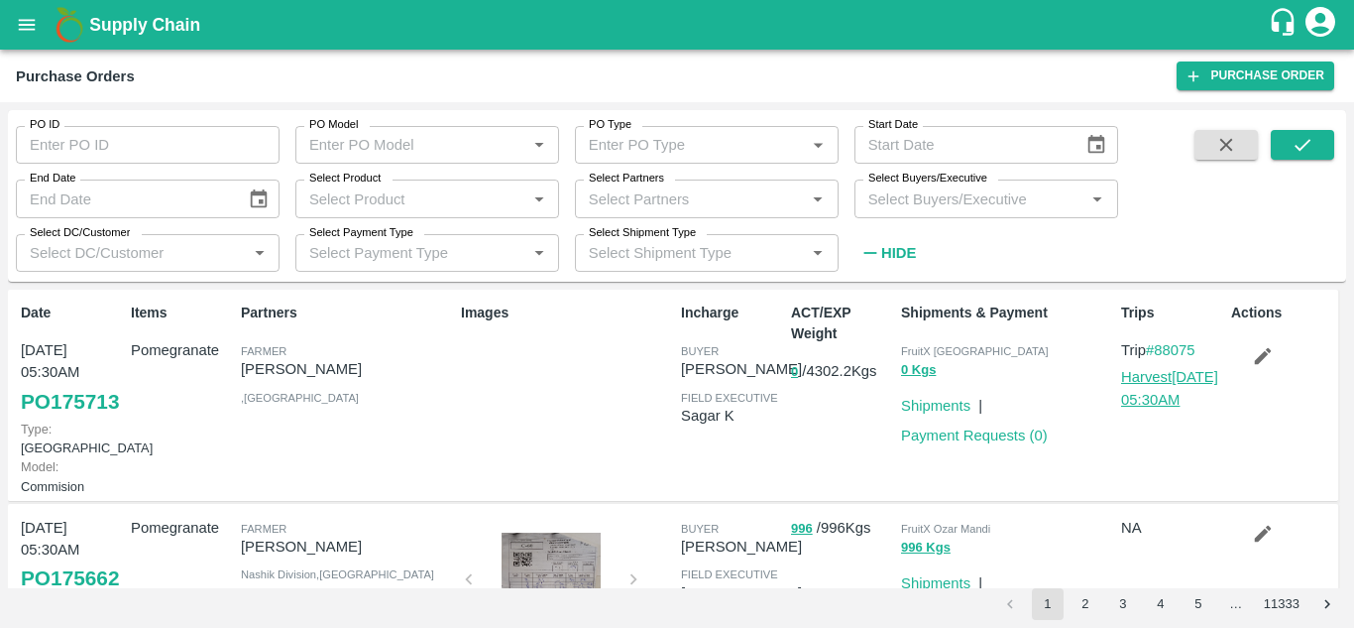
click at [1142, 375] on link "Harvest 12 Sep, 05:30AM" at bounding box center [1169, 388] width 97 height 38
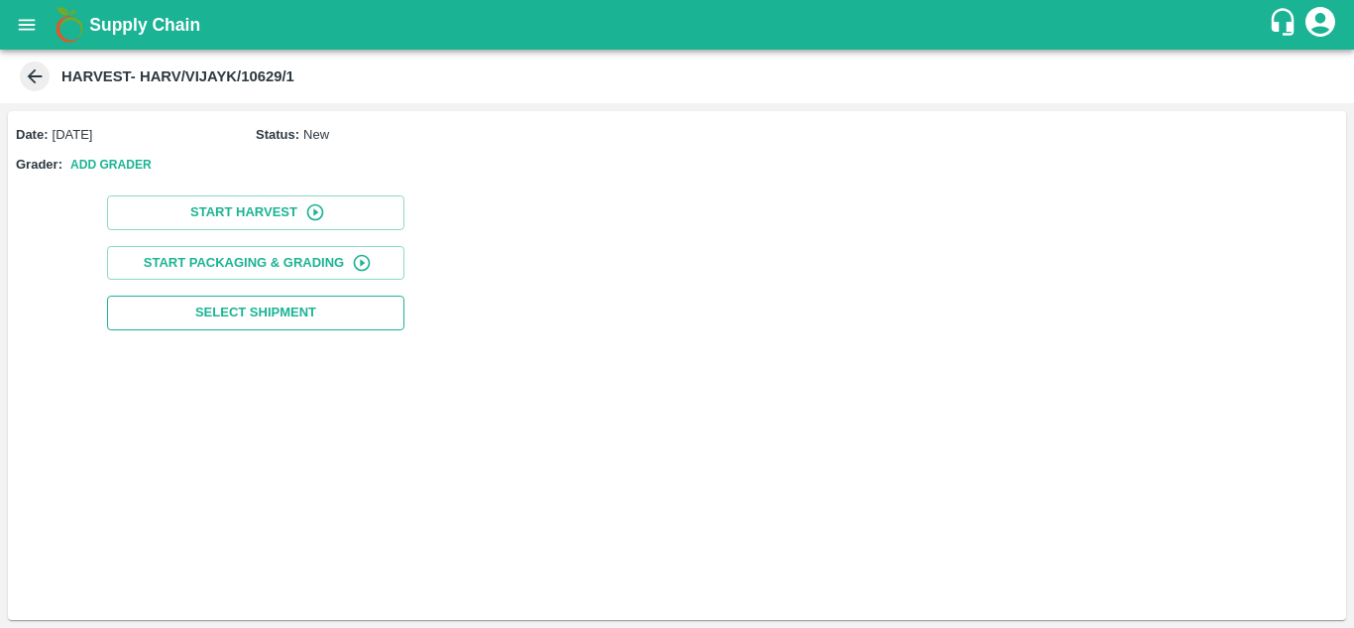
click at [293, 315] on span "Select Shipment" at bounding box center [255, 312] width 121 height 23
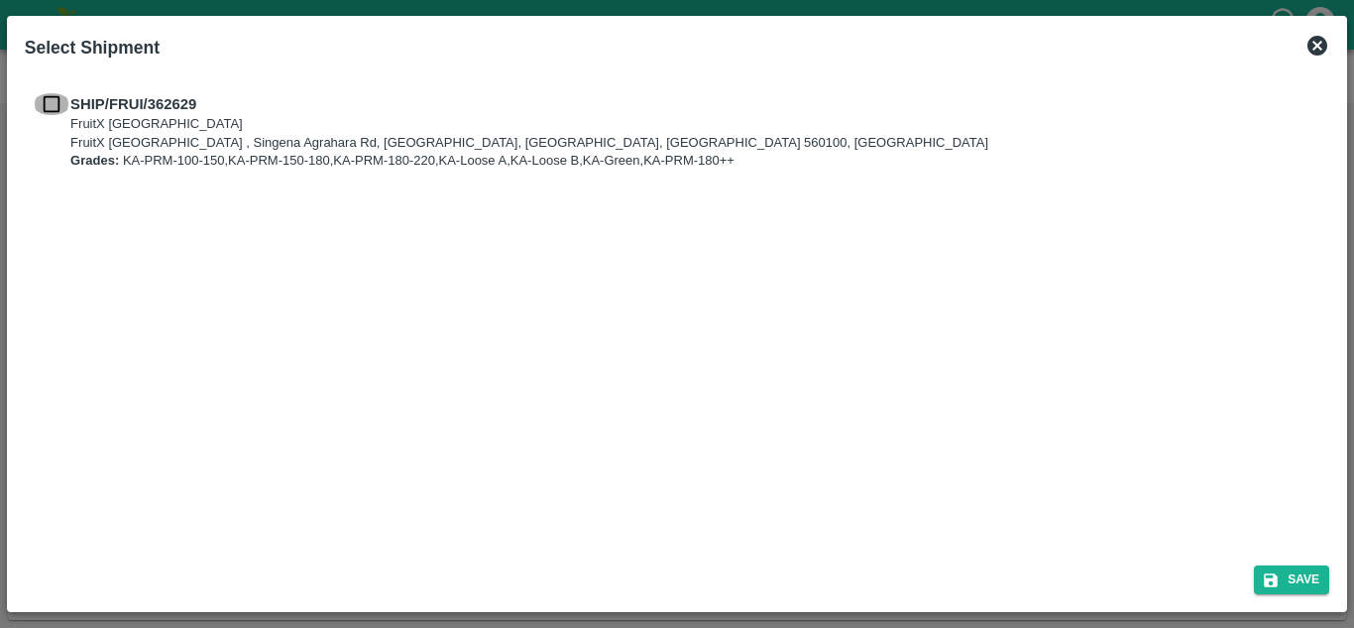
click at [41, 113] on input "checkbox" at bounding box center [52, 104] width 38 height 22
checkbox input "true"
click at [1288, 583] on button "Save" at bounding box center [1291, 579] width 75 height 29
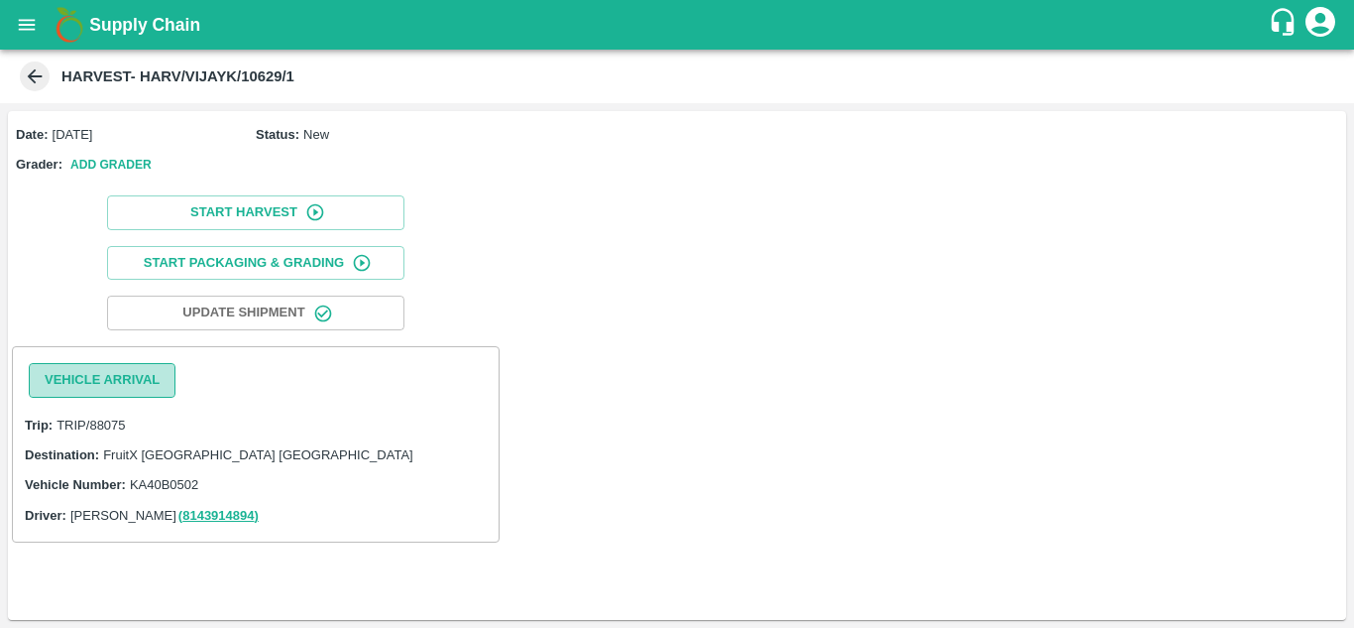
click at [144, 388] on button "Vehicle Arrival" at bounding box center [102, 380] width 147 height 35
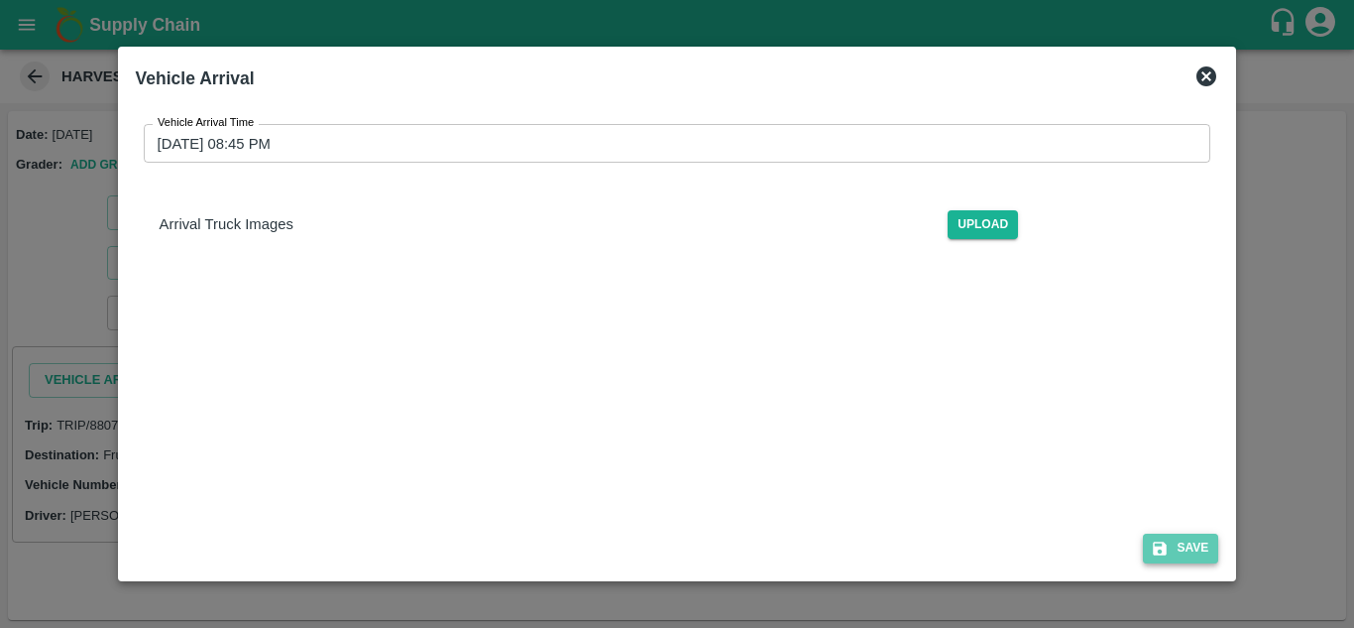
click at [1177, 545] on button "Save" at bounding box center [1180, 547] width 75 height 29
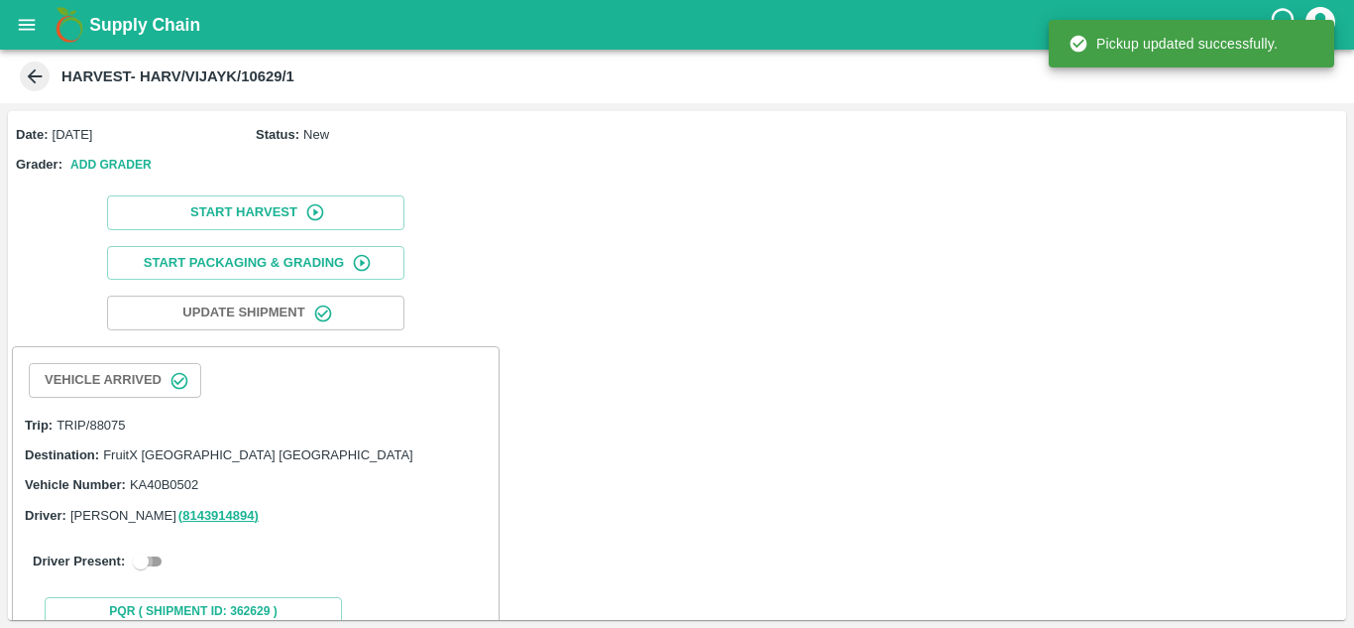
click at [156, 565] on input "checkbox" at bounding box center [140, 561] width 71 height 24
checkbox input "true"
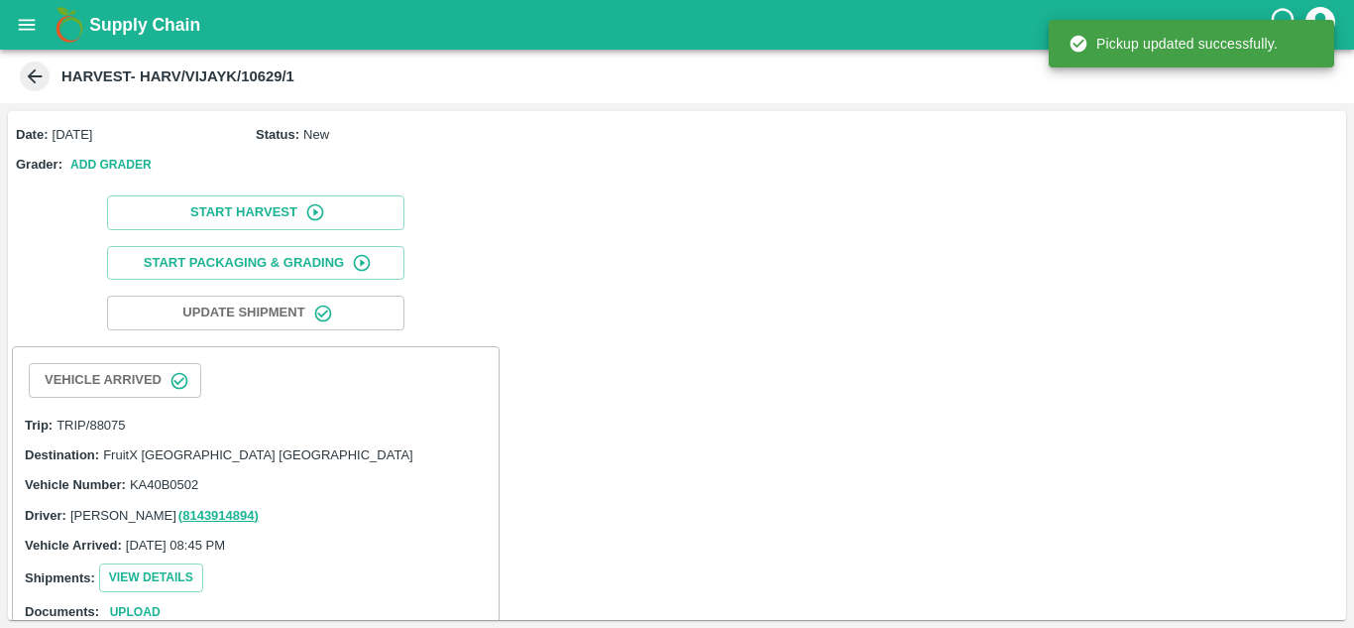
scroll to position [407, 0]
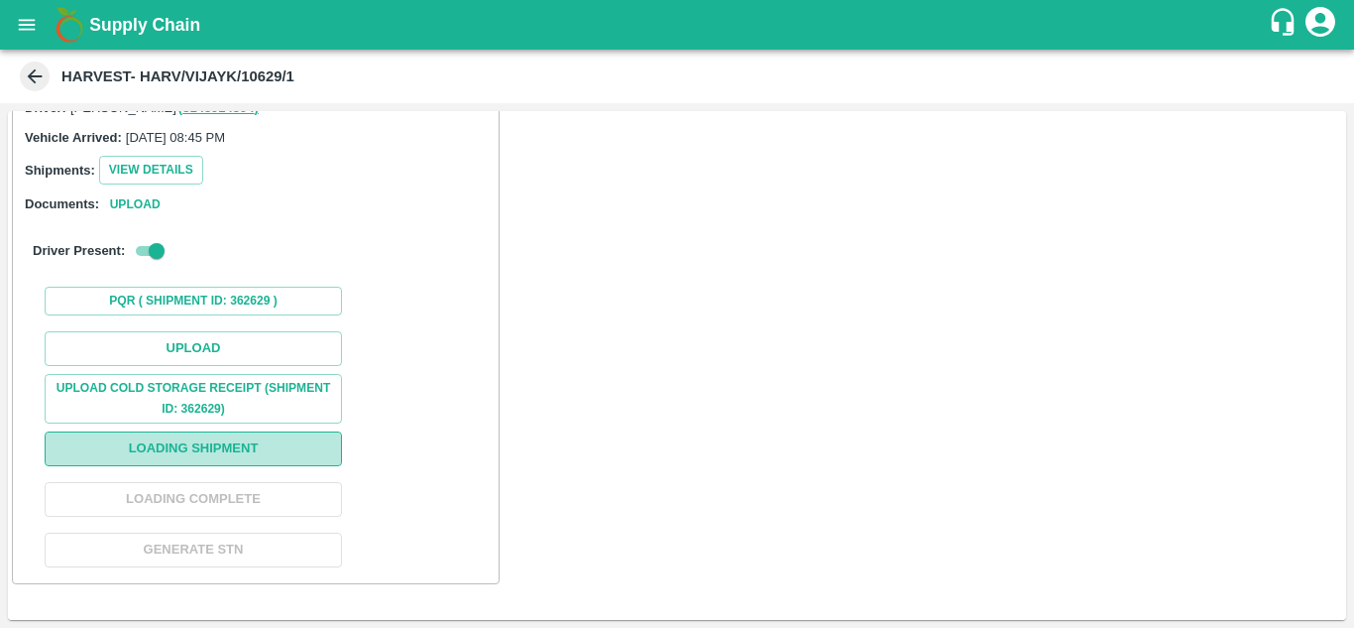
click at [269, 460] on button "Loading Shipment" at bounding box center [193, 448] width 297 height 35
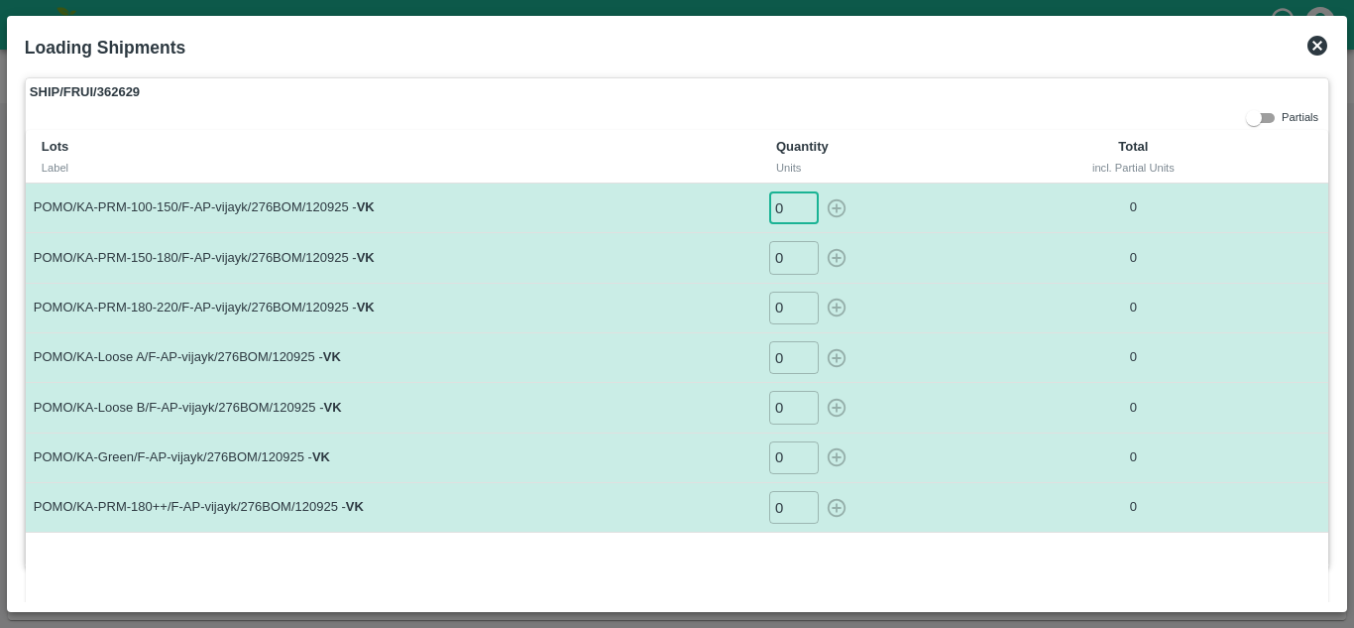
click at [780, 215] on input "0" at bounding box center [794, 207] width 50 height 33
click at [840, 206] on icon "button" at bounding box center [837, 208] width 22 height 22
type input "0"
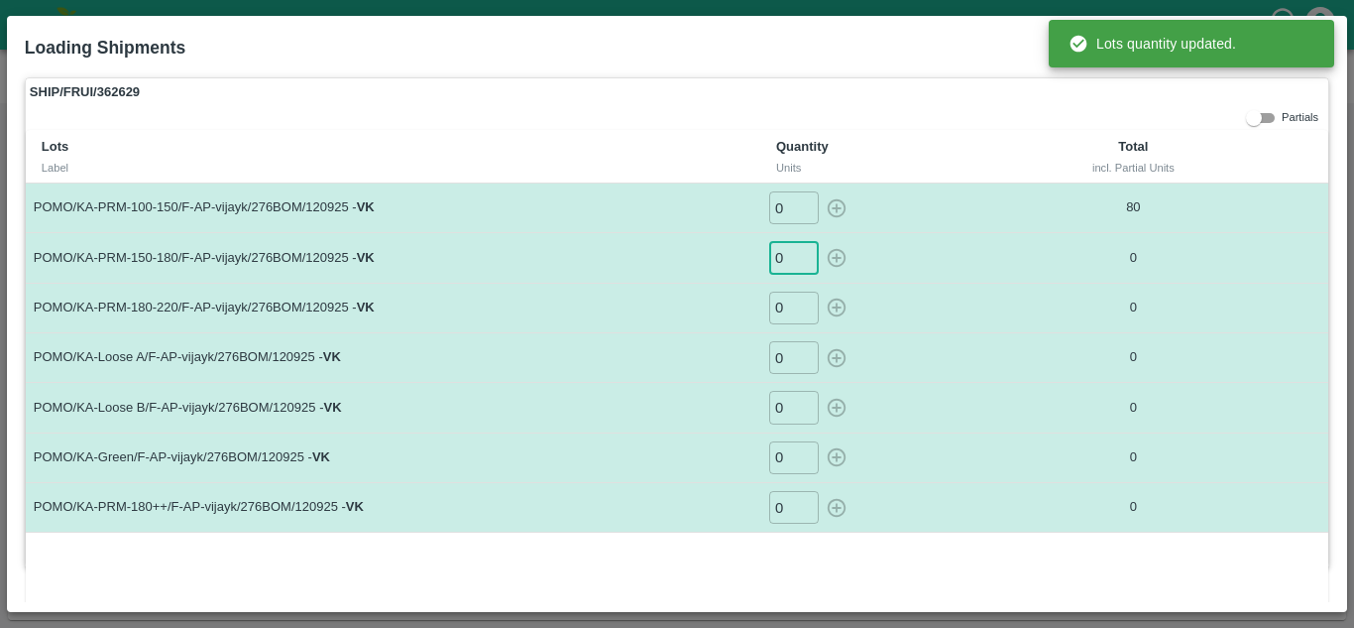
click at [790, 254] on input "0" at bounding box center [794, 257] width 50 height 33
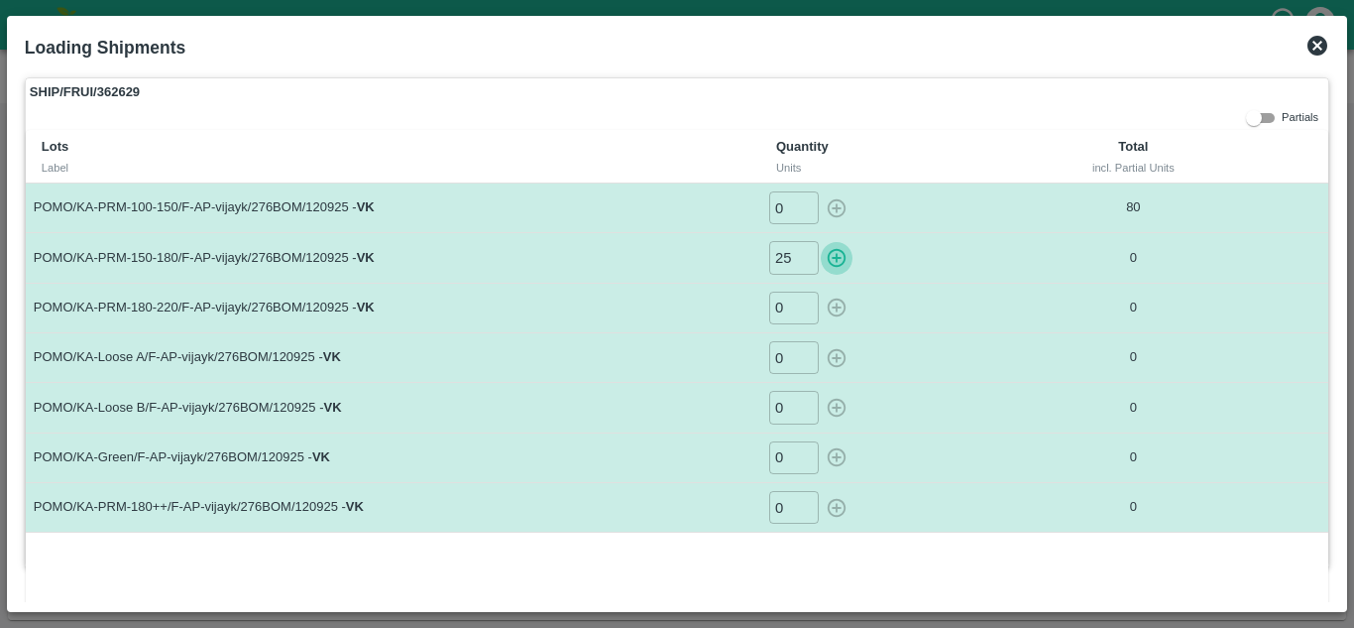
click at [829, 254] on icon "button" at bounding box center [837, 258] width 22 height 22
type input "0"
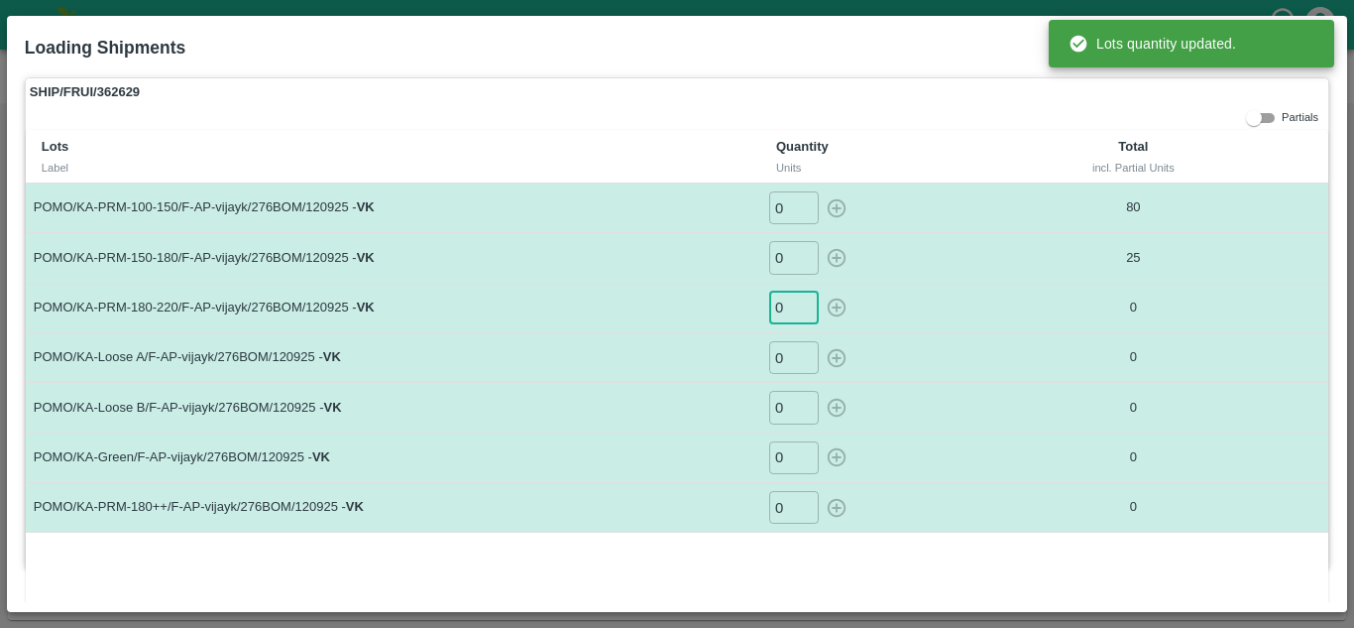
click at [791, 301] on input "0" at bounding box center [794, 307] width 50 height 33
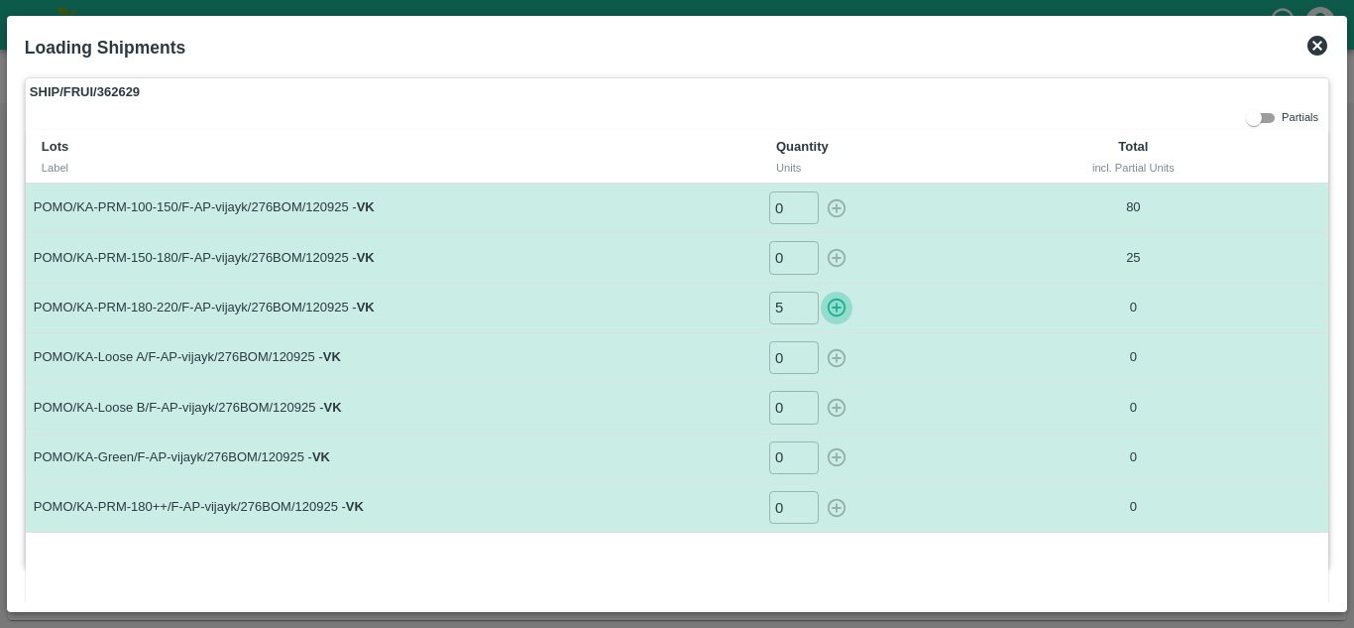
click at [831, 307] on icon "button" at bounding box center [837, 307] width 19 height 19
type input "0"
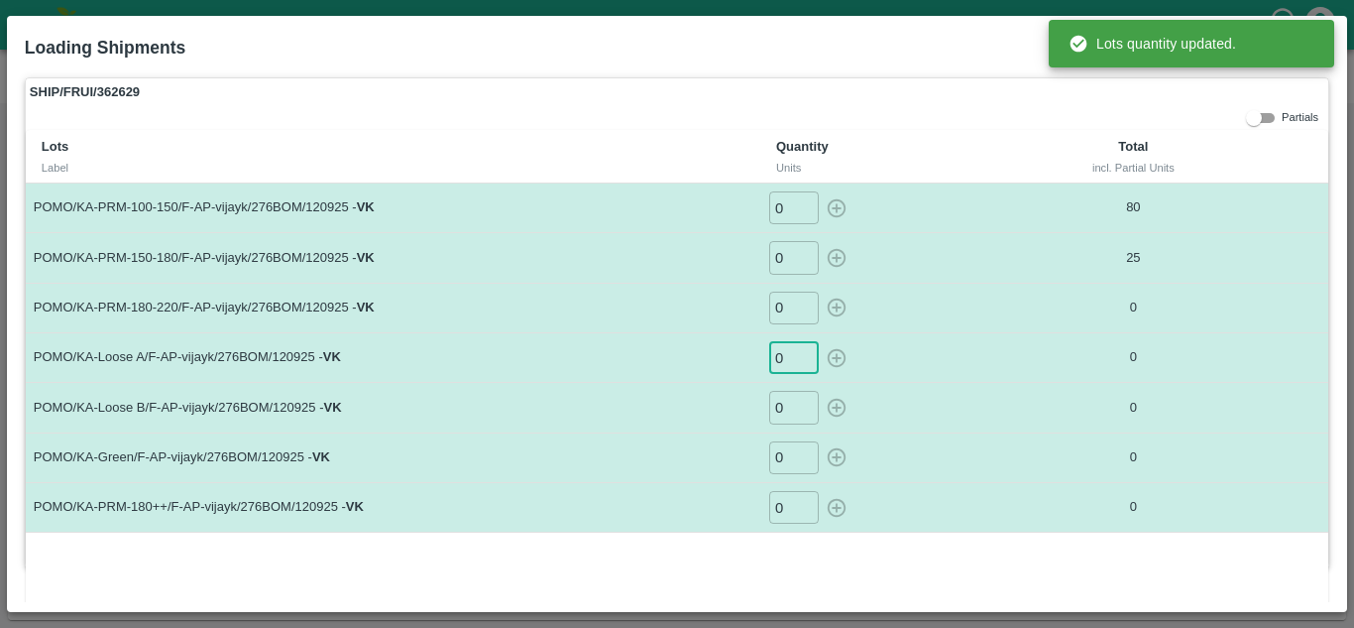
click at [782, 355] on input "0" at bounding box center [794, 357] width 50 height 33
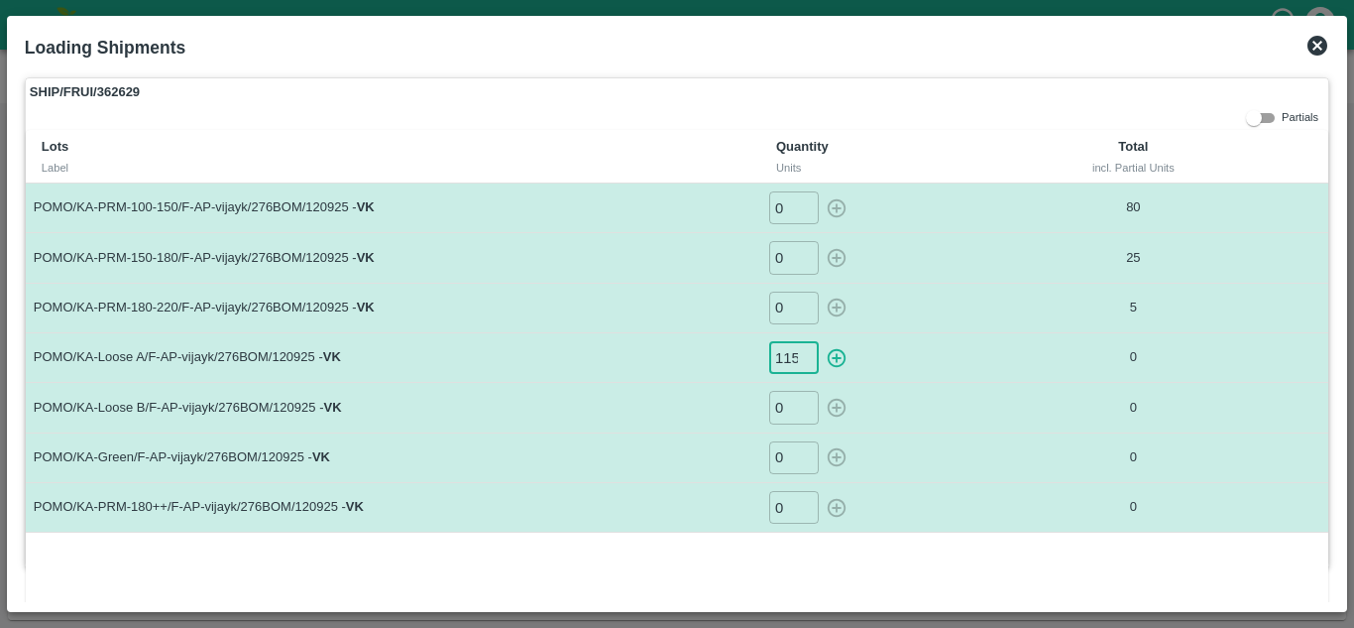
click at [836, 360] on icon "button" at bounding box center [837, 358] width 22 height 22
type input "0"
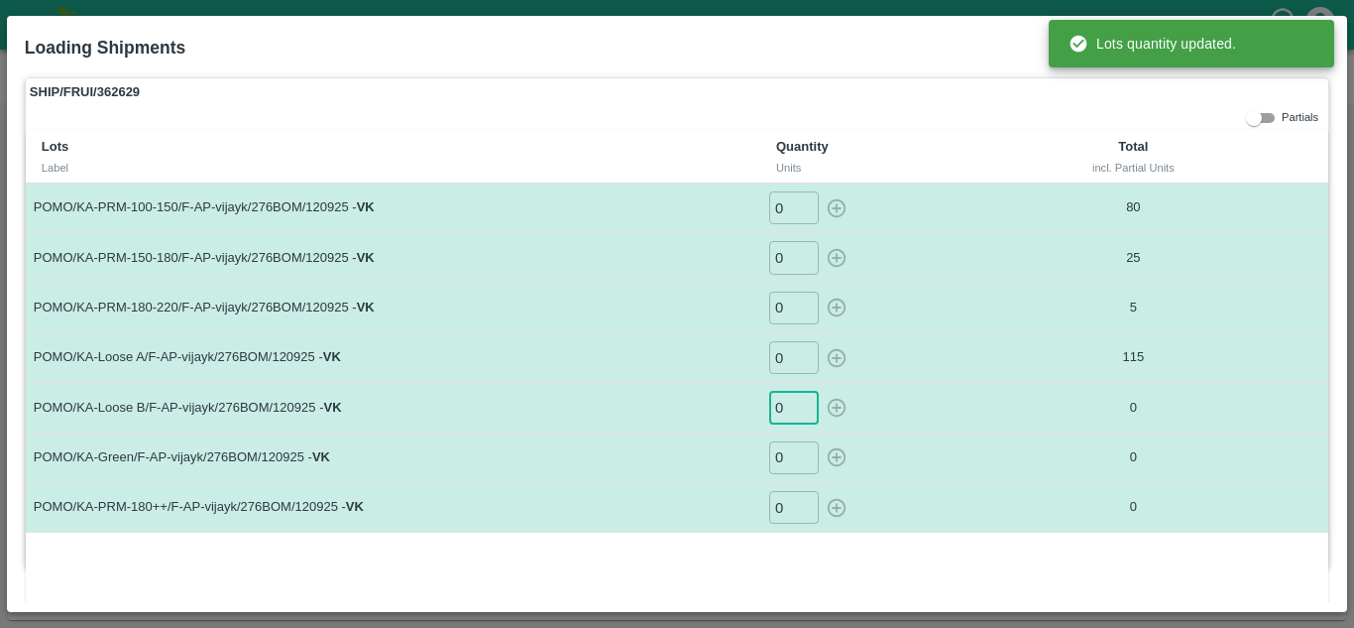
click at [782, 406] on input "0" at bounding box center [794, 407] width 50 height 33
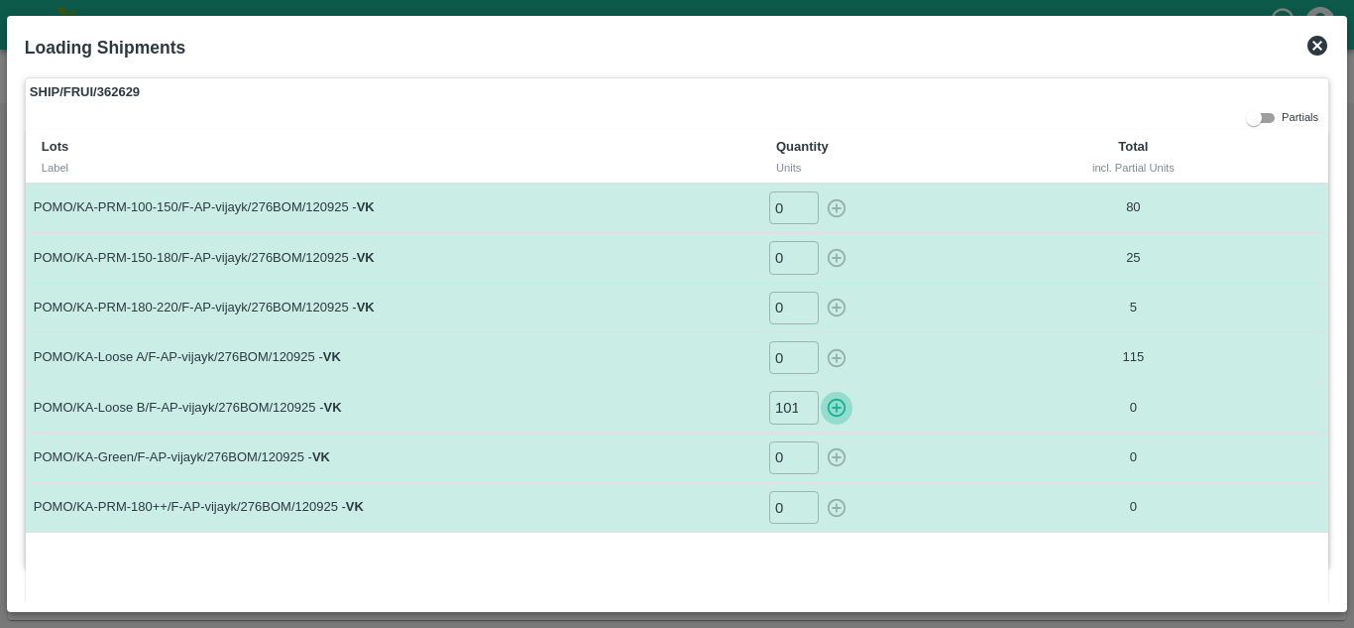
click at [840, 410] on icon "button" at bounding box center [837, 408] width 22 height 22
type input "0"
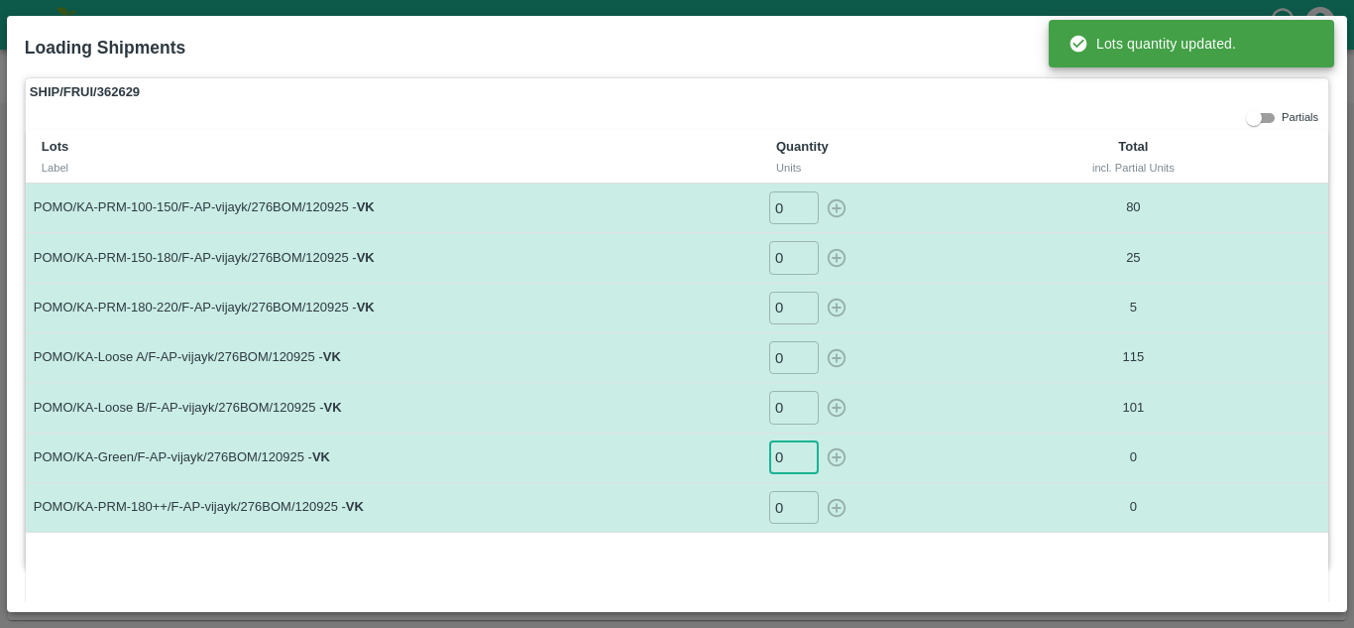
click at [789, 452] on input "0" at bounding box center [794, 457] width 50 height 33
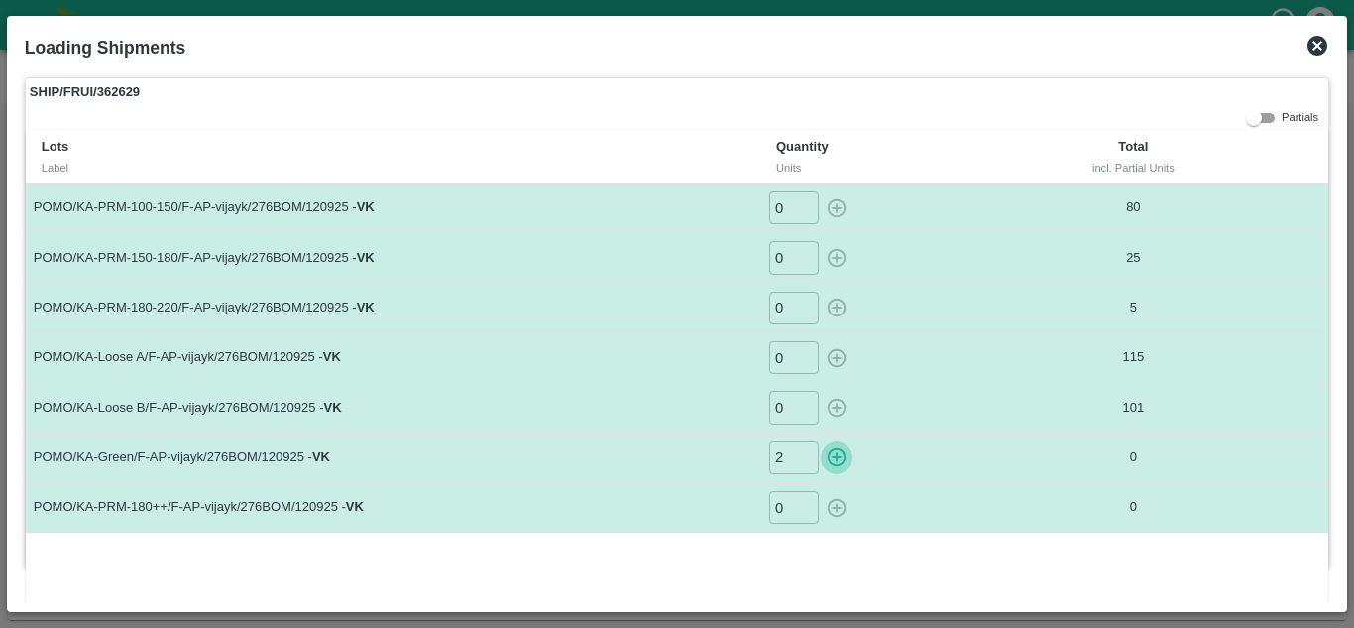
click at [837, 453] on icon "button" at bounding box center [837, 457] width 22 height 22
type input "0"
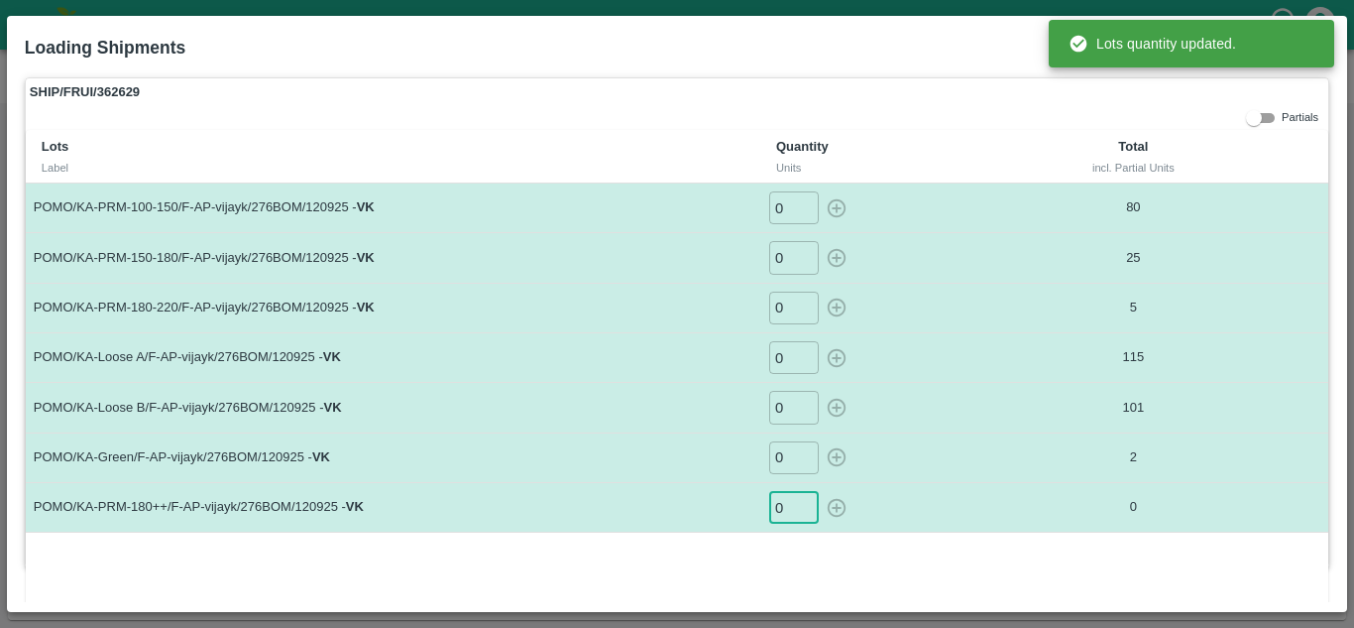
click at [792, 502] on input "0" at bounding box center [794, 507] width 50 height 33
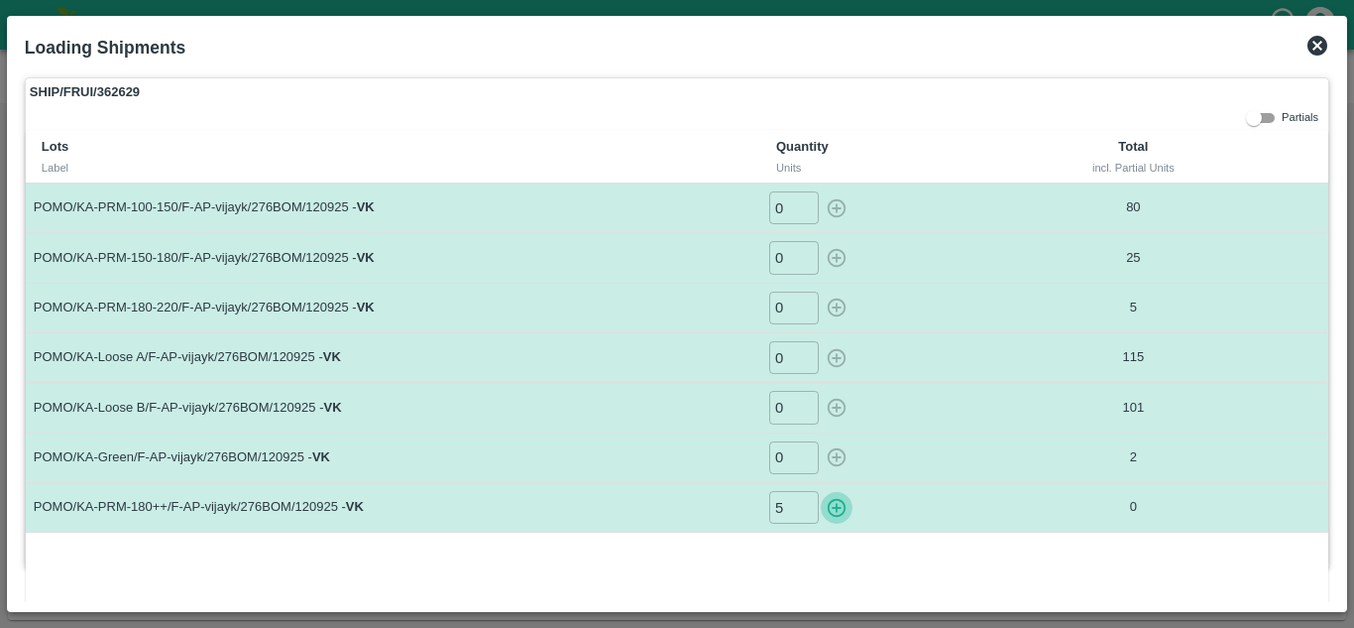
click at [835, 508] on icon "button" at bounding box center [837, 507] width 19 height 19
type input "0"
click at [1311, 46] on icon at bounding box center [1318, 46] width 20 height 20
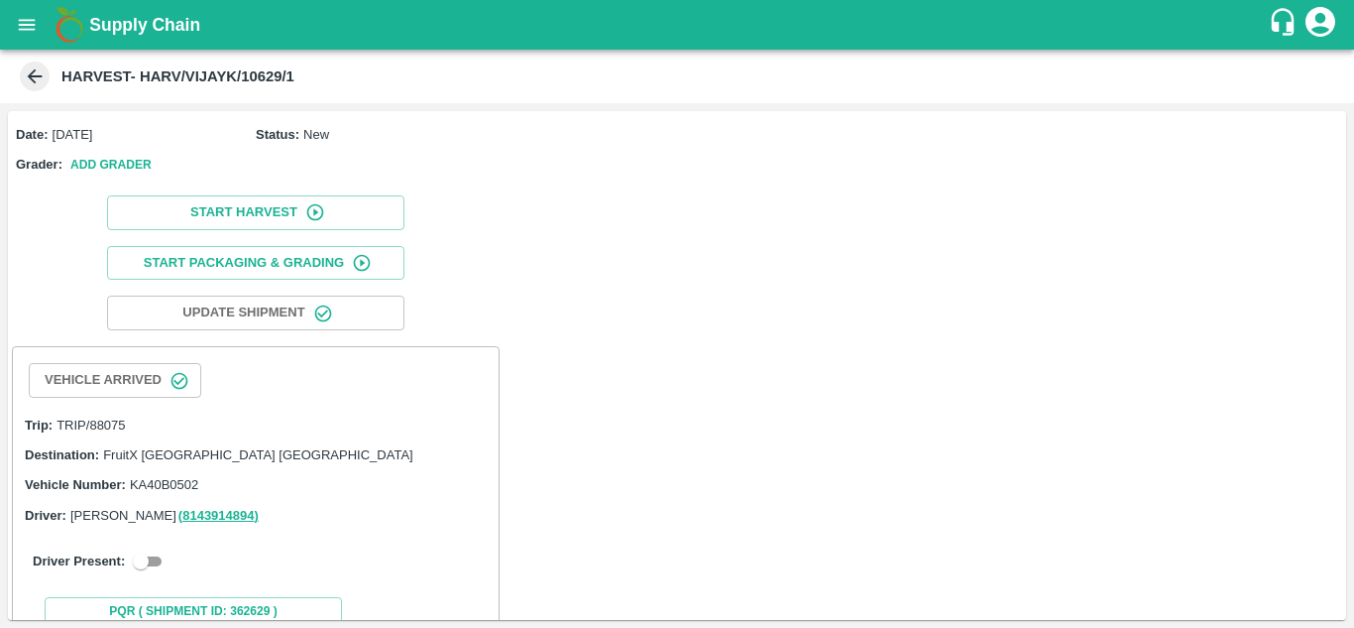
scroll to position [58, 0]
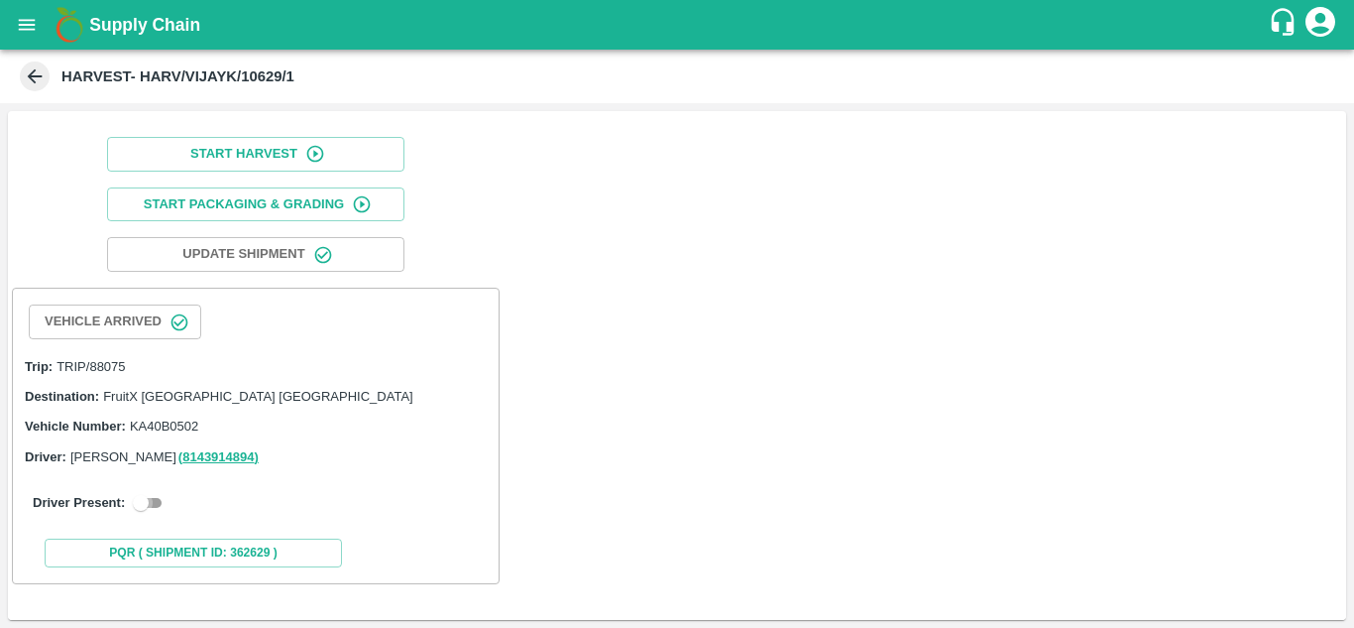
click at [140, 513] on input "checkbox" at bounding box center [140, 503] width 71 height 24
checkbox input "true"
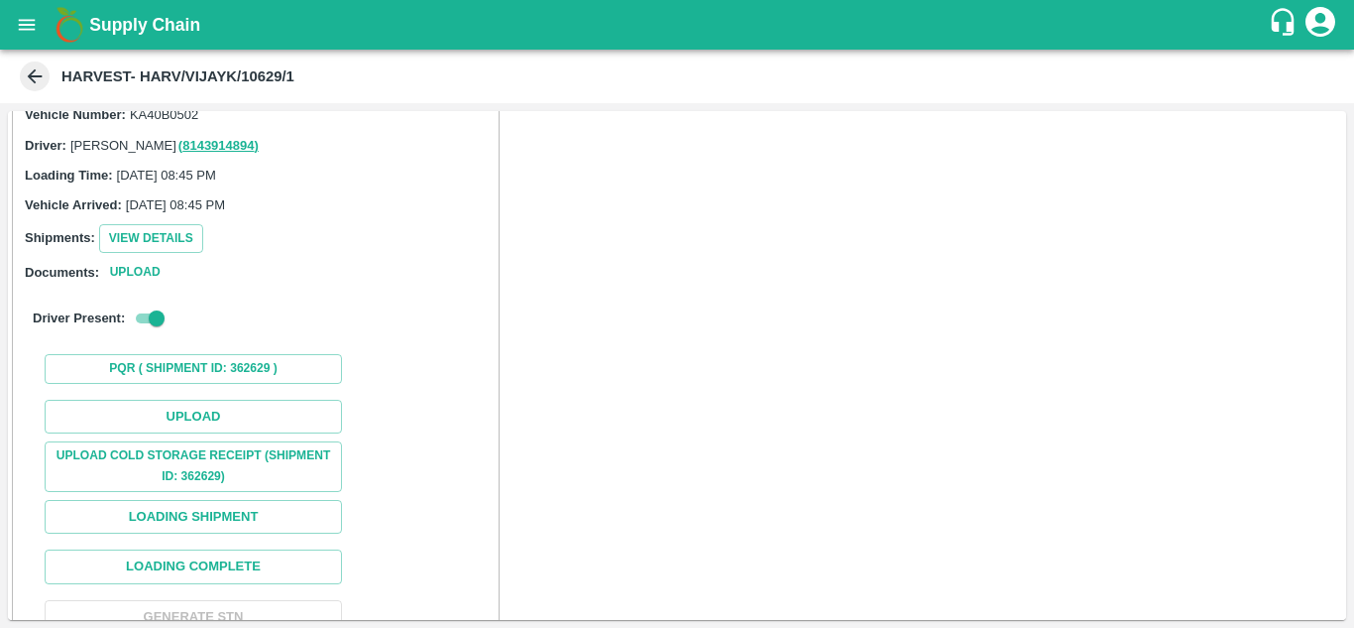
scroll to position [371, 0]
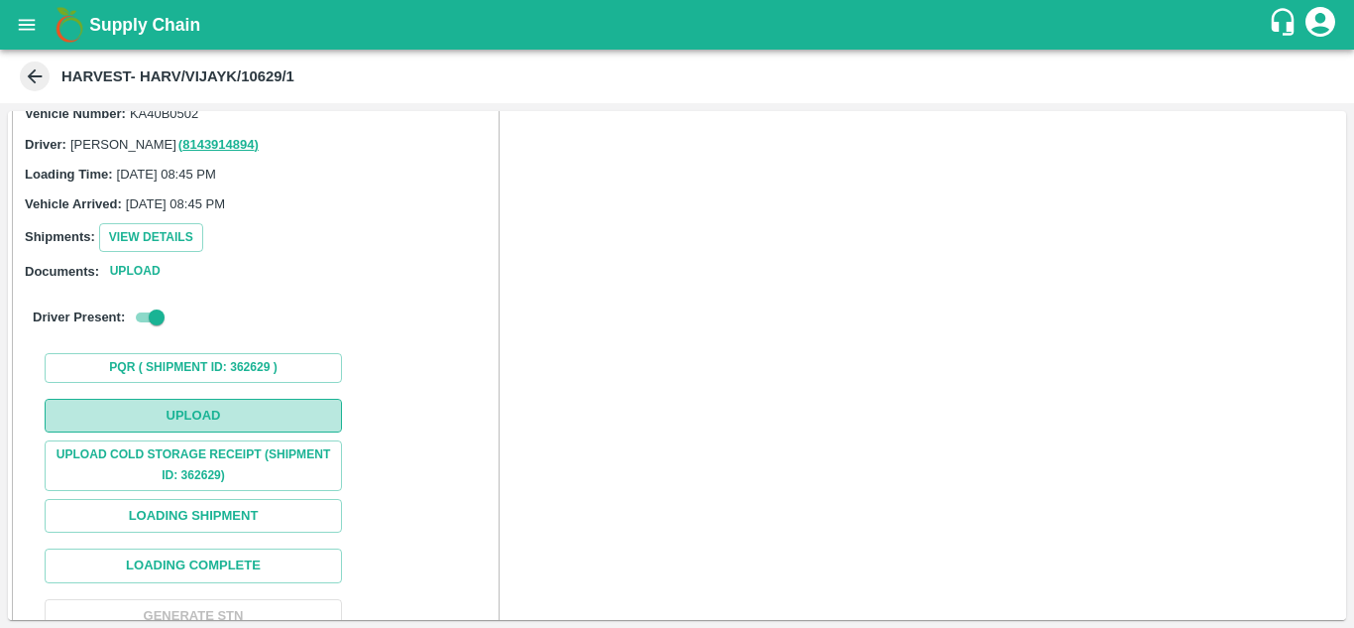
click at [250, 418] on button "Upload" at bounding box center [193, 416] width 297 height 35
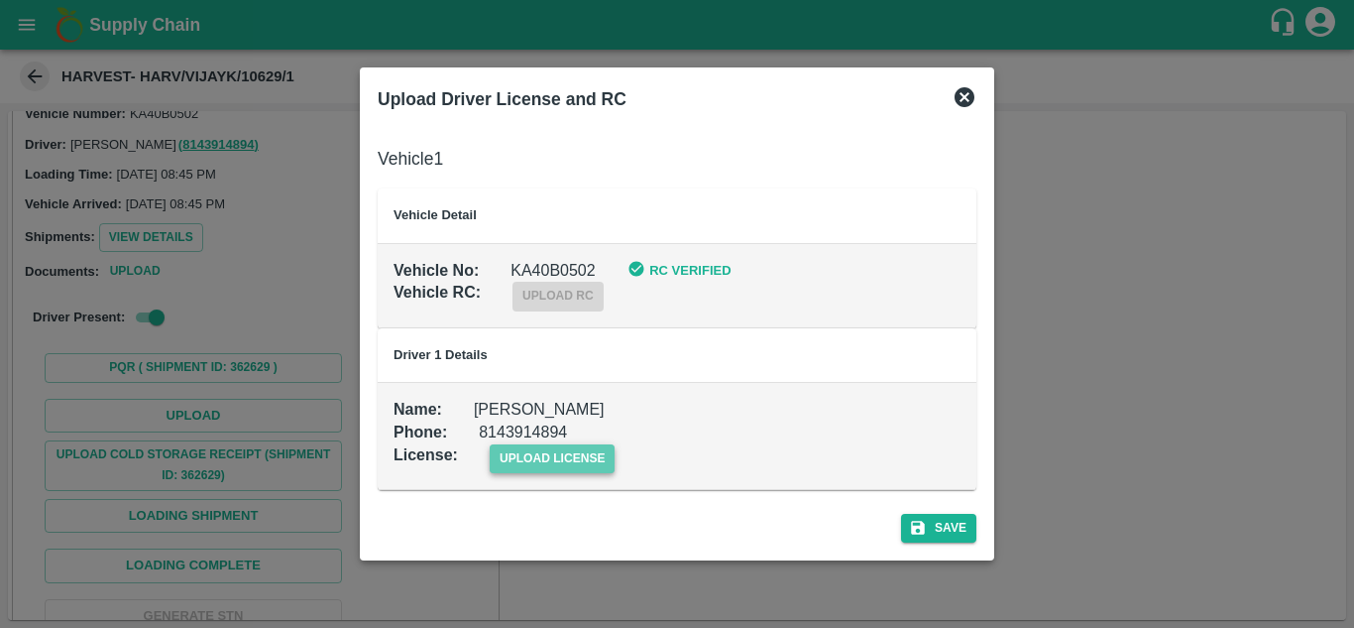
click at [558, 460] on span "upload license" at bounding box center [553, 458] width 126 height 29
click at [0, 0] on input "upload license" at bounding box center [0, 0] width 0 height 0
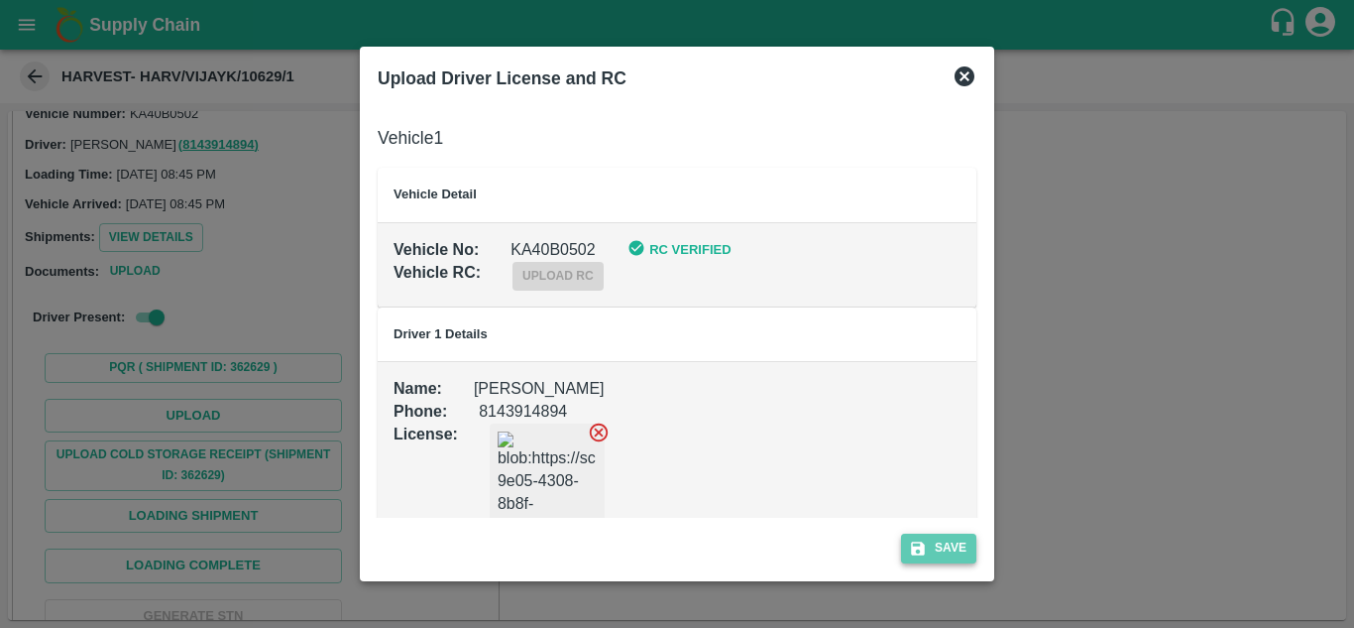
click at [931, 542] on button "Save" at bounding box center [938, 547] width 75 height 29
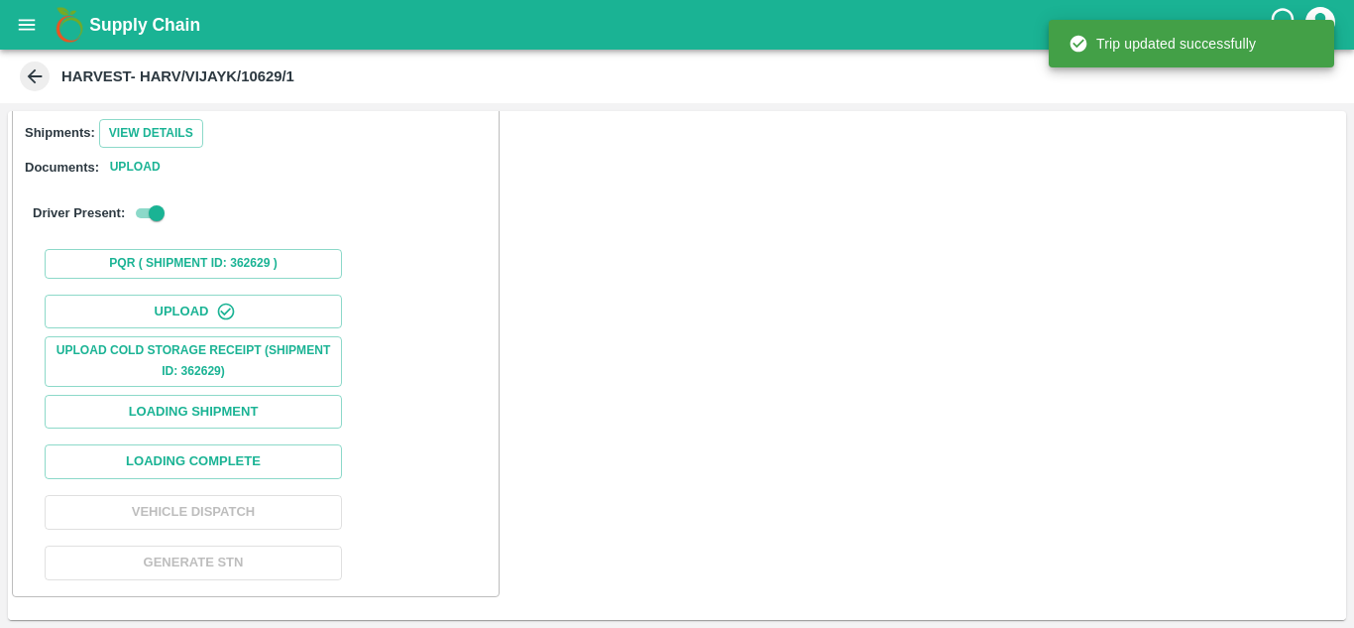
scroll to position [488, 0]
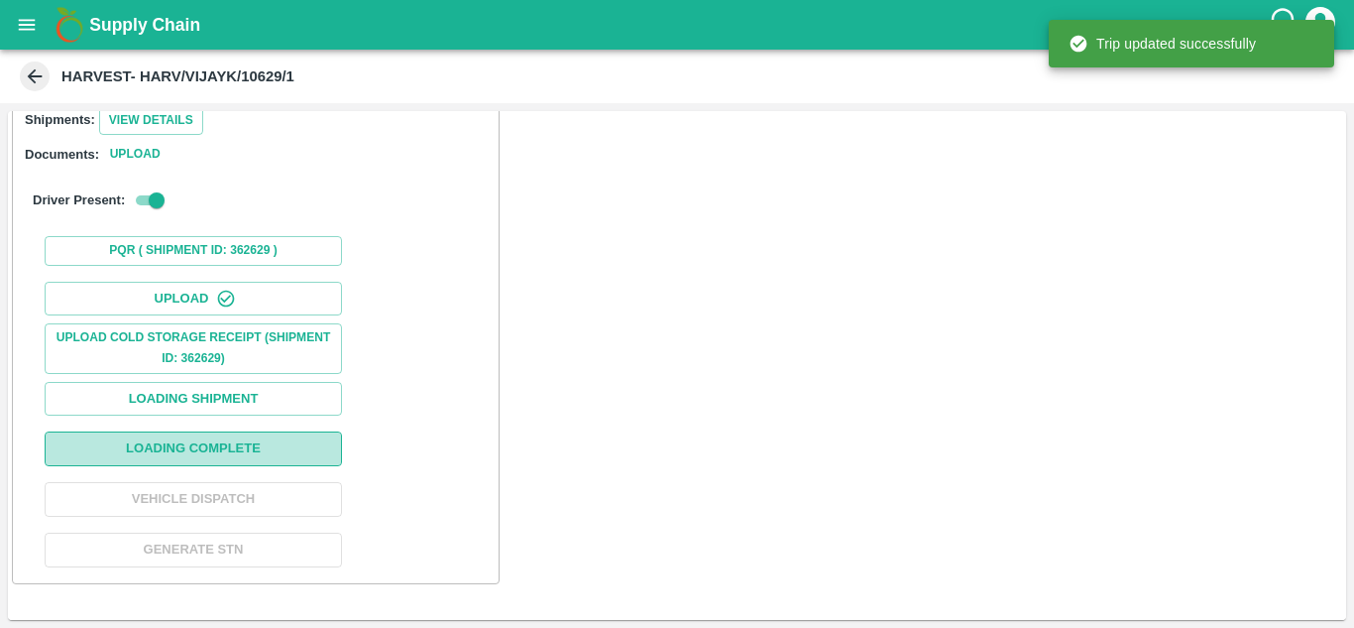
click at [230, 448] on button "Loading Complete" at bounding box center [193, 448] width 297 height 35
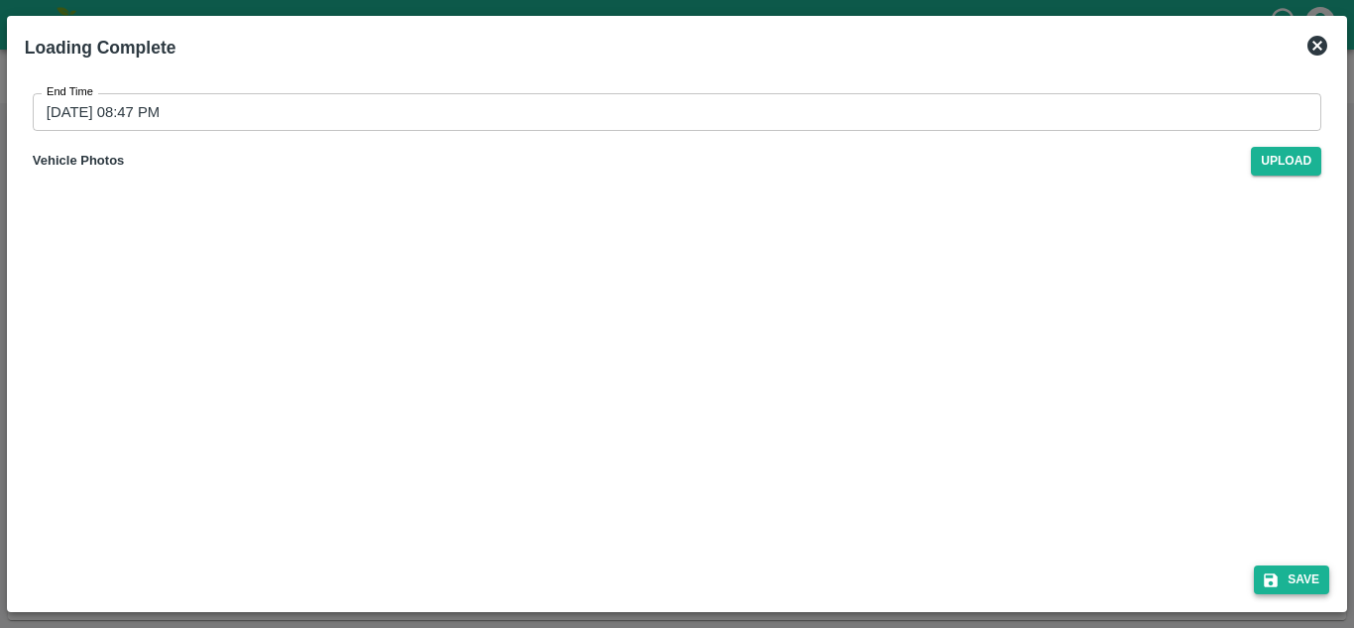
click at [1297, 576] on button "Save" at bounding box center [1291, 579] width 75 height 29
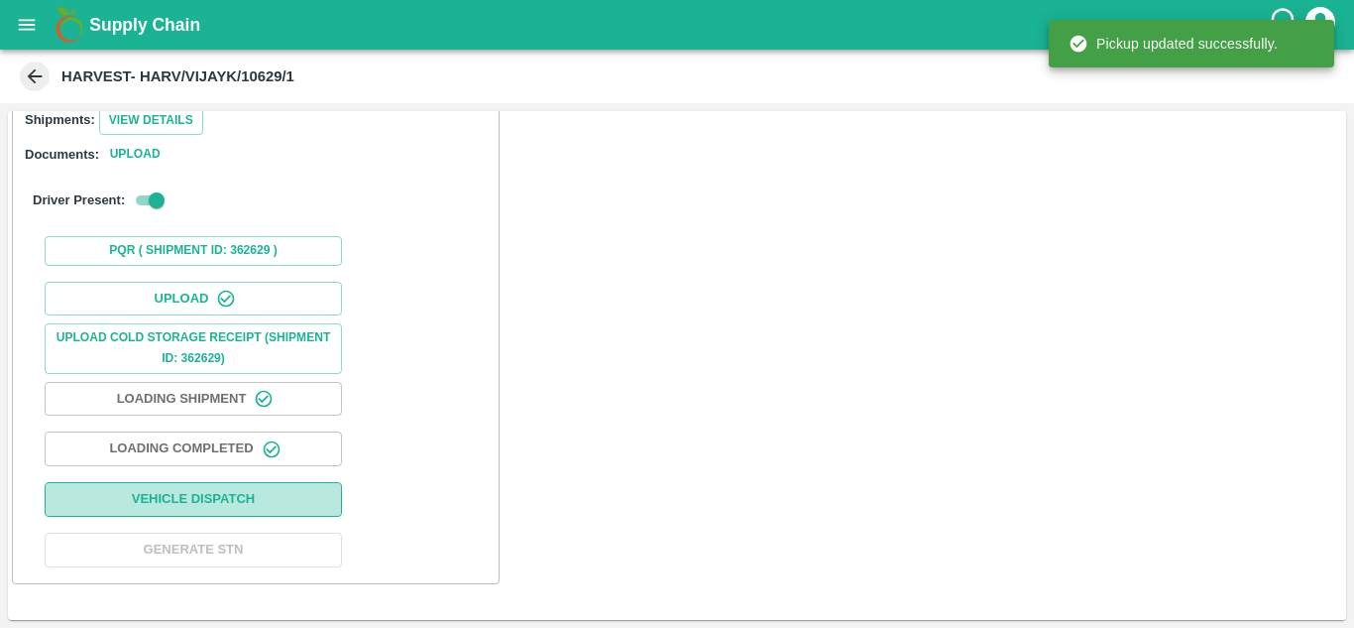
click at [176, 491] on button "Vehicle Dispatch" at bounding box center [193, 499] width 297 height 35
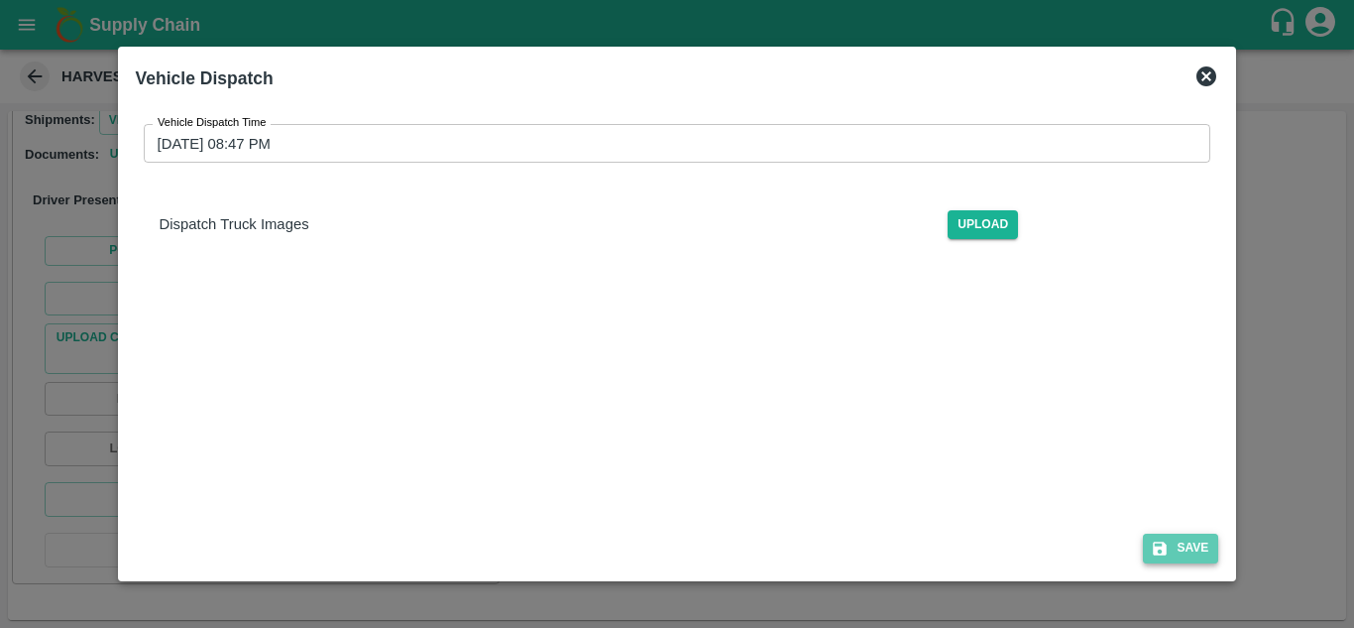
click at [1172, 547] on button "Save" at bounding box center [1180, 547] width 75 height 29
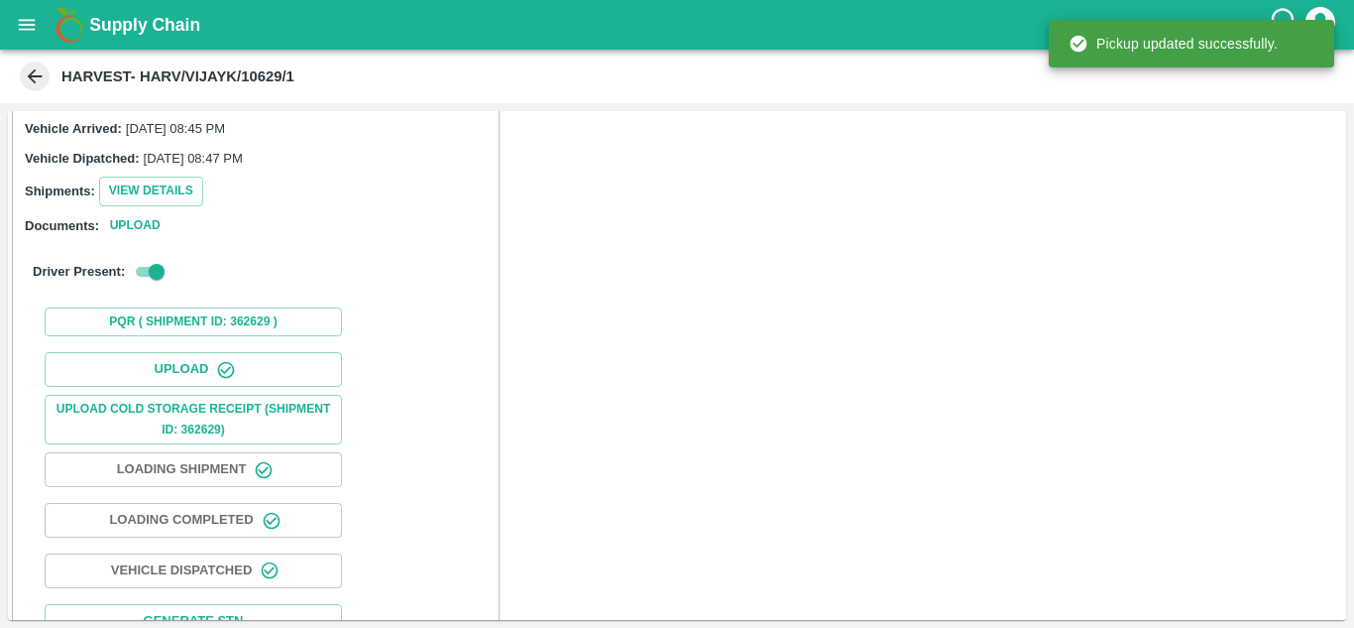
scroll to position [0, 0]
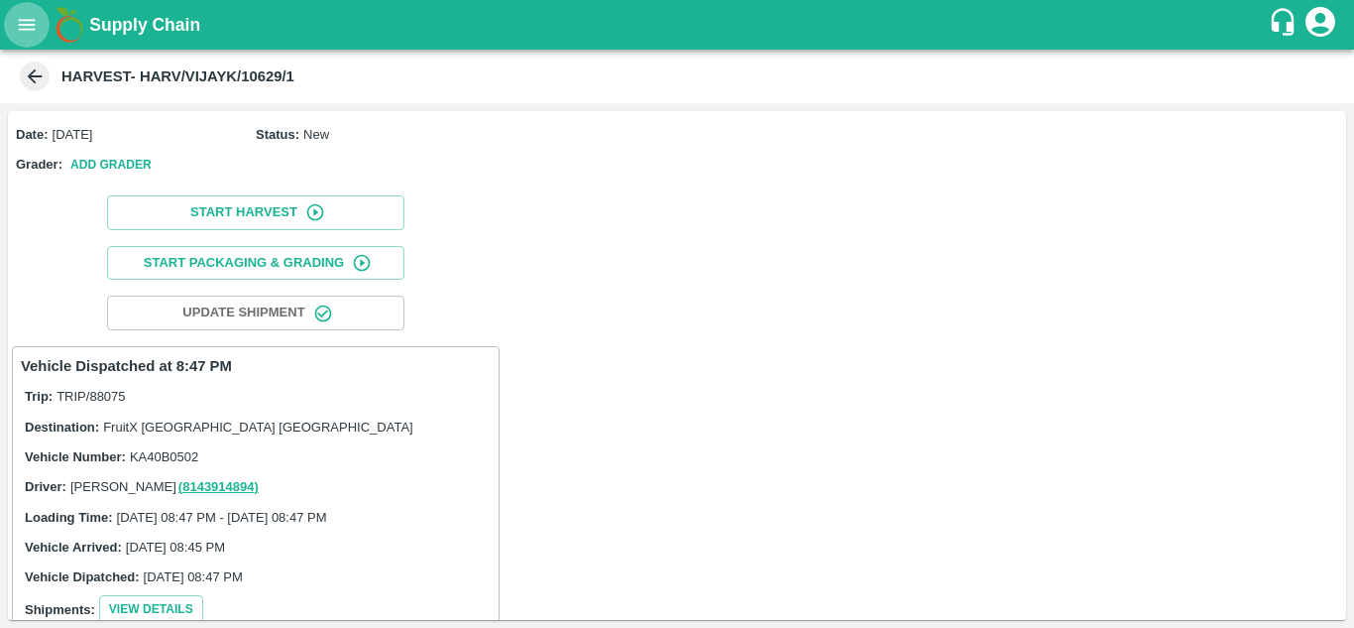
click at [28, 27] on icon "open drawer" at bounding box center [27, 25] width 22 height 22
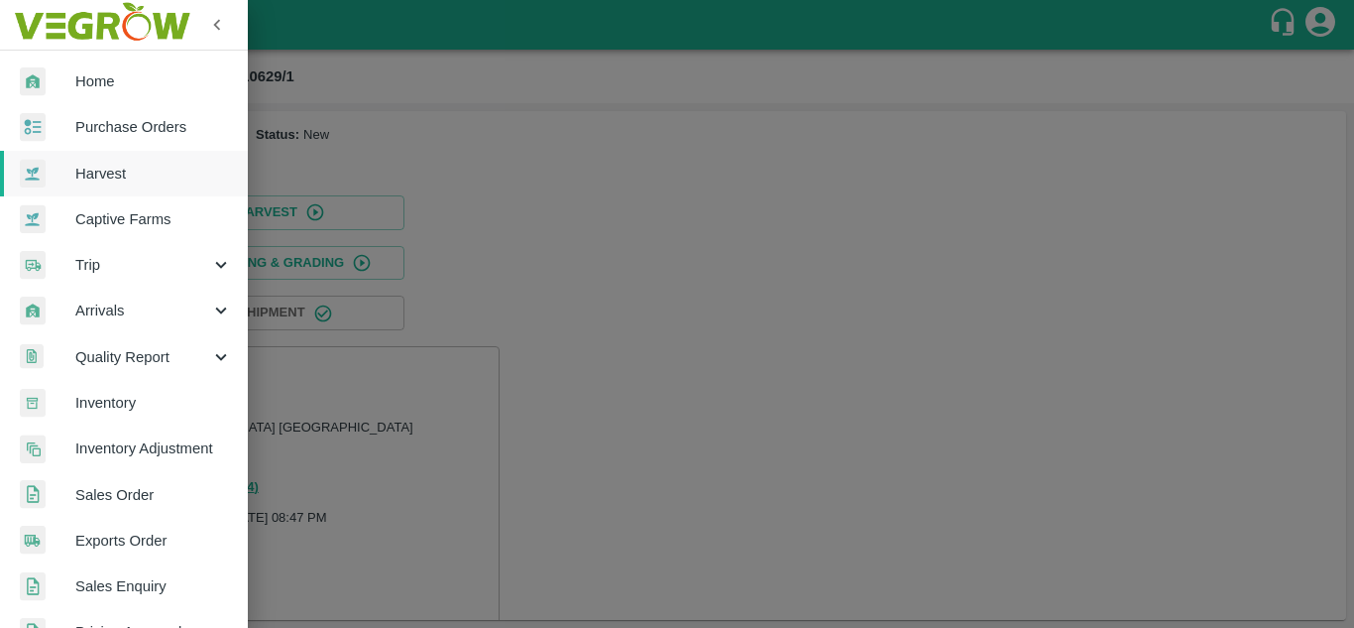
click at [146, 134] on span "Purchase Orders" at bounding box center [153, 127] width 157 height 22
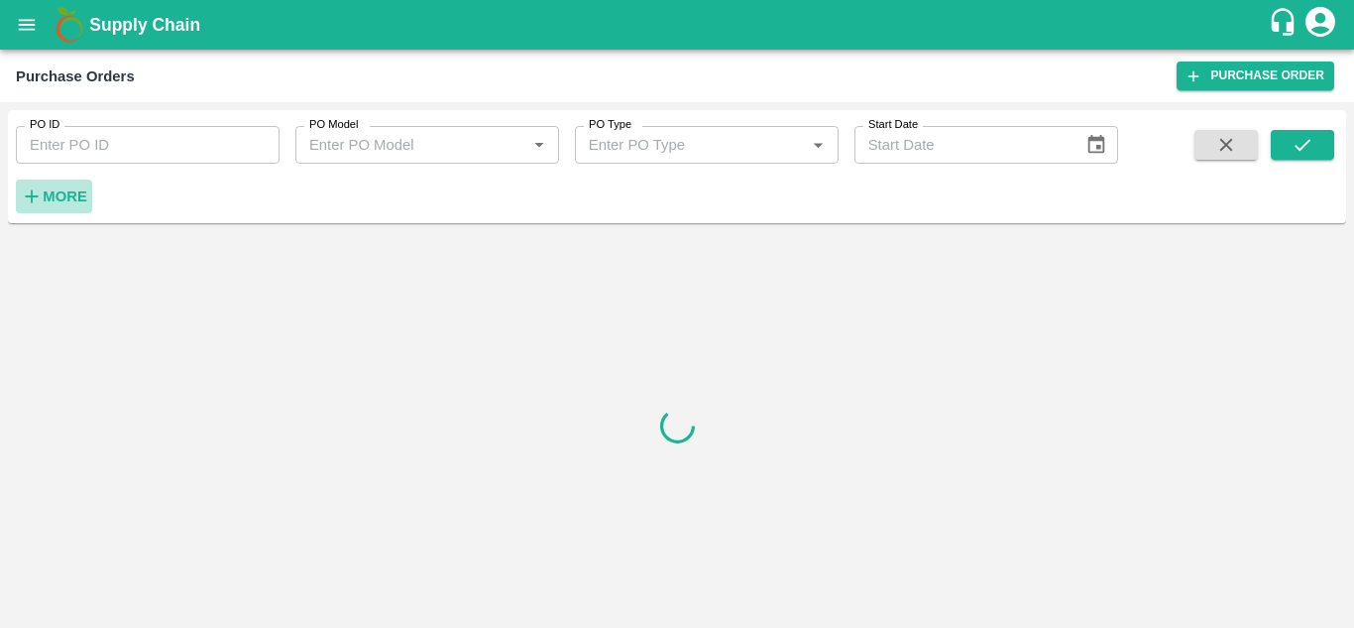
click at [74, 212] on button "More" at bounding box center [54, 196] width 76 height 34
